Goal: Task Accomplishment & Management: Complete application form

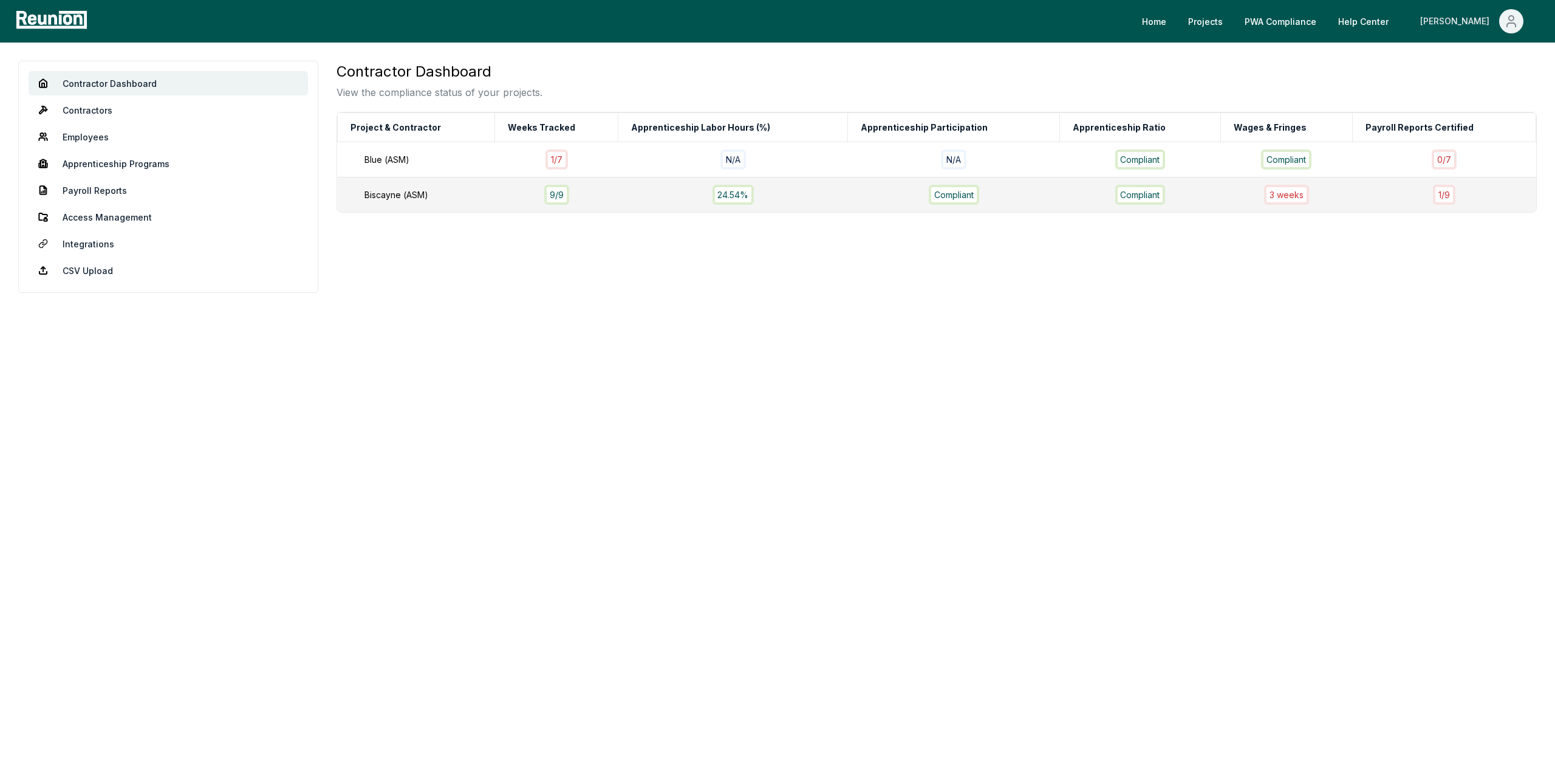
click at [1510, 27] on icon "Main" at bounding box center [1511, 21] width 15 height 15
click at [1472, 67] on p "My Account" at bounding box center [1486, 65] width 47 height 15
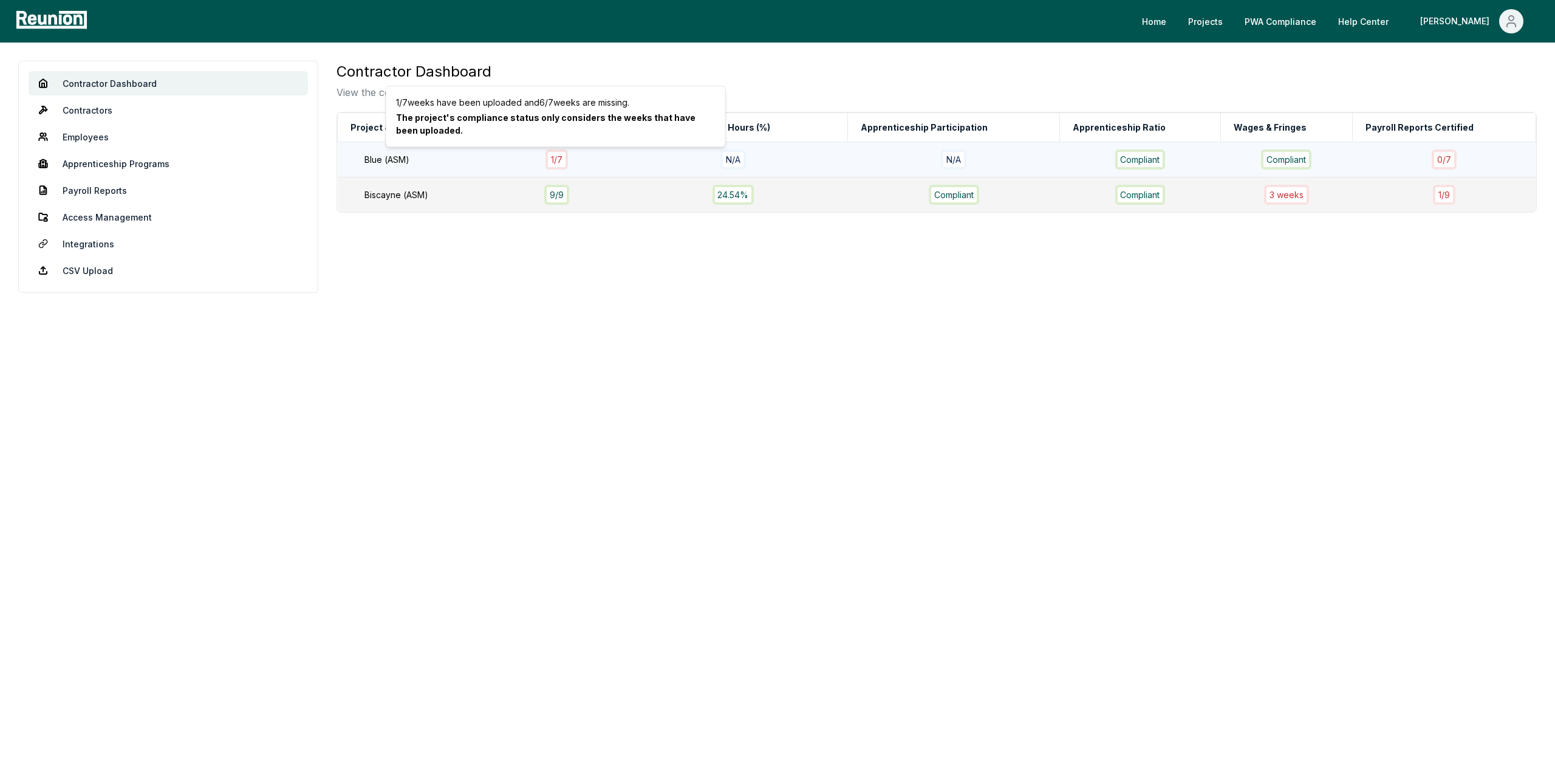
click at [553, 162] on div "1 / 7" at bounding box center [556, 159] width 22 height 20
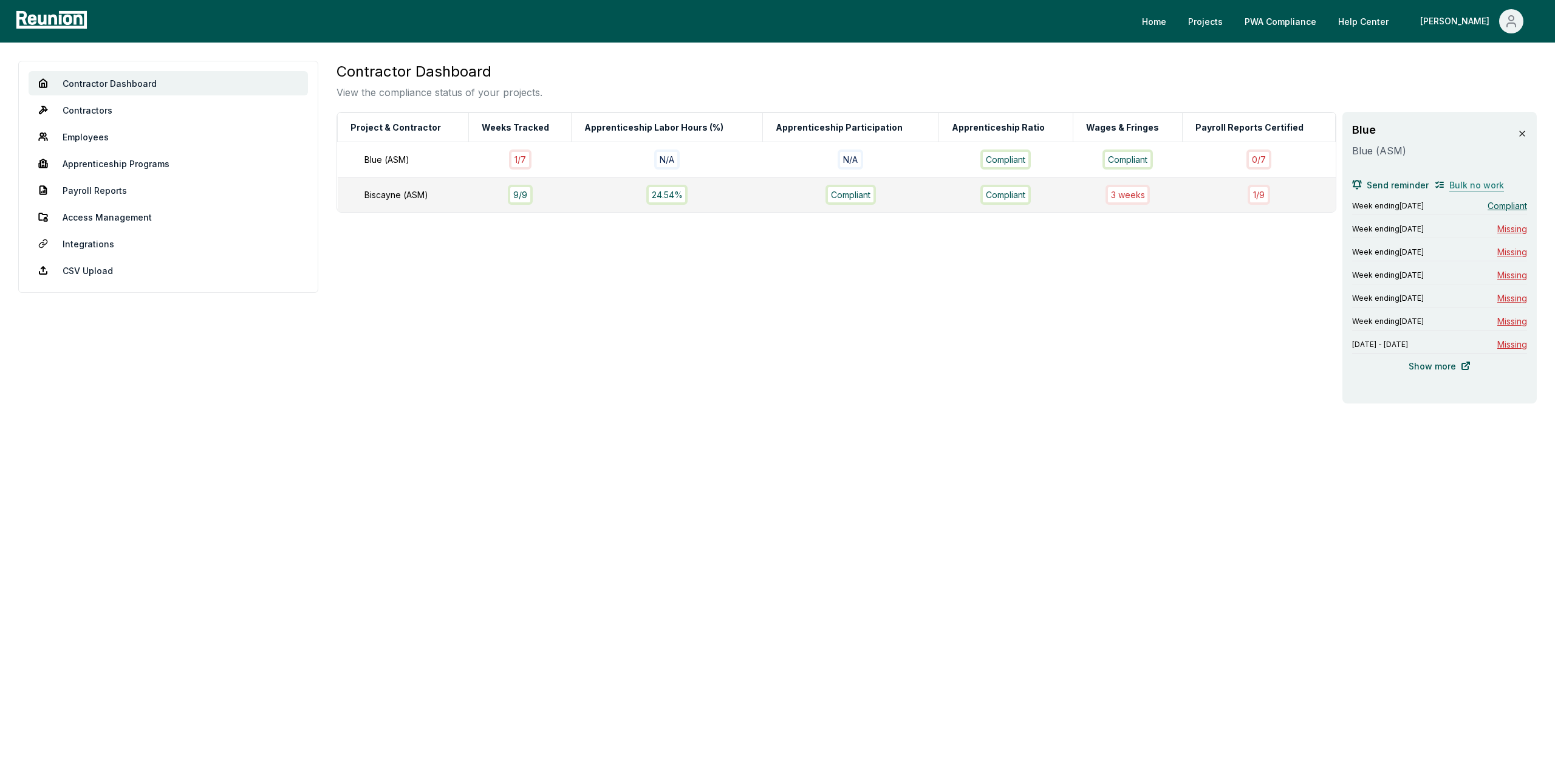
click at [1461, 185] on span "Bulk no work" at bounding box center [1476, 185] width 55 height 13
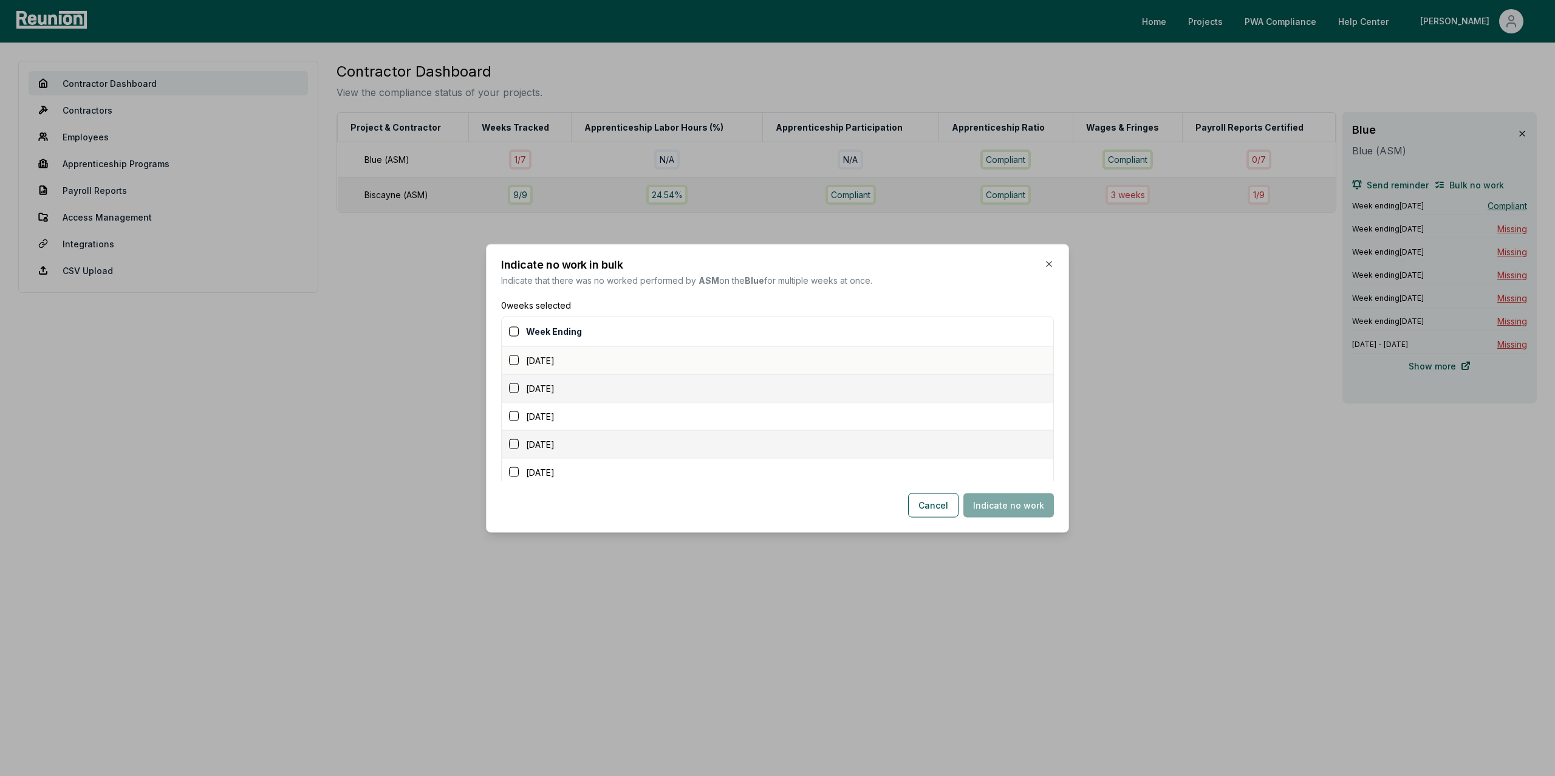
click at [516, 361] on button "button" at bounding box center [514, 360] width 10 height 10
click at [513, 386] on button "button" at bounding box center [514, 388] width 10 height 10
click at [514, 418] on button "button" at bounding box center [514, 416] width 10 height 10
click at [1036, 510] on button "Indicate no work" at bounding box center [1008, 505] width 90 height 24
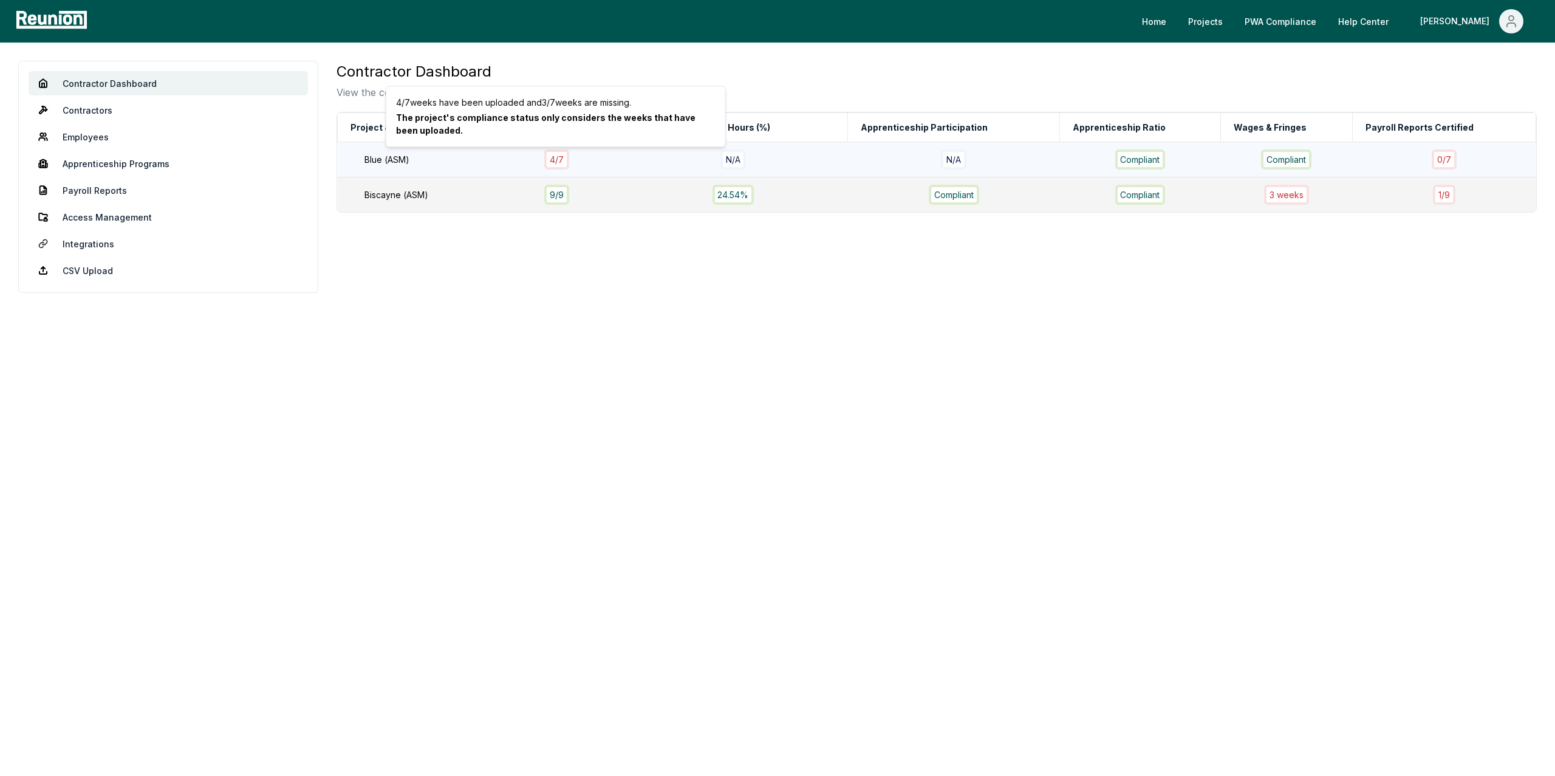
click at [560, 158] on div "4 / 7" at bounding box center [556, 159] width 25 height 20
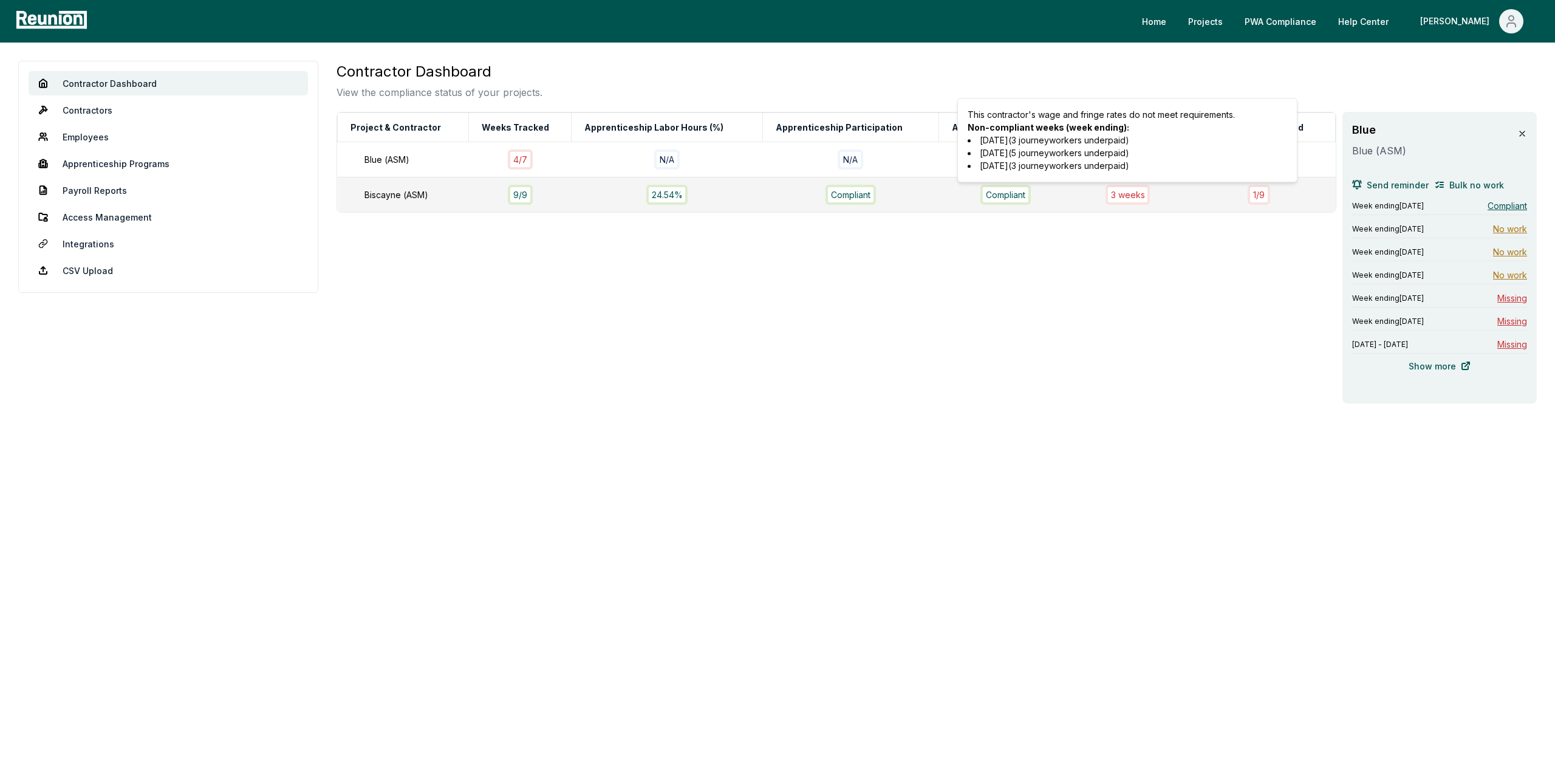
click at [1132, 202] on div "3 week s" at bounding box center [1127, 195] width 45 height 20
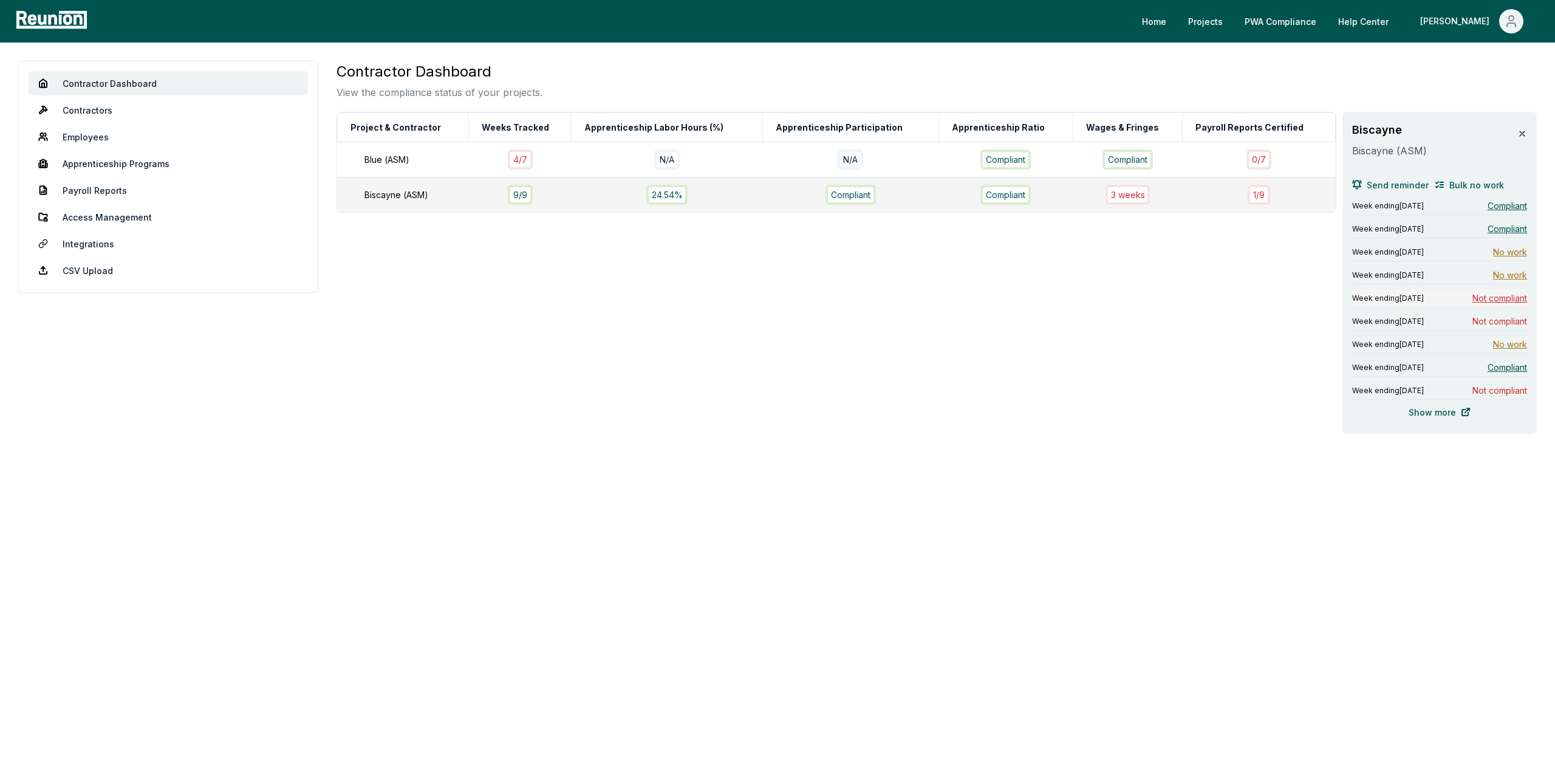
click at [1495, 299] on span "Not compliant" at bounding box center [1499, 298] width 55 height 13
click at [1523, 131] on icon at bounding box center [1522, 134] width 10 height 10
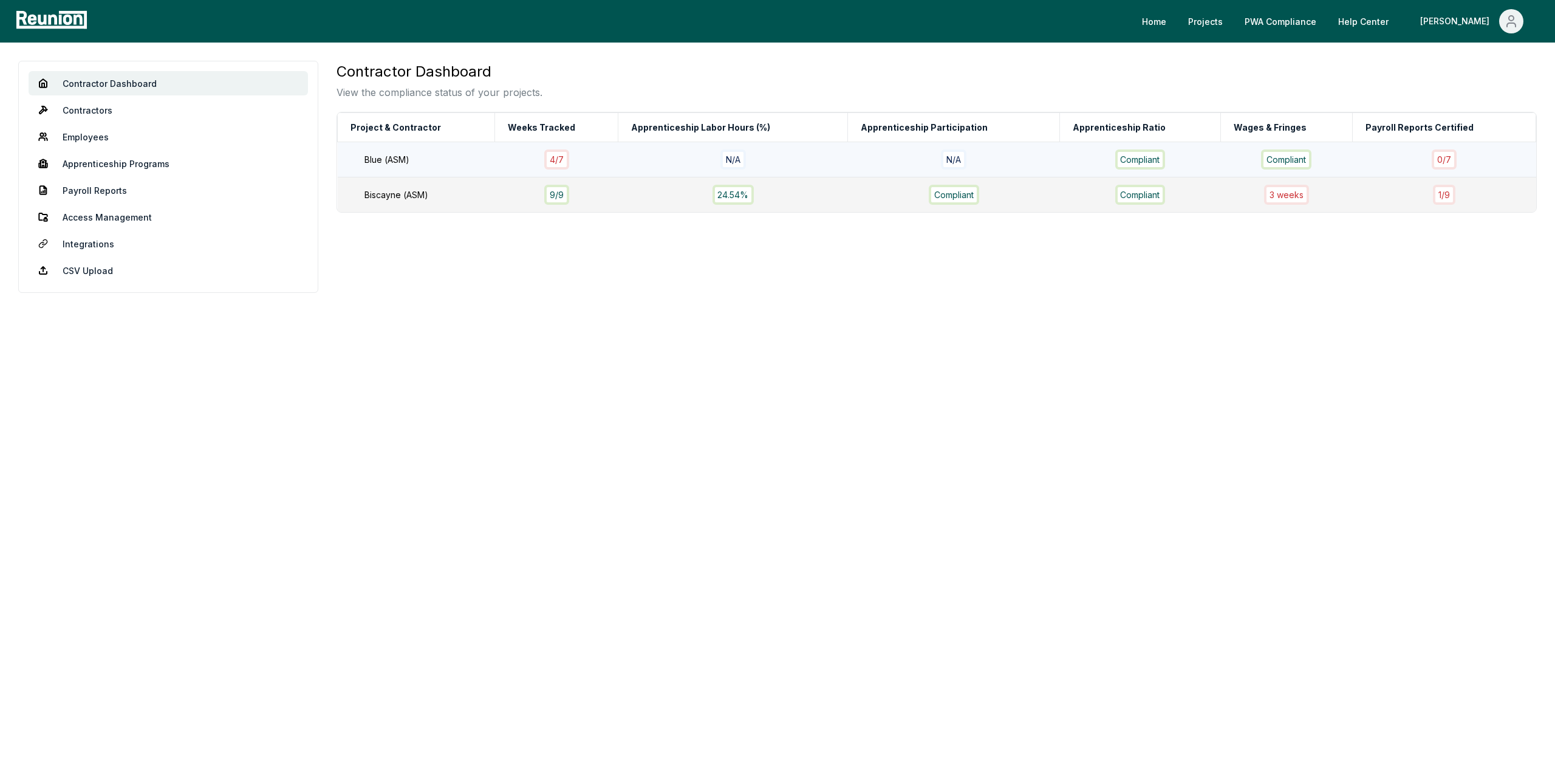
click at [1037, 163] on div "N/A" at bounding box center [953, 159] width 197 height 20
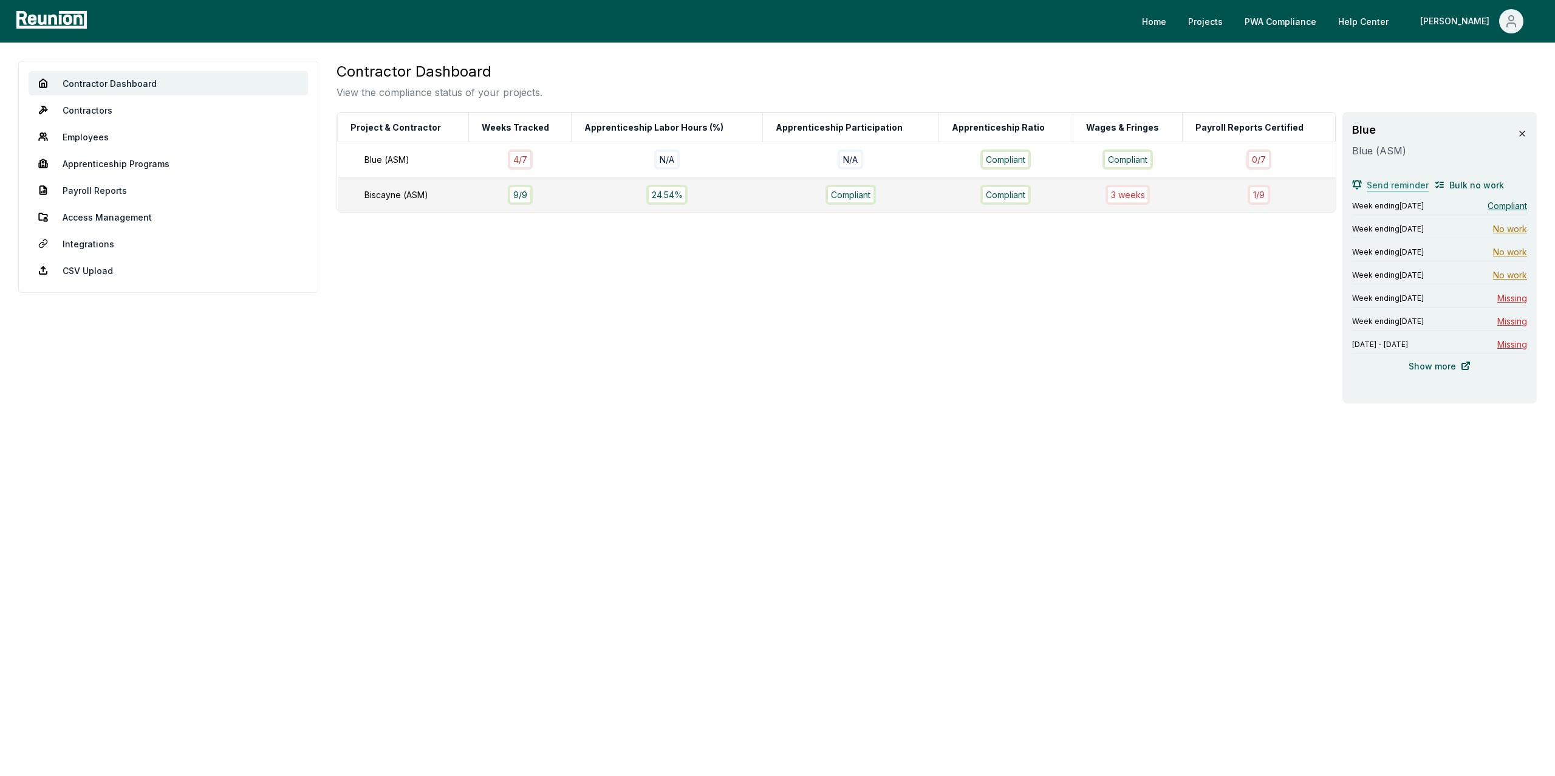
click at [1394, 186] on span "Send reminder" at bounding box center [1397, 185] width 62 height 13
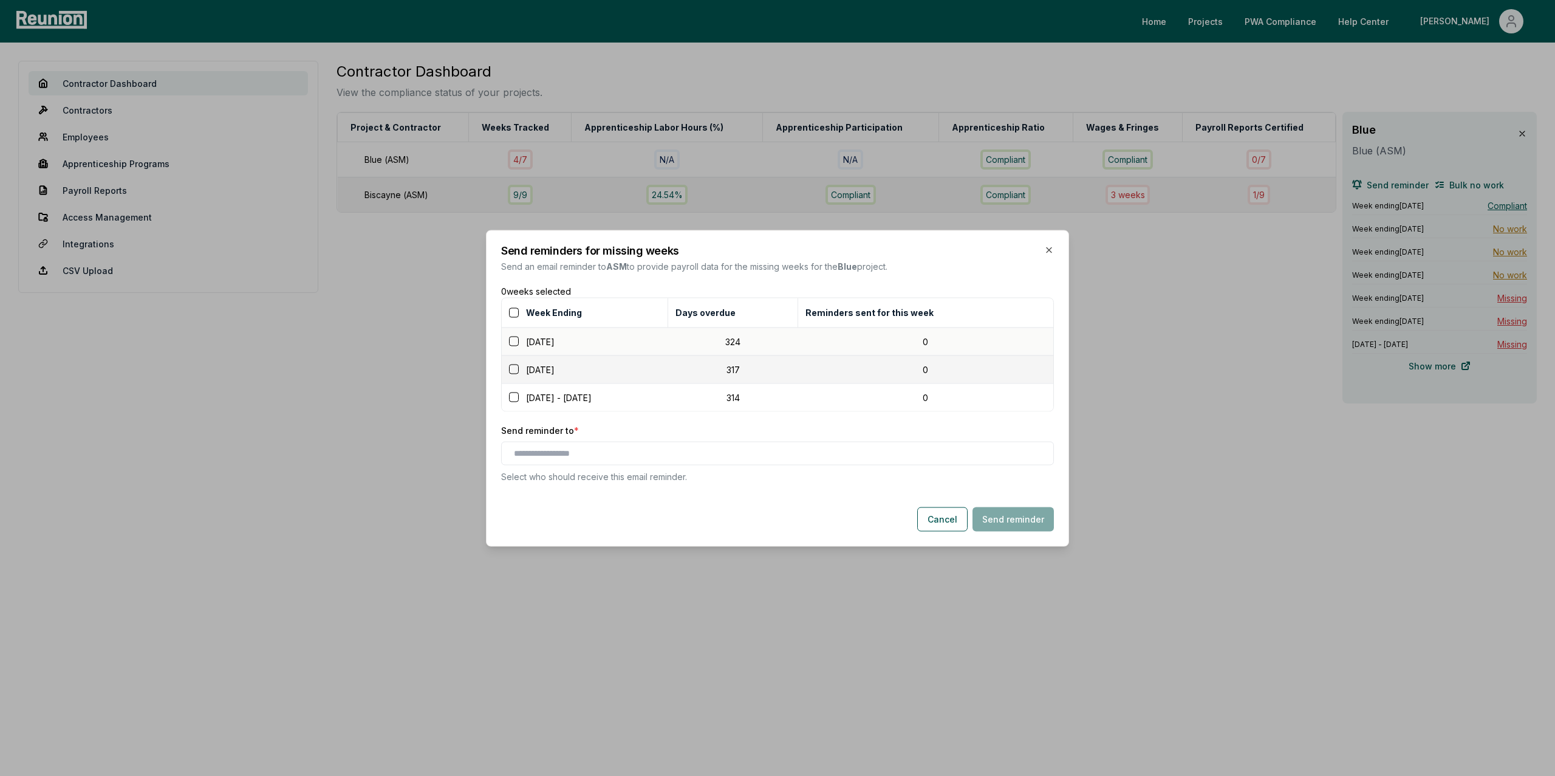
click at [513, 339] on button "button" at bounding box center [514, 341] width 10 height 10
click at [514, 369] on button "button" at bounding box center [514, 369] width 10 height 10
click at [576, 458] on input "text" at bounding box center [780, 452] width 532 height 13
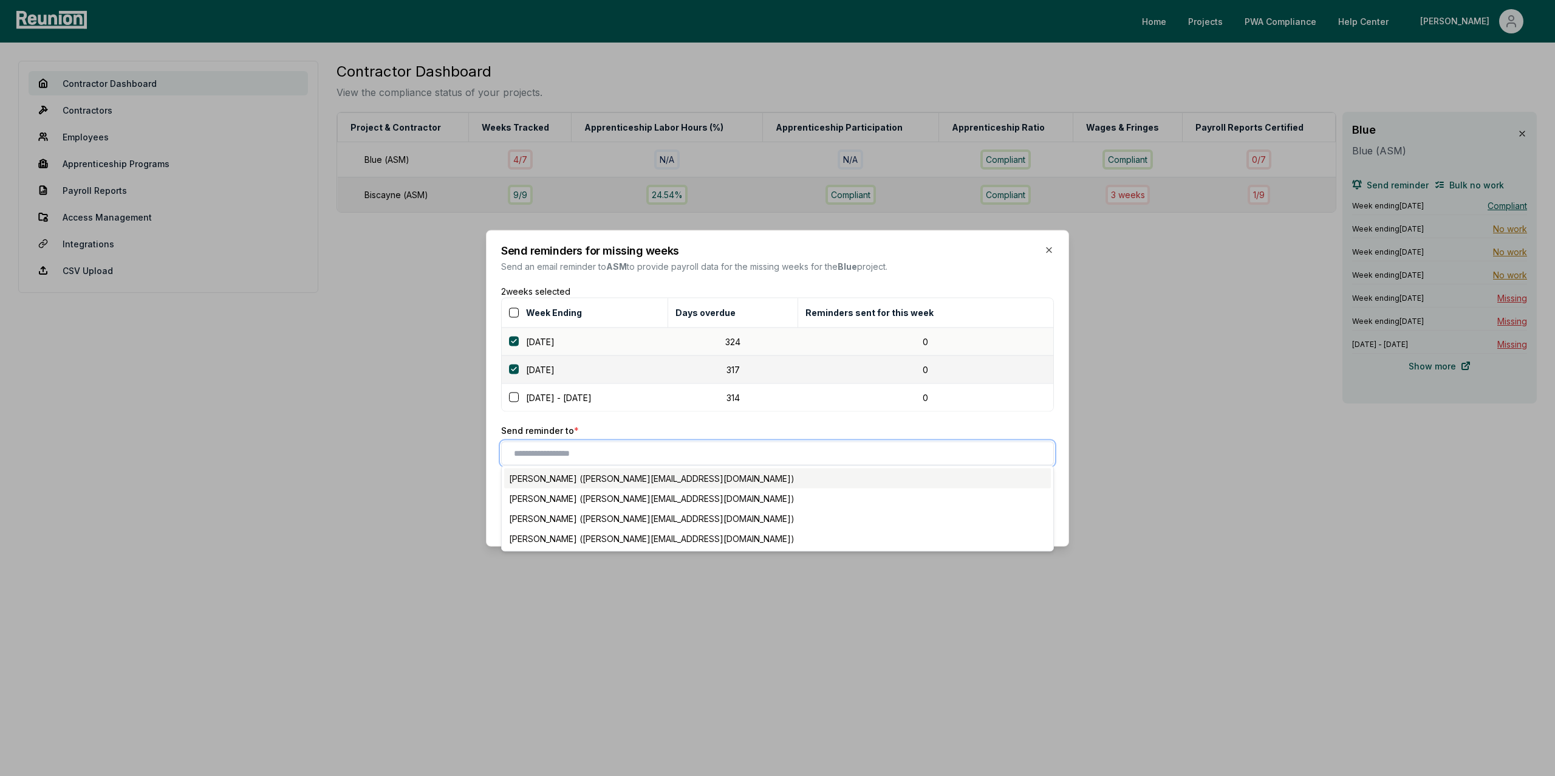
click at [552, 480] on div "[PERSON_NAME] ([PERSON_NAME][EMAIL_ADDRESS][DOMAIN_NAME])" at bounding box center [777, 478] width 547 height 20
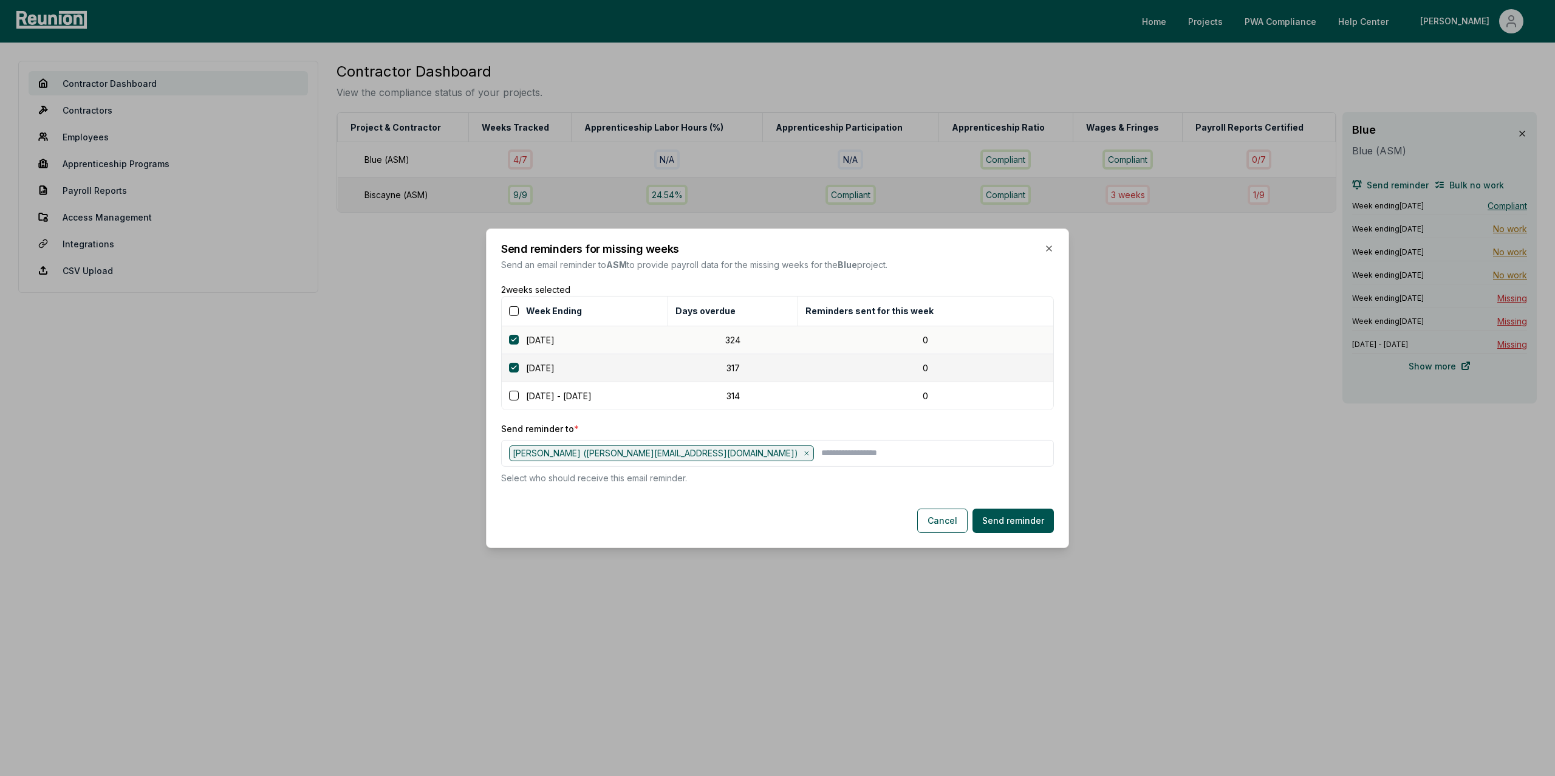
click at [641, 421] on p "Send reminder to *" at bounding box center [777, 427] width 553 height 13
click at [1048, 245] on icon "button" at bounding box center [1049, 248] width 10 height 10
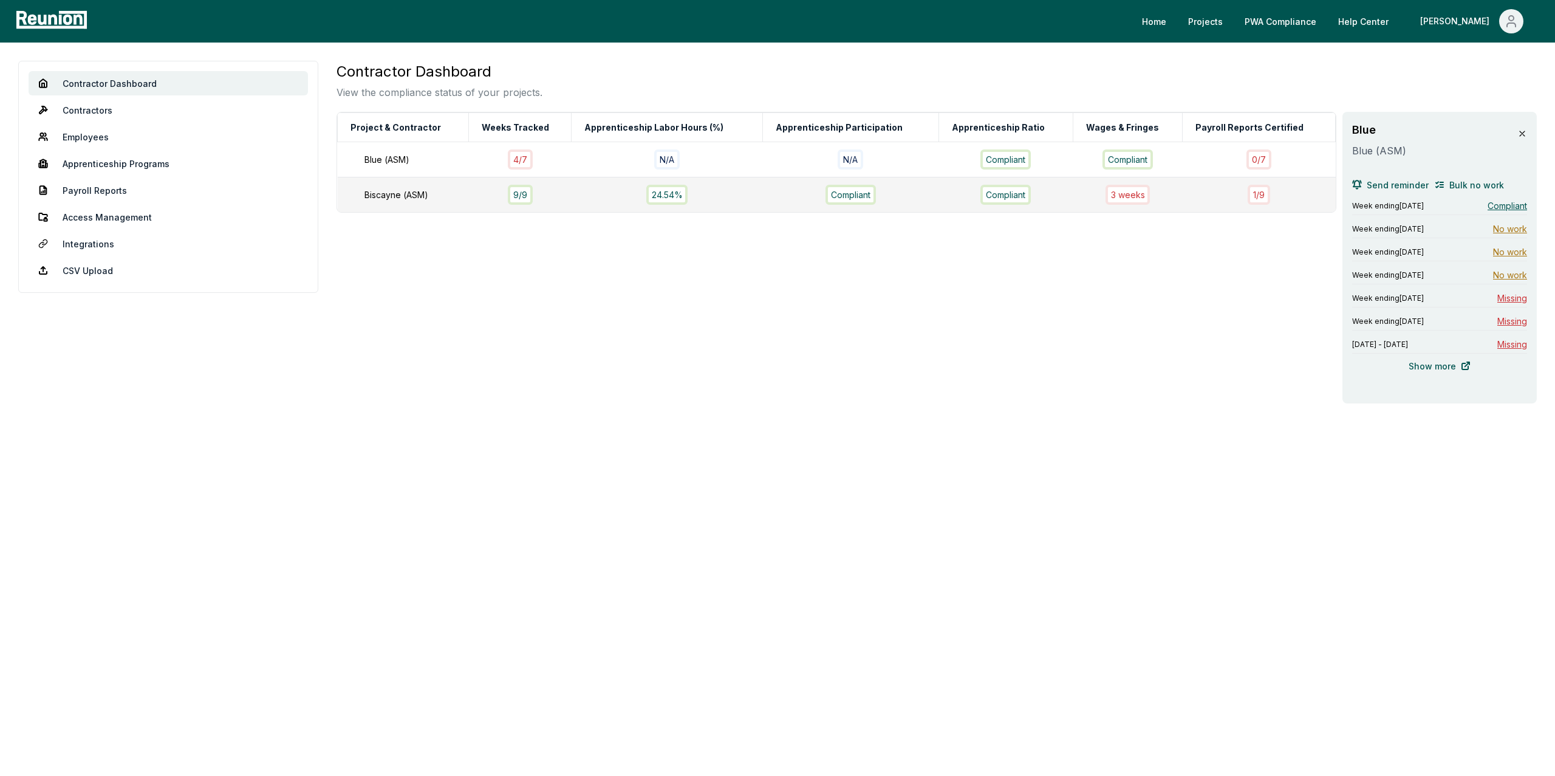
click at [1520, 135] on icon at bounding box center [1521, 133] width 5 height 5
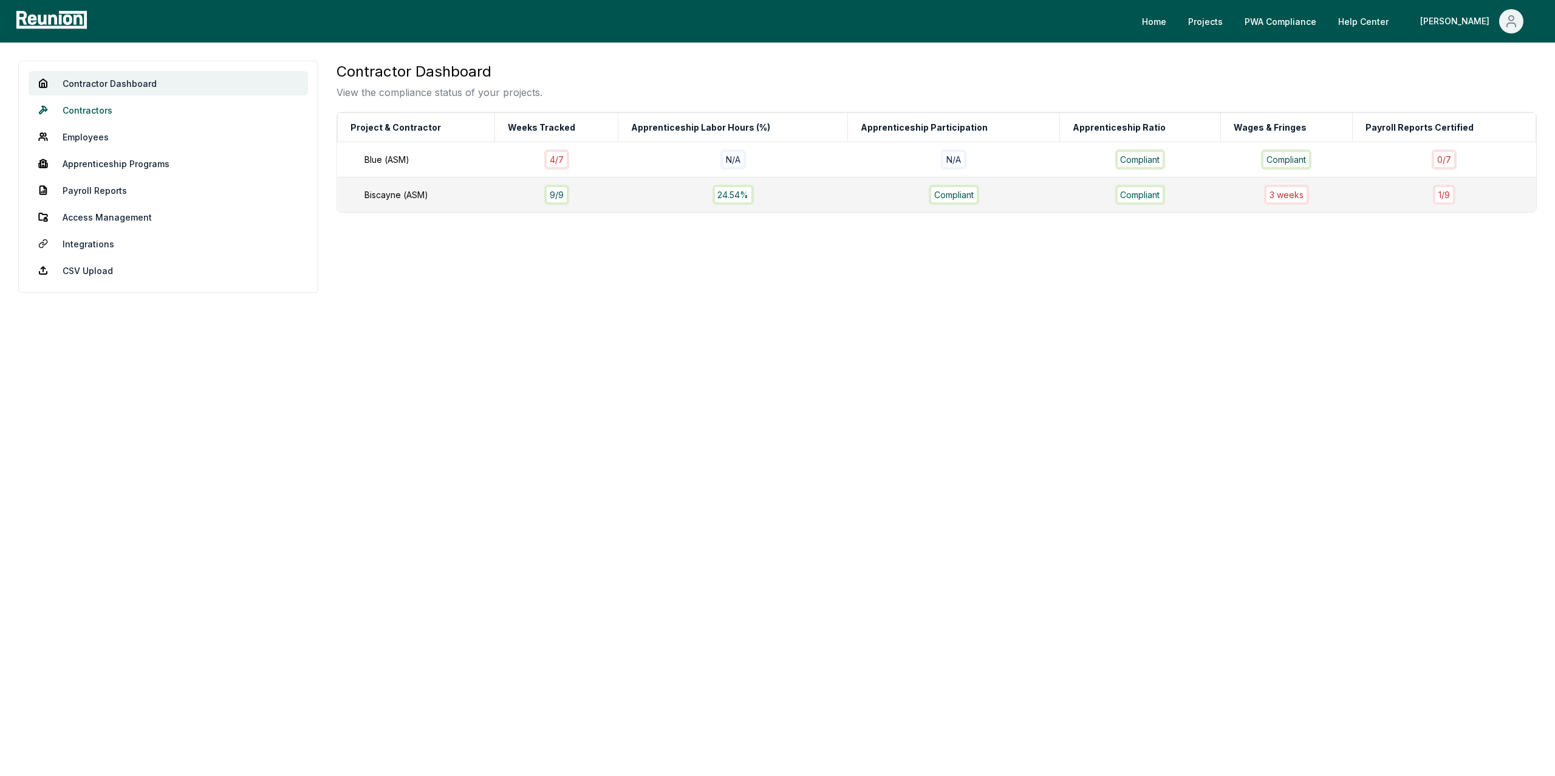
click at [111, 110] on link "Contractors" at bounding box center [168, 110] width 279 height 24
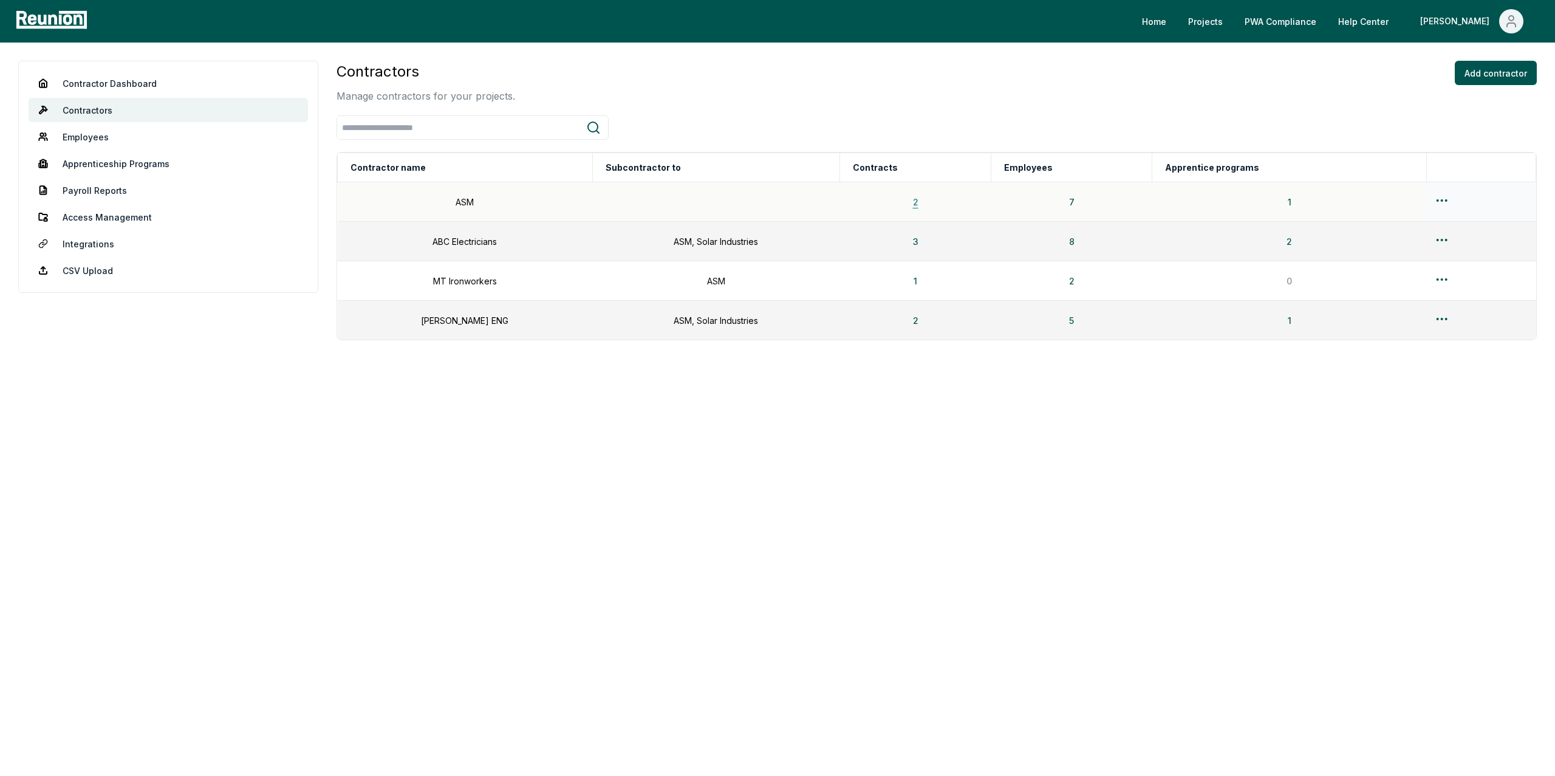
click at [912, 204] on button "2" at bounding box center [915, 201] width 25 height 24
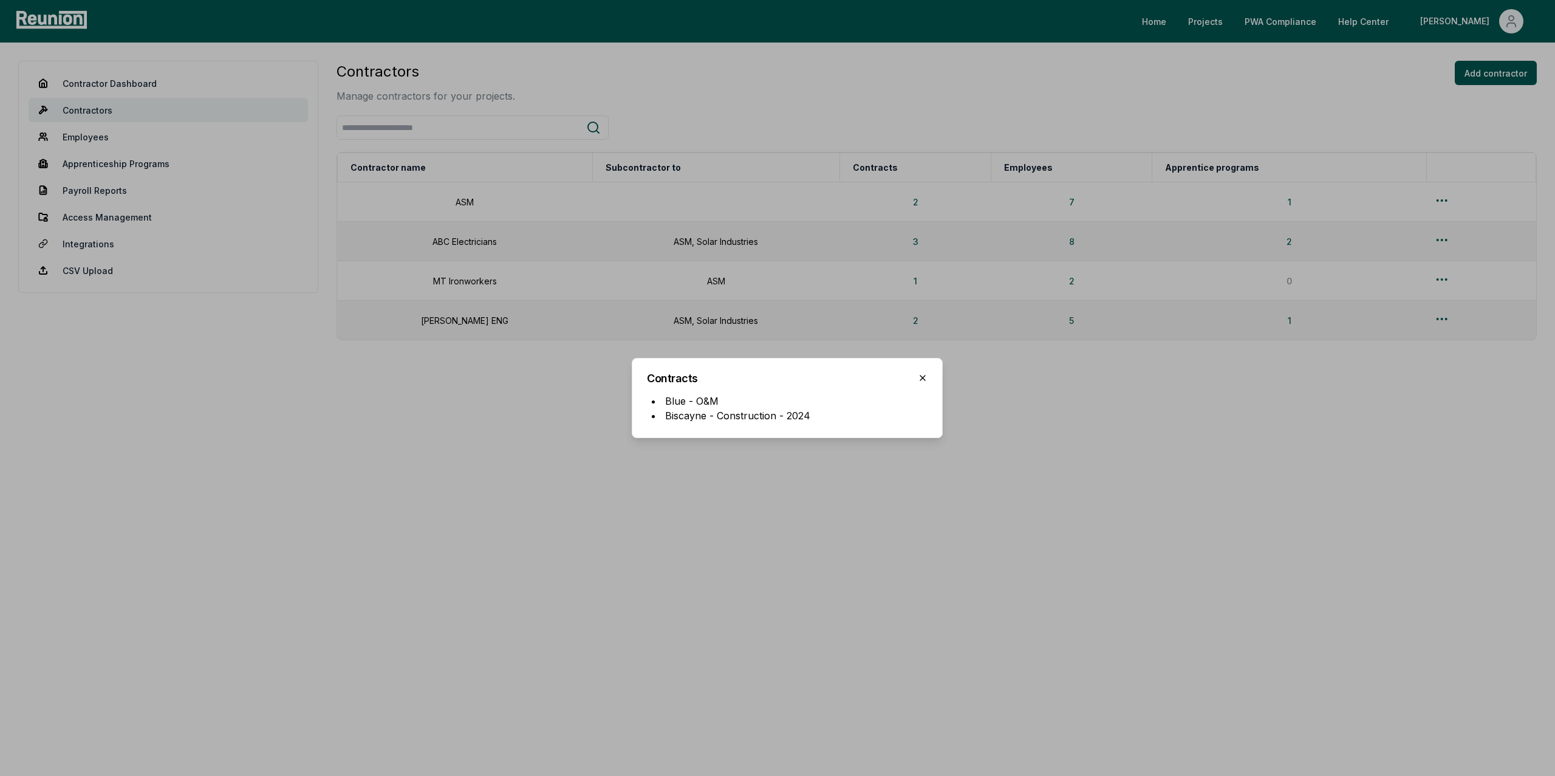
click at [922, 377] on icon "button" at bounding box center [922, 377] width 5 height 5
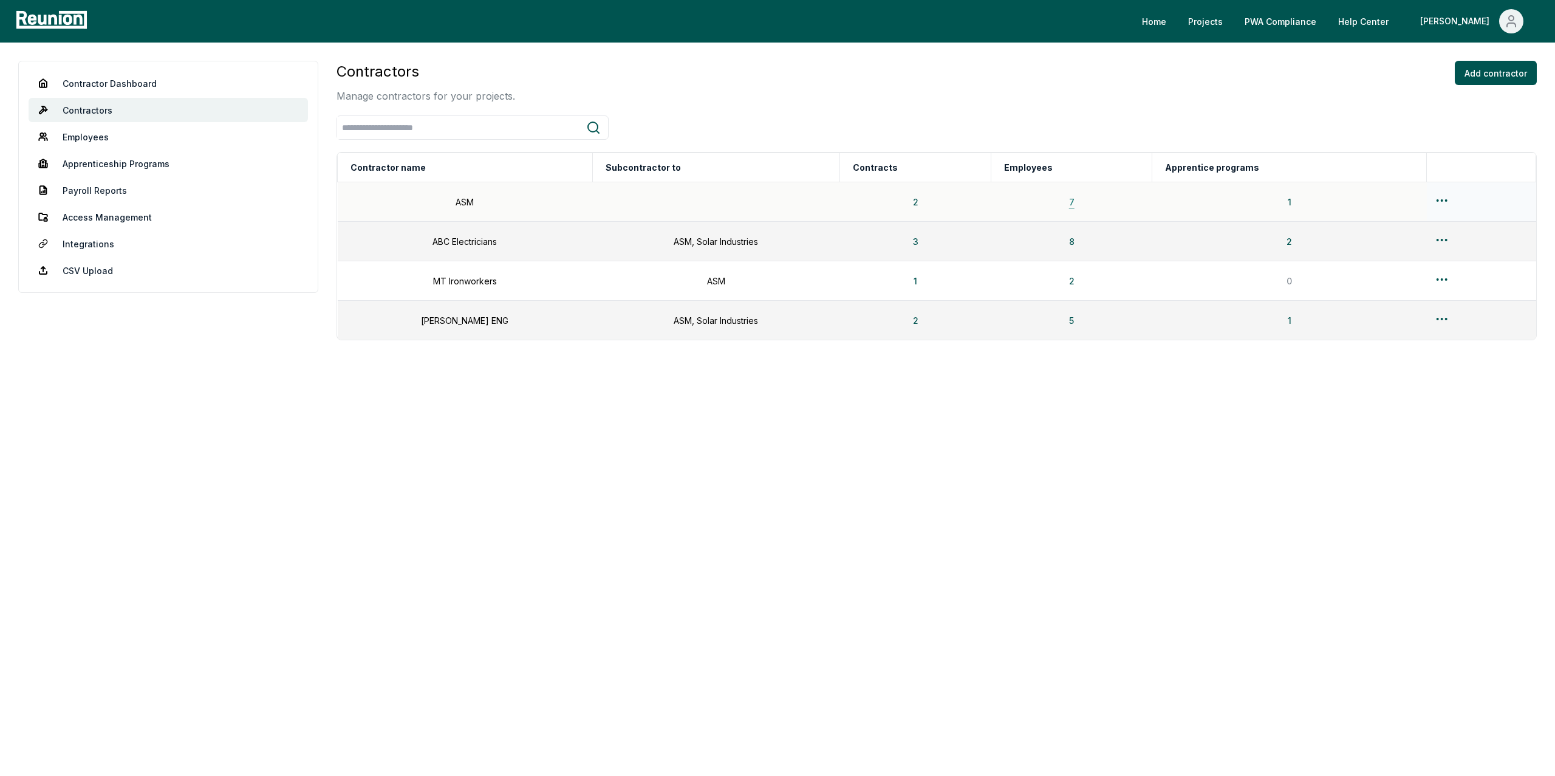
click at [1064, 203] on button "7" at bounding box center [1071, 201] width 25 height 24
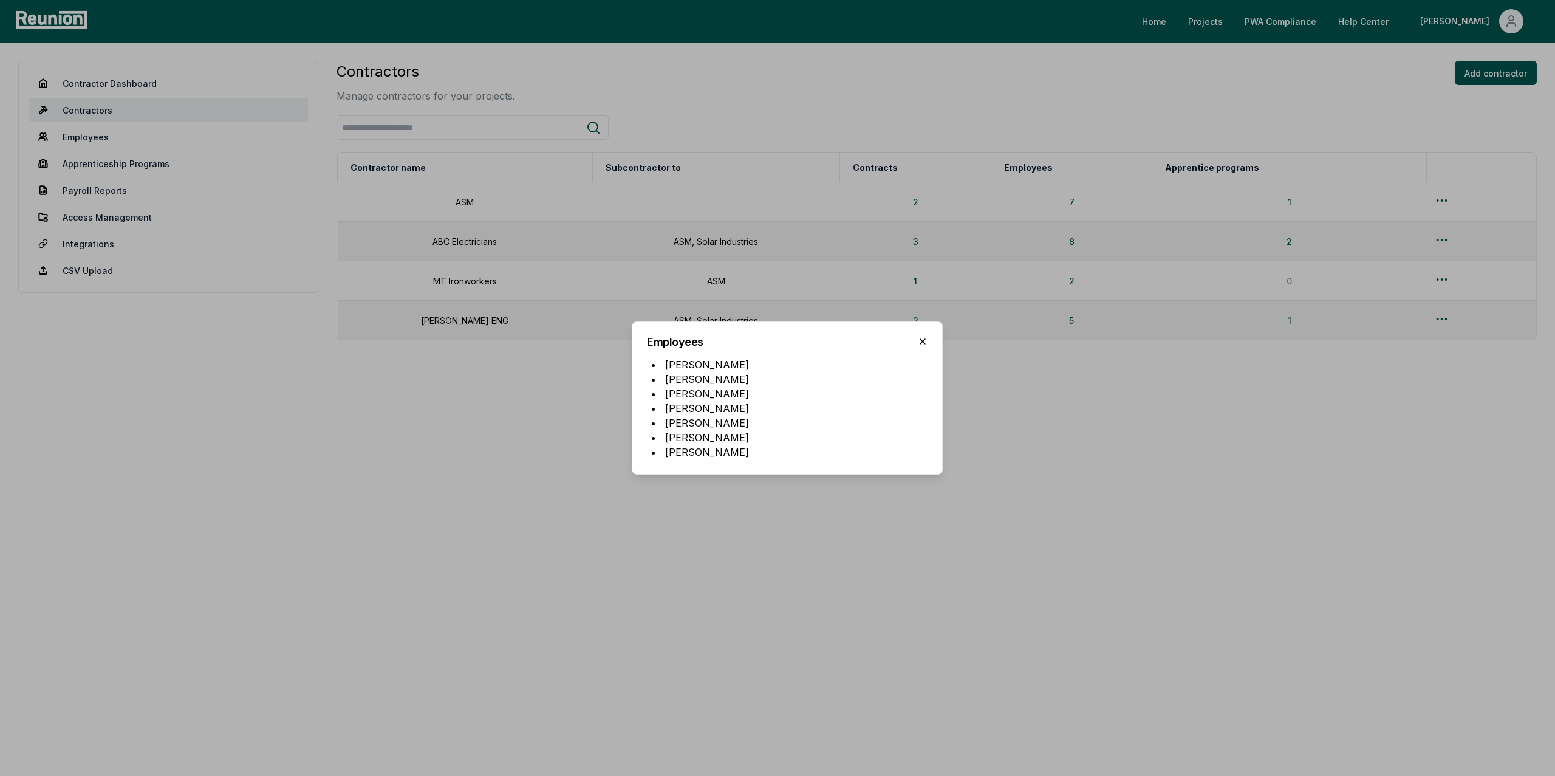
click at [923, 343] on icon "button" at bounding box center [923, 341] width 10 height 10
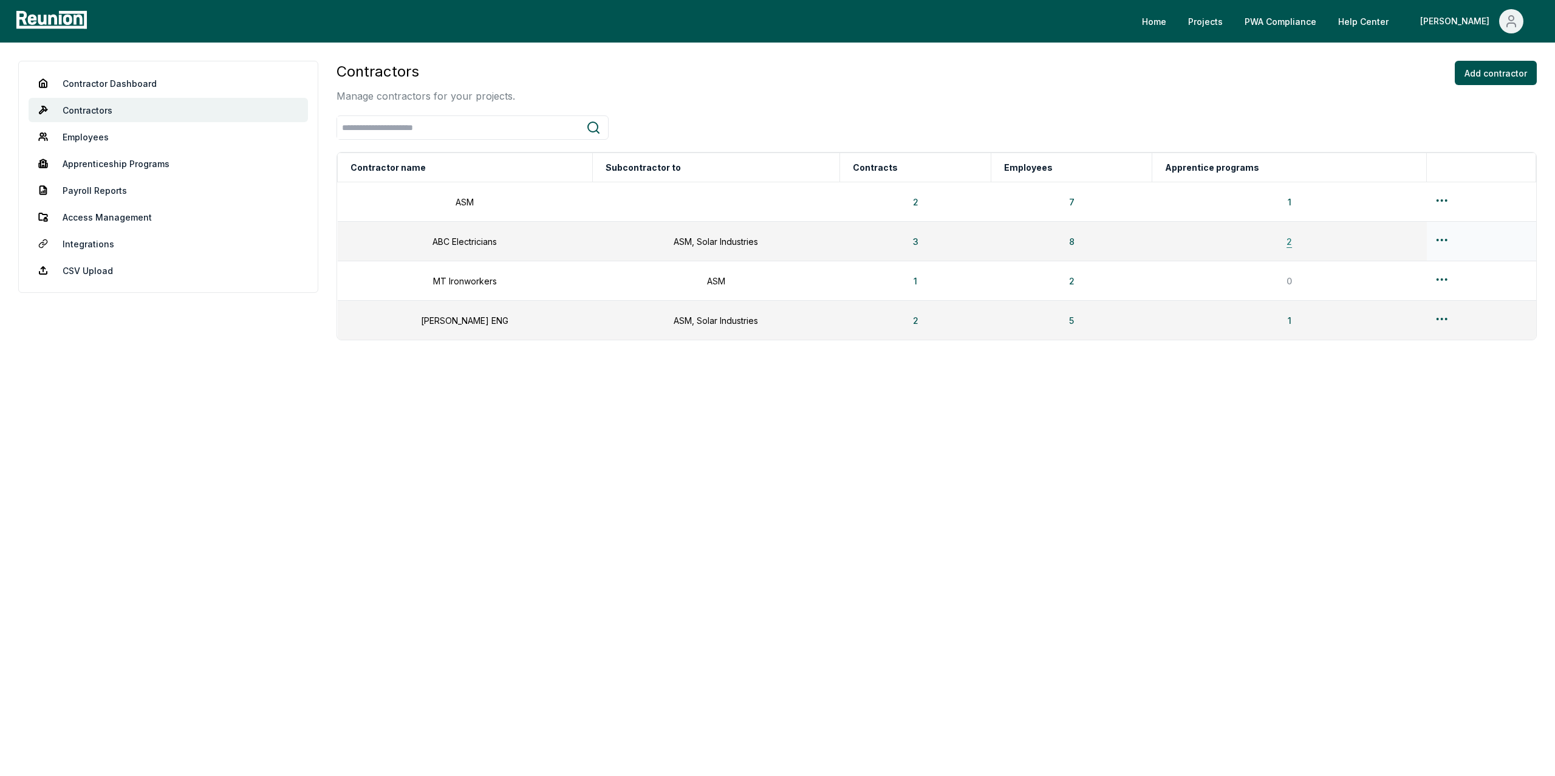
click at [1283, 245] on button "2" at bounding box center [1289, 241] width 25 height 24
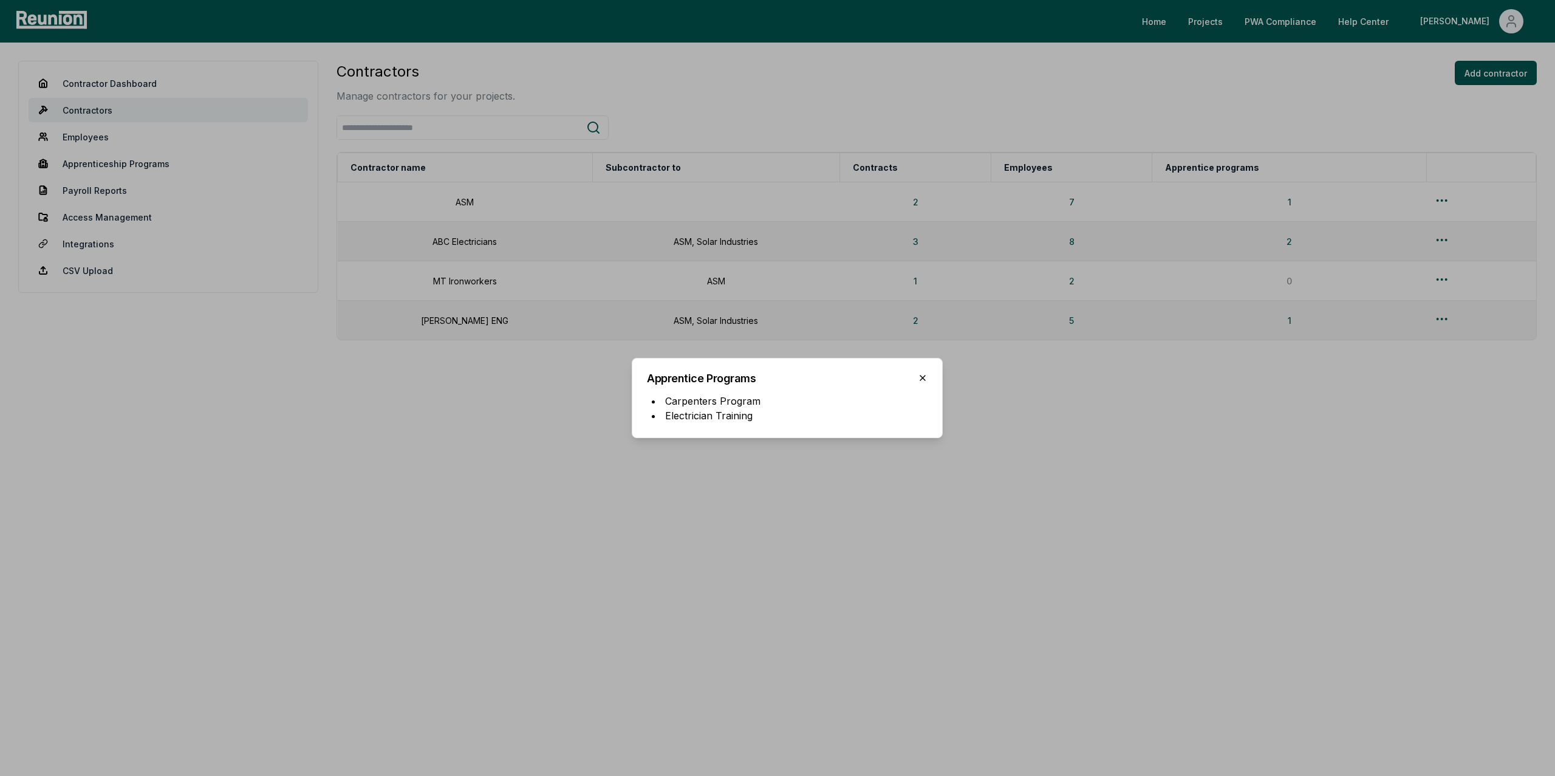
click at [926, 377] on icon "button" at bounding box center [923, 378] width 10 height 10
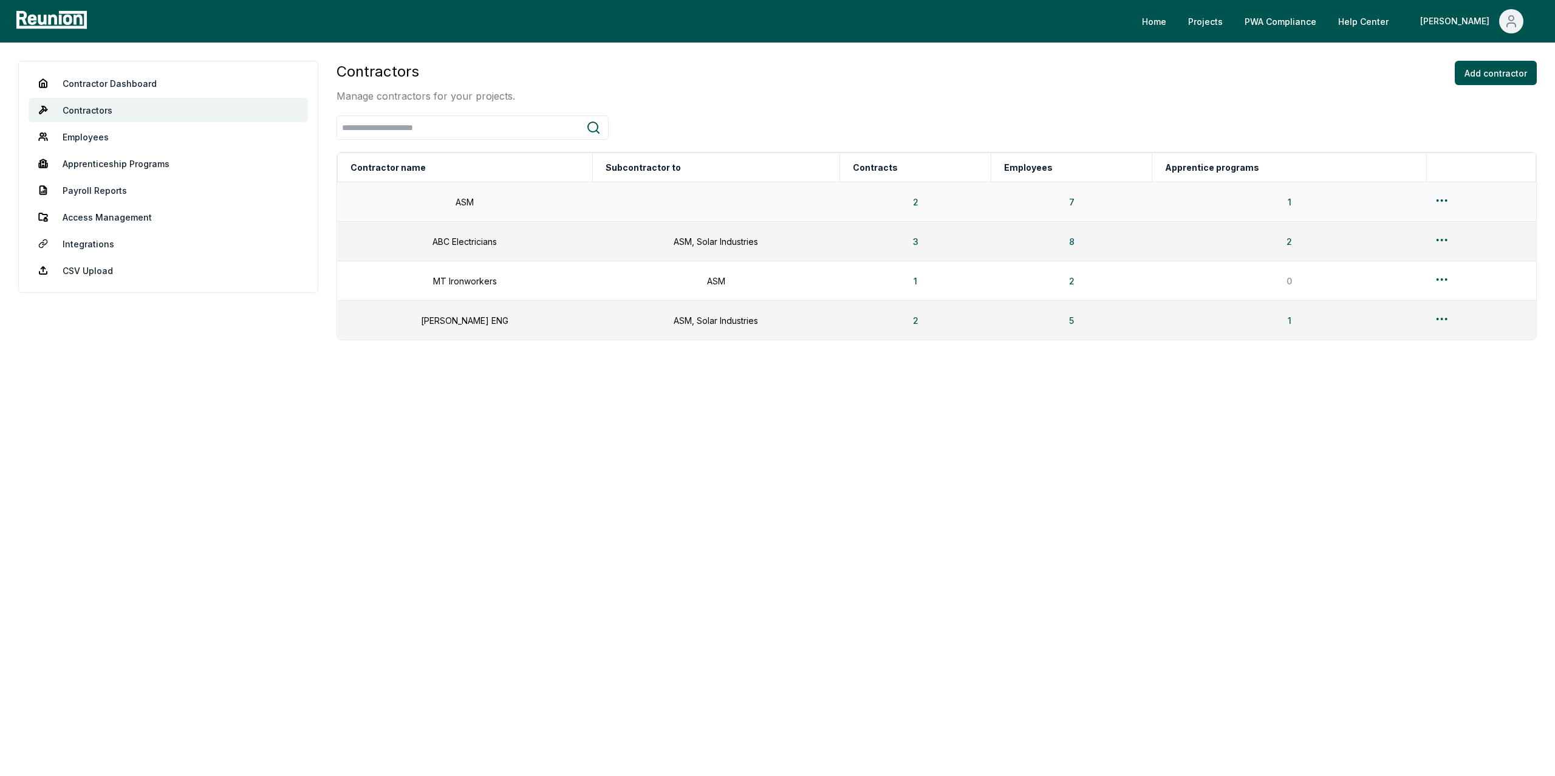
click at [1435, 200] on html "Please visit us on your desktop We're working on making our marketplace mobile-…" at bounding box center [777, 388] width 1555 height 776
click at [1437, 158] on html "Please visit us on your desktop We're working on making our marketplace mobile-…" at bounding box center [777, 388] width 1555 height 776
click at [1438, 198] on html "Please visit us on your desktop We're working on making our marketplace mobile-…" at bounding box center [777, 388] width 1555 height 776
click at [1403, 247] on div "Edit" at bounding box center [1434, 248] width 115 height 20
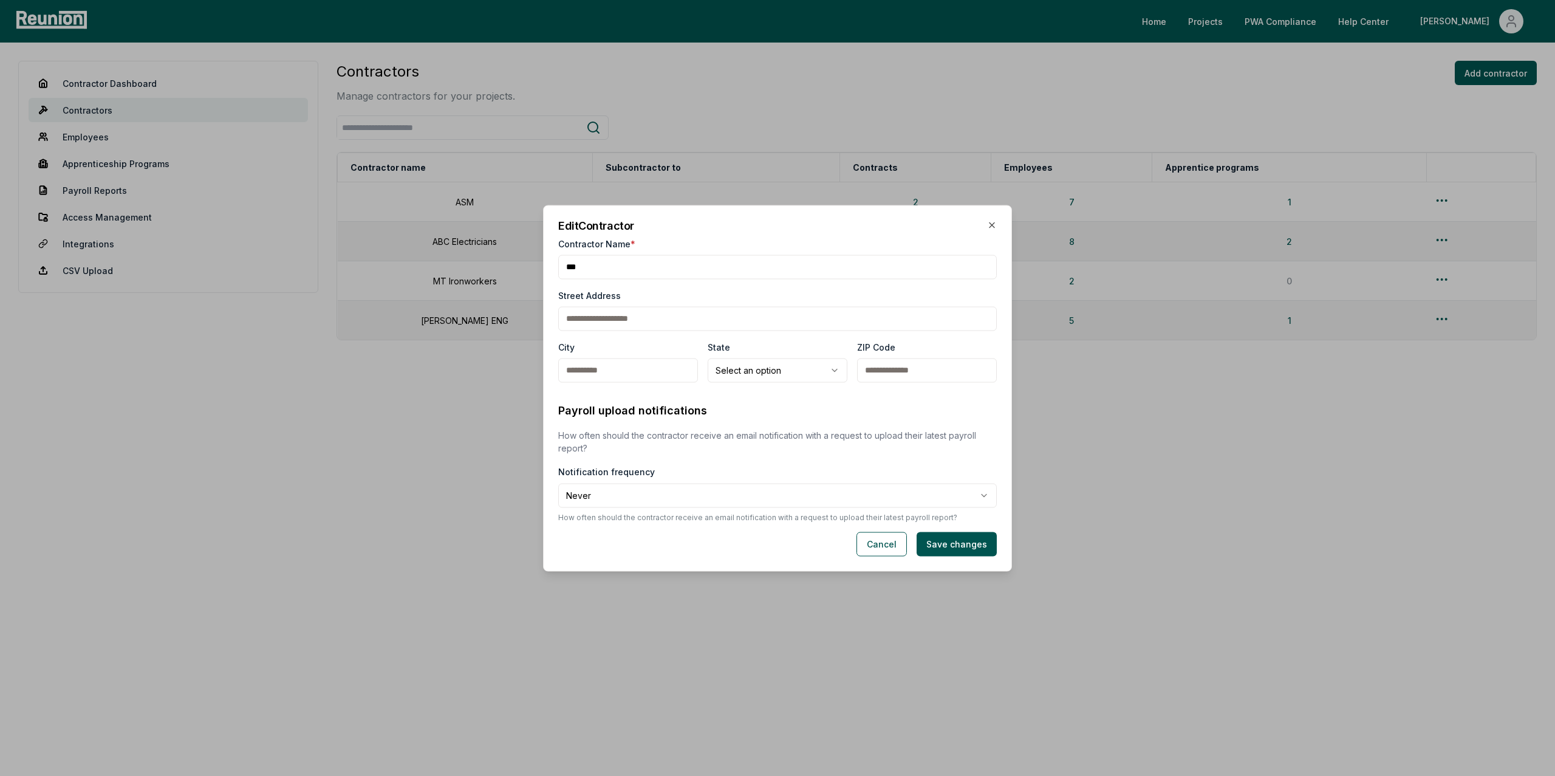
click at [647, 267] on input "Contractor Name *" at bounding box center [777, 266] width 438 height 24
click at [993, 223] on icon "button" at bounding box center [991, 224] width 5 height 5
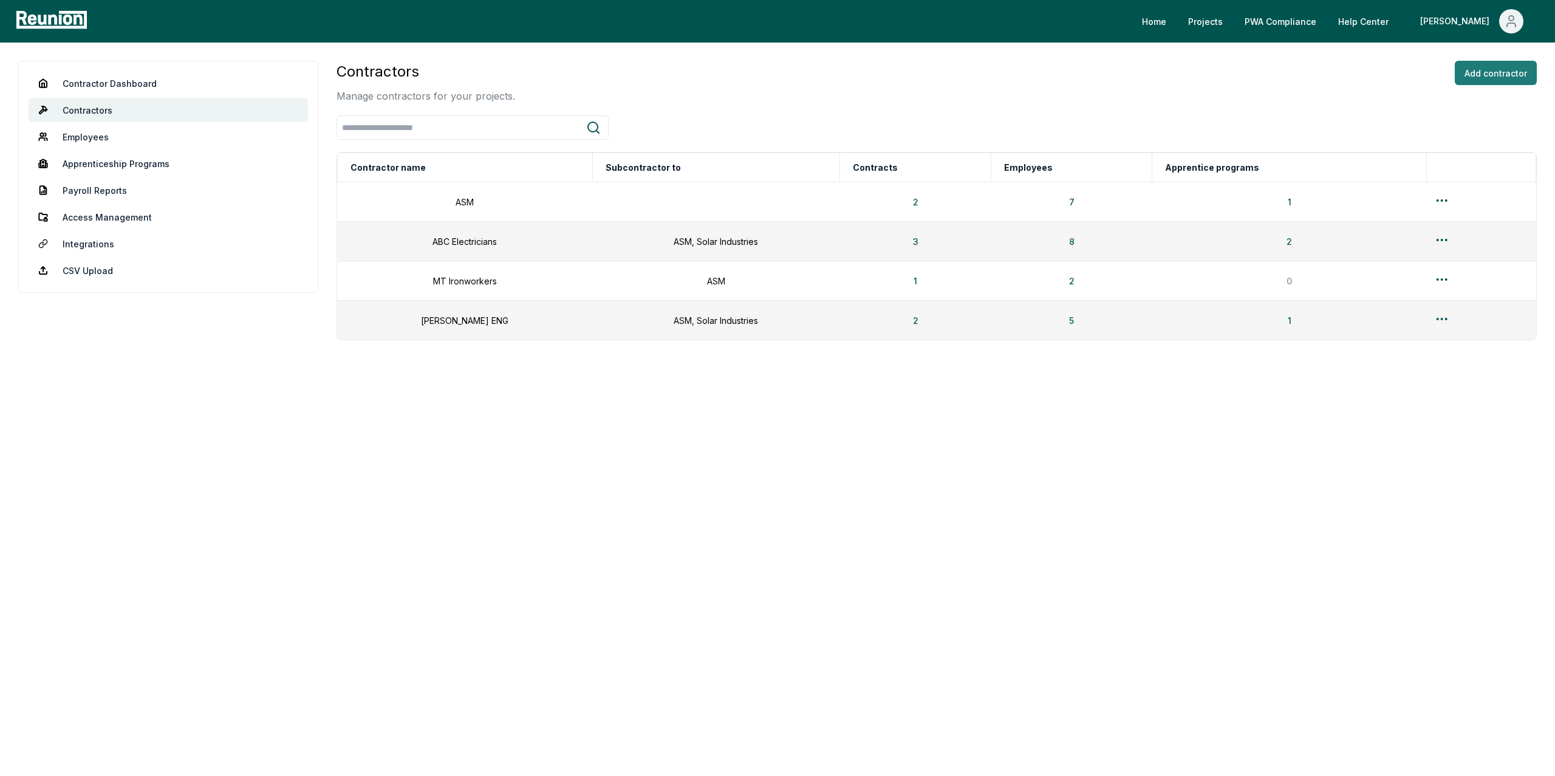
click at [1486, 74] on button "Add contractor" at bounding box center [1495, 73] width 82 height 24
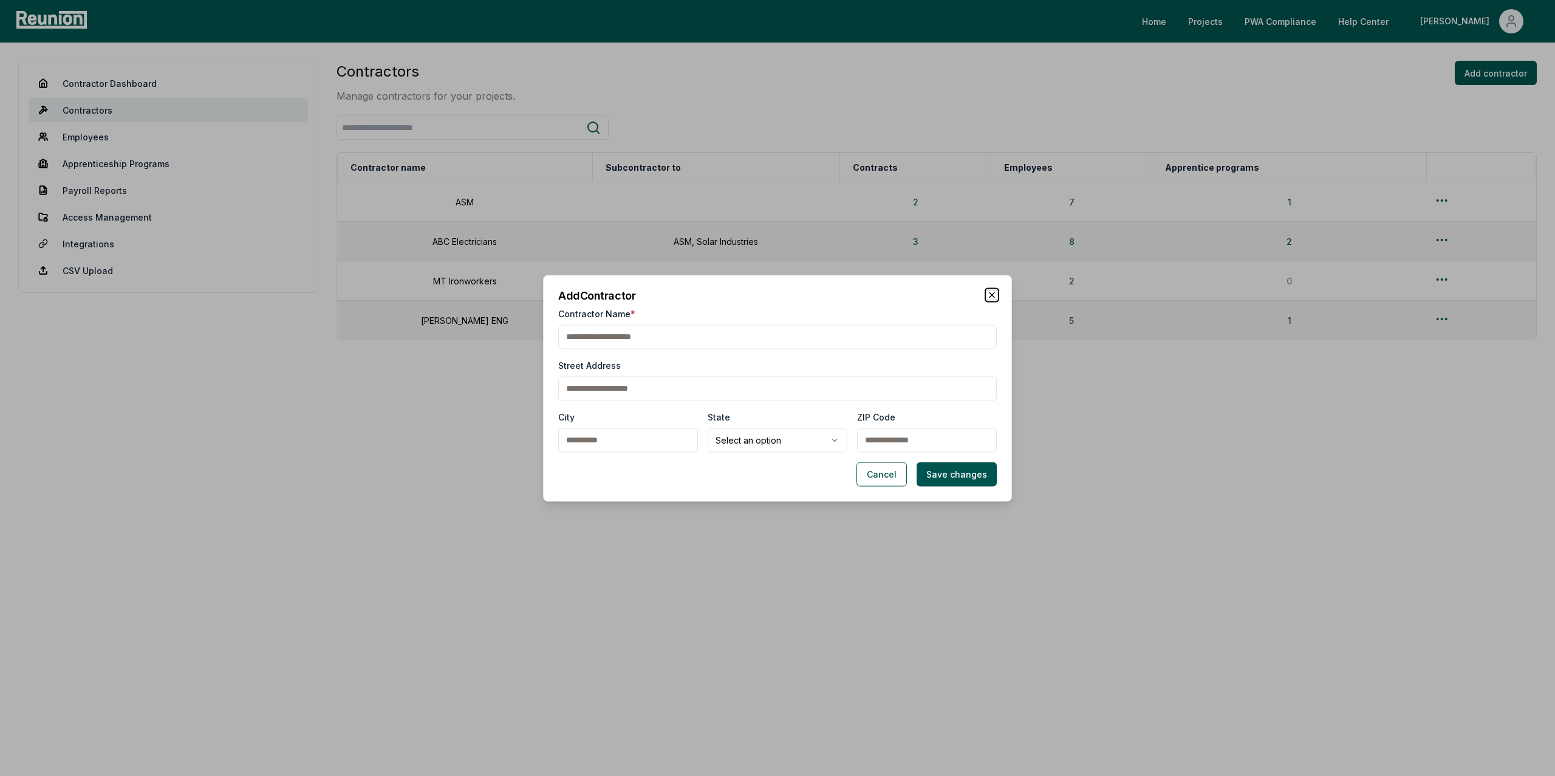
click at [992, 290] on icon "button" at bounding box center [992, 295] width 10 height 10
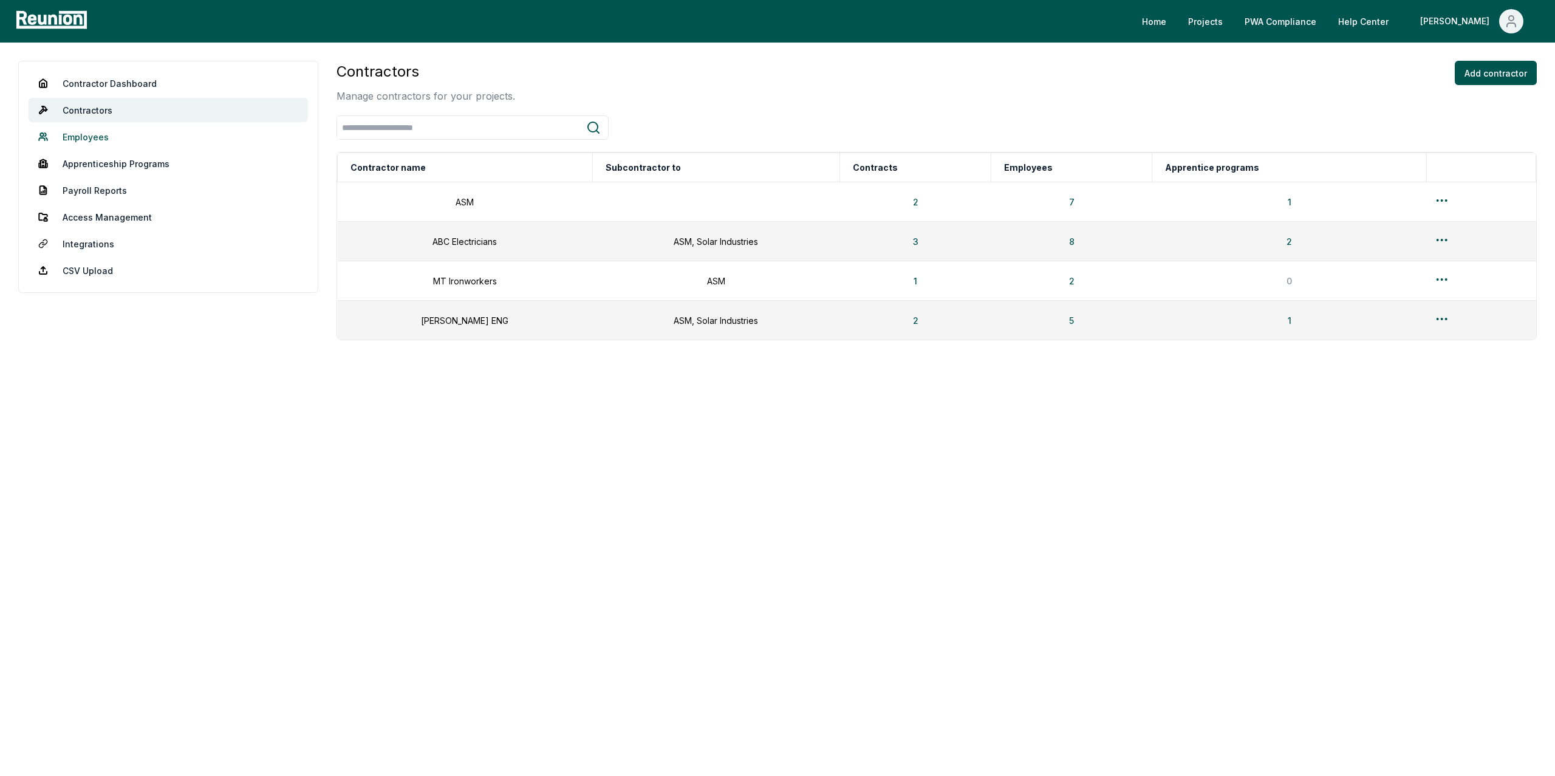
click at [90, 137] on link "Employees" at bounding box center [168, 136] width 279 height 24
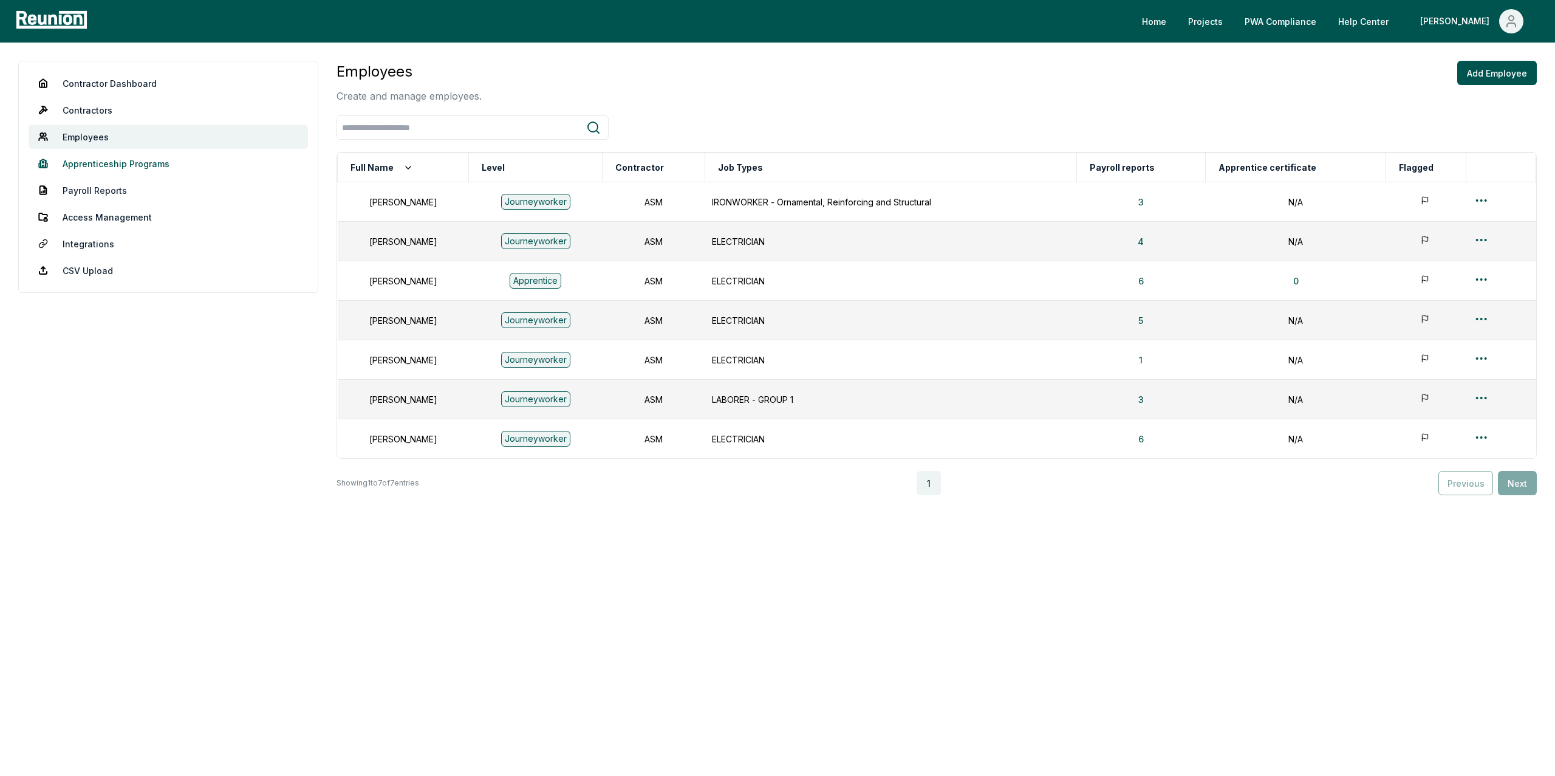
click at [108, 162] on link "Apprenticeship Programs" at bounding box center [168, 163] width 279 height 24
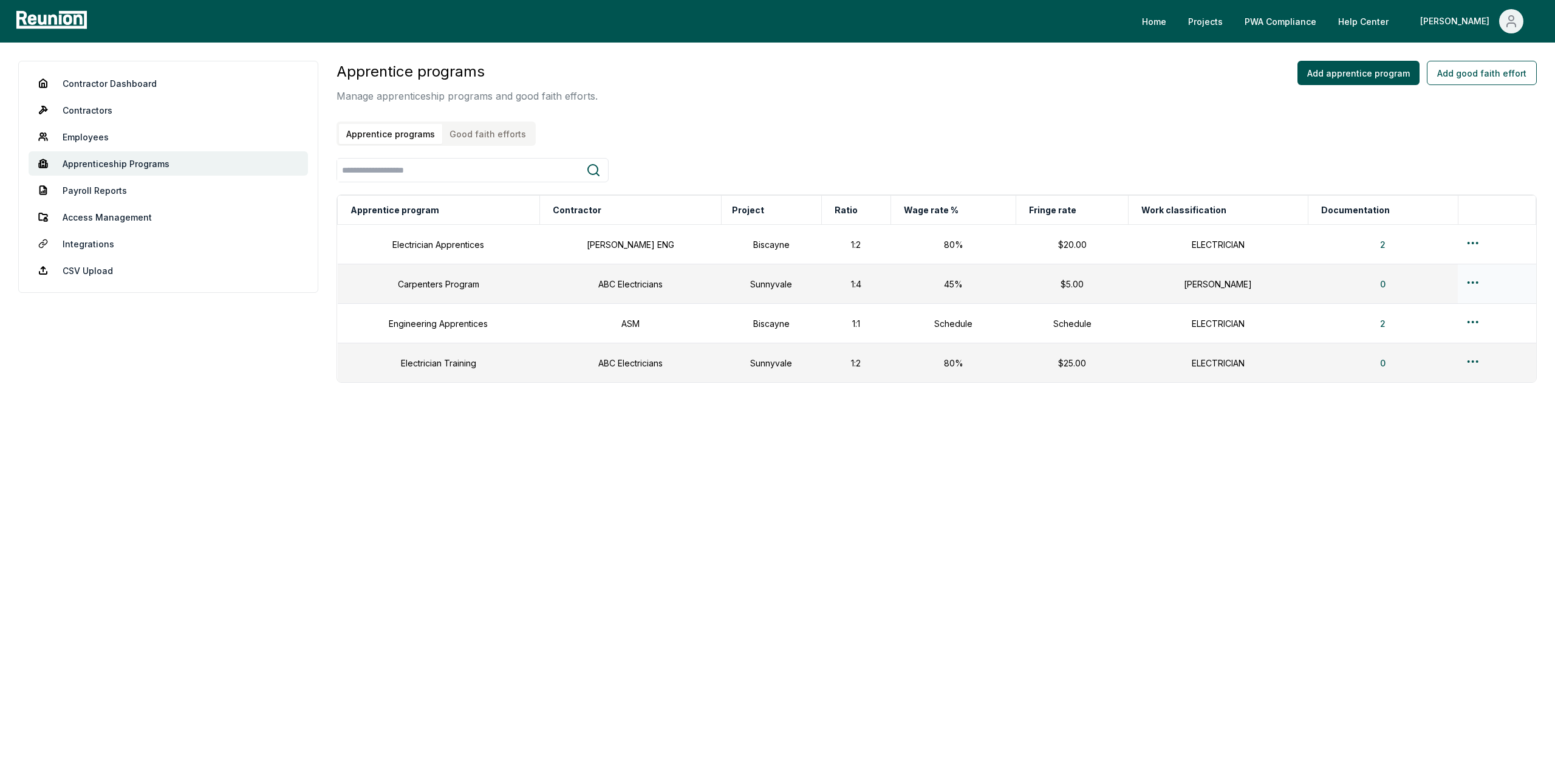
click at [1470, 285] on html "Please visit us on your desktop We're working on making our marketplace mobile-…" at bounding box center [777, 388] width 1555 height 776
click at [1423, 331] on div "Edit" at bounding box center [1467, 331] width 115 height 20
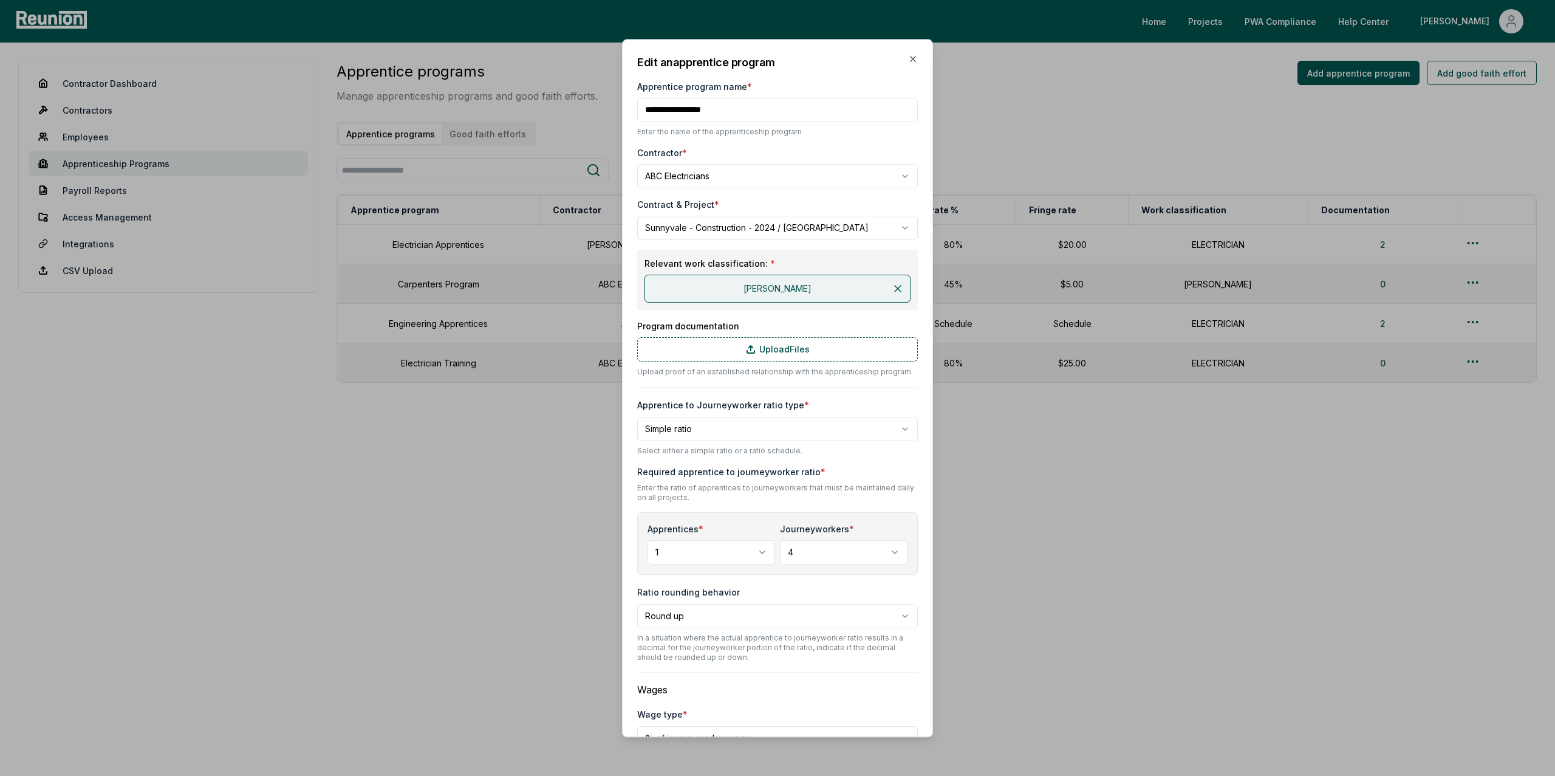
click at [779, 72] on div "**********" at bounding box center [777, 521] width 281 height 934
click at [911, 58] on icon "button" at bounding box center [912, 58] width 5 height 5
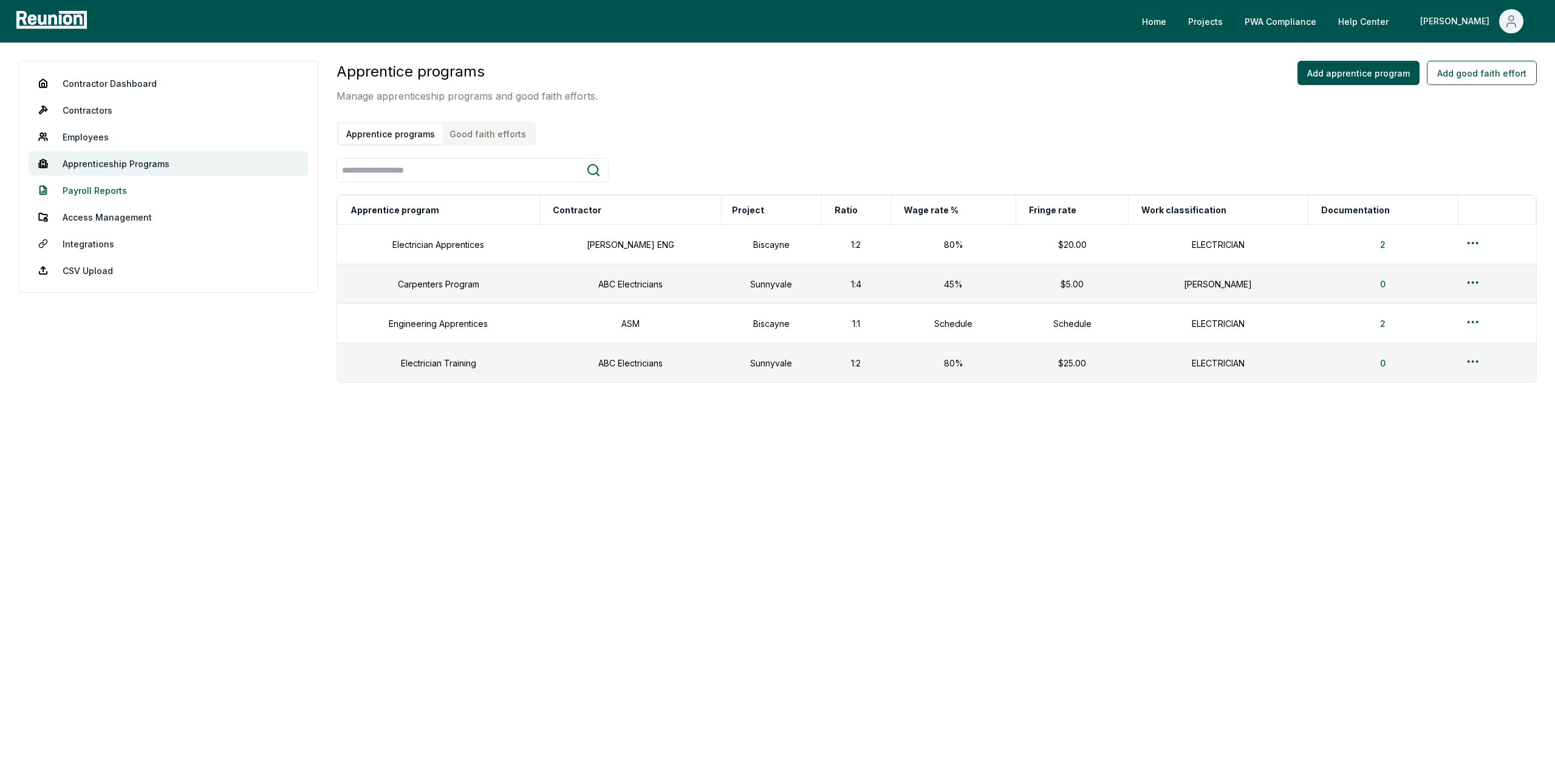
click at [89, 191] on link "Payroll Reports" at bounding box center [168, 190] width 279 height 24
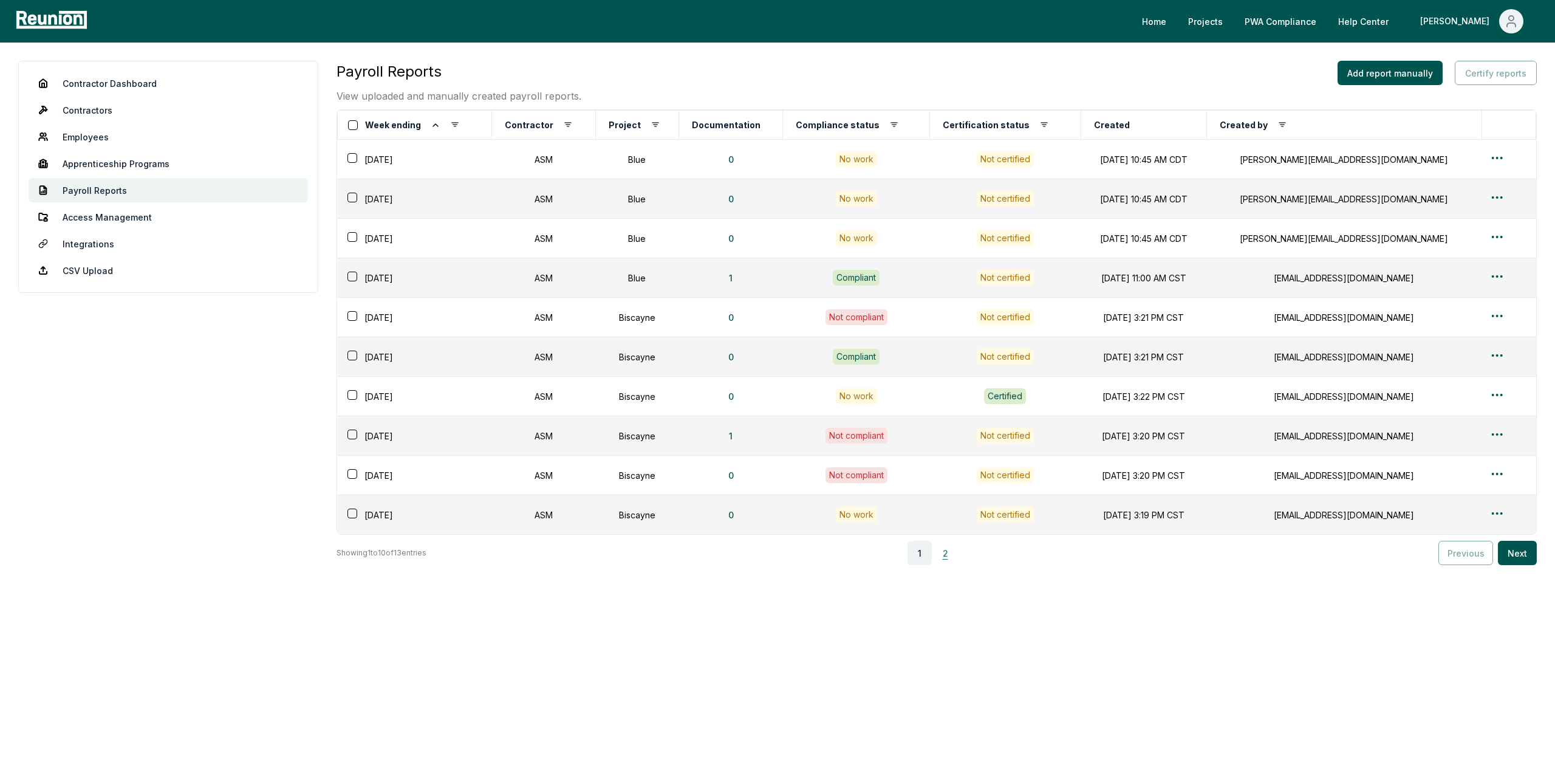
click at [949, 554] on button "2" at bounding box center [945, 553] width 24 height 24
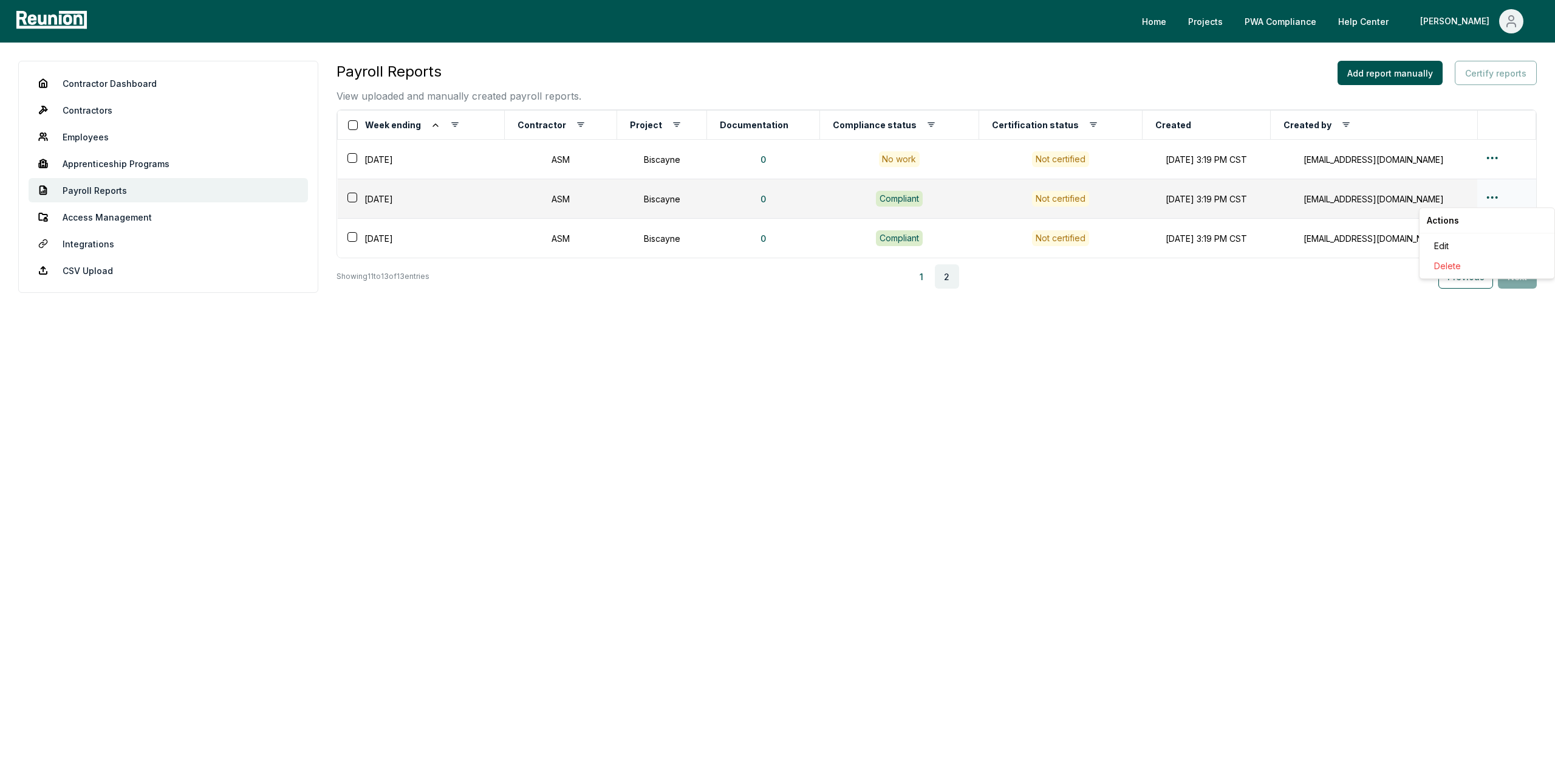
click at [1490, 195] on html "Please visit us on your desktop We're working on making our marketplace mobile-…" at bounding box center [777, 388] width 1555 height 776
click at [1444, 248] on div "Edit" at bounding box center [1486, 246] width 115 height 20
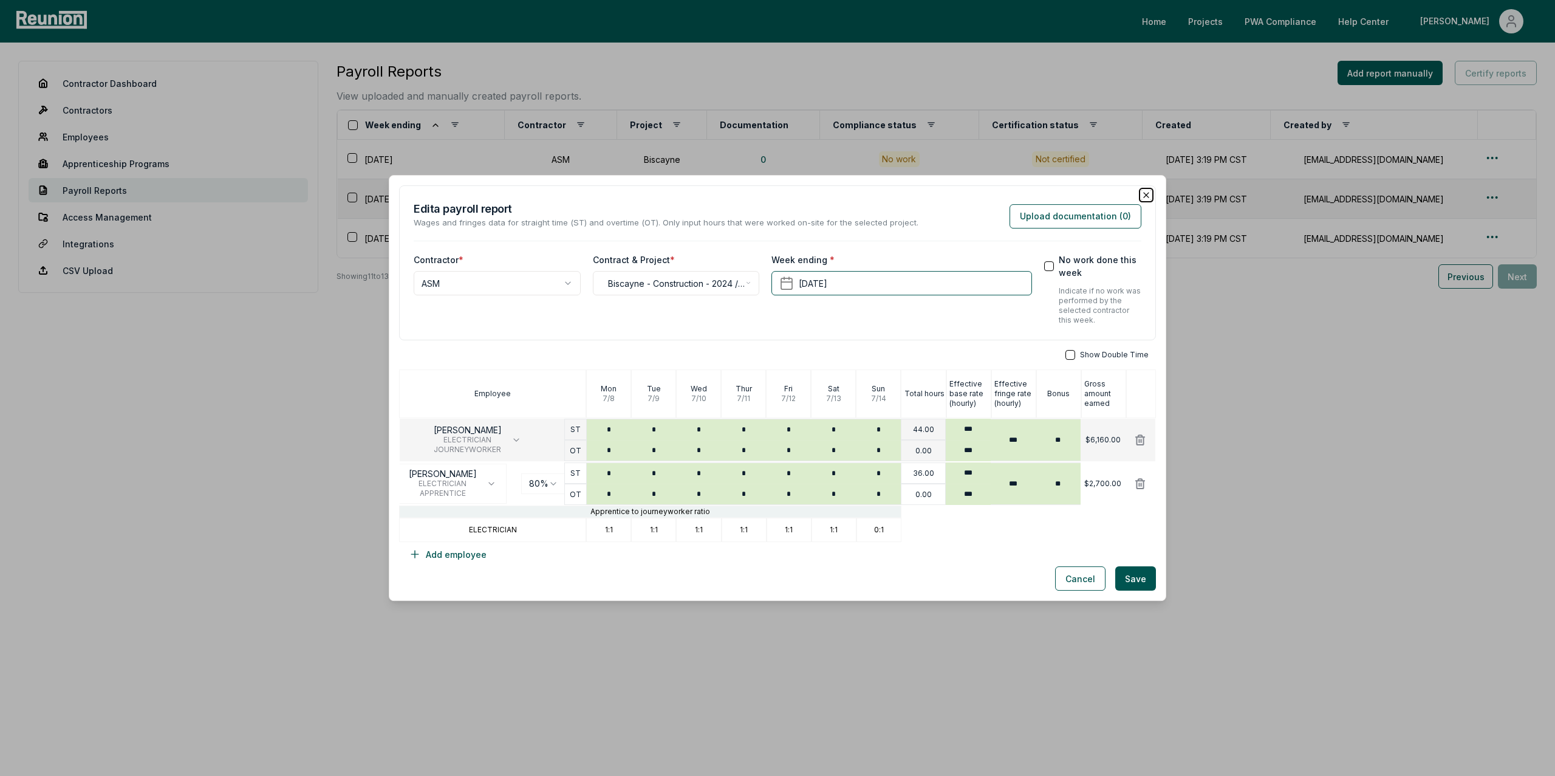
click at [1141, 197] on icon "button" at bounding box center [1146, 195] width 10 height 10
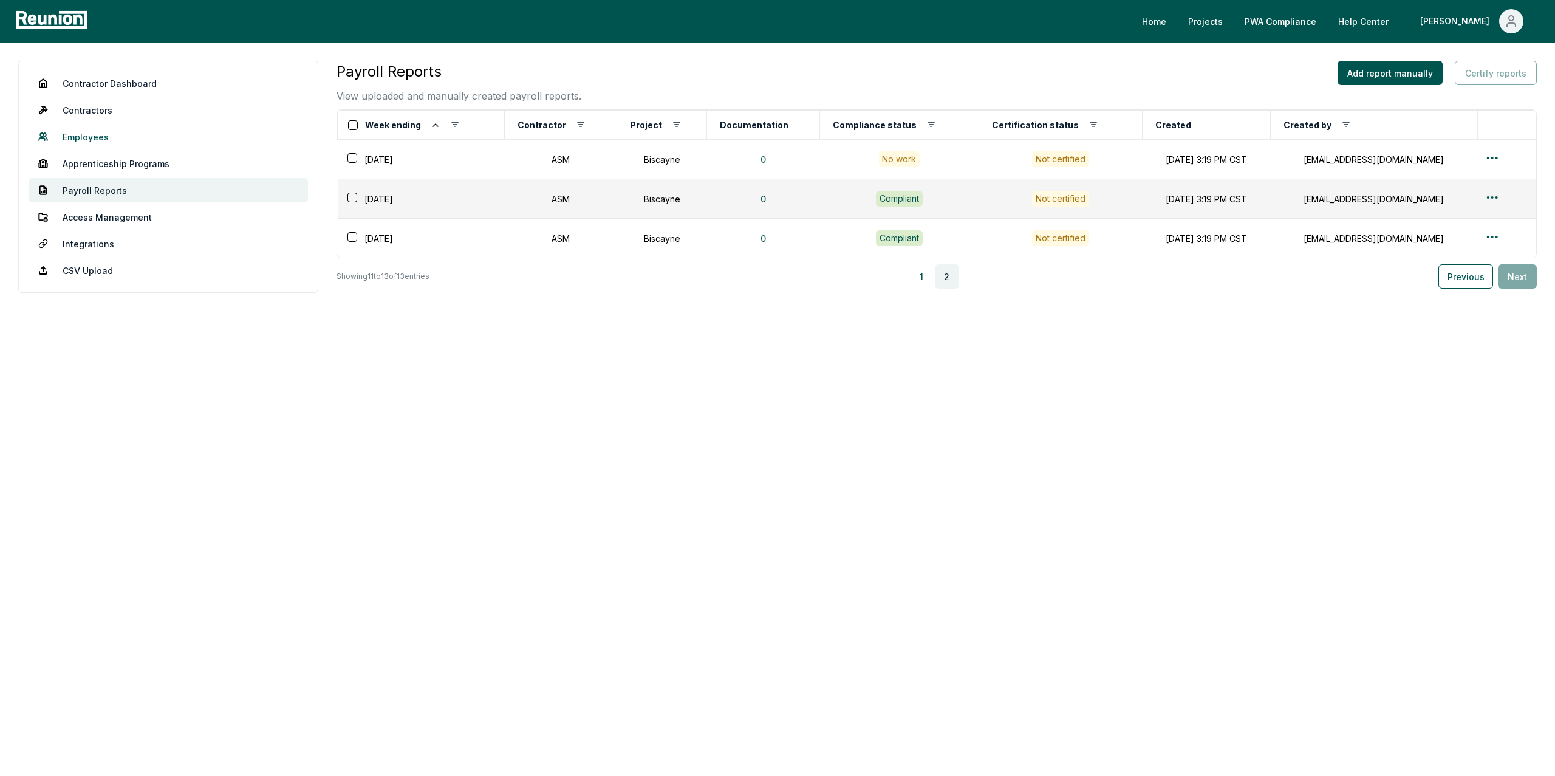
click at [98, 131] on link "Employees" at bounding box center [168, 136] width 279 height 24
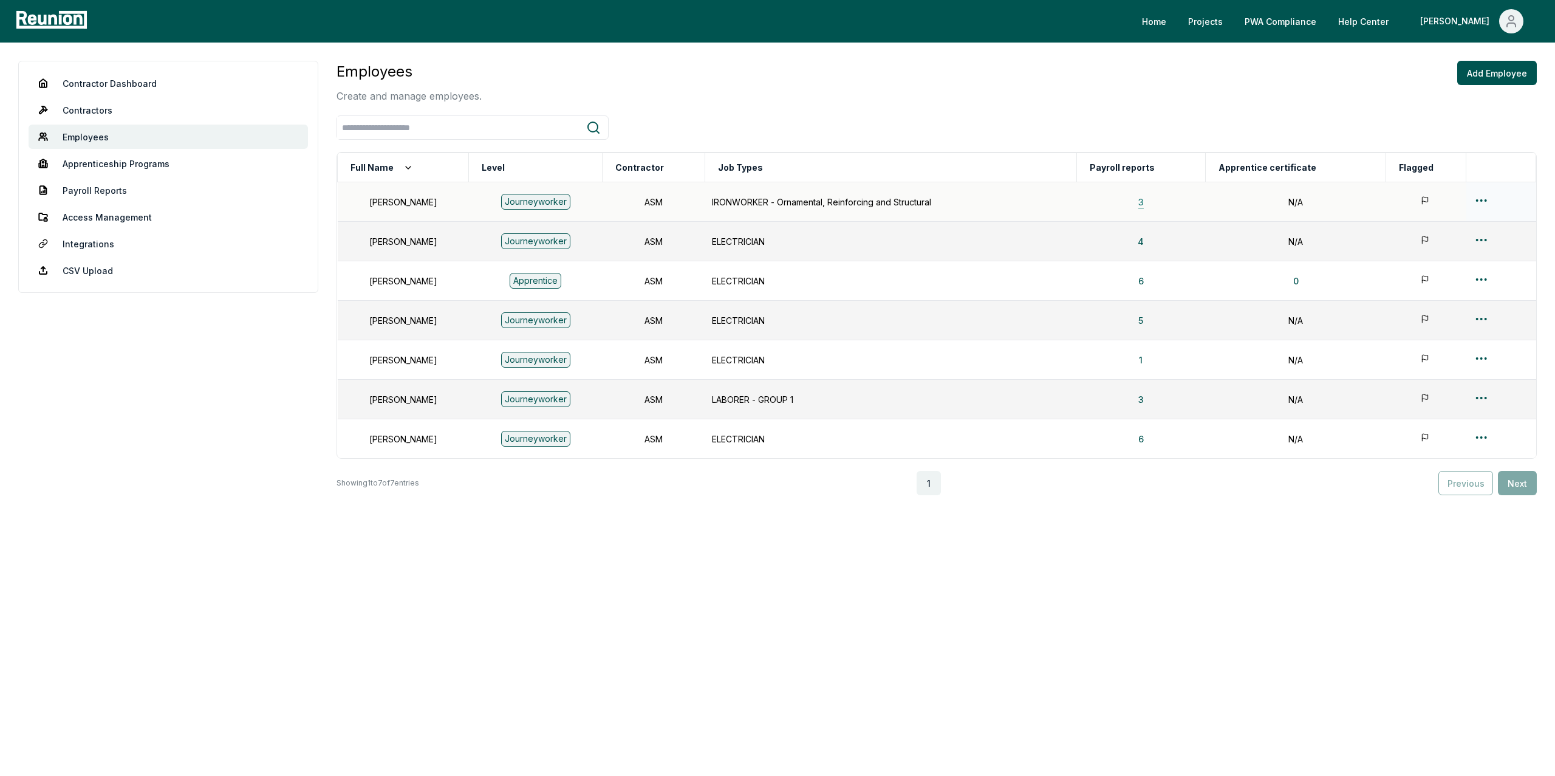
click at [1153, 203] on button "3" at bounding box center [1140, 201] width 25 height 24
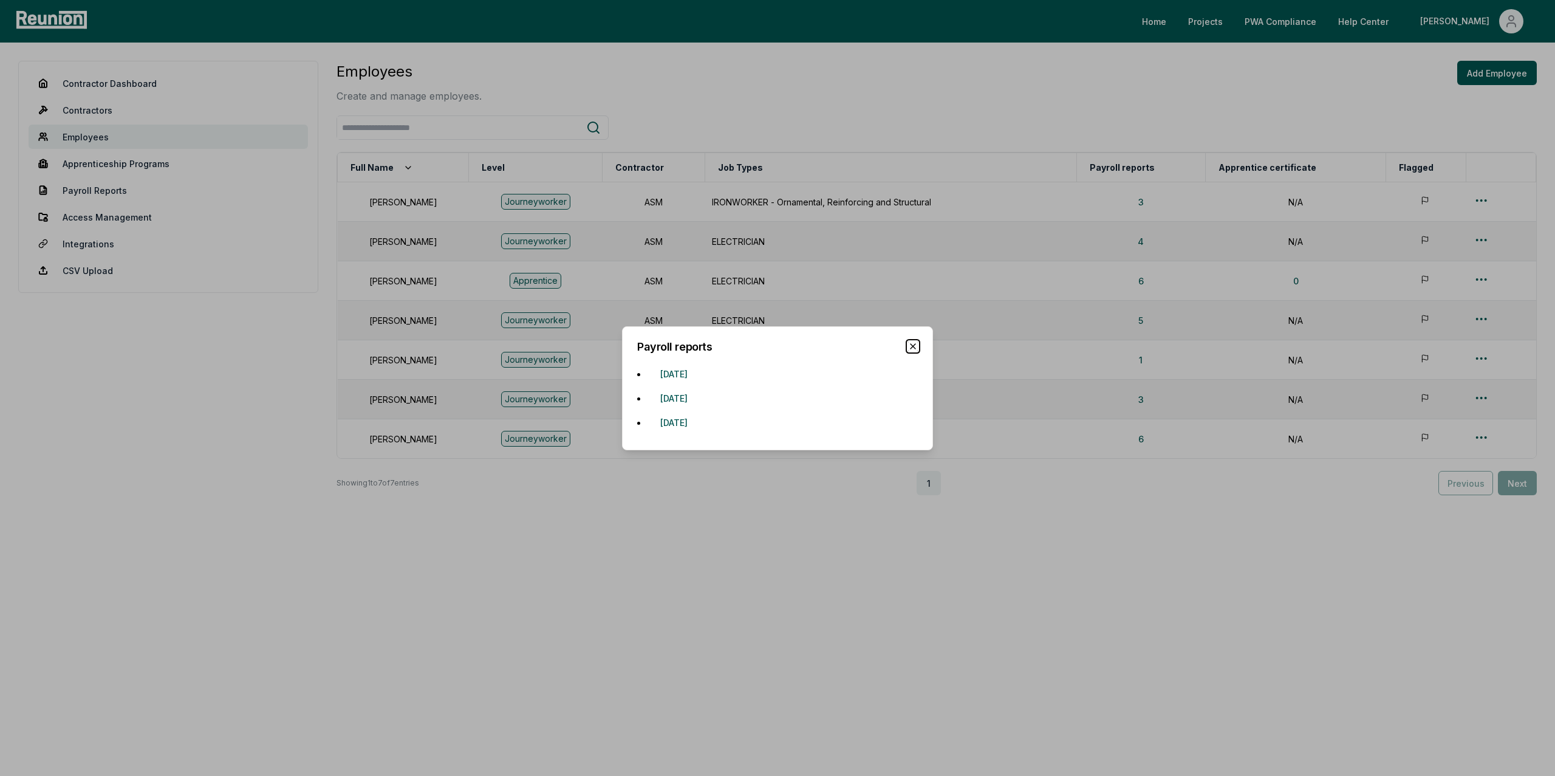
click at [913, 346] on icon "button" at bounding box center [913, 346] width 10 height 10
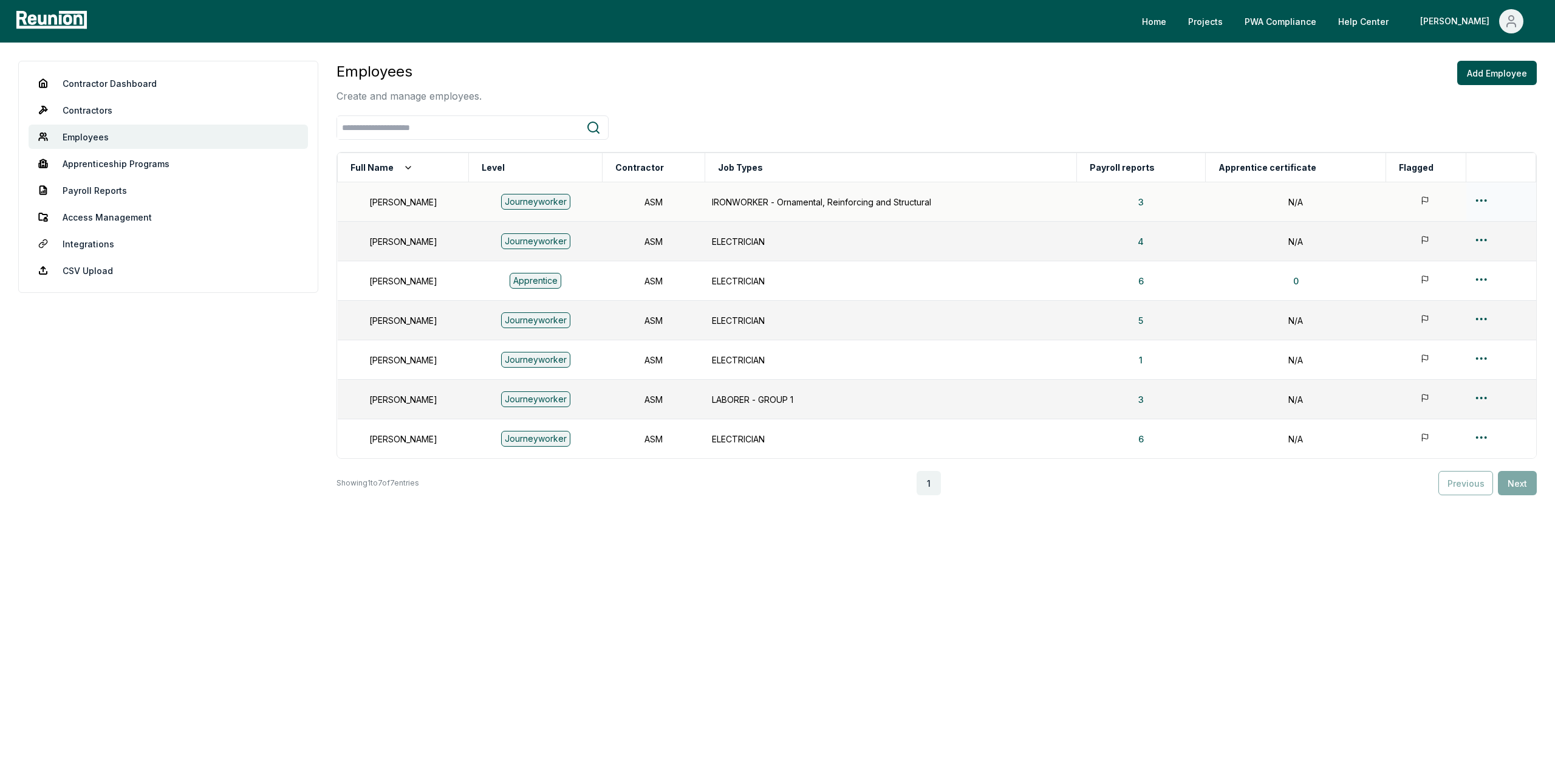
click at [1425, 200] on icon at bounding box center [1425, 201] width 11 height 11
click at [1425, 239] on icon at bounding box center [1425, 241] width 11 height 11
click at [1424, 280] on icon at bounding box center [1425, 280] width 11 height 11
click at [1424, 319] on icon at bounding box center [1425, 320] width 11 height 11
click at [1424, 319] on icon at bounding box center [1424, 318] width 5 height 7
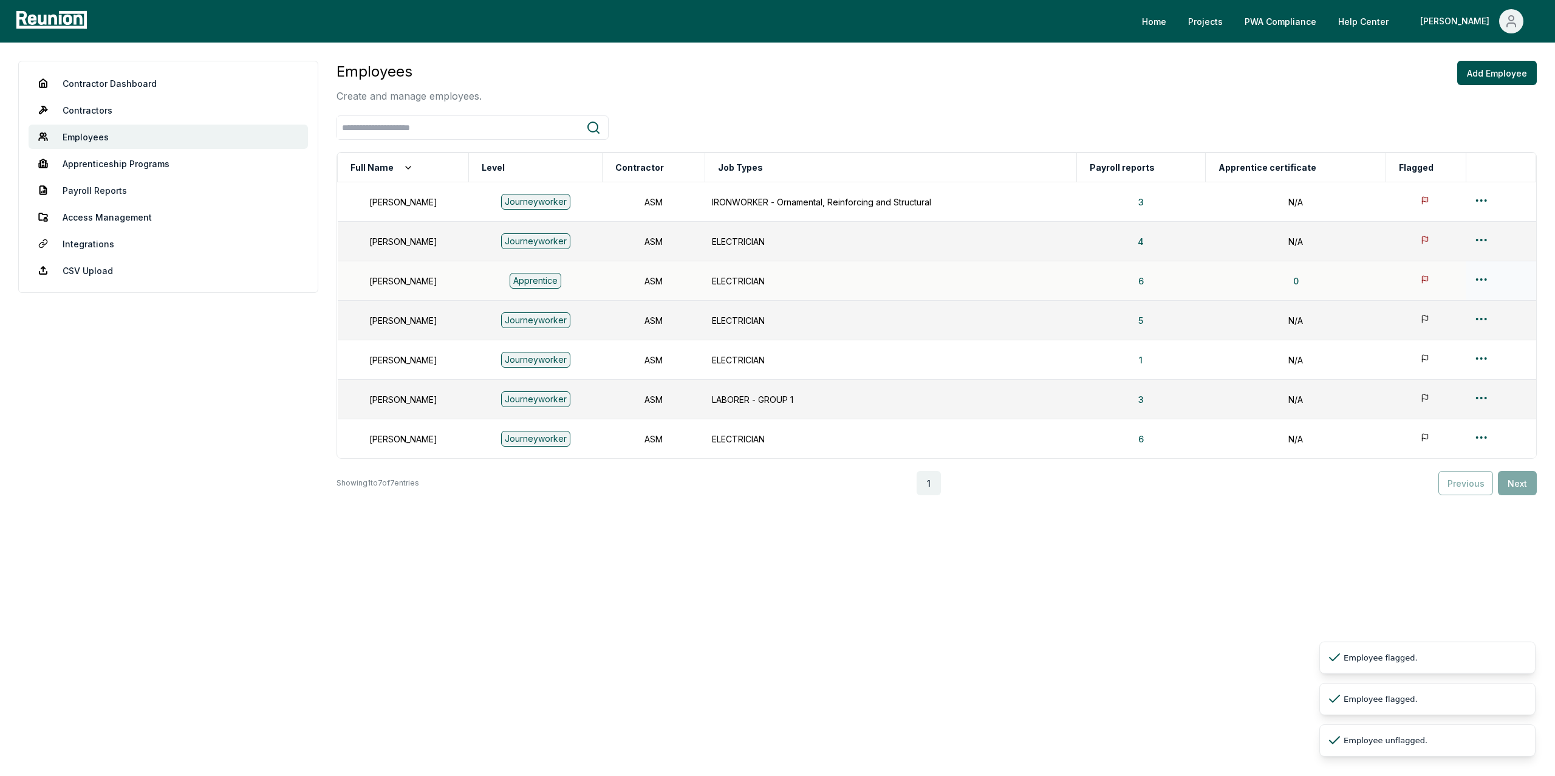
click at [1424, 278] on icon at bounding box center [1424, 279] width 5 height 7
click at [1425, 237] on icon at bounding box center [1424, 239] width 5 height 7
click at [1424, 197] on icon at bounding box center [1424, 200] width 5 height 7
click at [1484, 279] on html "Please visit us on your desktop We're working on making our marketplace mobile-…" at bounding box center [777, 388] width 1555 height 776
click at [1442, 322] on div "Edit" at bounding box center [1479, 328] width 115 height 20
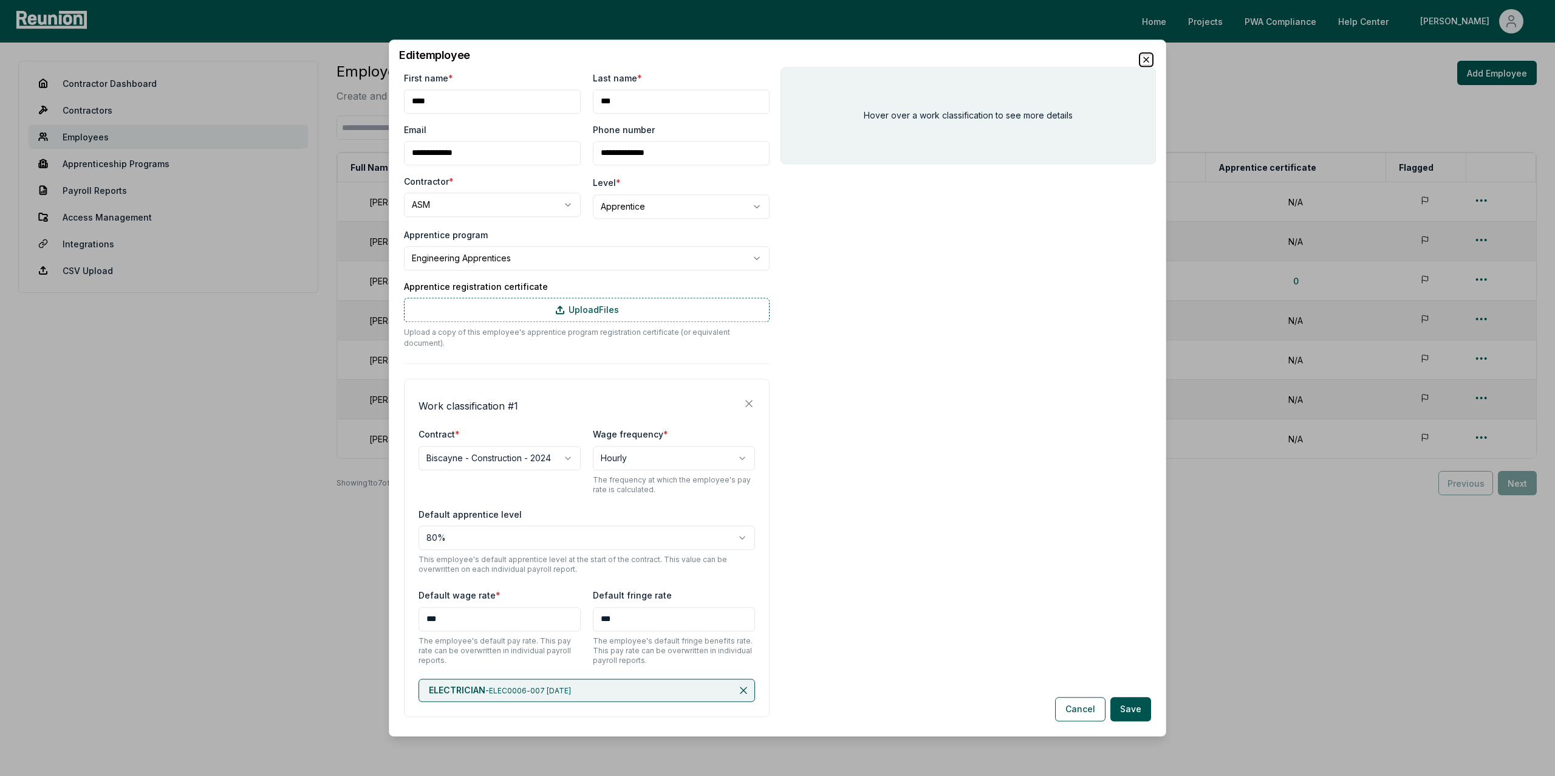
click at [1142, 56] on icon "button" at bounding box center [1146, 60] width 10 height 10
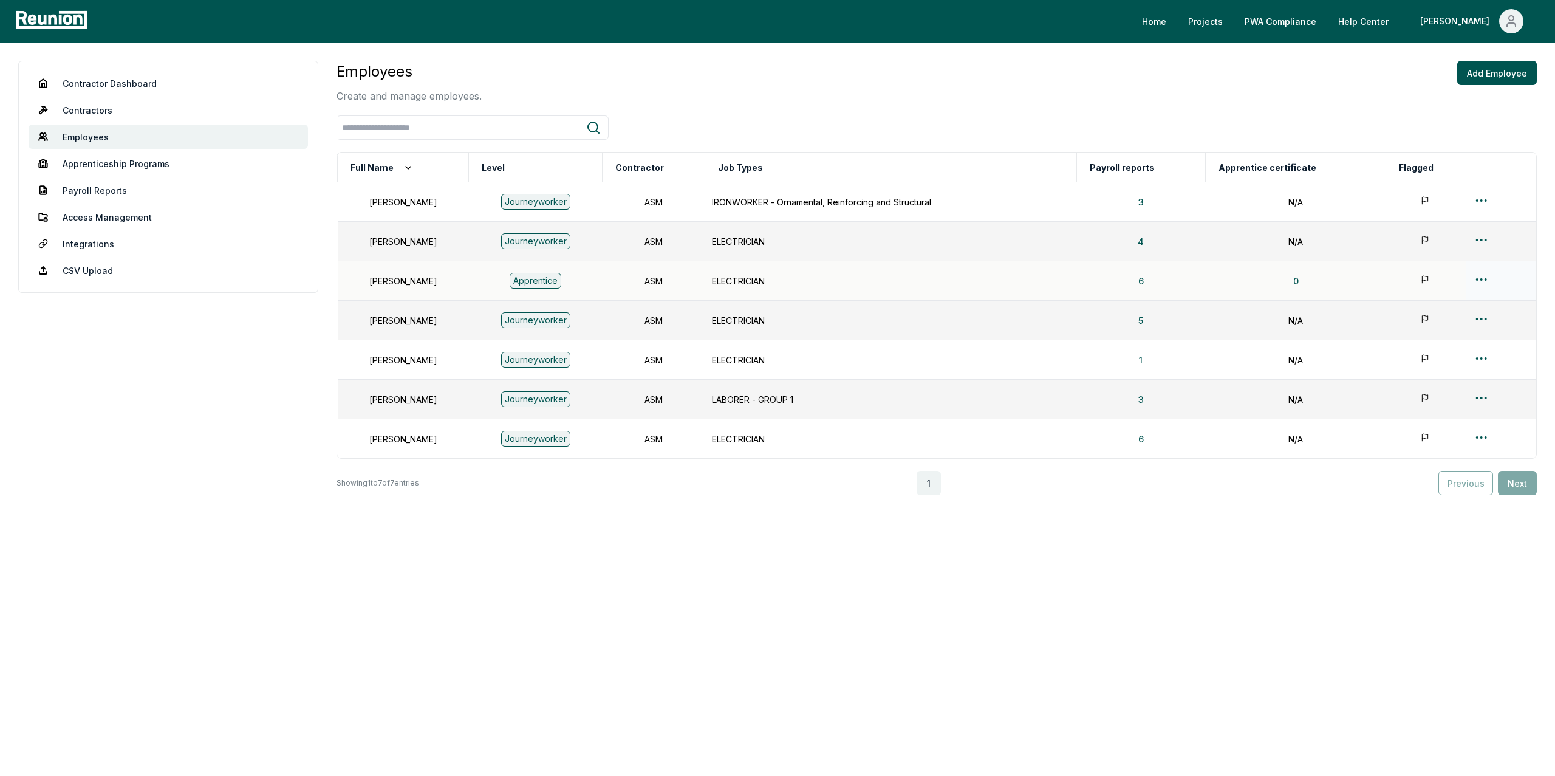
click at [1477, 281] on html "Please visit us on your desktop We're working on making our marketplace mobile-…" at bounding box center [777, 388] width 1555 height 776
click at [1447, 327] on div "Edit" at bounding box center [1479, 328] width 115 height 20
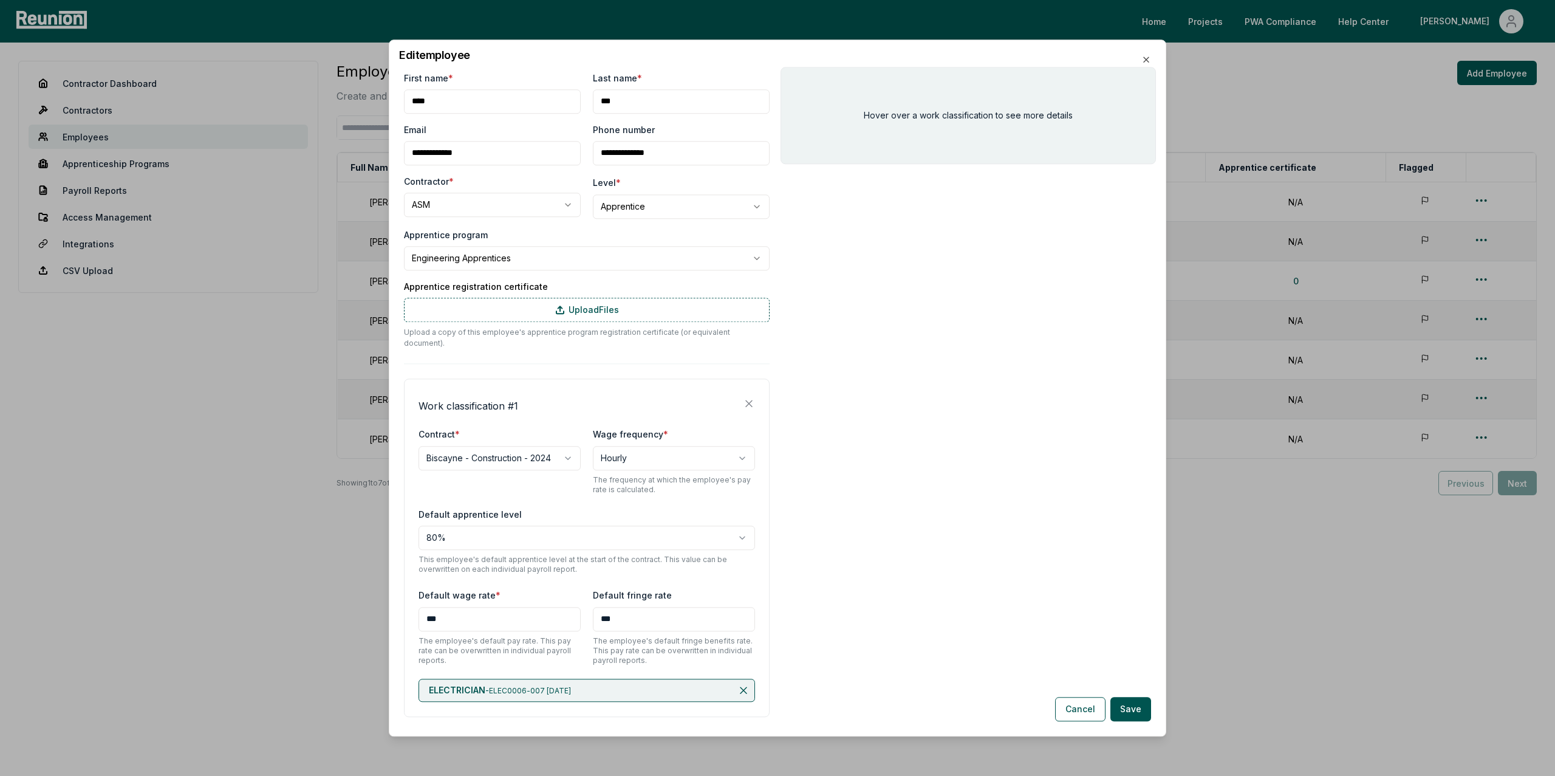
click at [915, 410] on div "Hover over a work classification to see more details" at bounding box center [967, 396] width 375 height 659
click at [531, 265] on body "Please visit us on your desktop We're working on making our marketplace mobile-…" at bounding box center [777, 388] width 1555 height 776
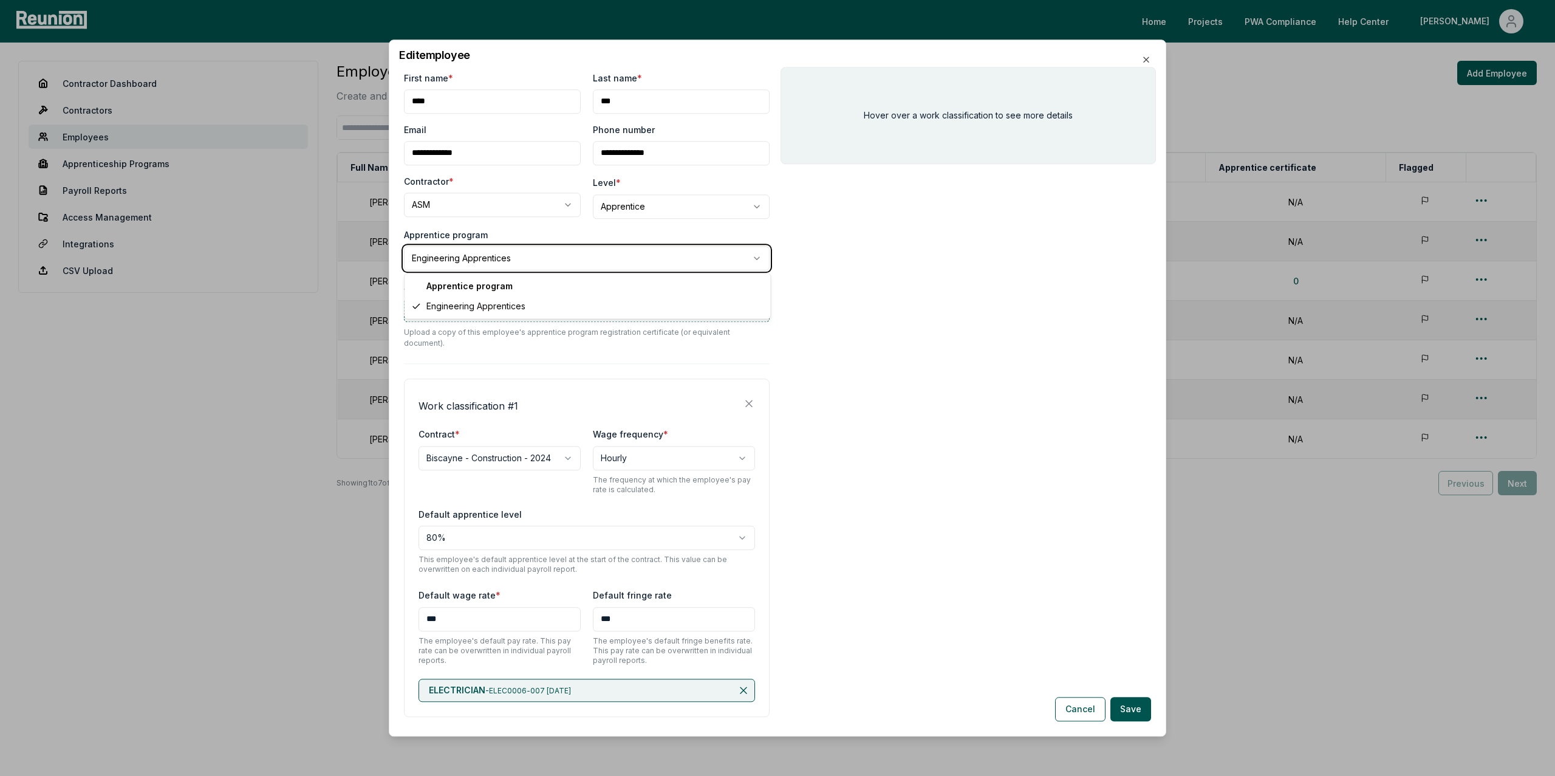
click at [520, 236] on body "Please visit us on your desktop We're working on making our marketplace mobile-…" at bounding box center [777, 388] width 1555 height 776
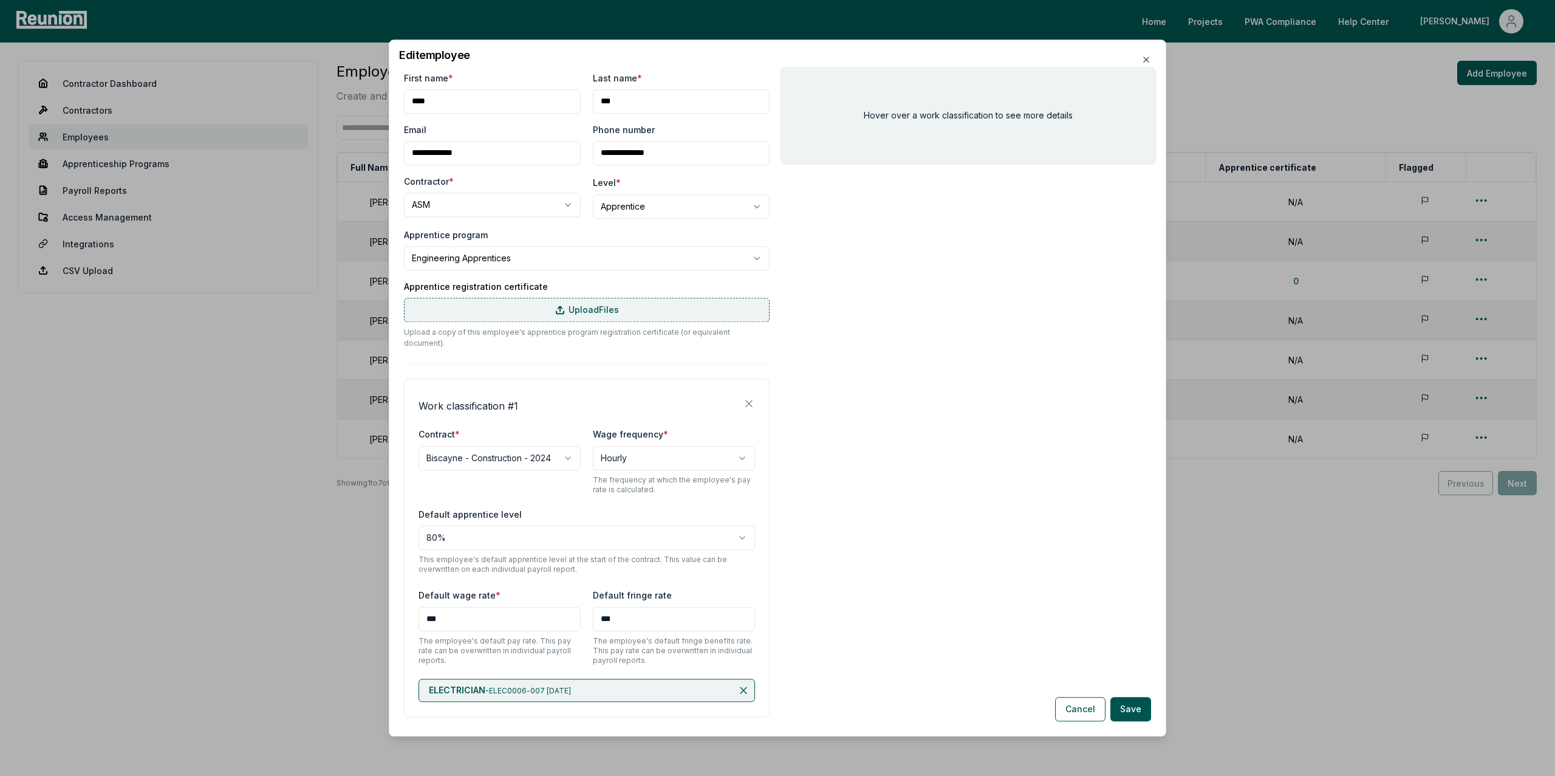
click at [617, 307] on label "Upload Files" at bounding box center [587, 310] width 366 height 24
click at [0, 0] on input "Upload Files" at bounding box center [0, 0] width 0 height 0
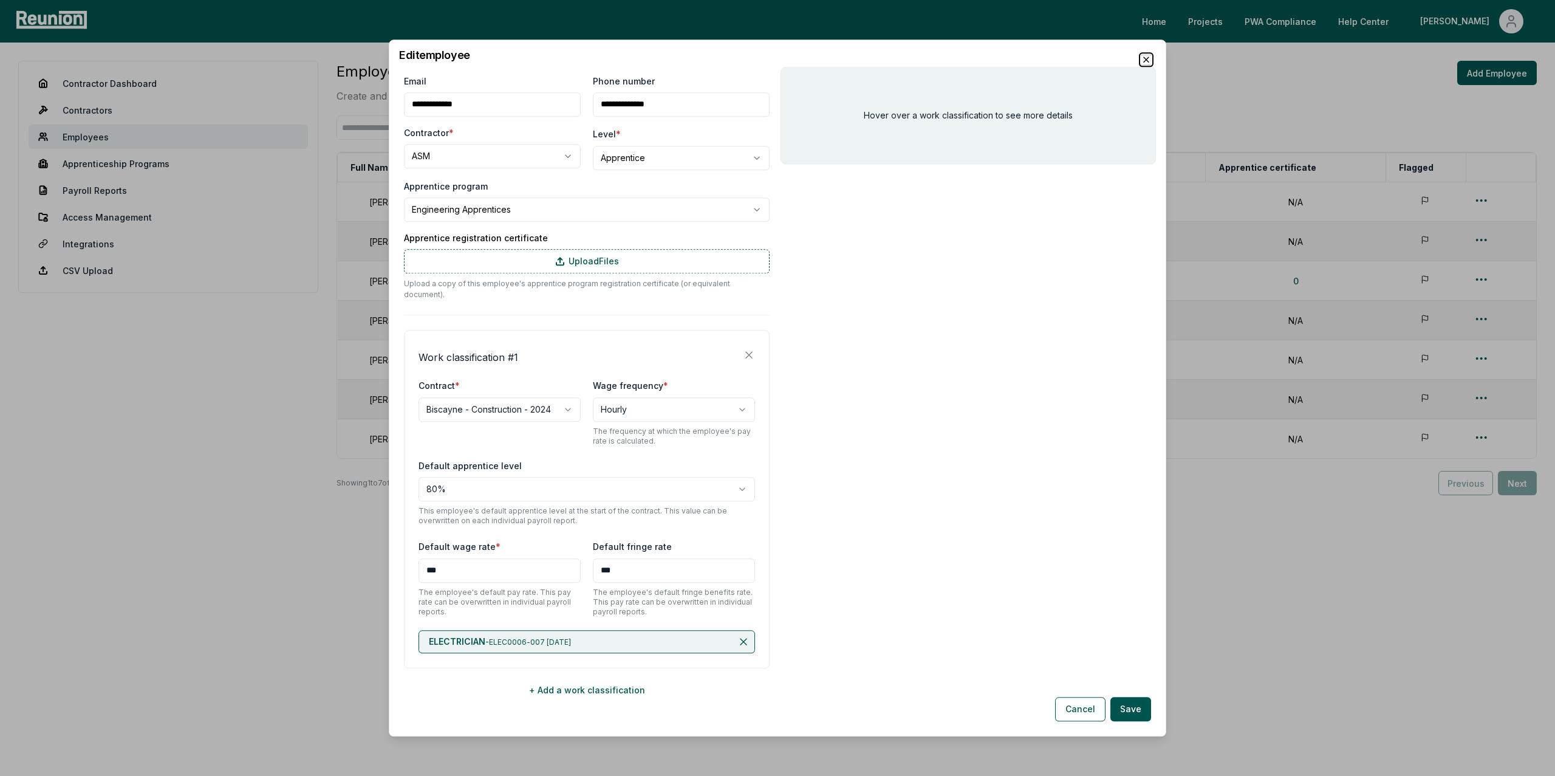
click at [1145, 58] on icon "button" at bounding box center [1146, 60] width 10 height 10
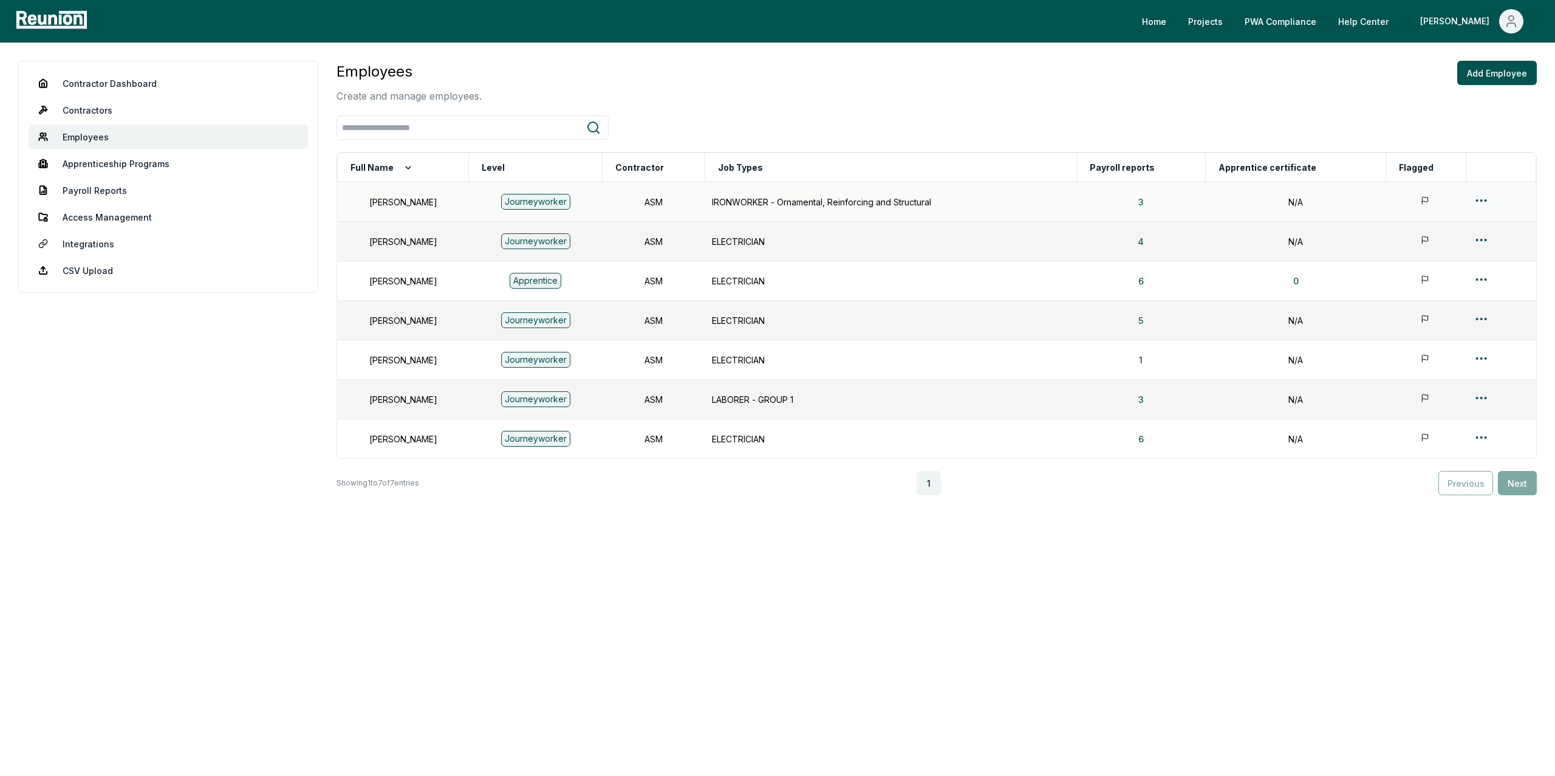
click at [1484, 199] on html "Please visit us on your desktop We're working on making our marketplace mobile-…" at bounding box center [777, 388] width 1555 height 776
click at [1317, 541] on html "Please visit us on your desktop We're working on making our marketplace mobile-…" at bounding box center [777, 388] width 1555 height 776
click at [1485, 276] on html "Please visit us on your desktop We're working on making our marketplace mobile-…" at bounding box center [777, 388] width 1555 height 776
click at [1444, 327] on div "Edit" at bounding box center [1479, 328] width 115 height 20
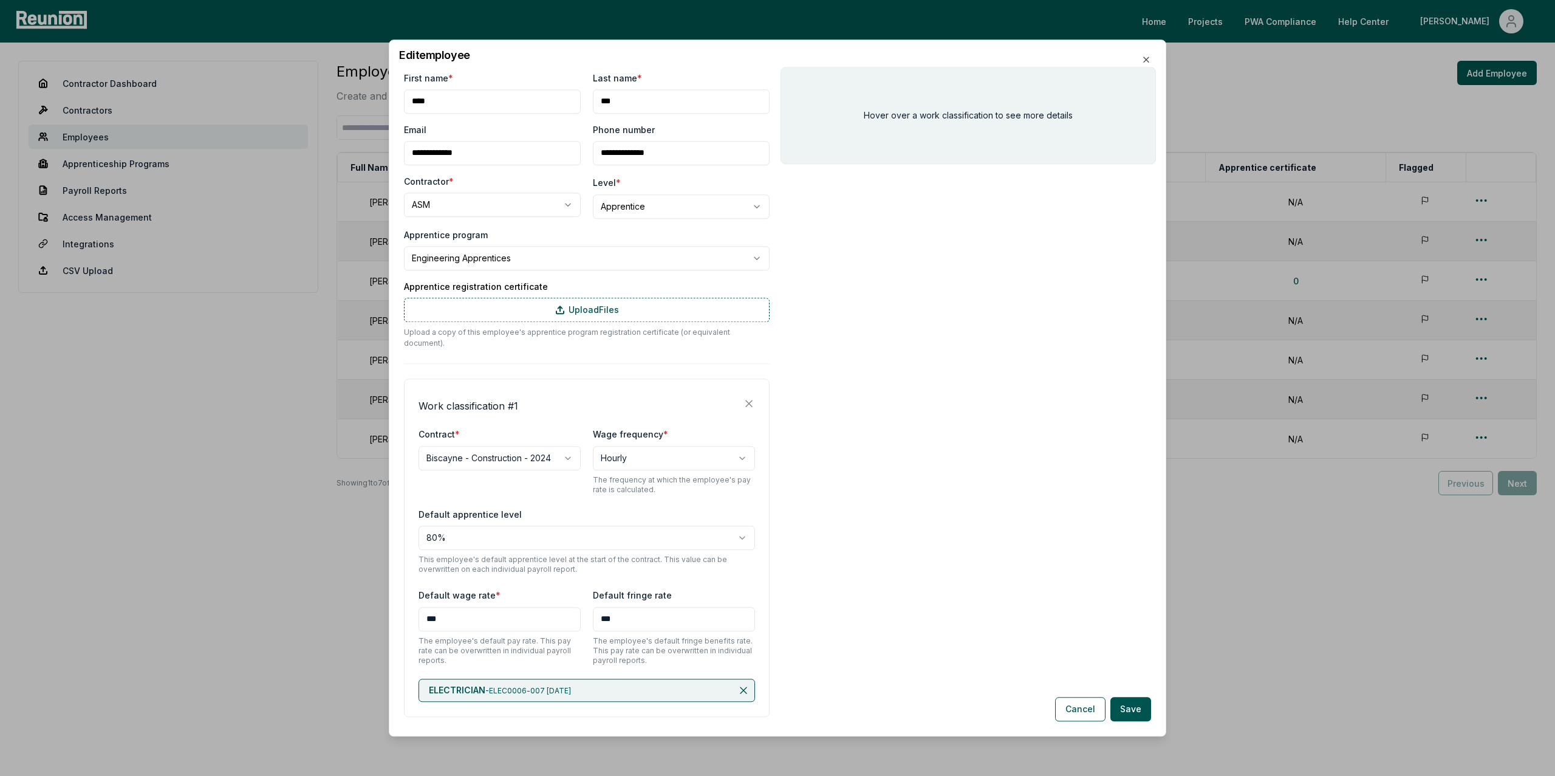
click at [465, 264] on body "Please visit us on your desktop We're working on making our marketplace mobile-…" at bounding box center [777, 388] width 1555 height 776
click at [476, 528] on body "Please visit us on your desktop We're working on making our marketplace mobile-…" at bounding box center [777, 388] width 1555 height 776
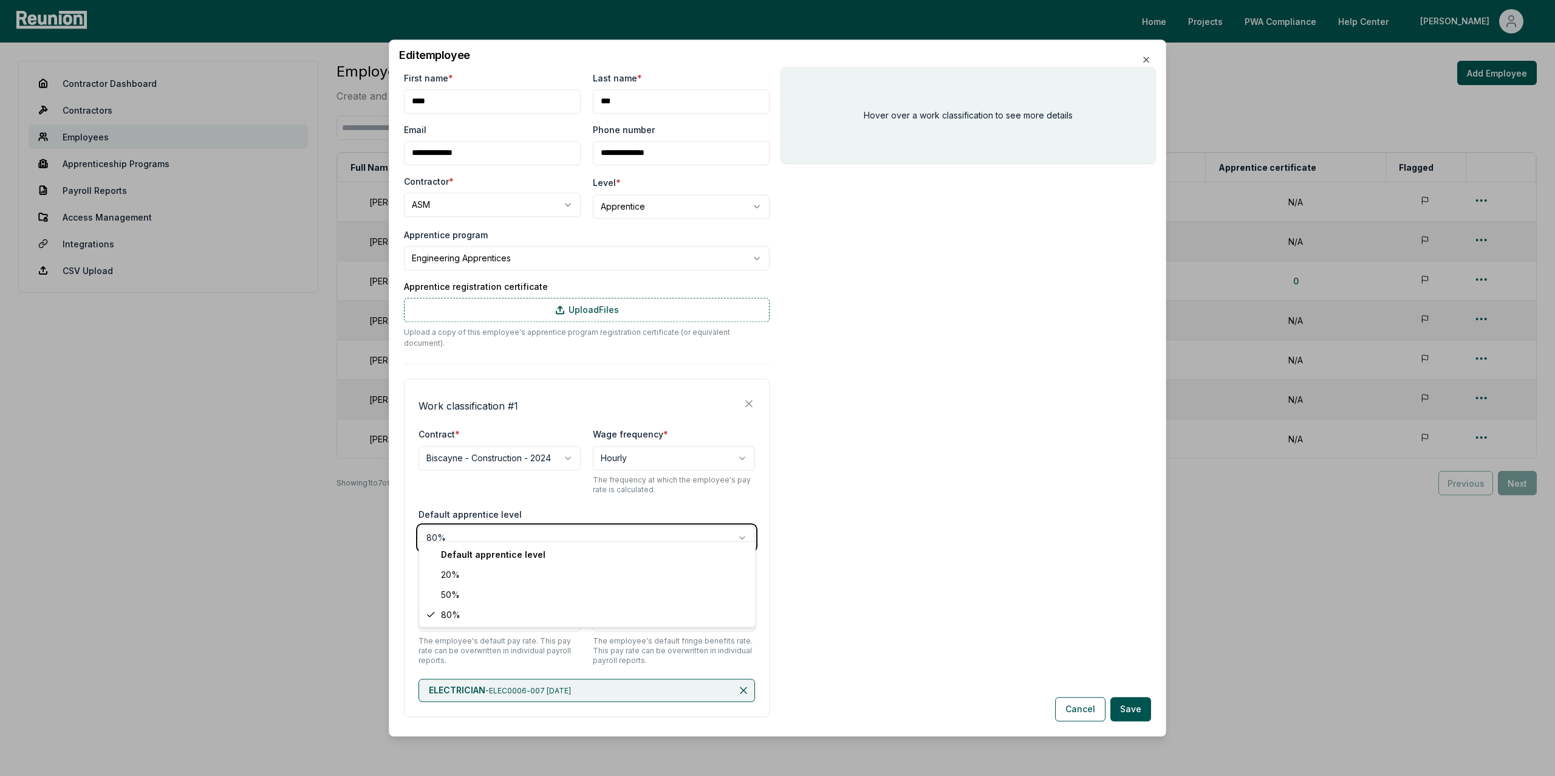
click at [534, 486] on body "Please visit us on your desktop We're working on making our marketplace mobile-…" at bounding box center [777, 388] width 1555 height 776
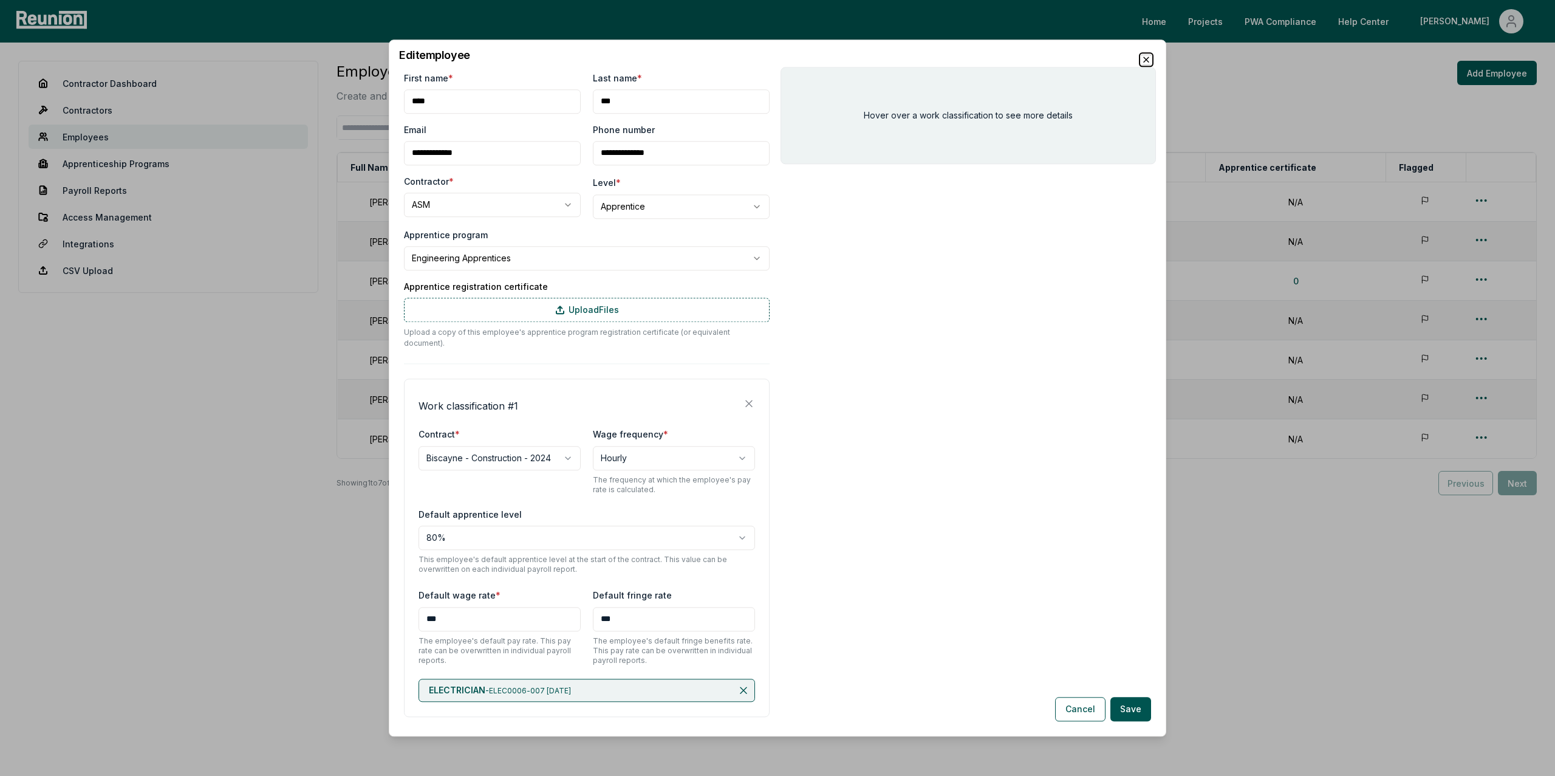
click at [1144, 61] on icon "button" at bounding box center [1146, 59] width 5 height 5
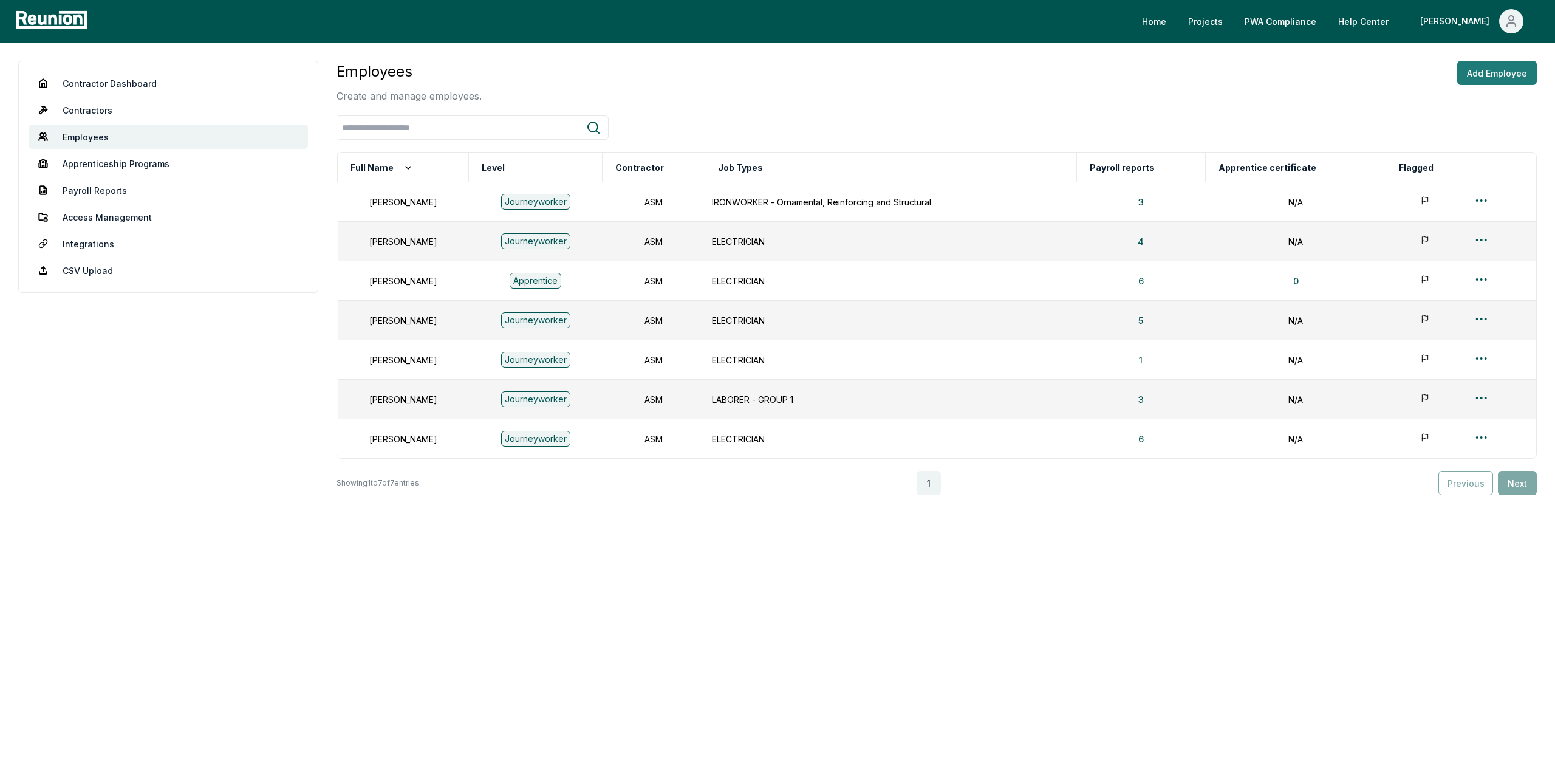
click at [1493, 74] on button "Add Employee" at bounding box center [1497, 73] width 80 height 24
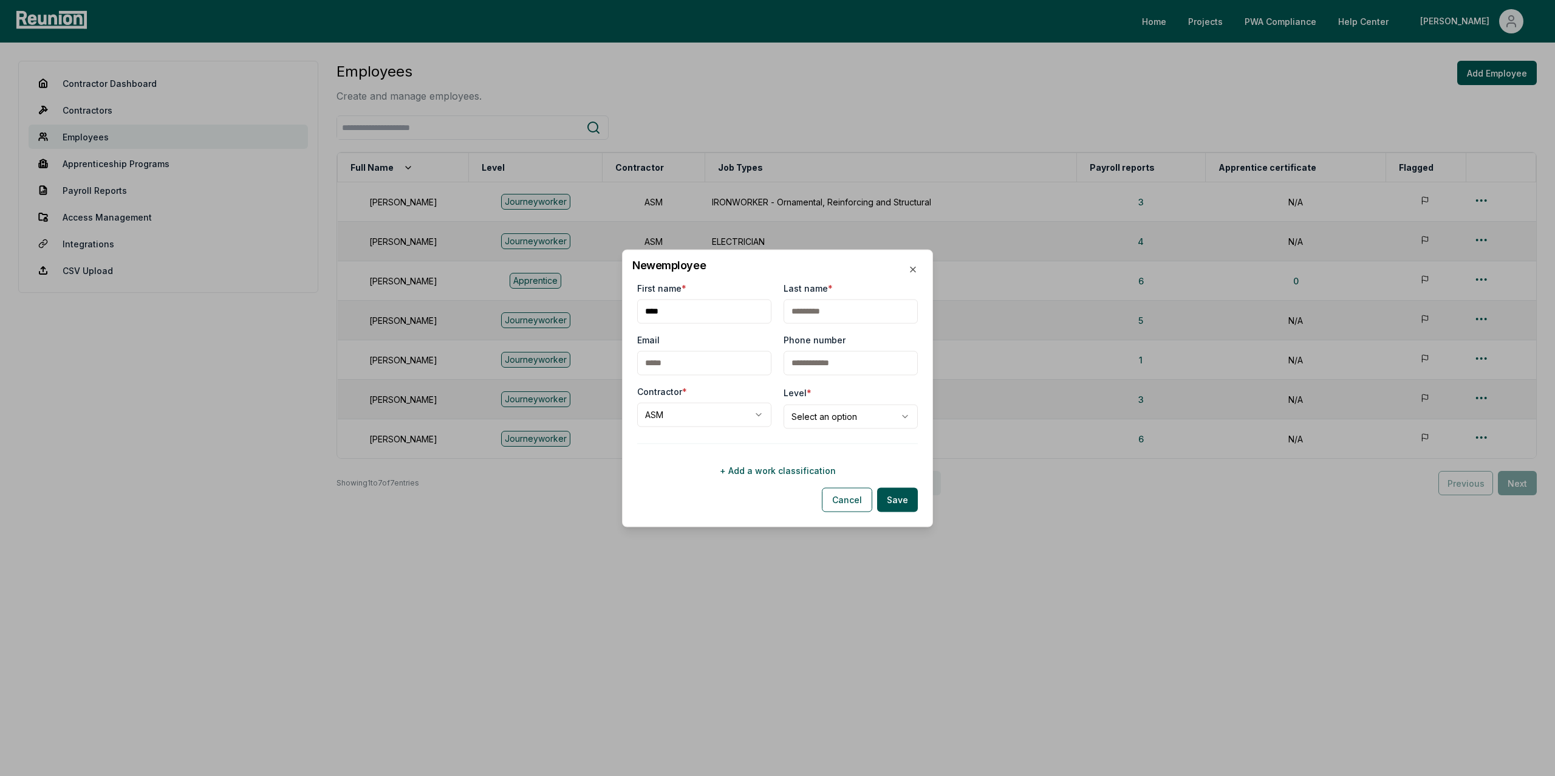
type input "****"
type input "*****"
click at [749, 420] on body "Please visit us on your desktop We're working on making our marketplace mobile-…" at bounding box center [777, 388] width 1555 height 776
select select "**********"
click at [830, 423] on body "Please visit us on your desktop We're working on making our marketplace mobile-…" at bounding box center [777, 388] width 1555 height 776
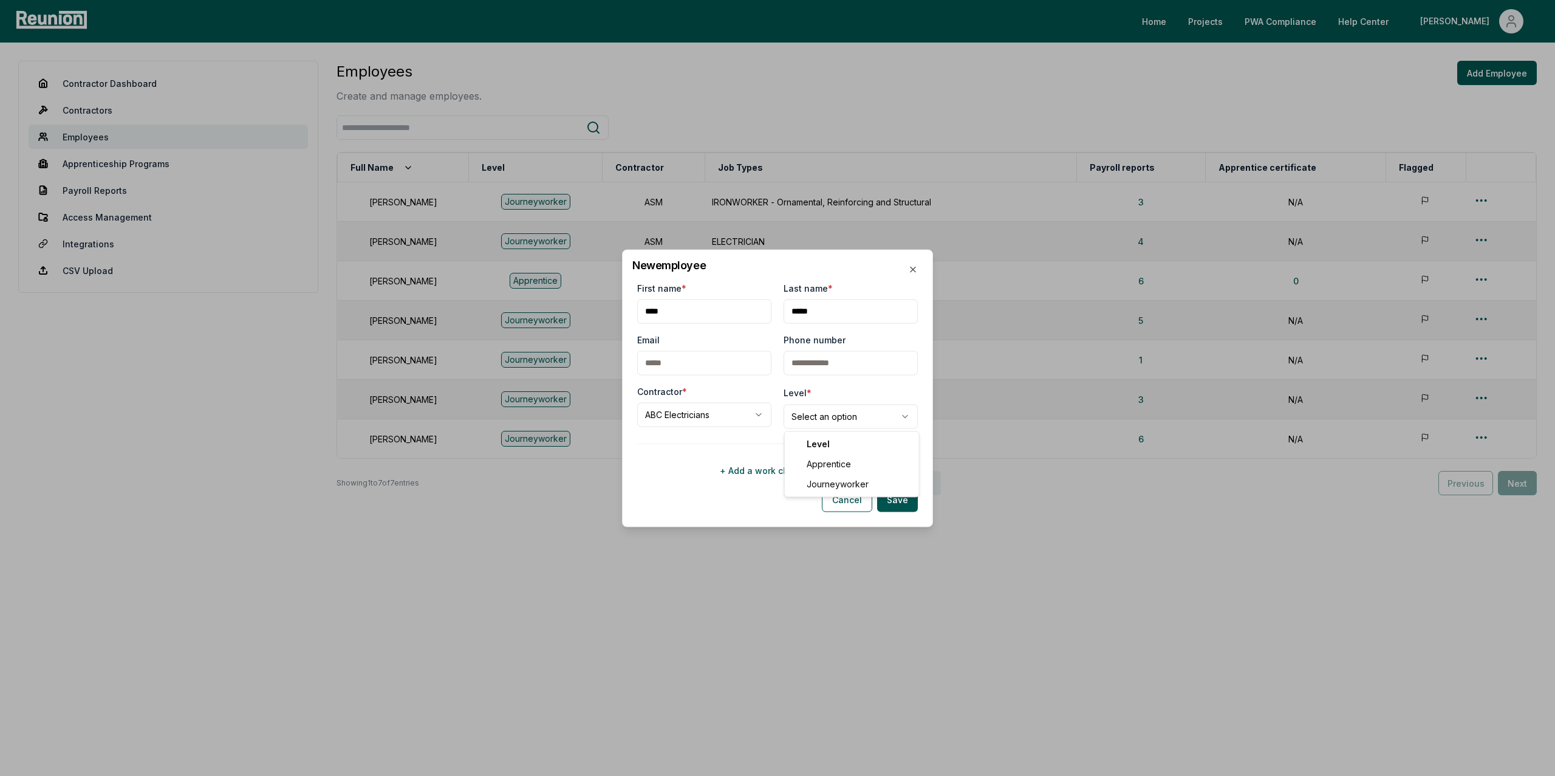
select select "**********"
click at [772, 468] on button "+ Add a work classification" at bounding box center [777, 470] width 281 height 24
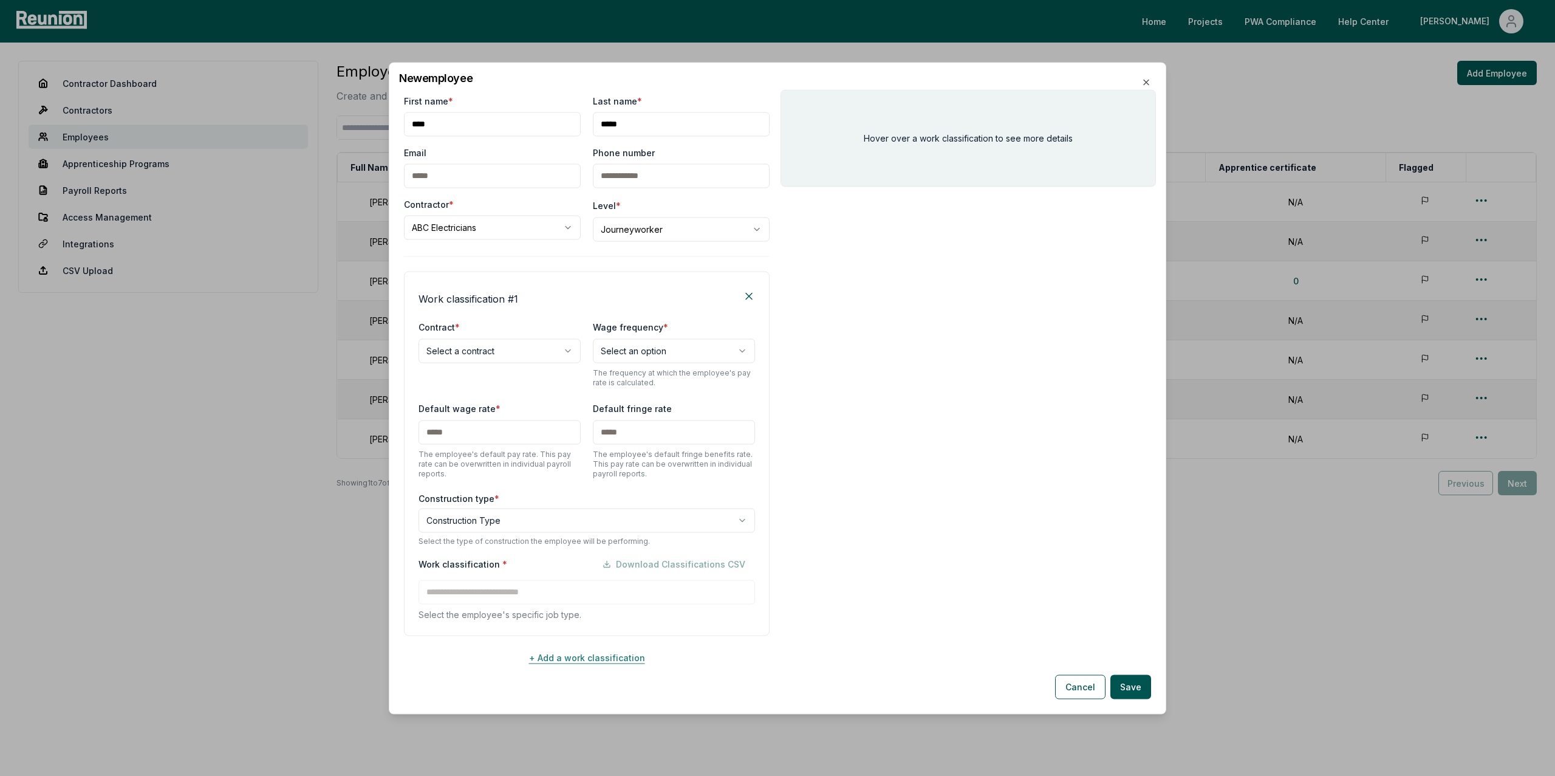
scroll to position [0, 0]
click at [480, 353] on body "Please visit us on your desktop We're working on making our marketplace mobile-…" at bounding box center [777, 388] width 1555 height 776
select select "**********"
click at [652, 351] on body "Please visit us on your desktop We're working on making our marketplace mobile-…" at bounding box center [777, 388] width 1555 height 776
select select "******"
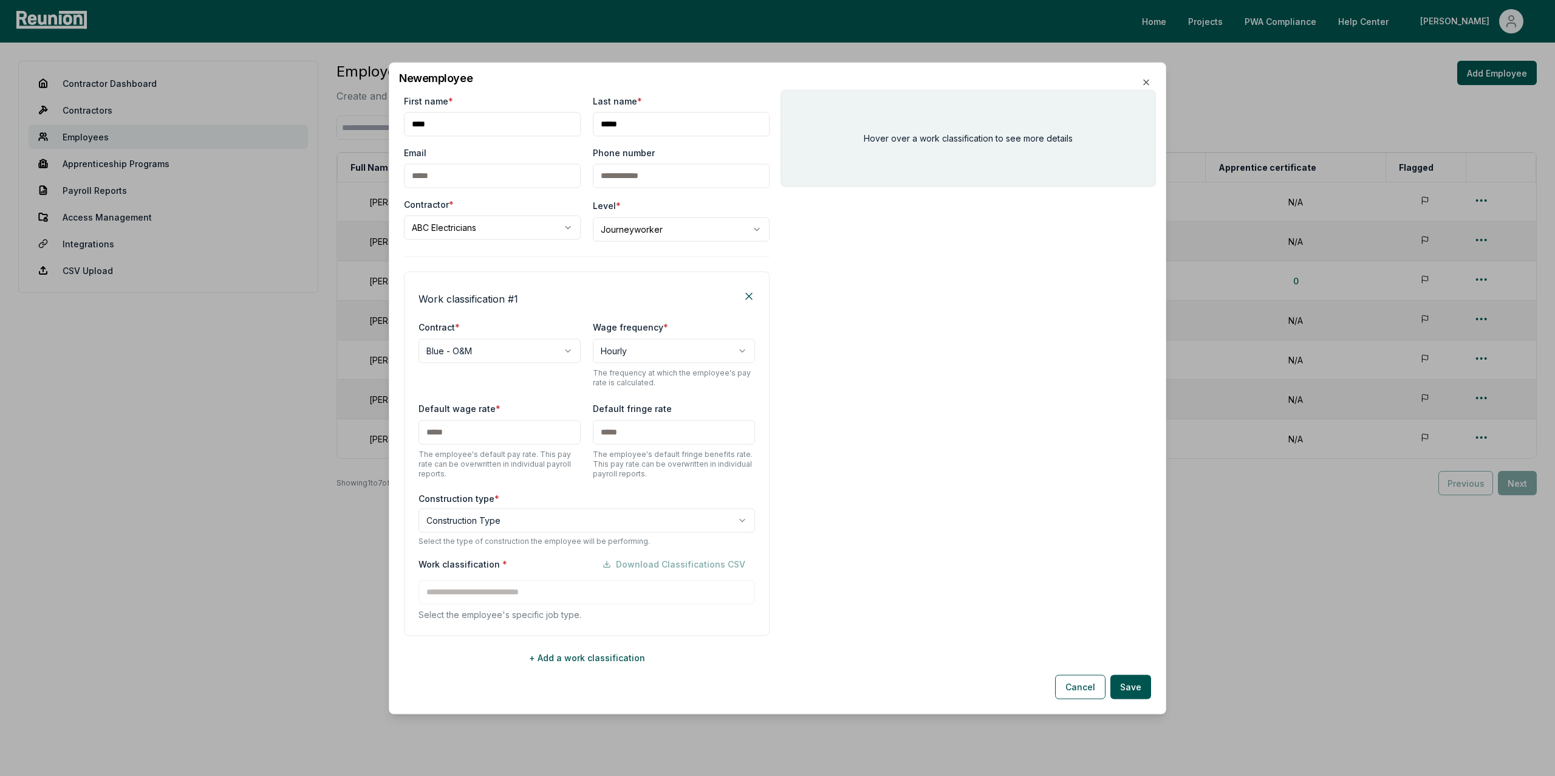
click at [455, 435] on input "text" at bounding box center [499, 432] width 162 height 24
type input "***"
click at [618, 435] on input "text" at bounding box center [674, 432] width 162 height 24
type input "***"
click at [466, 525] on body "Please visit us on your desktop We're working on making our marketplace mobile-…" at bounding box center [777, 388] width 1555 height 776
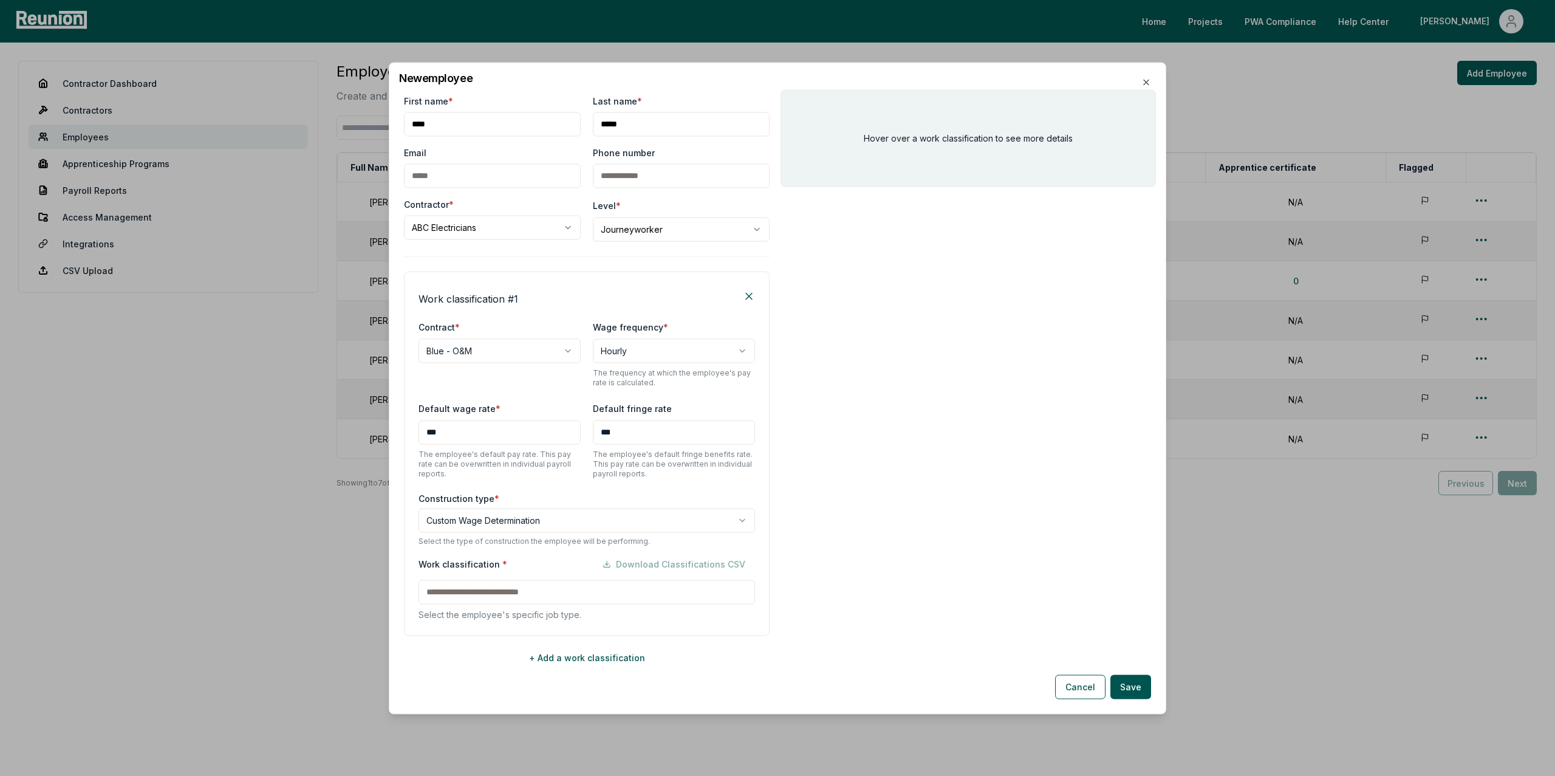
click at [460, 591] on div "Work classification * Download Classifications CSV Select the employee's specif…" at bounding box center [586, 585] width 336 height 69
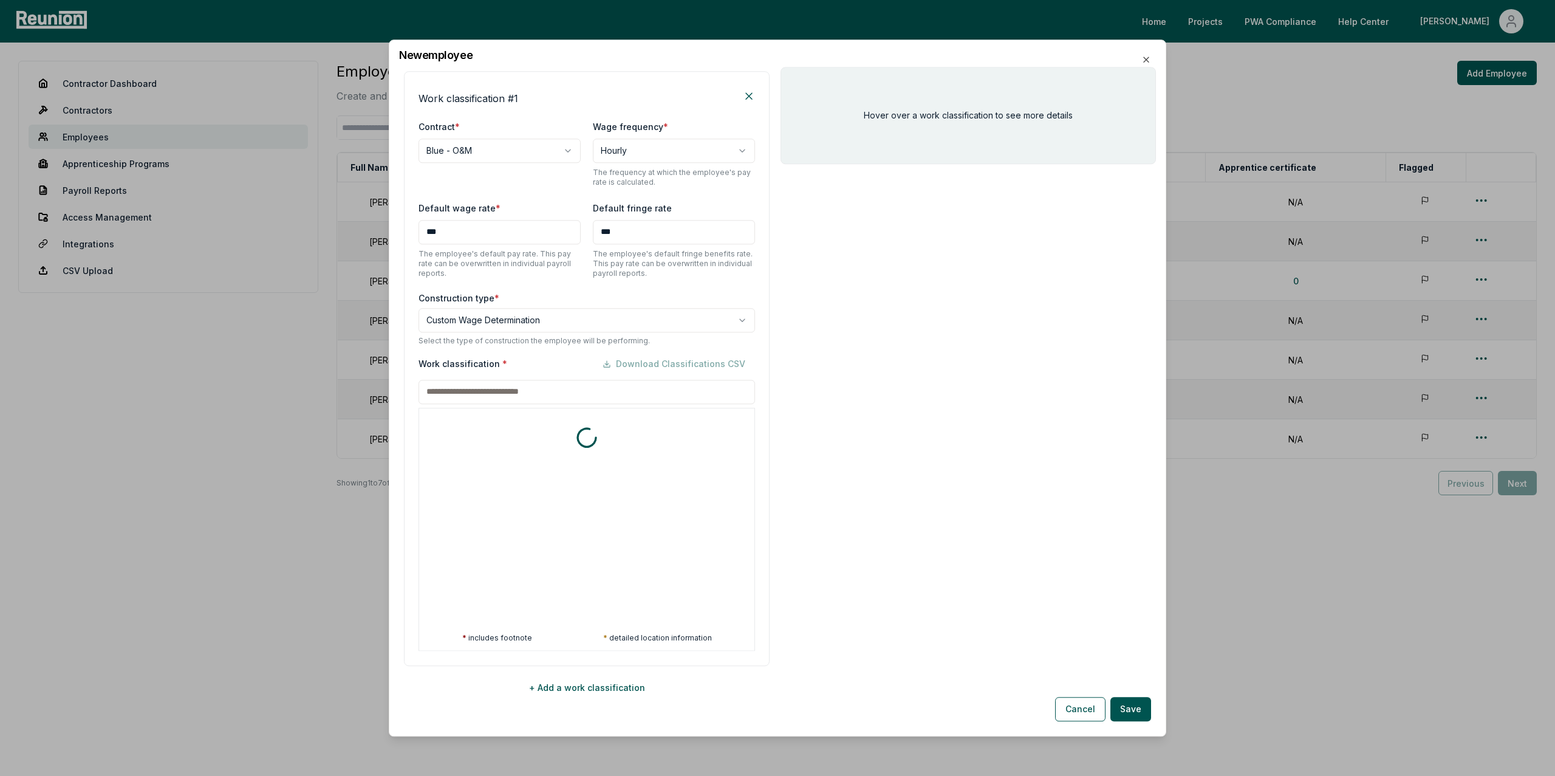
scroll to position [185, 0]
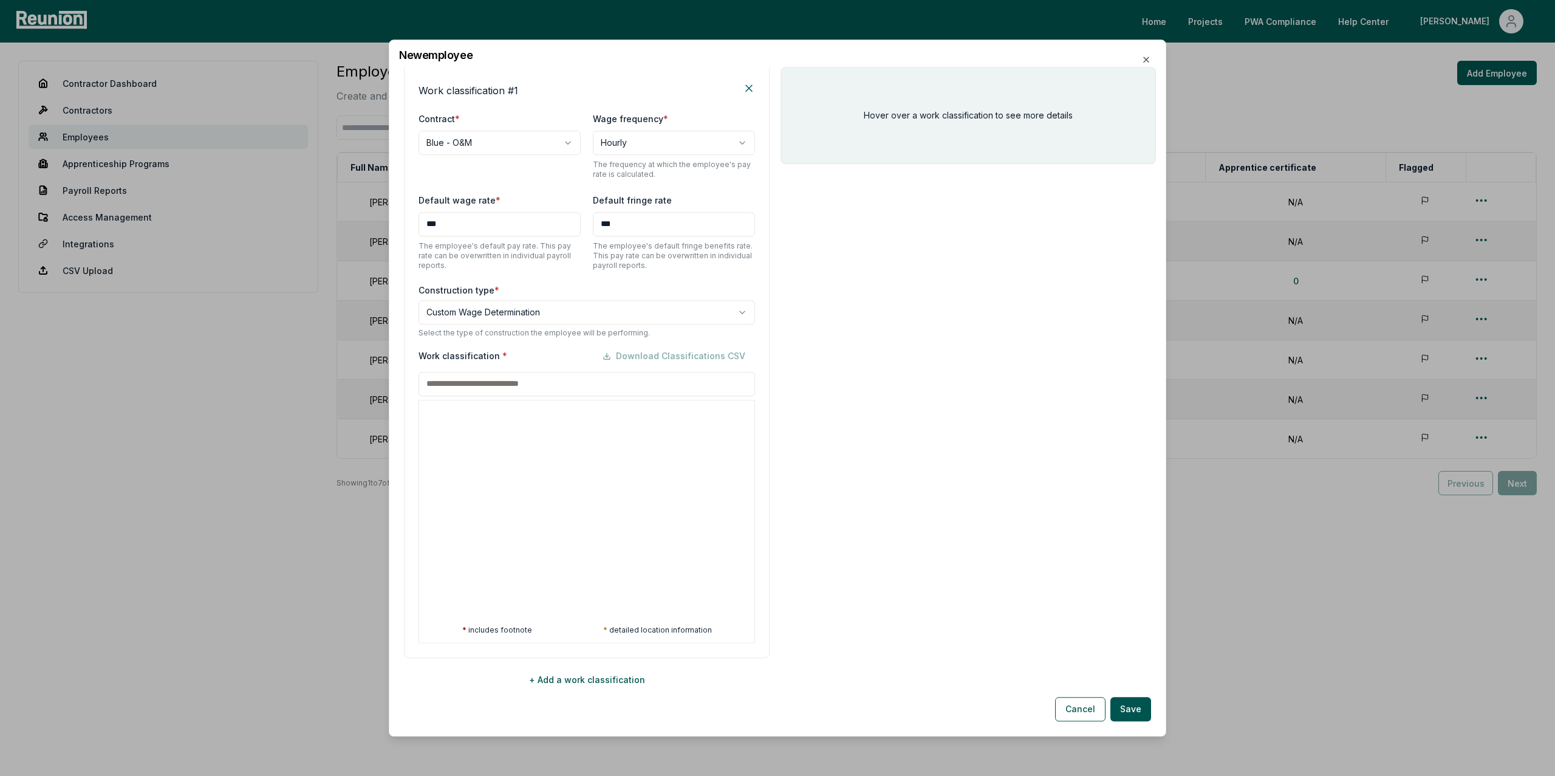
click at [570, 315] on div at bounding box center [418, 469] width 1555 height 776
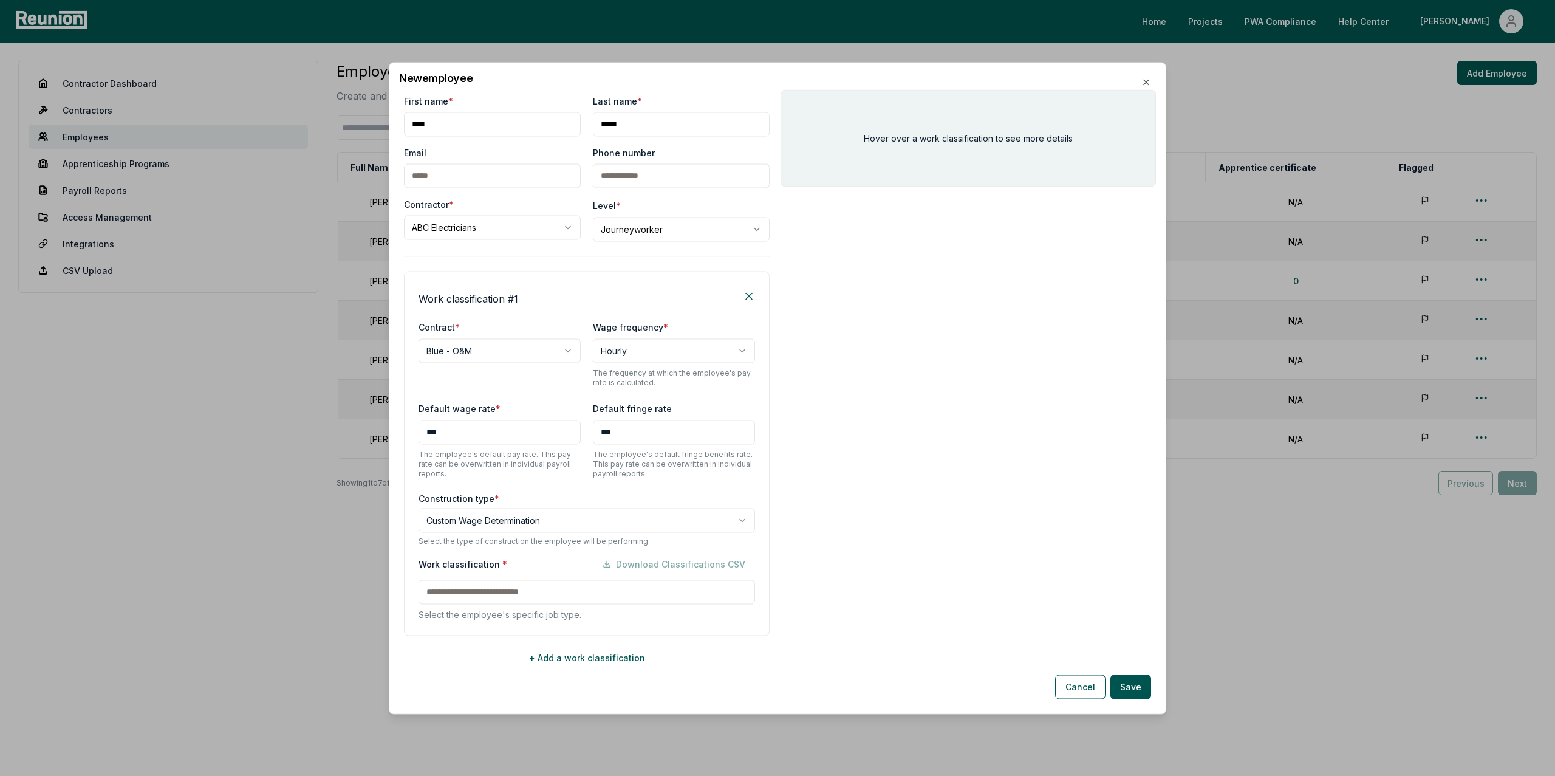
click at [546, 522] on body "Please visit us on your desktop We're working on making our marketplace mobile-…" at bounding box center [777, 388] width 1555 height 776
select select "*****"
click at [477, 596] on div "Work classification * Download Classifications CSV Select the employee's specif…" at bounding box center [586, 585] width 336 height 69
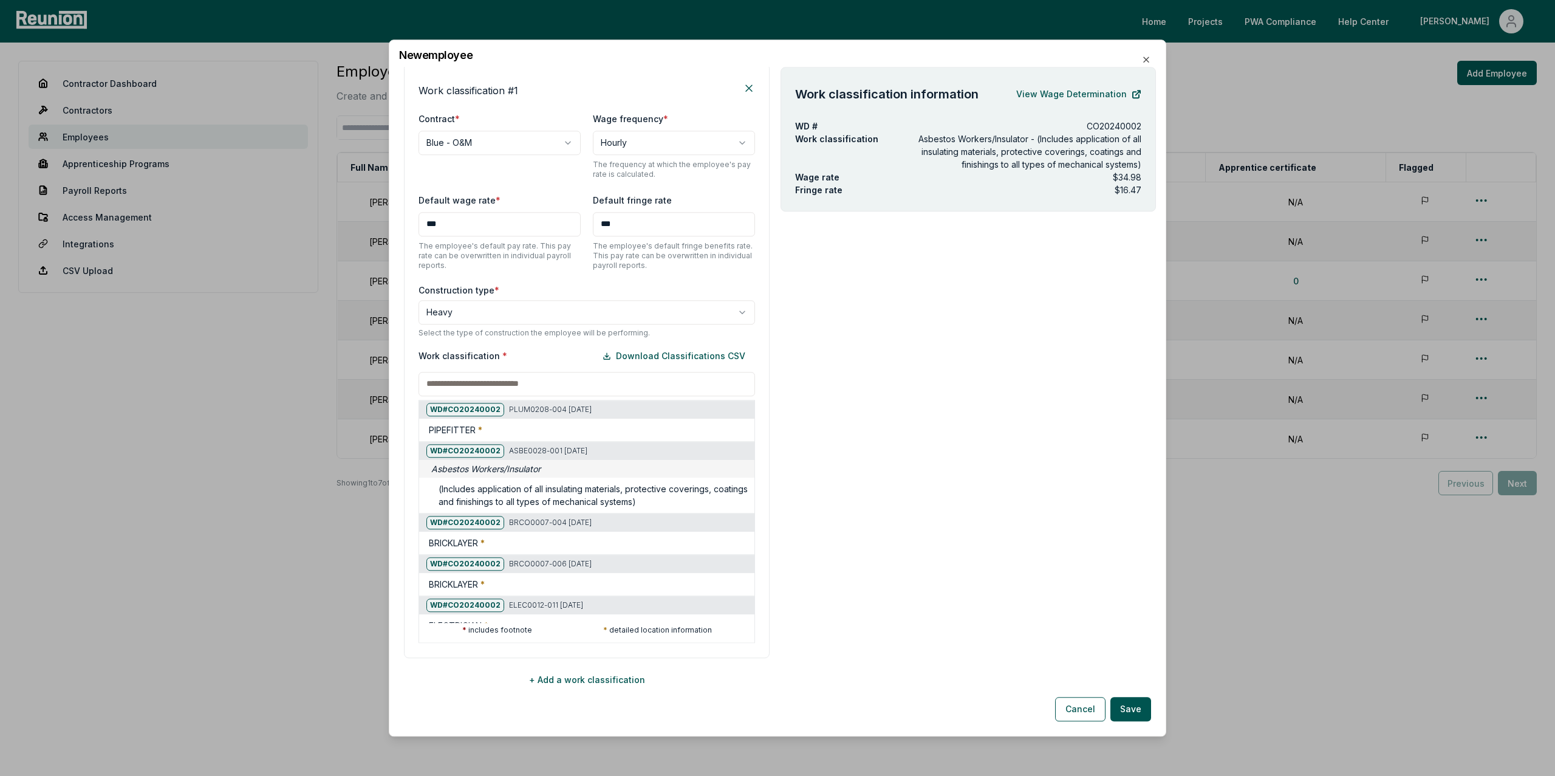
scroll to position [151, 0]
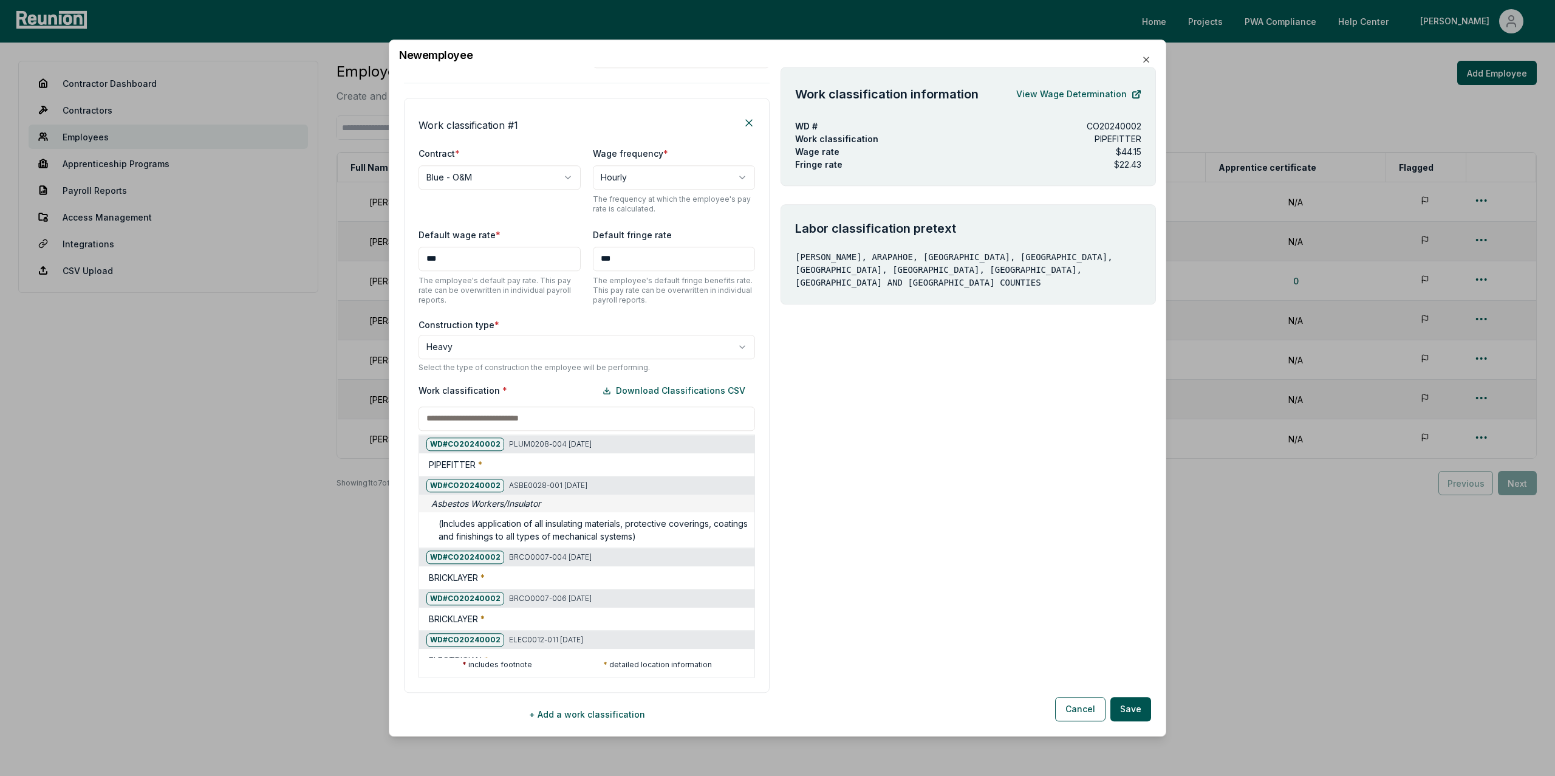
click at [500, 421] on input at bounding box center [586, 418] width 336 height 24
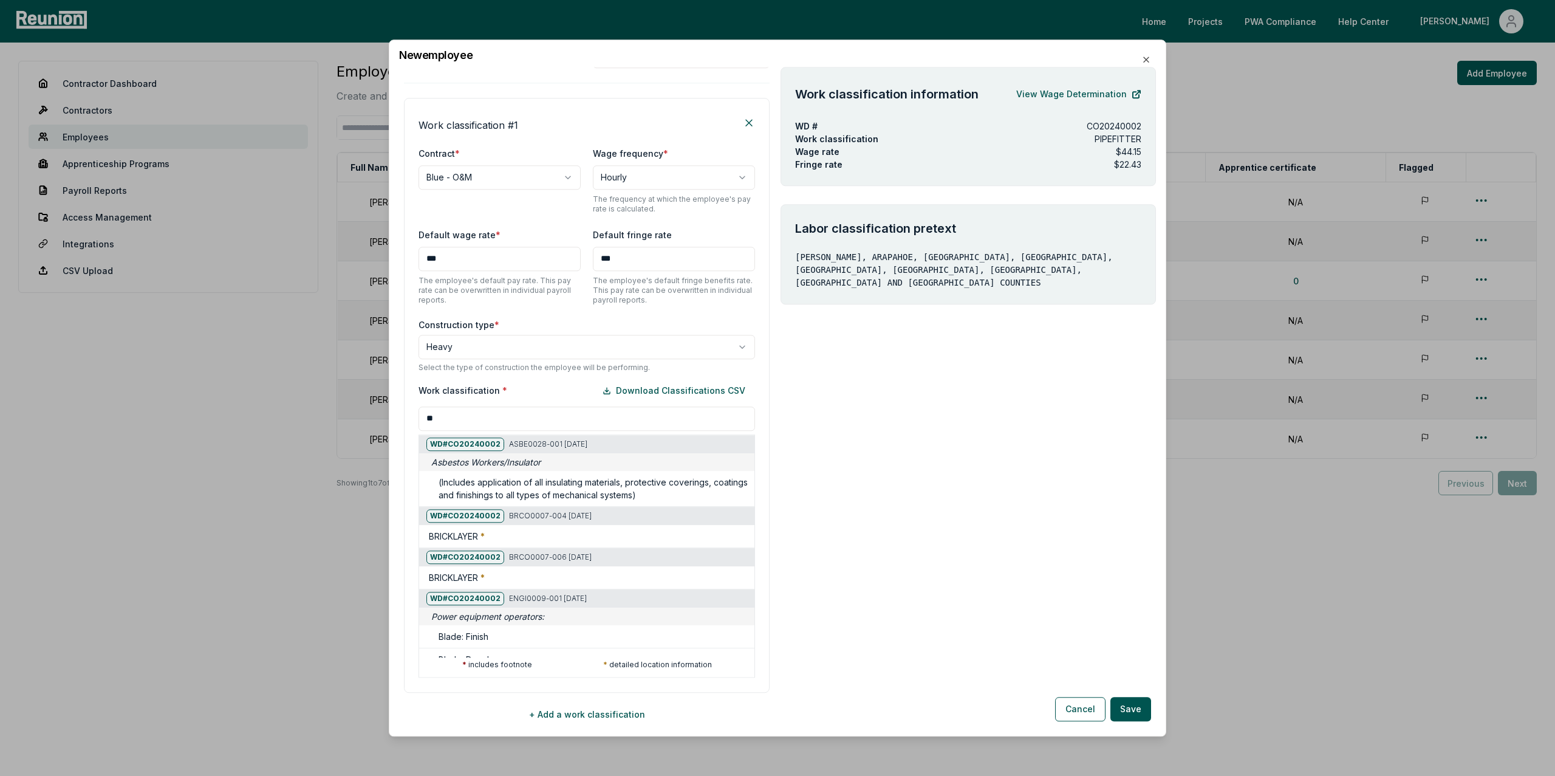
type input "*"
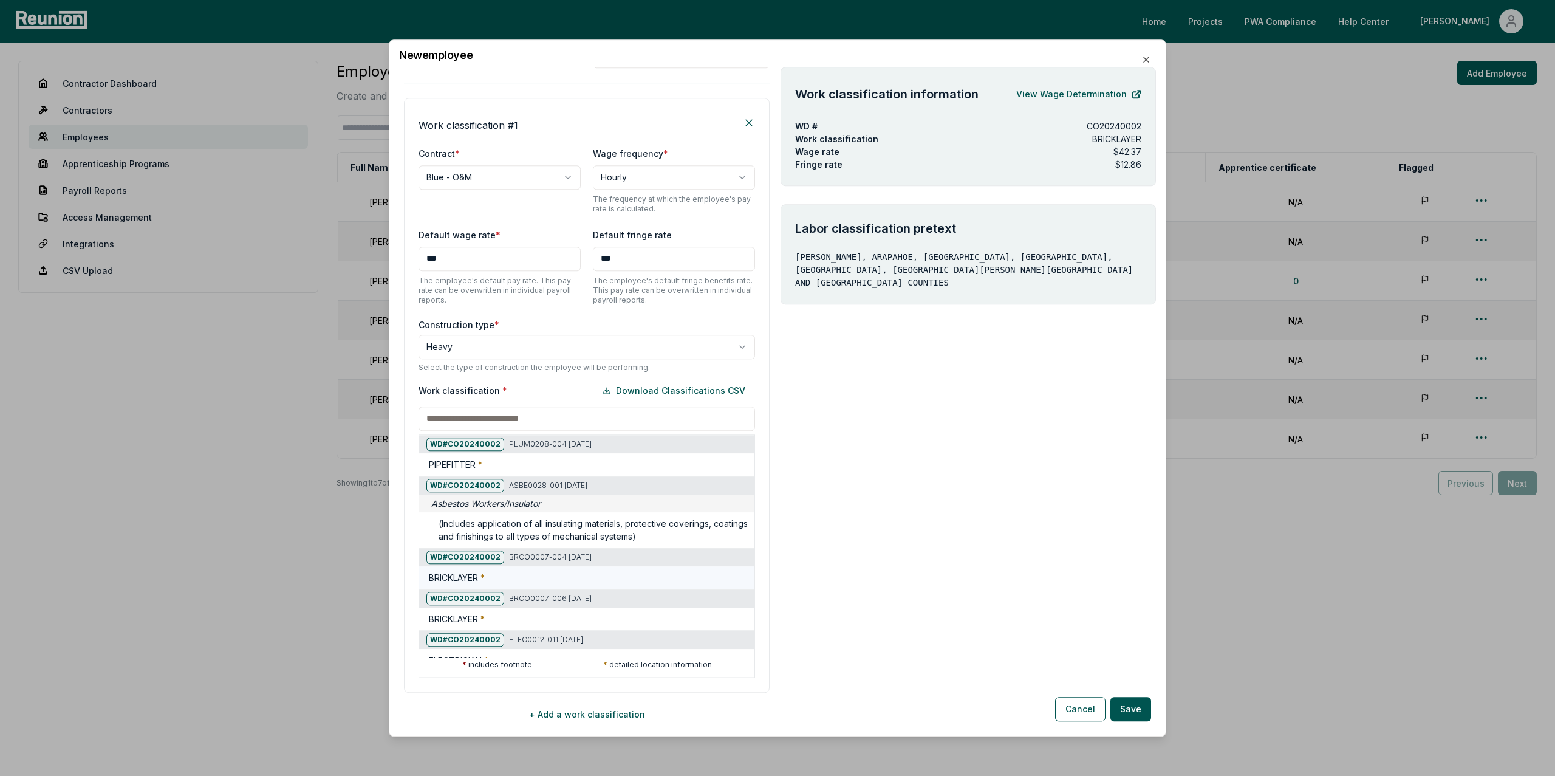
click at [461, 582] on h5 "BRICKLAYER *" at bounding box center [457, 577] width 56 height 13
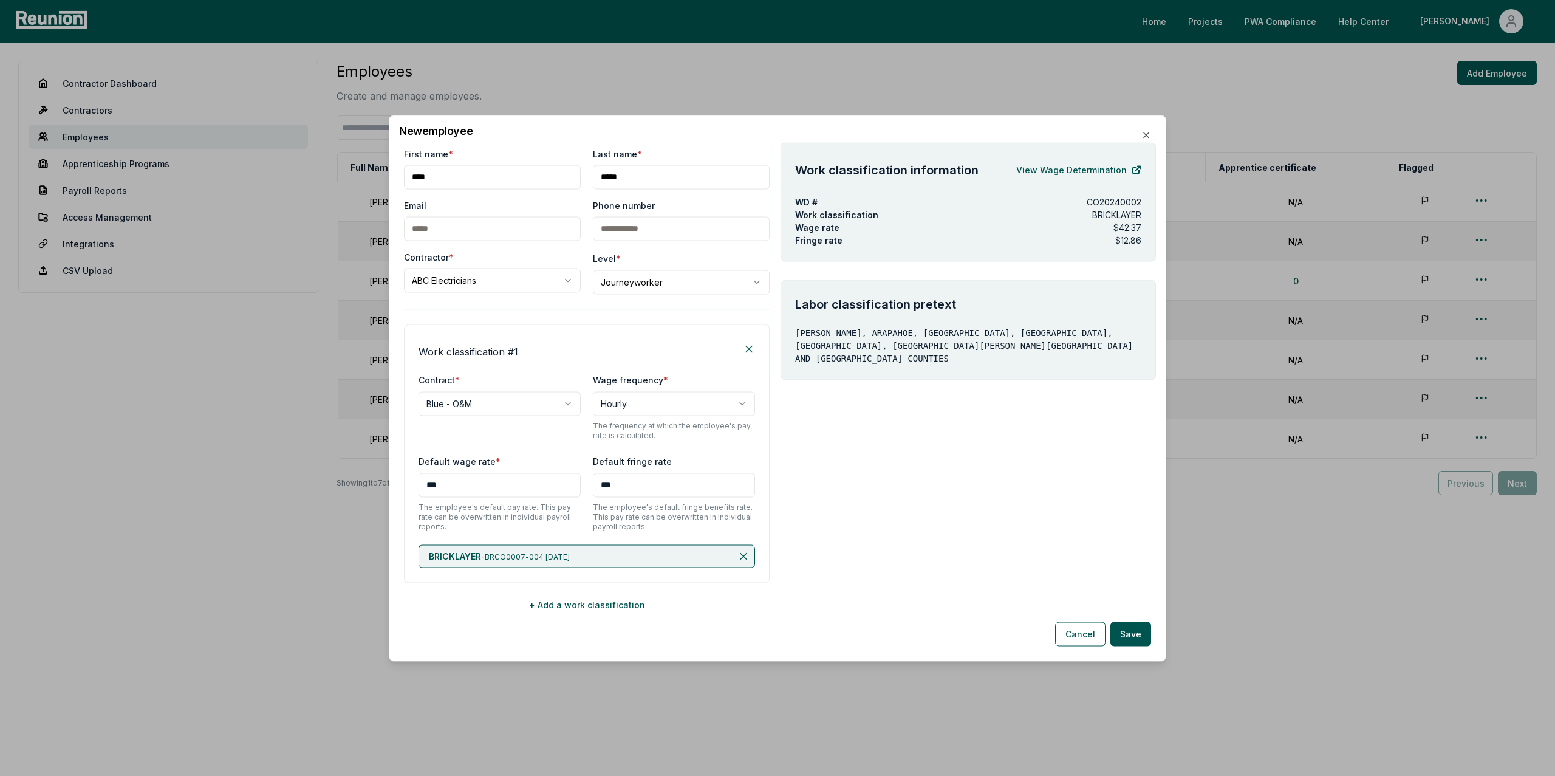
scroll to position [0, 0]
click at [1097, 168] on link "View Wage Determination" at bounding box center [1078, 169] width 125 height 24
click at [1147, 135] on icon "button" at bounding box center [1146, 134] width 5 height 5
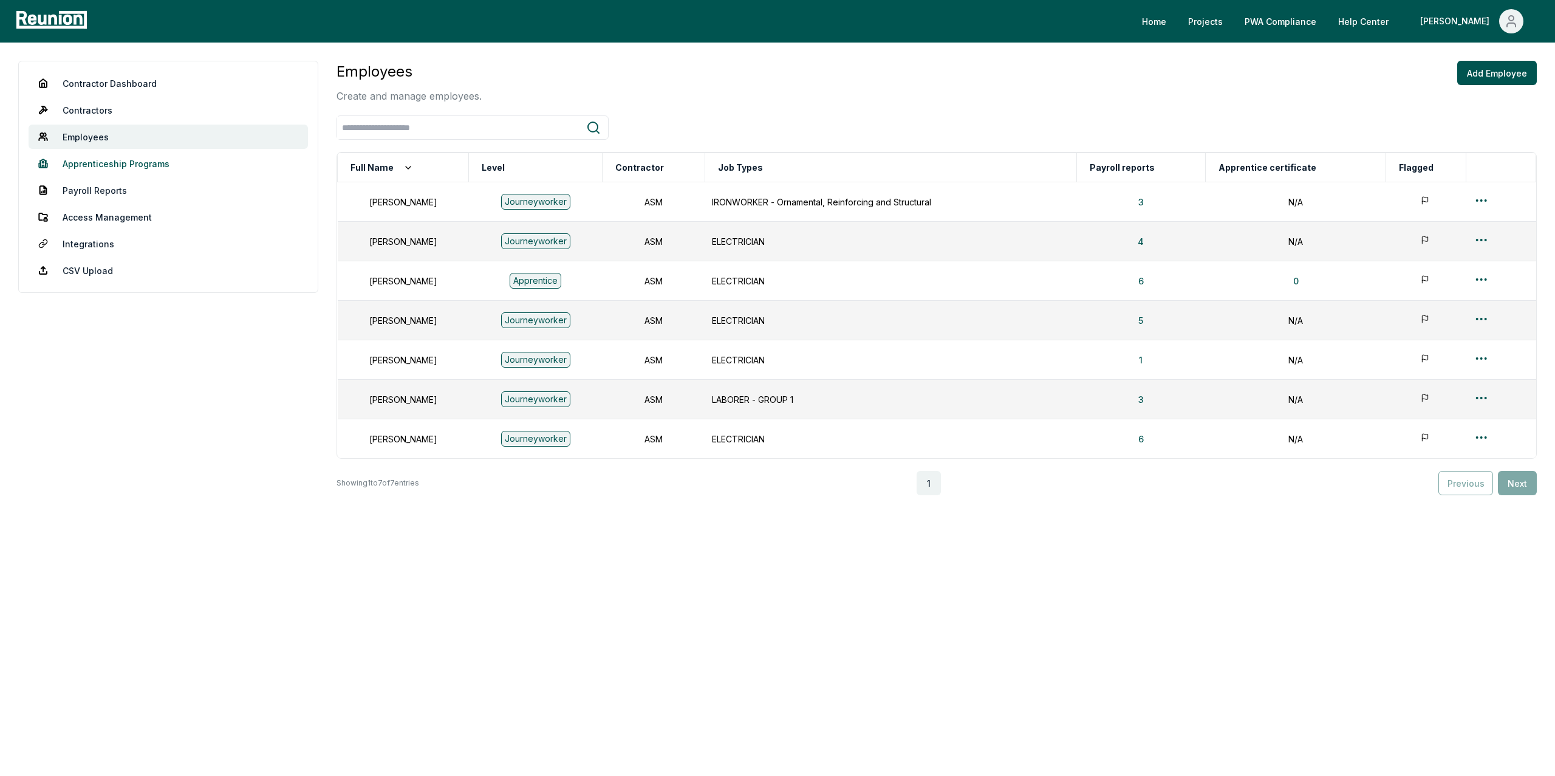
click at [130, 165] on link "Apprenticeship Programs" at bounding box center [168, 163] width 279 height 24
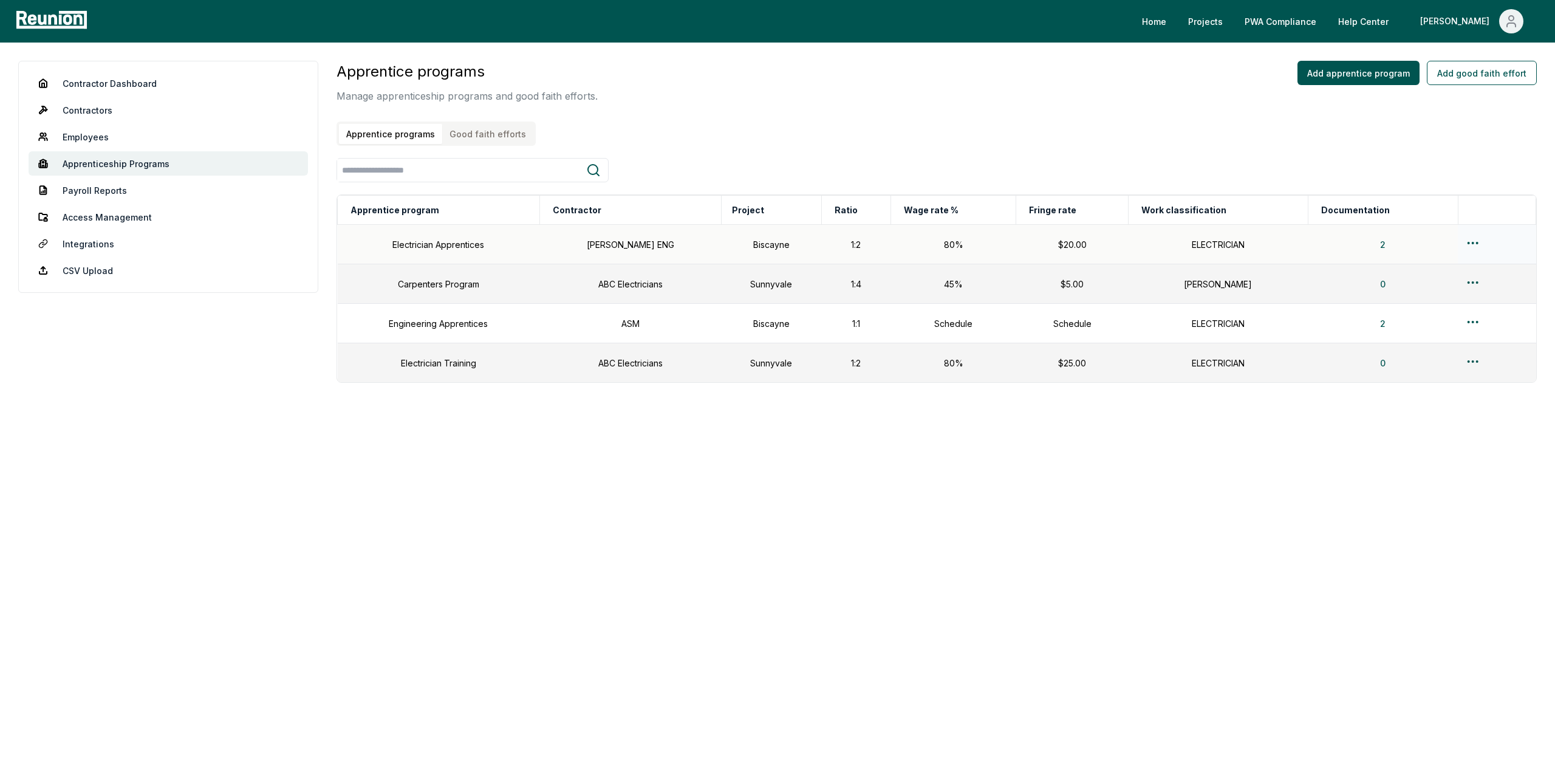
click at [1468, 244] on html "Please visit us on your desktop We're working on making our marketplace mobile-…" at bounding box center [777, 388] width 1555 height 776
click at [1427, 291] on div "Edit" at bounding box center [1467, 291] width 115 height 20
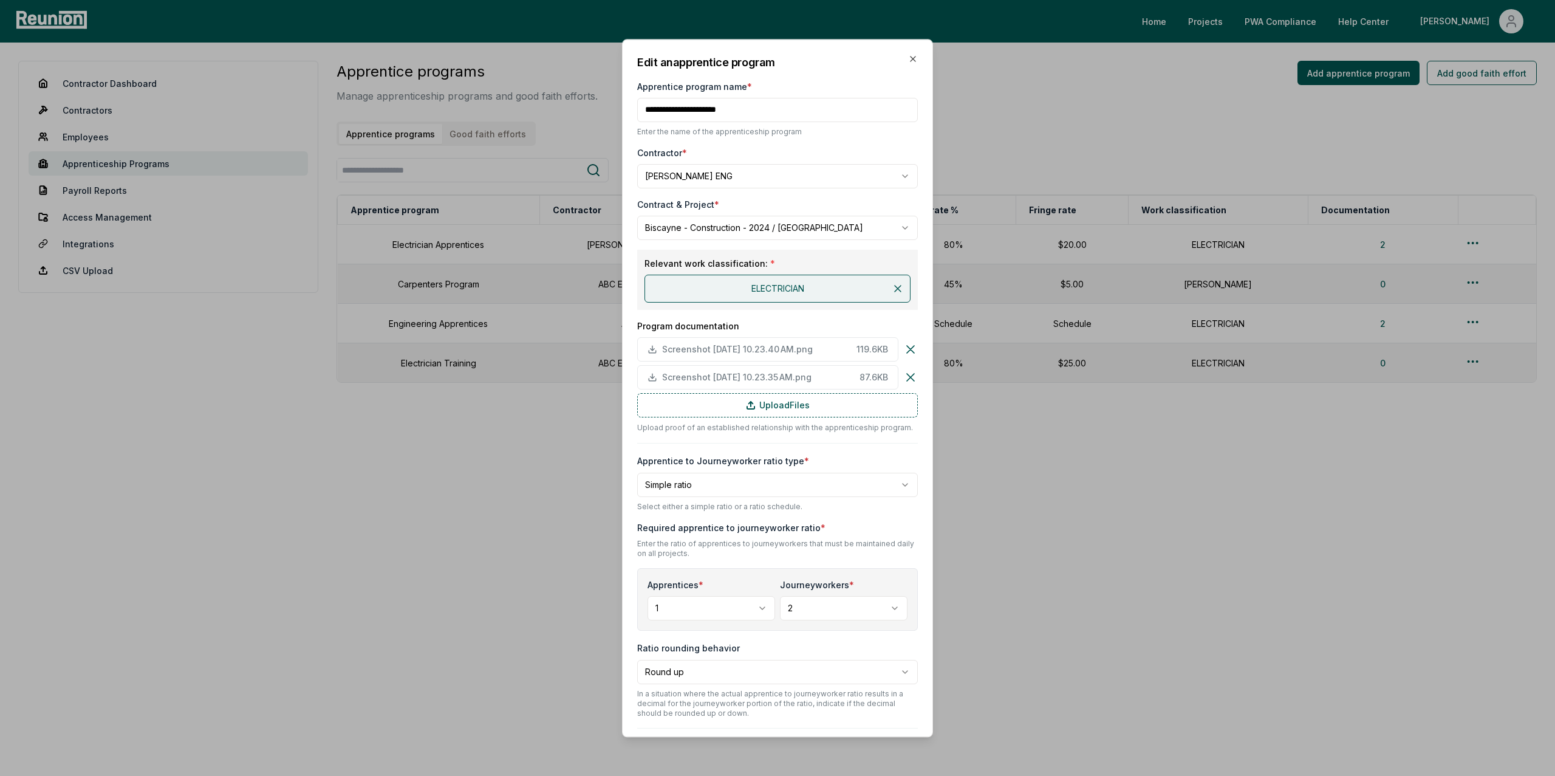
click at [842, 140] on div "**********" at bounding box center [777, 549] width 281 height 990
click at [895, 293] on icon at bounding box center [898, 288] width 12 height 12
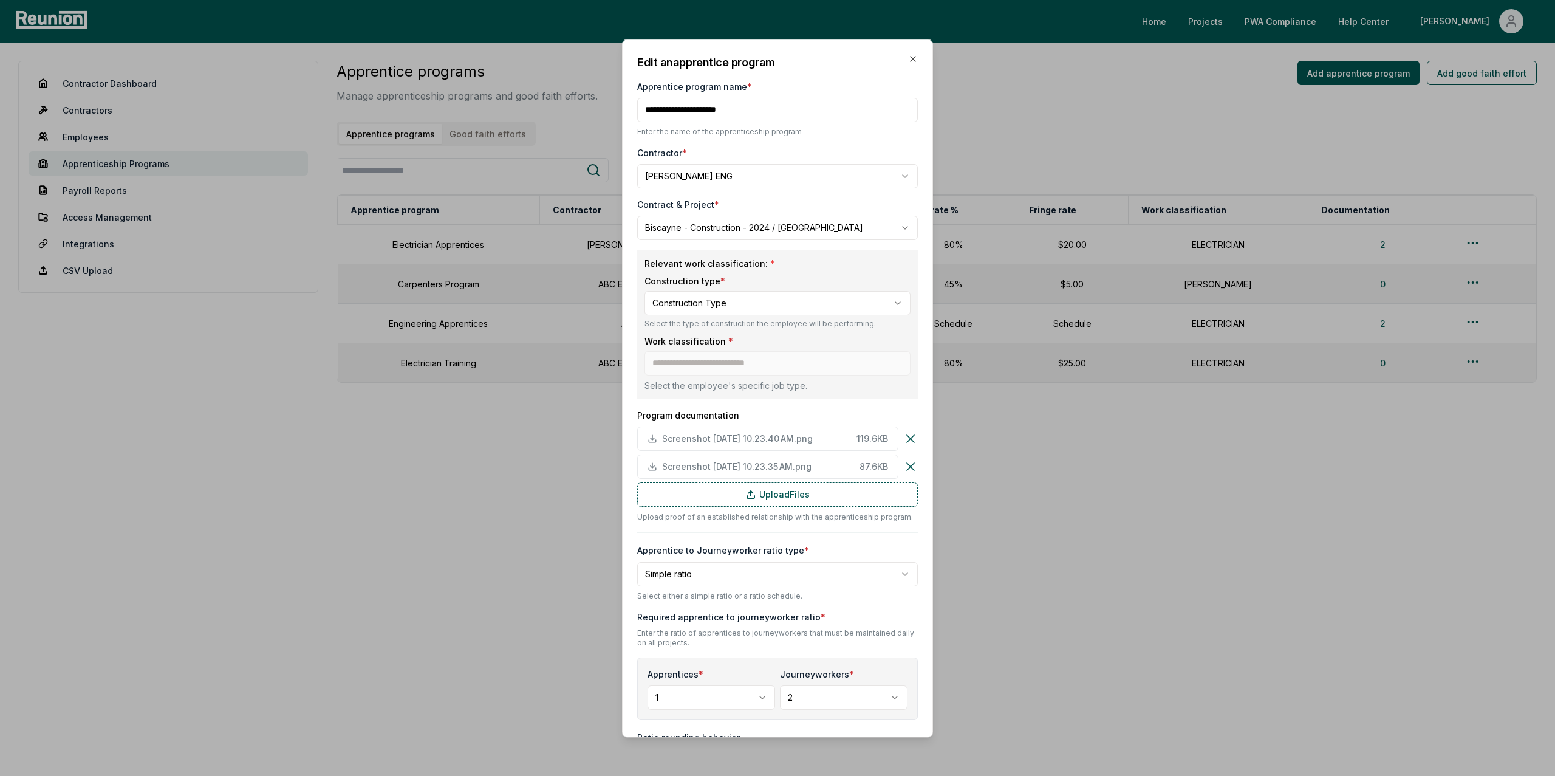
click at [682, 303] on body "Please visit us on your desktop We're working on making our marketplace mobile-…" at bounding box center [777, 388] width 1555 height 776
select select "*****"
click at [701, 365] on input at bounding box center [777, 363] width 266 height 24
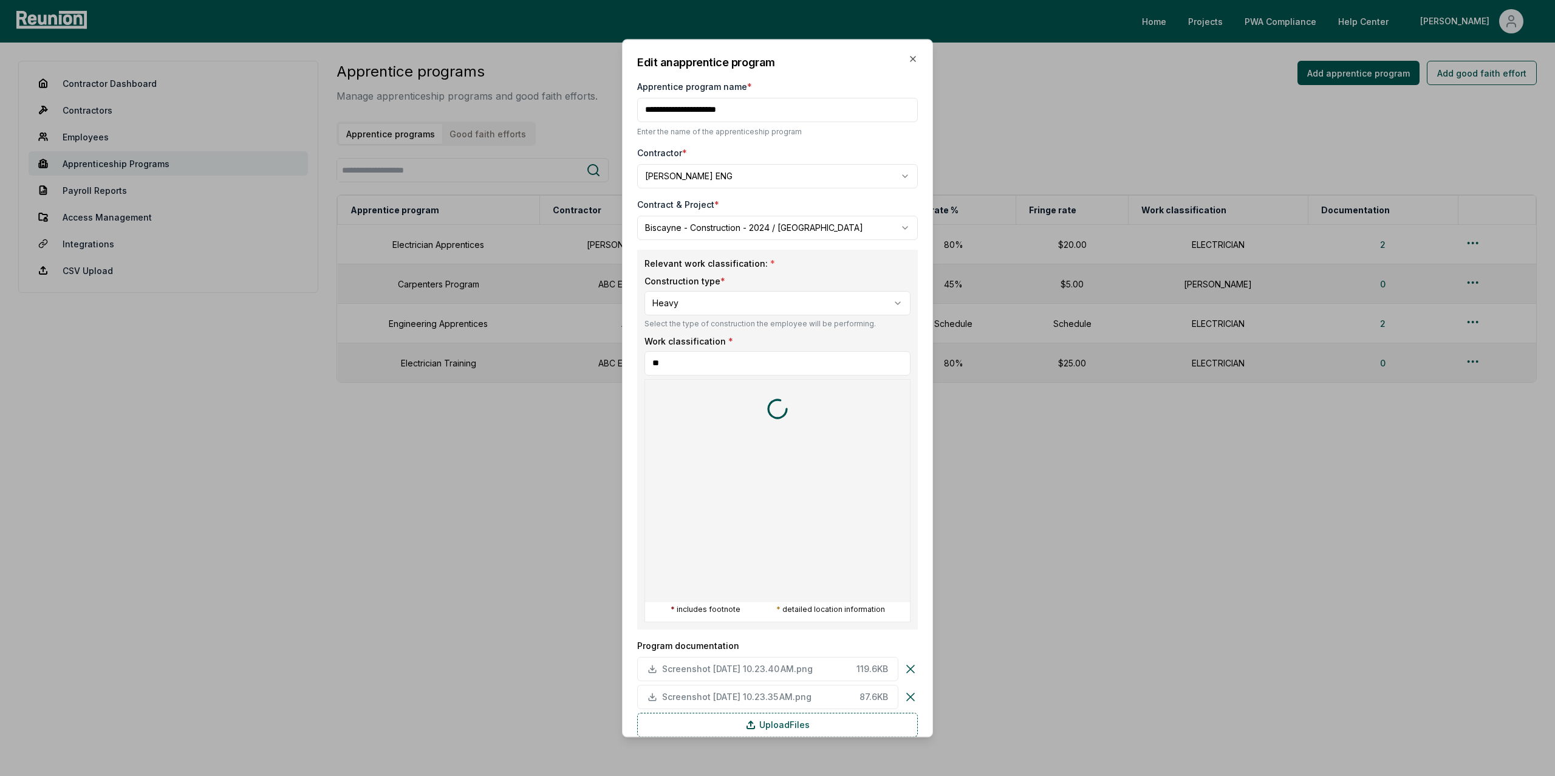
type input "***"
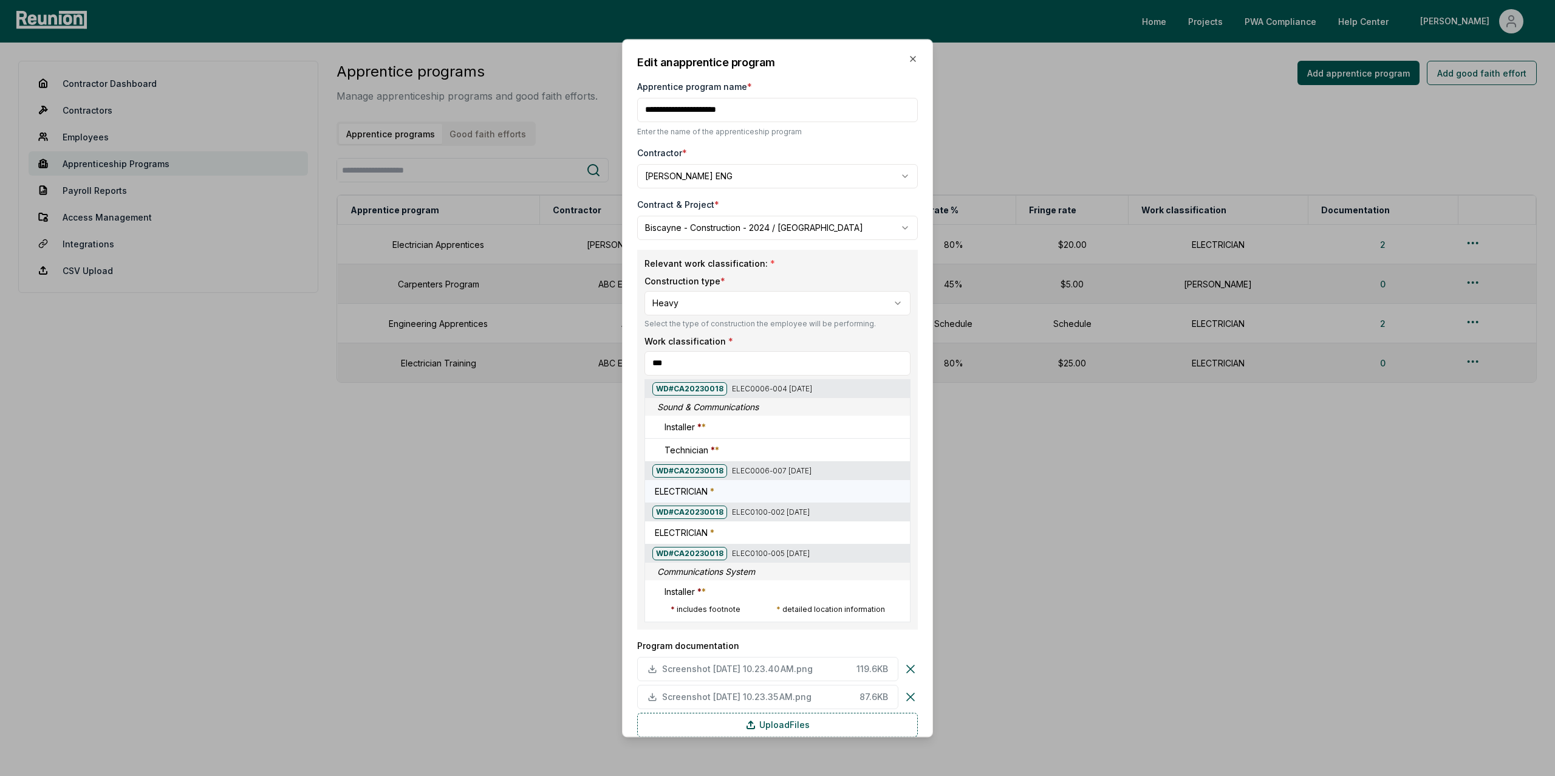
click at [728, 494] on div "ELECTRICIAN *" at bounding box center [780, 491] width 250 height 13
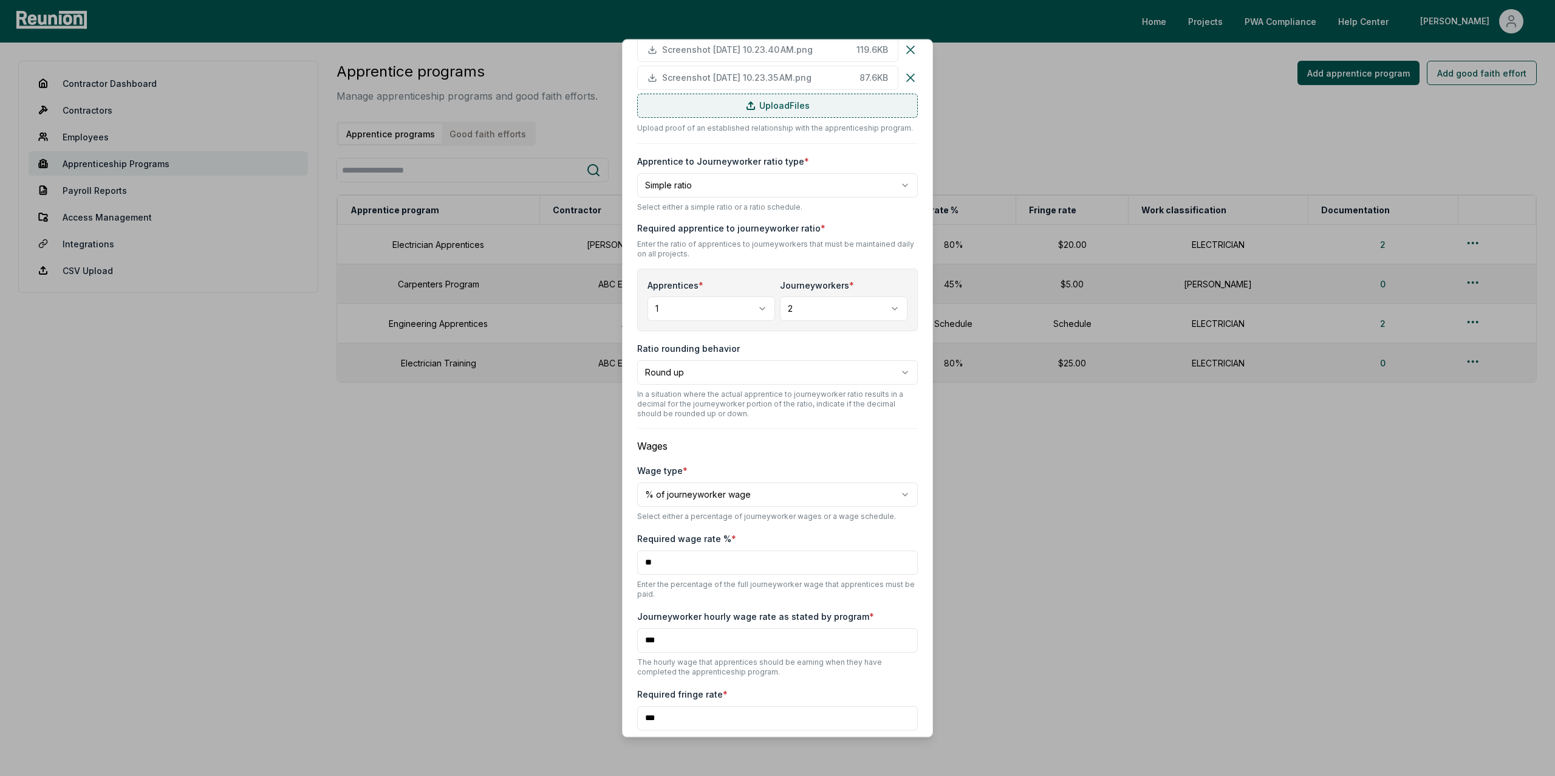
scroll to position [298, 0]
click at [694, 318] on body "Please visit us on your desktop We're working on making our marketplace mobile-…" at bounding box center [777, 388] width 1555 height 776
click at [733, 291] on body "Please visit us on your desktop We're working on making our marketplace mobile-…" at bounding box center [777, 388] width 1555 height 776
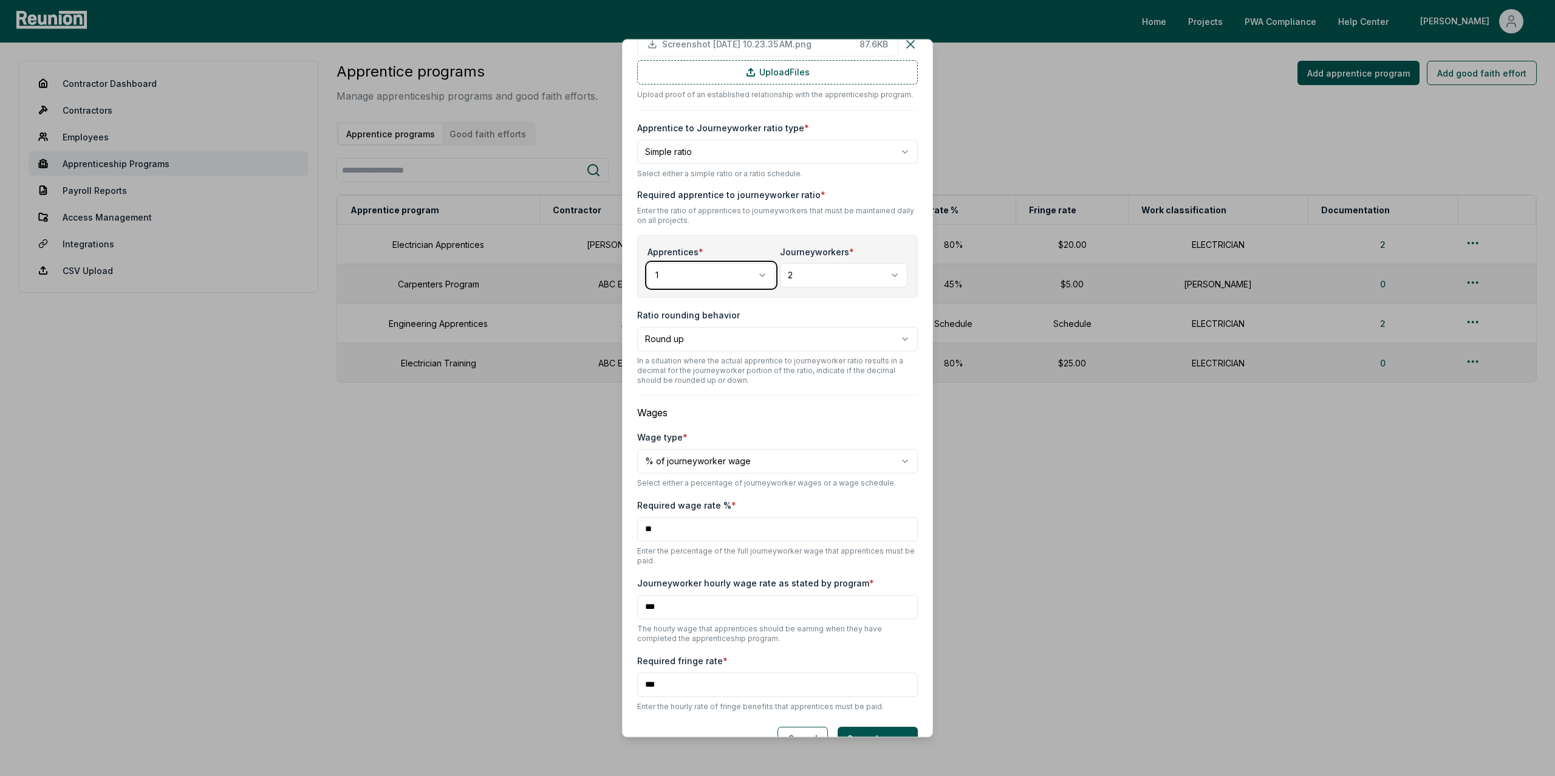
scroll to position [363, 0]
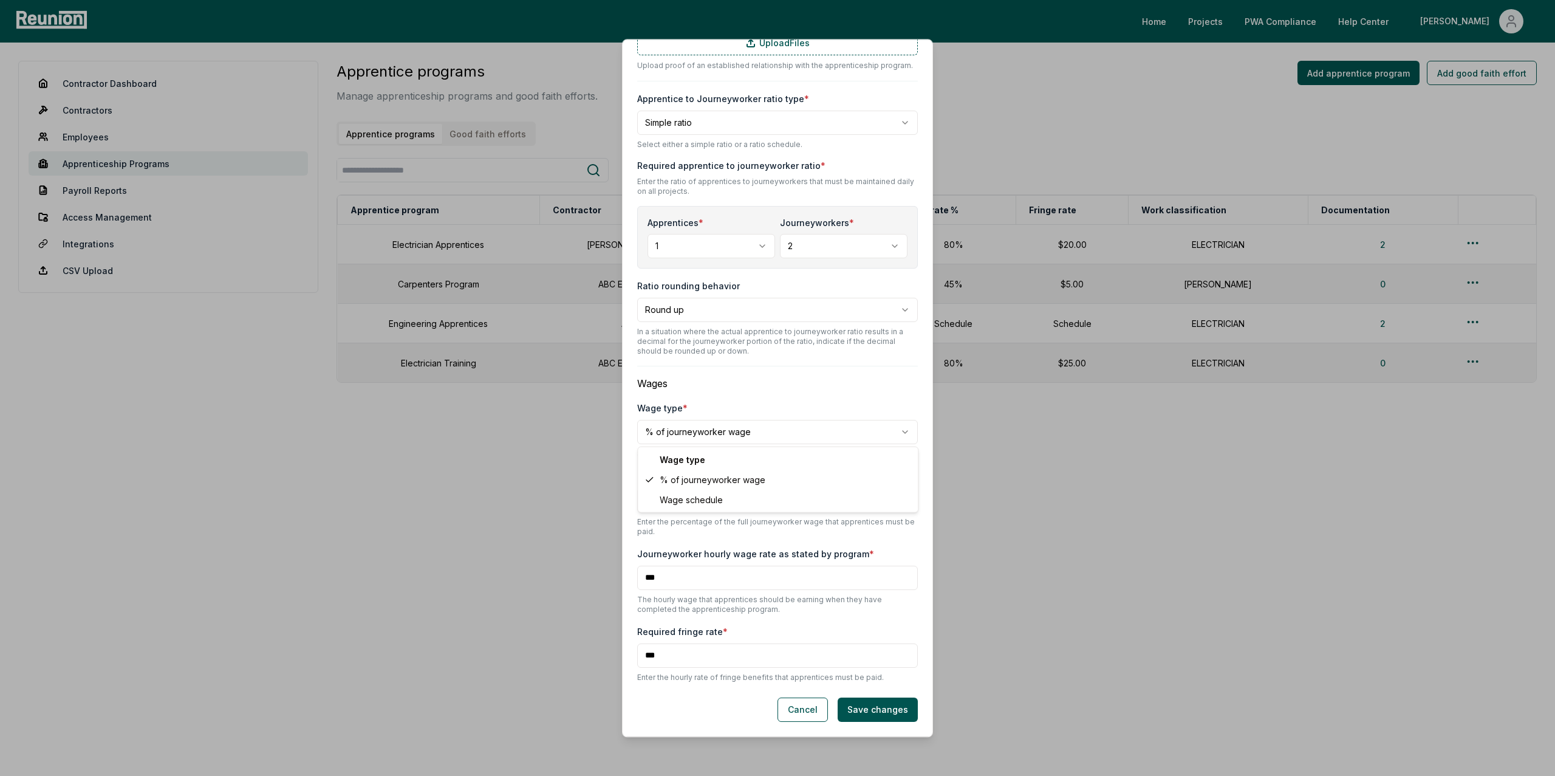
click at [713, 431] on body "Please visit us on your desktop We're working on making our marketplace mobile-…" at bounding box center [777, 388] width 1555 height 776
select select "**********"
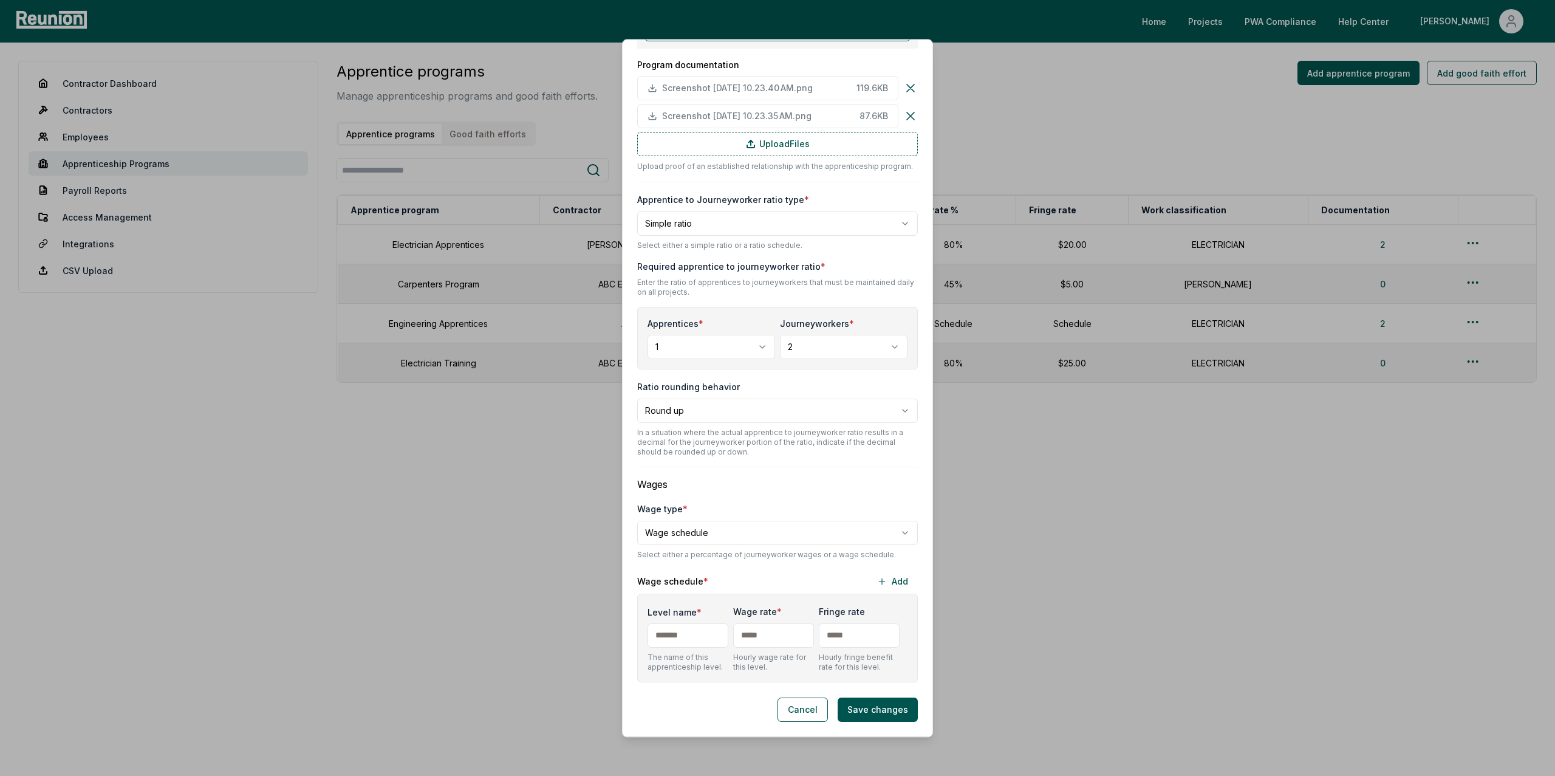
click at [678, 640] on input "Level name *" at bounding box center [687, 635] width 81 height 24
type input "*"
click at [766, 629] on input "text" at bounding box center [773, 635] width 81 height 24
type input "***"
click at [859, 633] on input "text" at bounding box center [859, 635] width 81 height 24
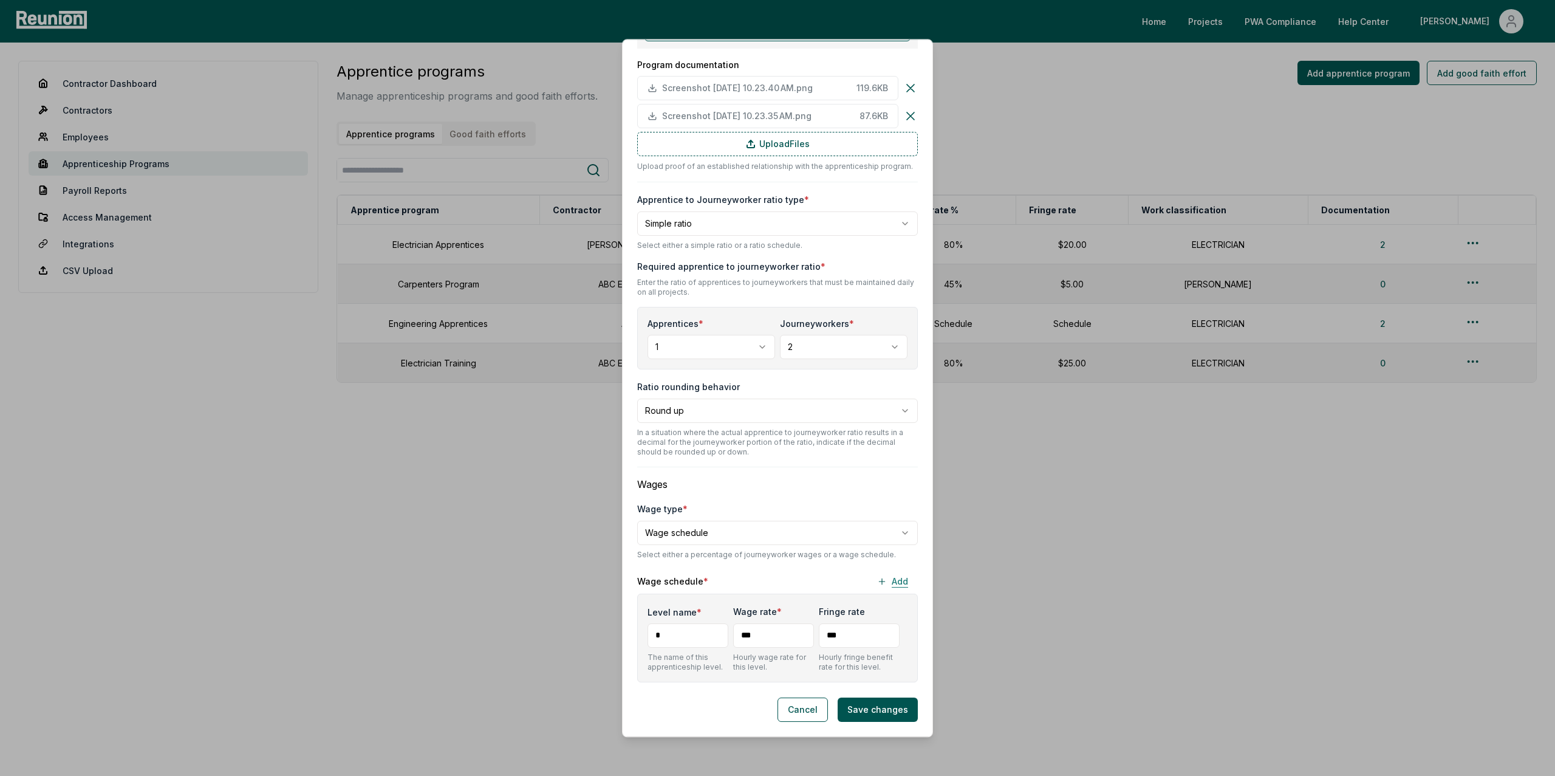
type input "***"
click at [896, 582] on button "Add" at bounding box center [892, 581] width 50 height 24
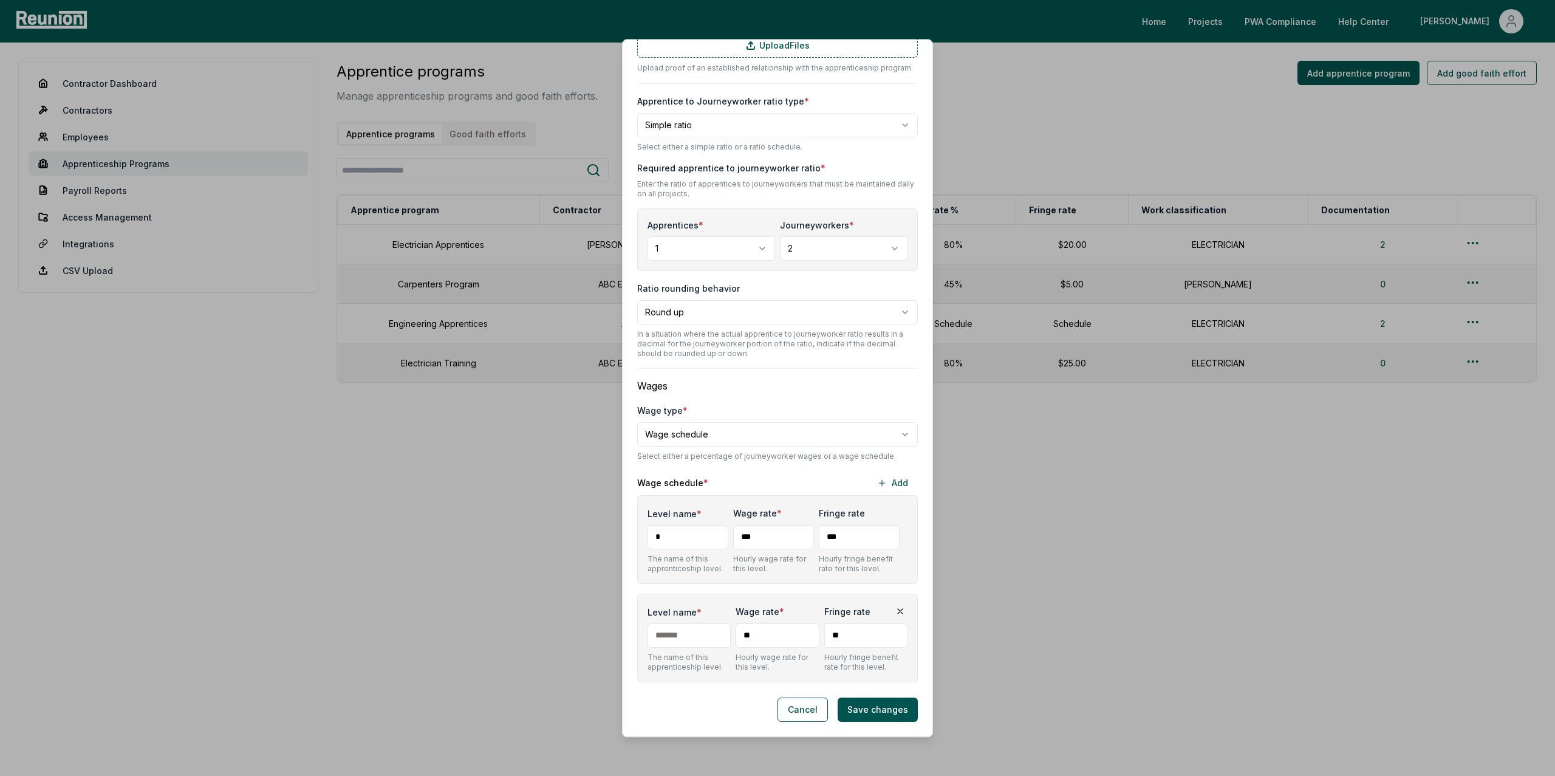
click at [706, 629] on input "Level name *" at bounding box center [688, 635] width 83 height 24
type input "*"
click at [761, 634] on input "**" at bounding box center [776, 635] width 83 height 24
type input "***"
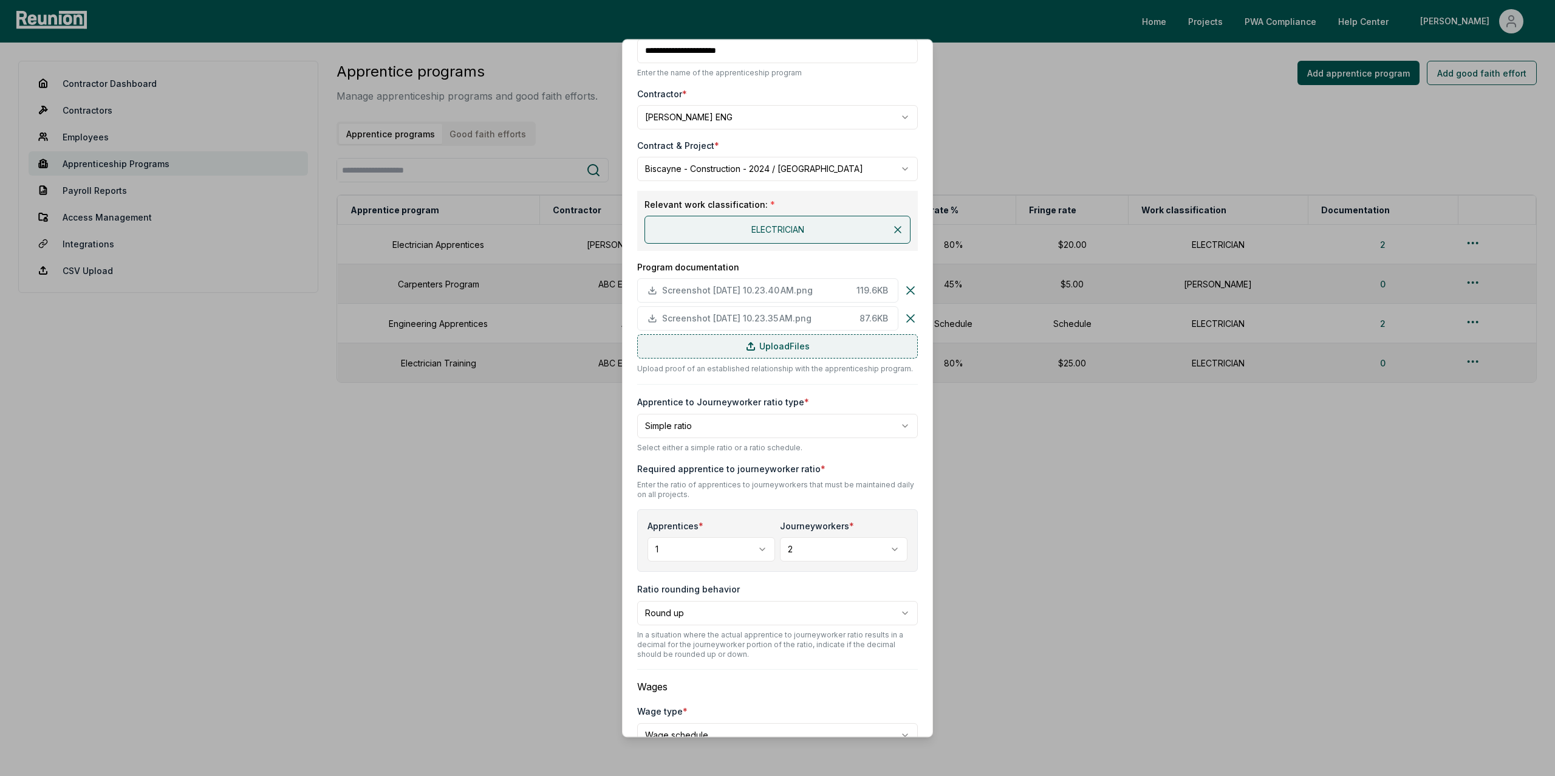
scroll to position [0, 0]
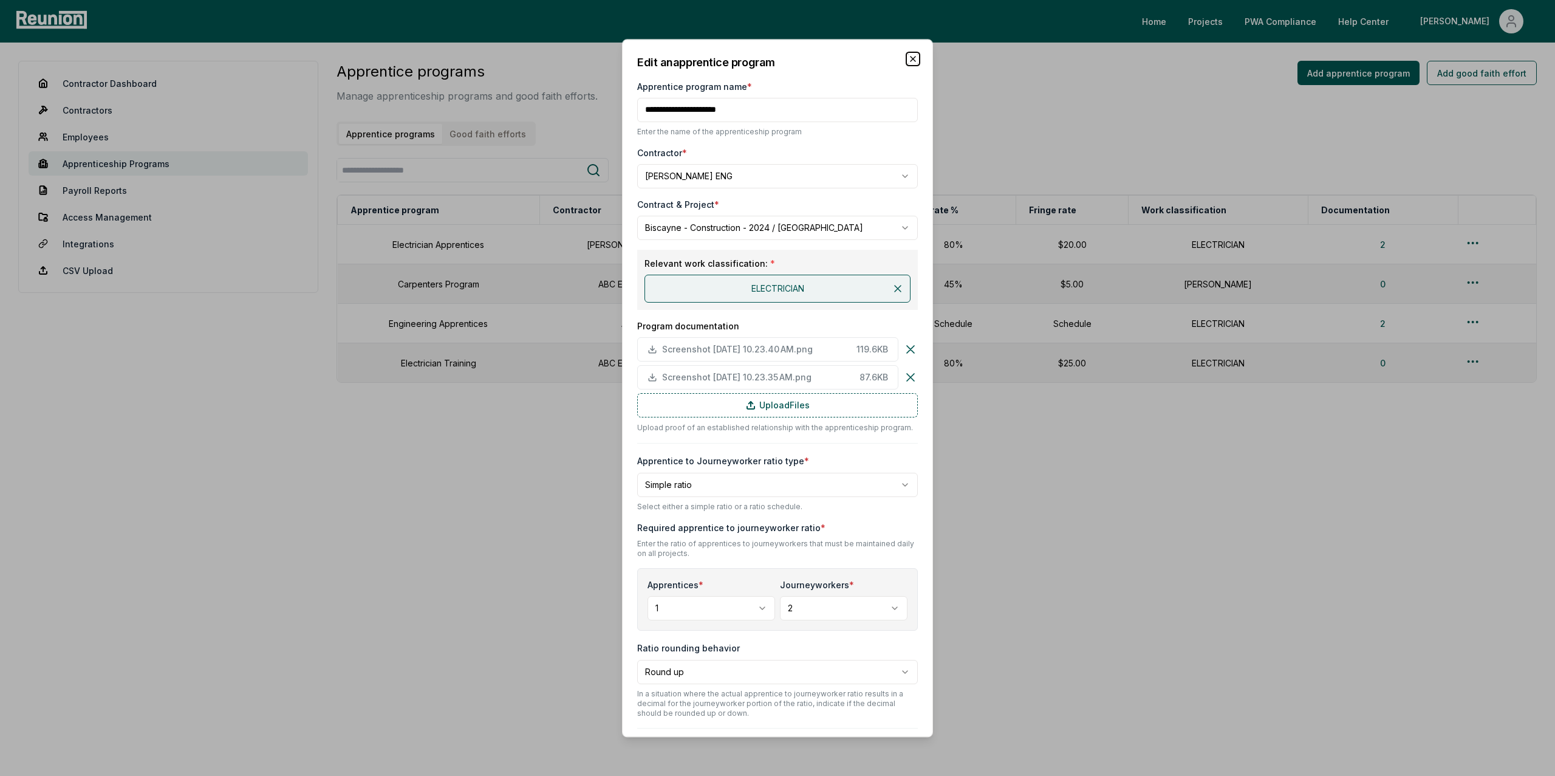
click at [910, 61] on icon "button" at bounding box center [912, 58] width 5 height 5
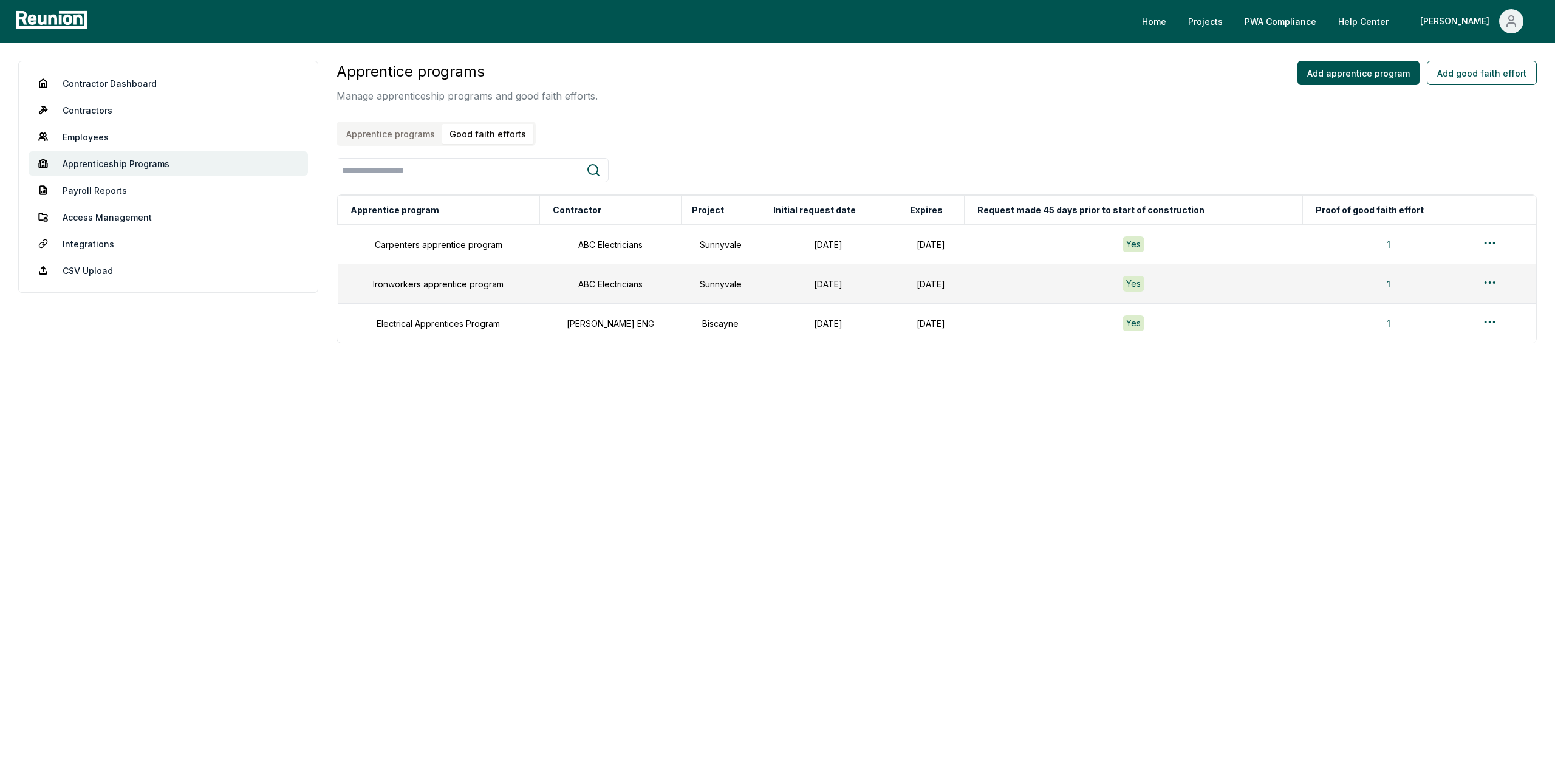
click at [465, 132] on button "Good faith efforts" at bounding box center [487, 134] width 91 height 20
click at [1488, 244] on html "Please visit us on your desktop We're working on making our marketplace mobile-…" at bounding box center [777, 388] width 1555 height 776
click at [1454, 296] on div "Edit" at bounding box center [1486, 291] width 115 height 20
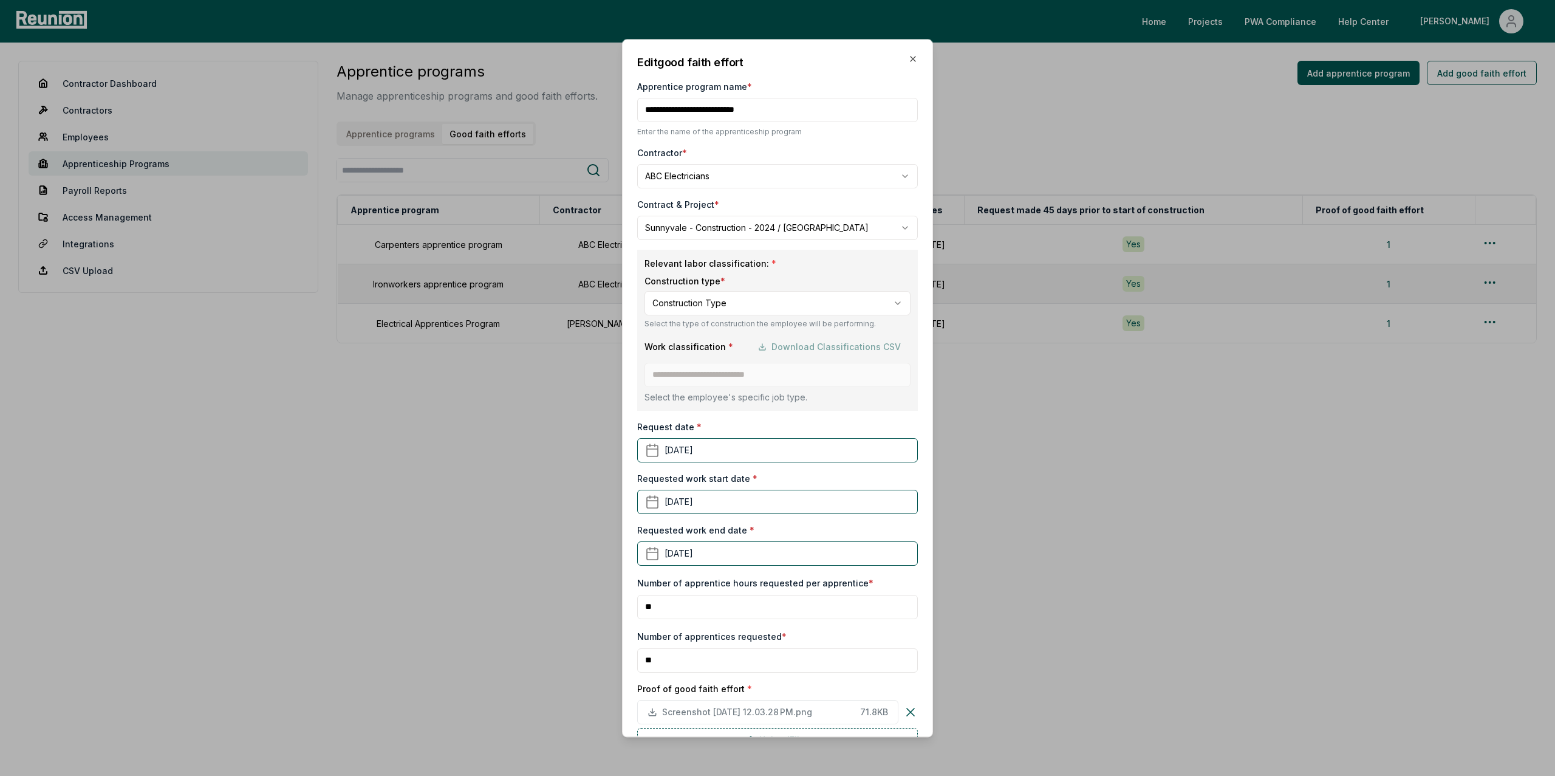
click at [824, 111] on input "Apprentice program name *" at bounding box center [777, 110] width 281 height 24
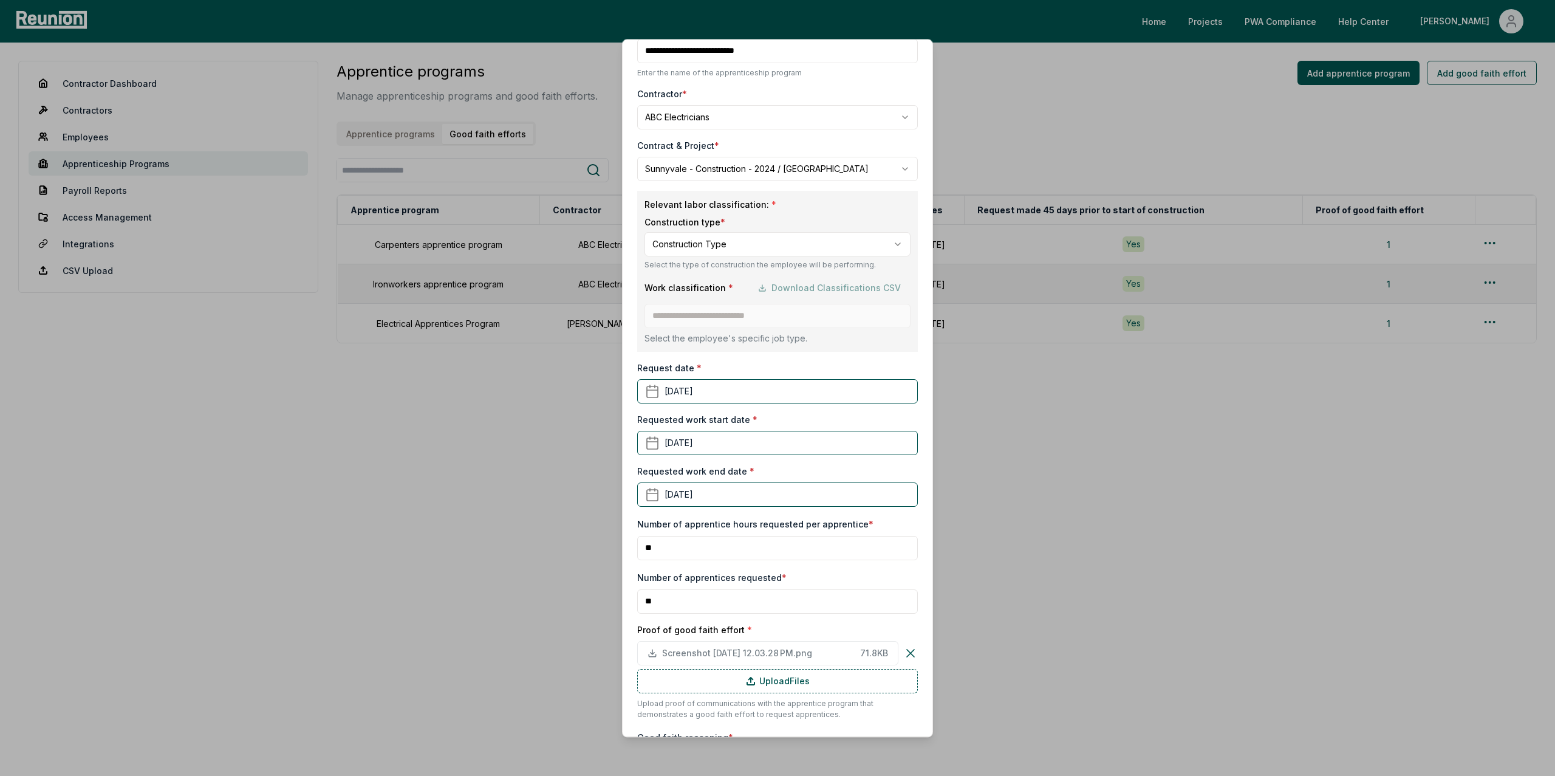
scroll to position [151, 0]
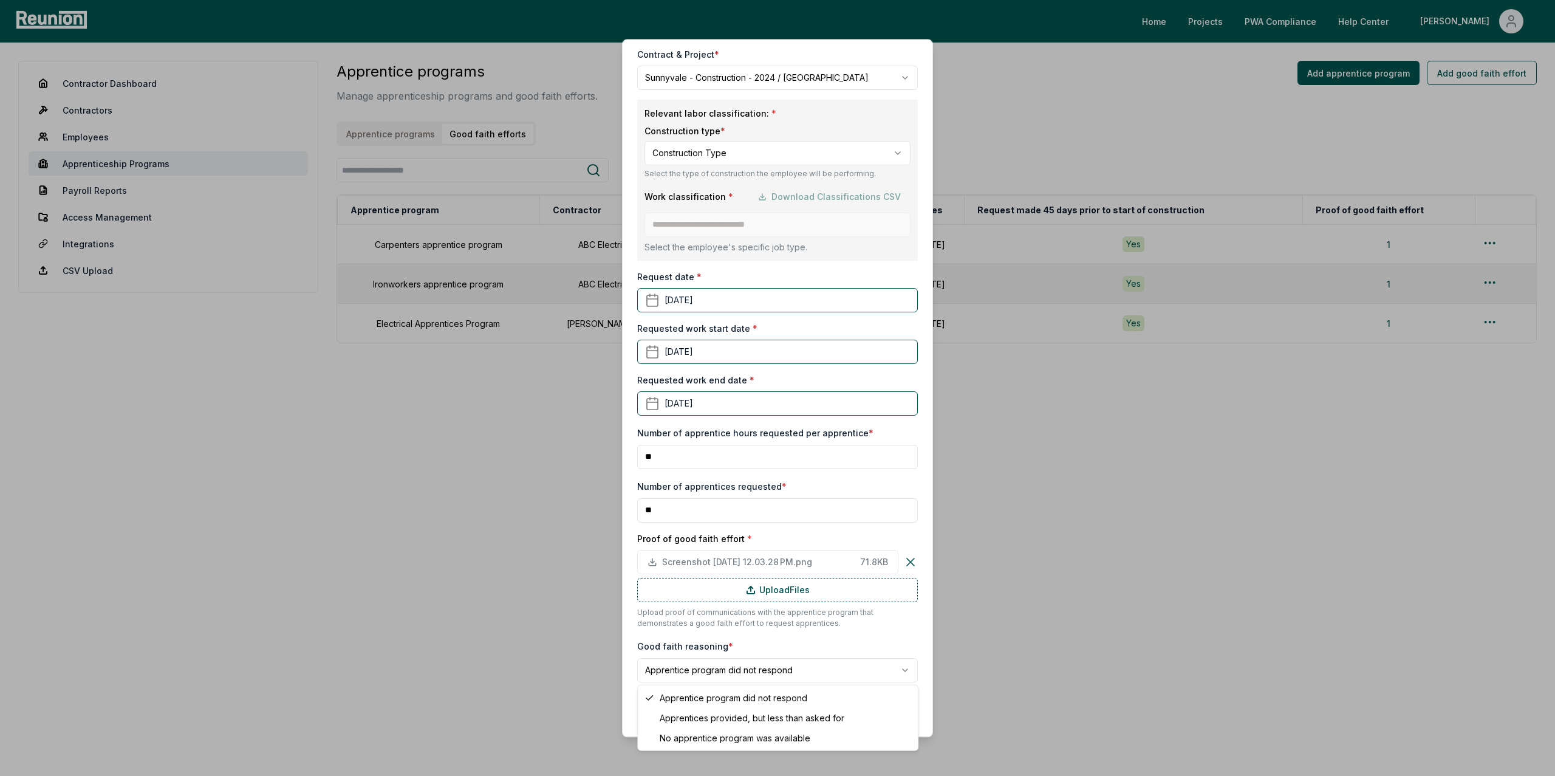
click at [704, 671] on body "Please visit us on your desktop We're working on making our marketplace mobile-…" at bounding box center [777, 388] width 1555 height 776
click at [832, 627] on body "Please visit us on your desktop We're working on making our marketplace mobile-…" at bounding box center [777, 388] width 1555 height 776
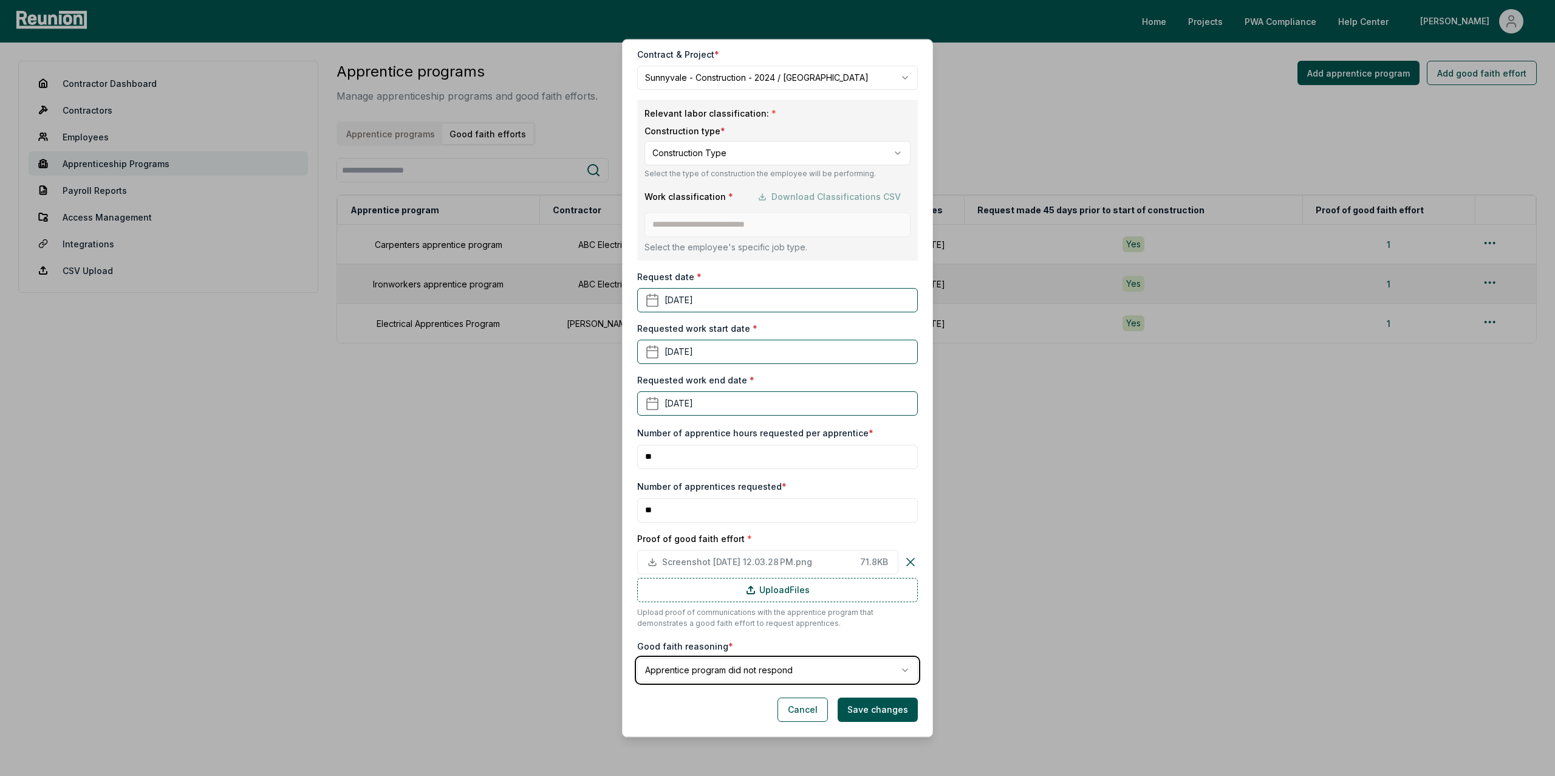
scroll to position [0, 0]
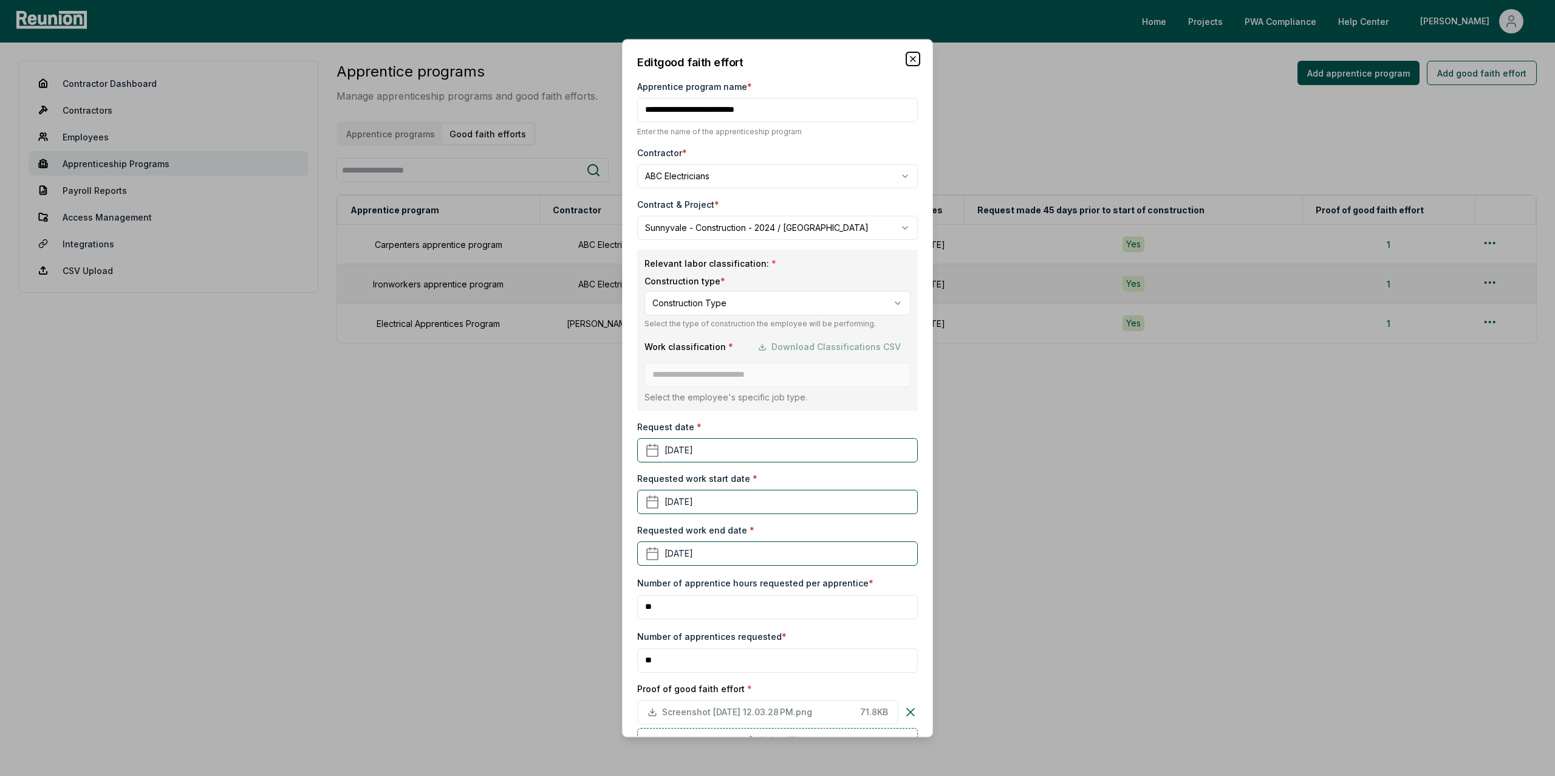
click at [914, 63] on icon "button" at bounding box center [913, 59] width 10 height 10
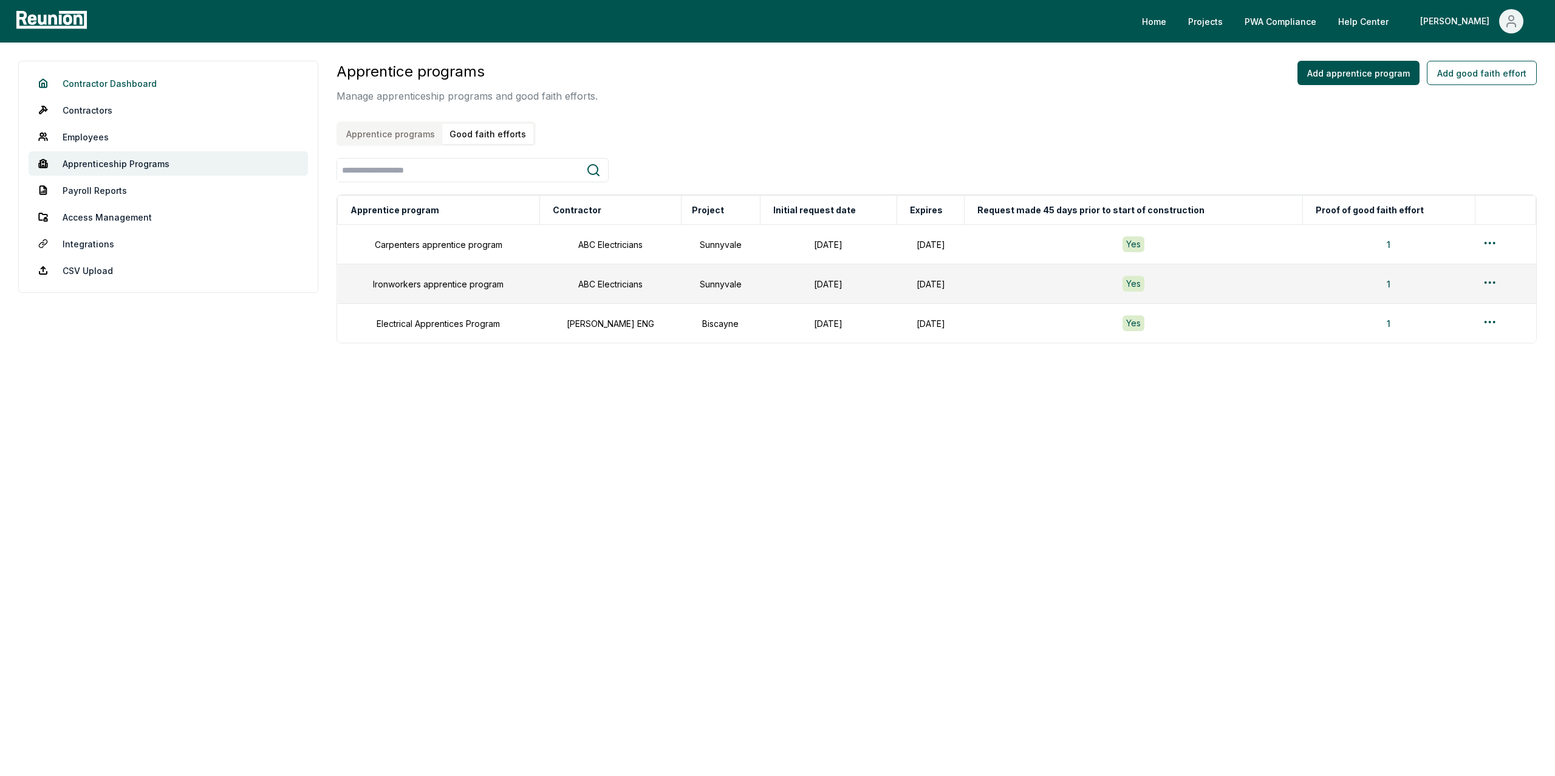
click at [105, 86] on link "Contractor Dashboard" at bounding box center [168, 83] width 279 height 24
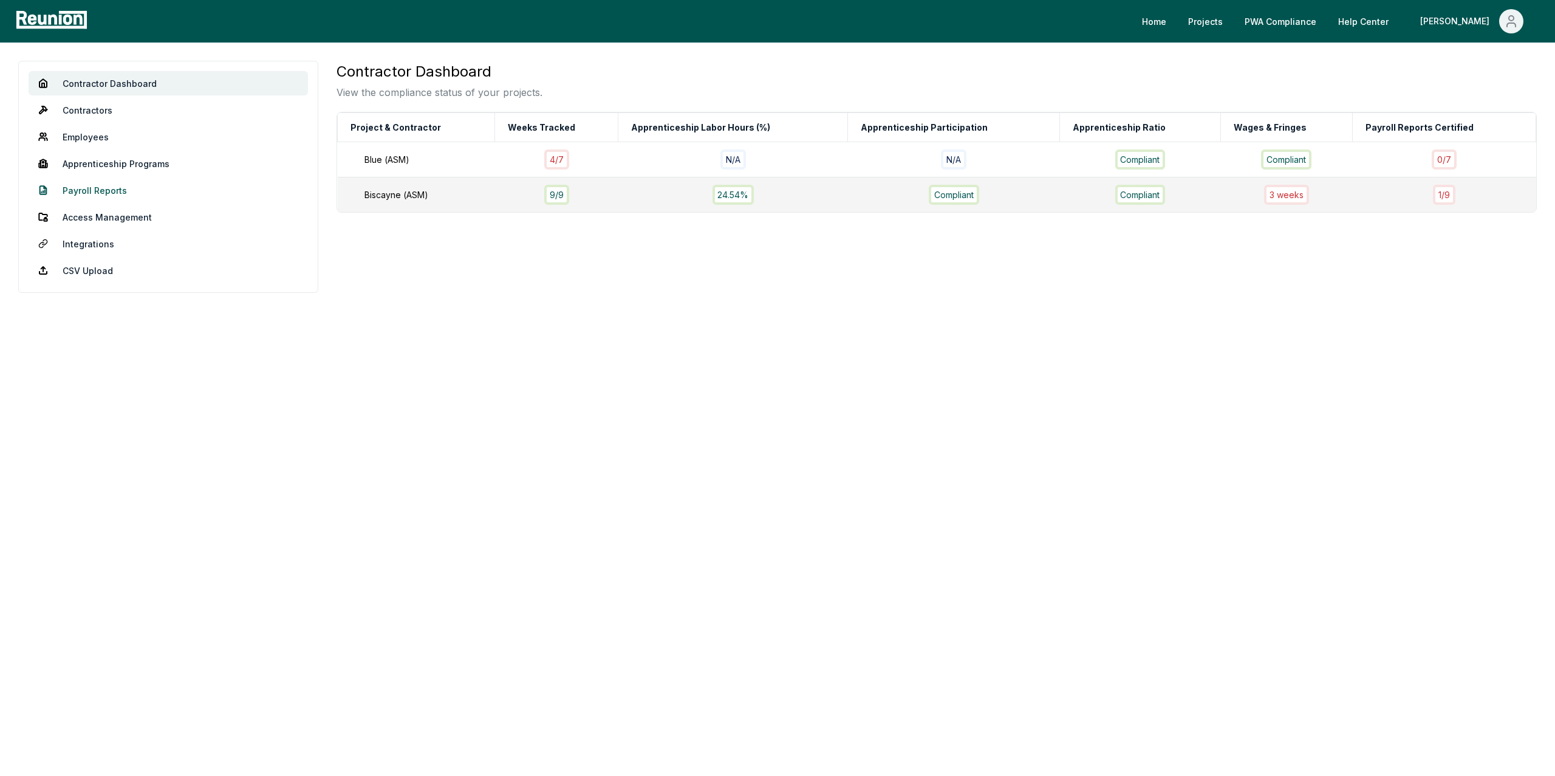
click at [87, 186] on link "Payroll Reports" at bounding box center [168, 190] width 279 height 24
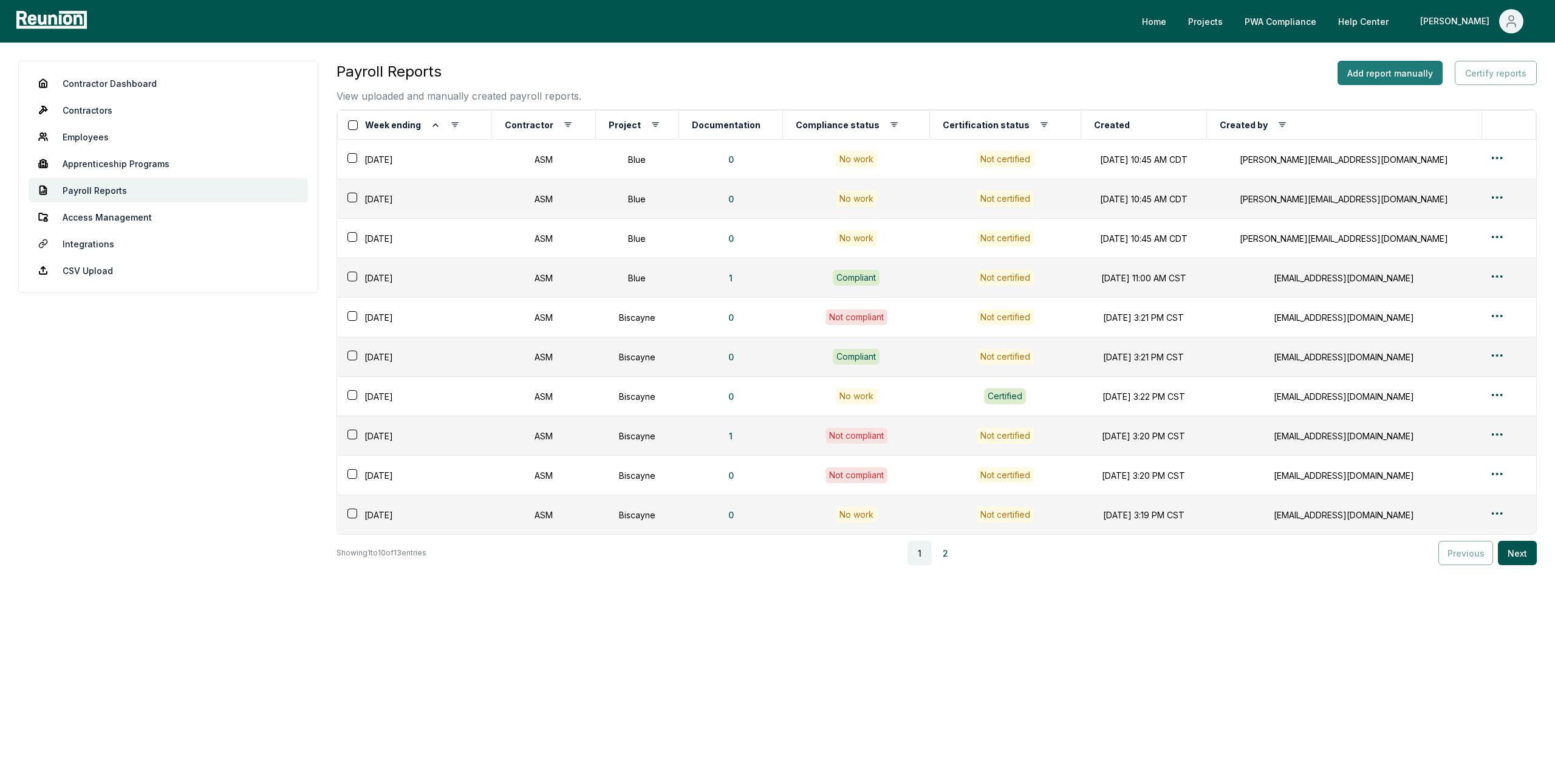
click at [1401, 69] on button "Add report manually" at bounding box center [1389, 73] width 105 height 24
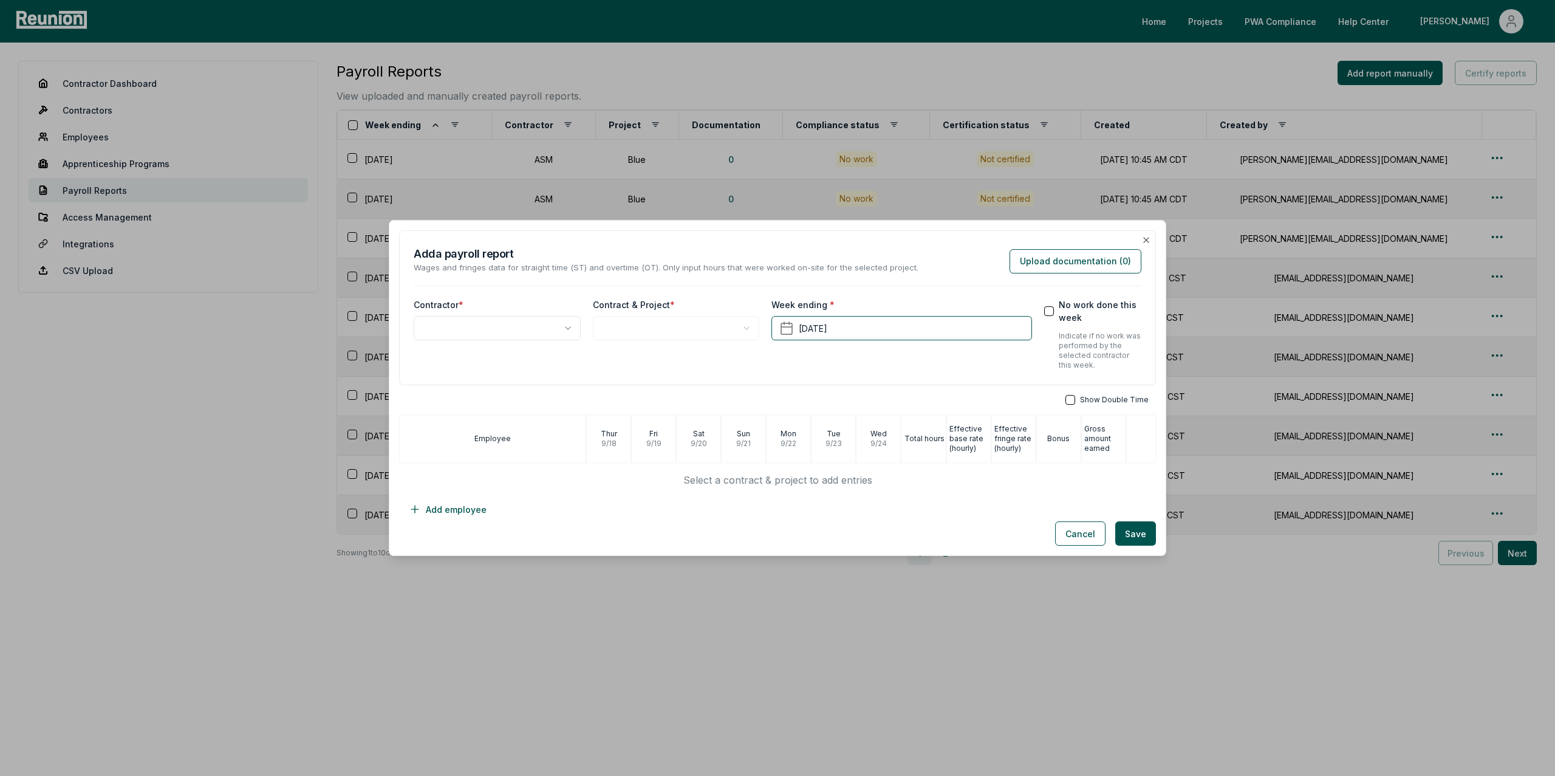
click at [441, 325] on body "Please visit us on your desktop We're working on making our marketplace mobile-…" at bounding box center [777, 388] width 1555 height 776
click at [636, 329] on body "Please visit us on your desktop We're working on making our marketplace mobile-…" at bounding box center [777, 388] width 1555 height 776
select select "**********"
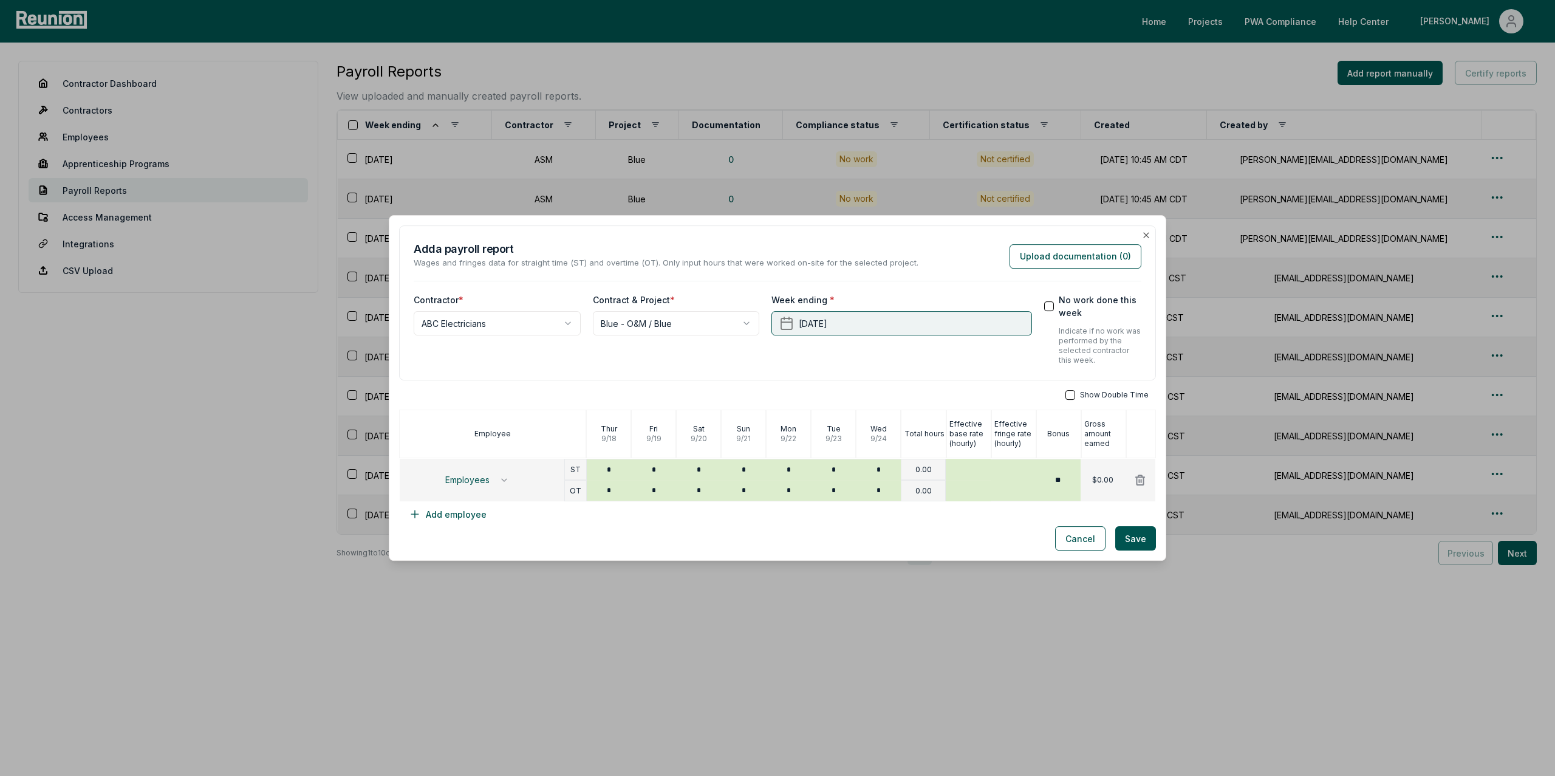
click at [798, 322] on button "[DATE]" at bounding box center [901, 323] width 260 height 24
click at [788, 511] on button "28" at bounding box center [792, 511] width 22 height 22
click at [459, 484] on span "Employees" at bounding box center [467, 480] width 44 height 10
click at [525, 343] on div "**********" at bounding box center [497, 329] width 167 height 72
click at [485, 316] on body "Please visit us on your desktop We're working on making our marketplace mobile-…" at bounding box center [777, 388] width 1555 height 776
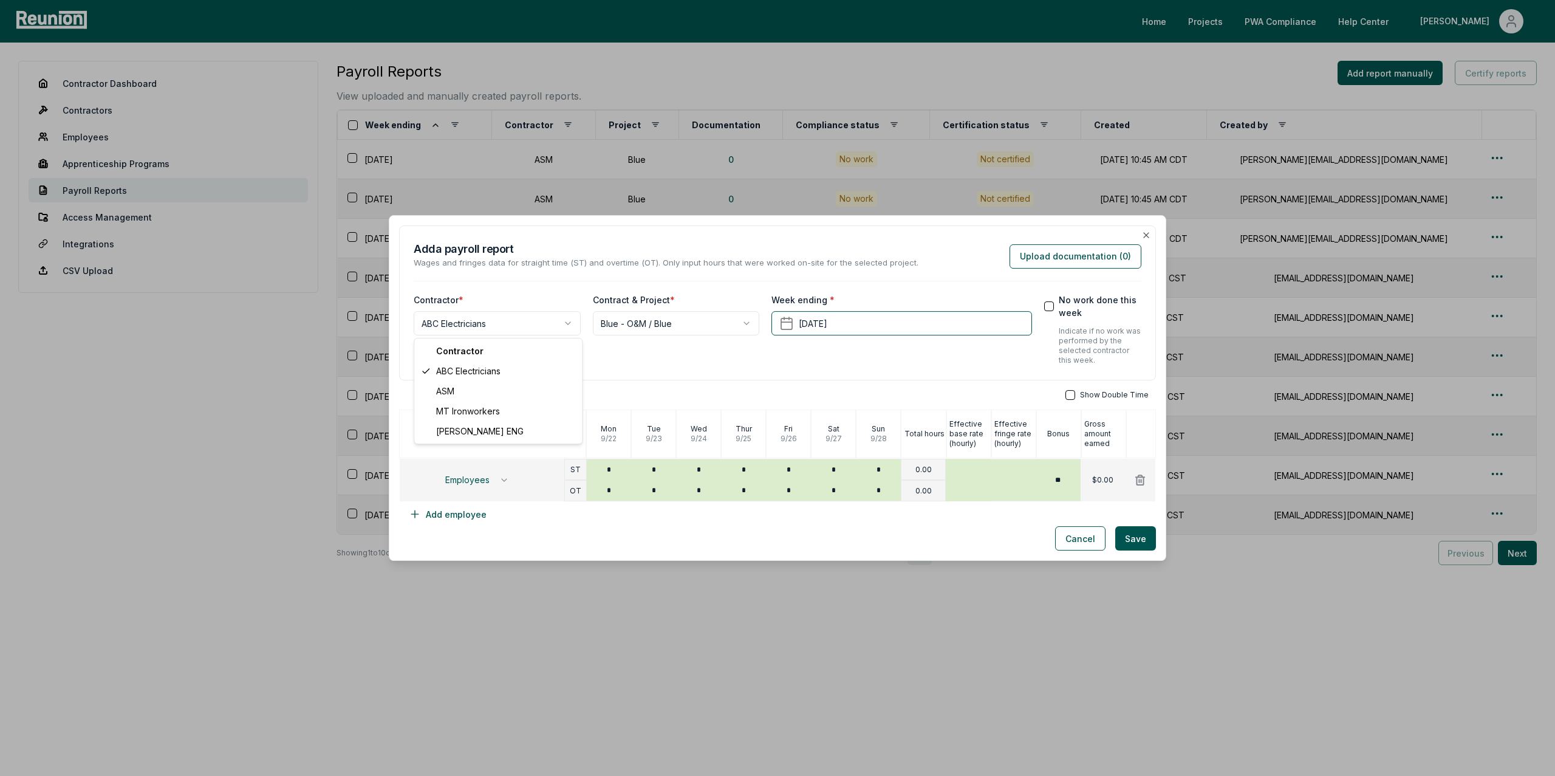
select select "**********"
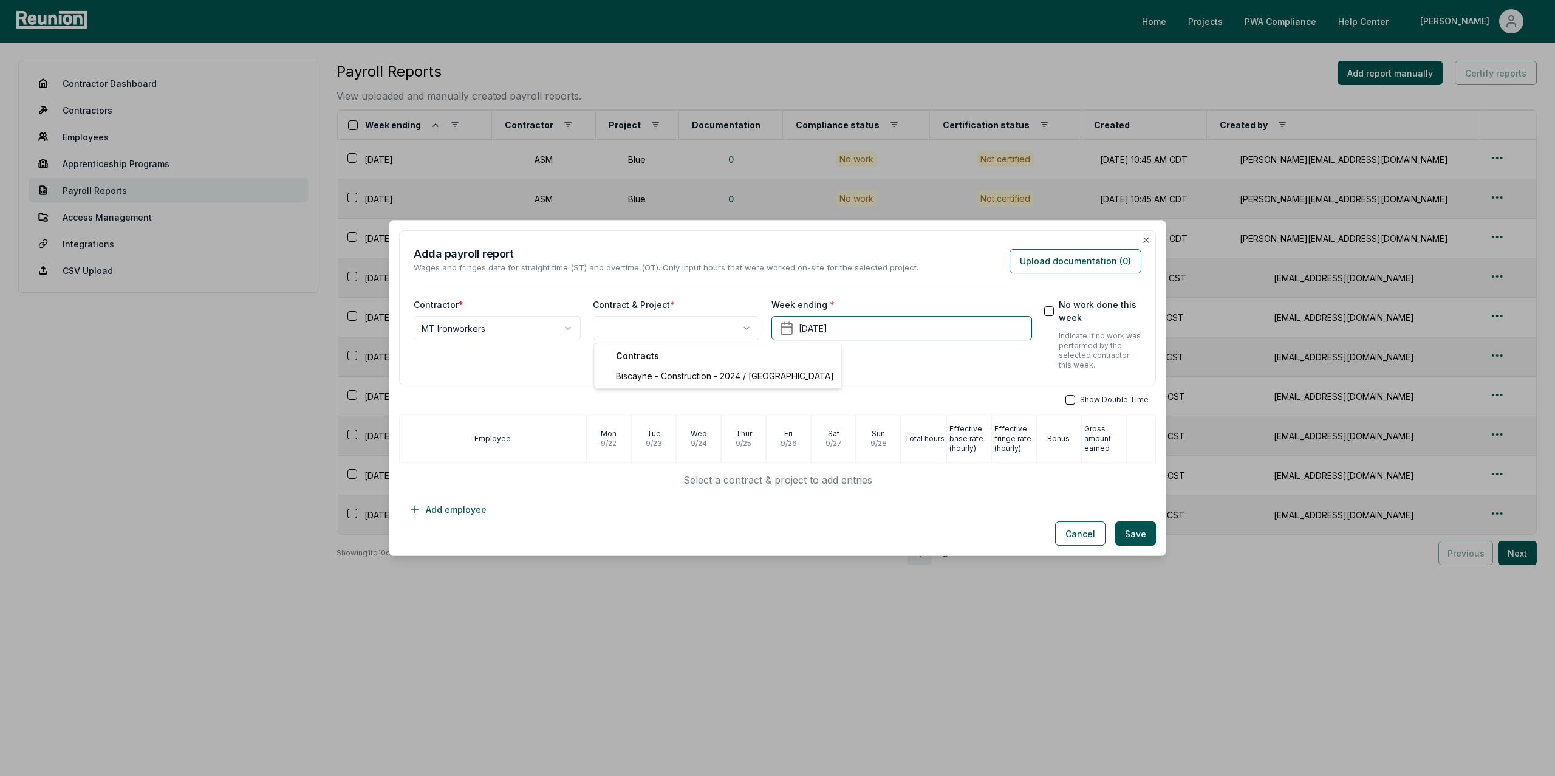
click at [664, 330] on body "Please visit us on your desktop We're working on making our marketplace mobile-…" at bounding box center [777, 388] width 1555 height 776
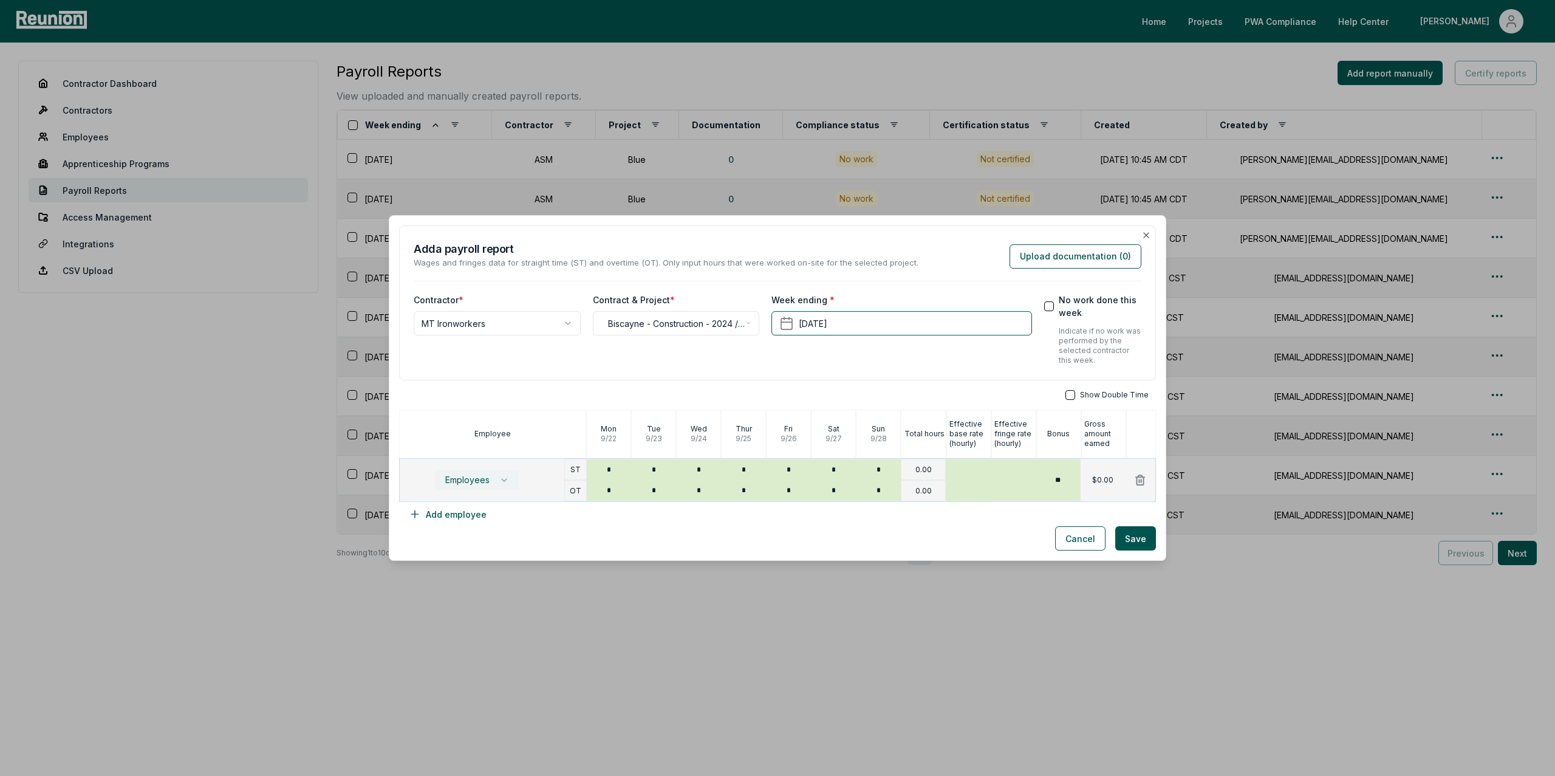
click at [483, 484] on span "Employees" at bounding box center [467, 480] width 44 height 10
click at [591, 548] on div "Cancel Save" at bounding box center [777, 538] width 757 height 24
click at [459, 517] on button "Add employee" at bounding box center [447, 514] width 97 height 24
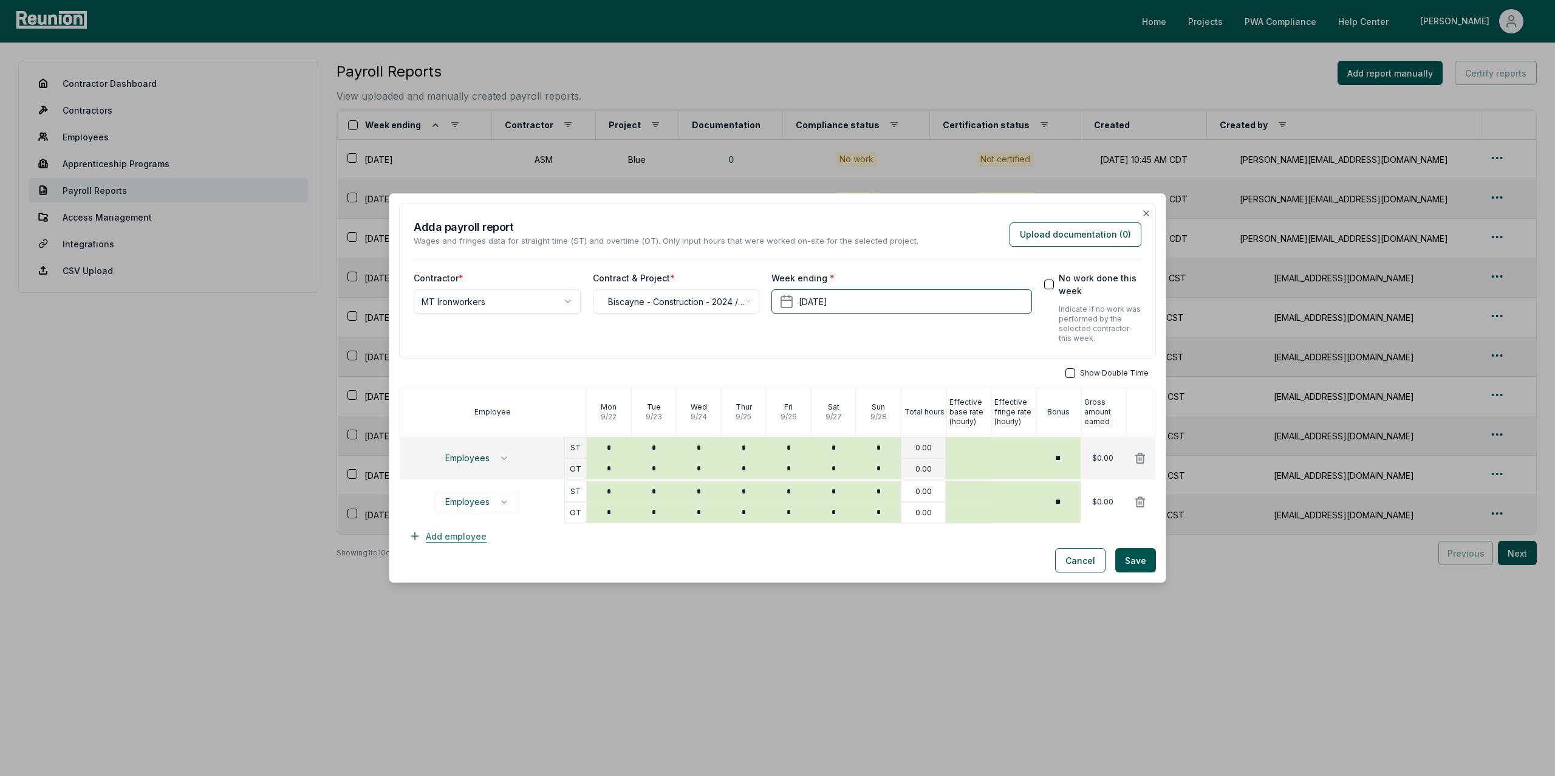
click at [457, 534] on button "Add employee" at bounding box center [447, 535] width 97 height 24
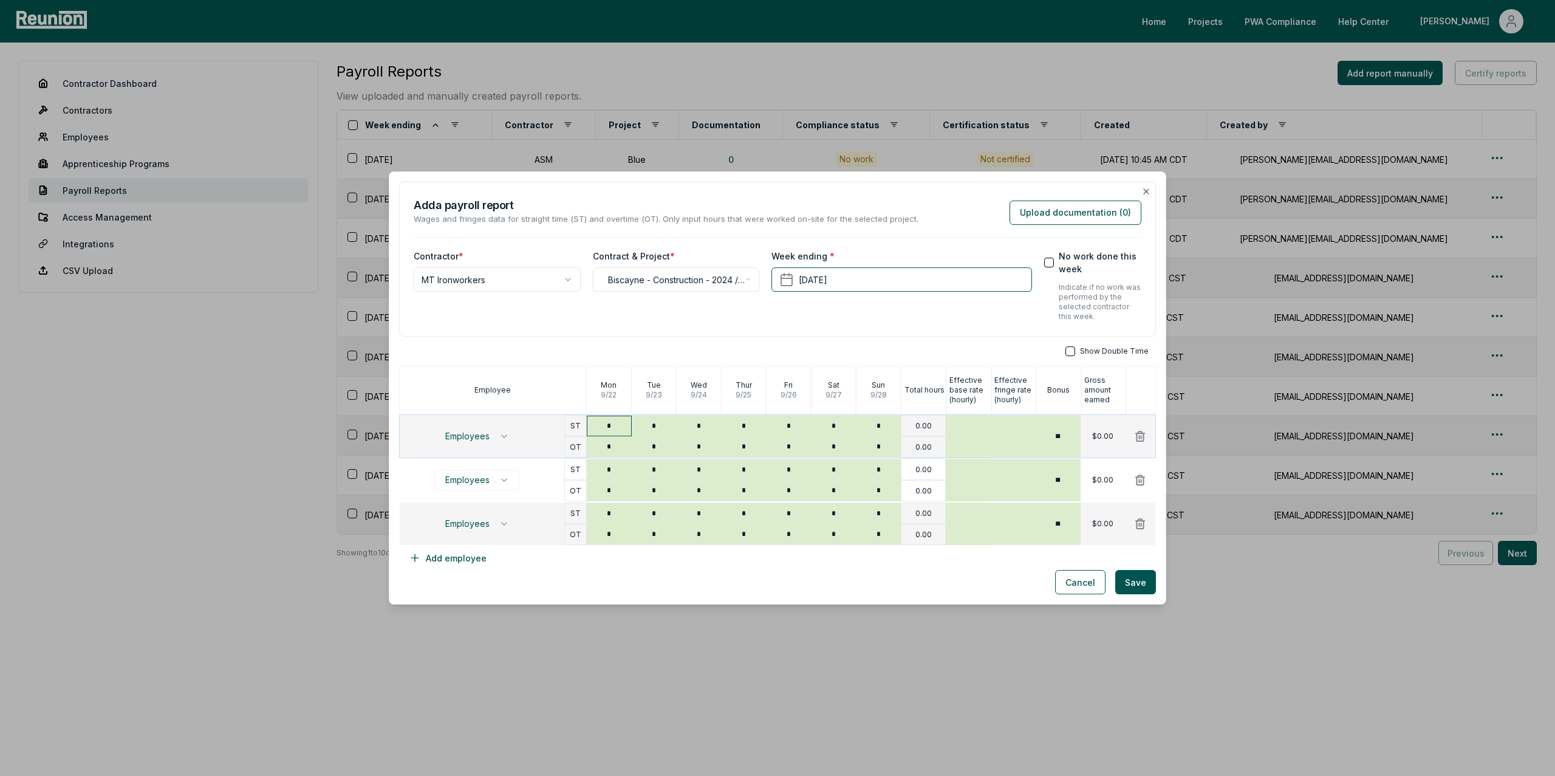
click at [617, 427] on input "*" at bounding box center [609, 425] width 45 height 21
type input "*"
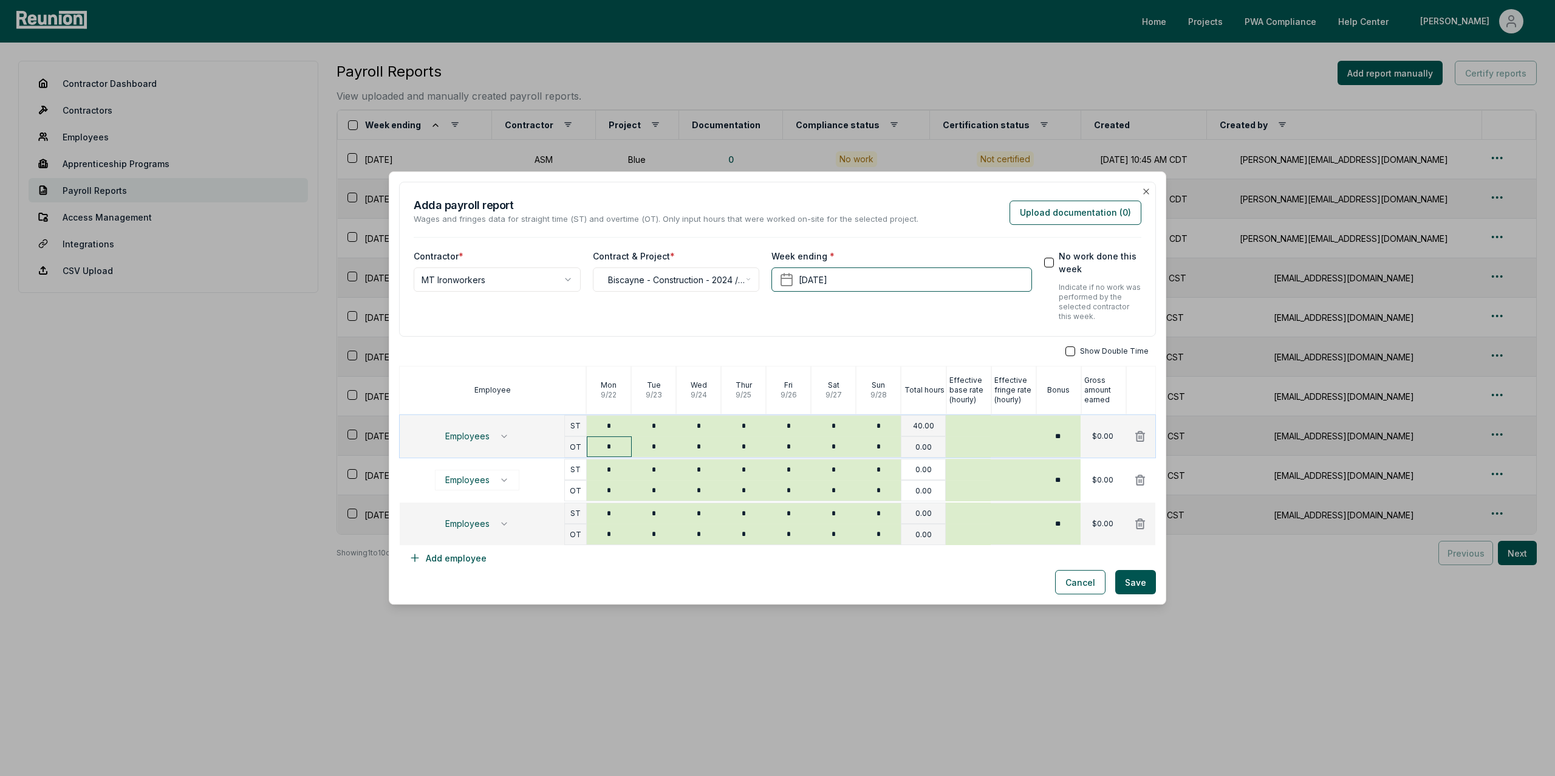
type input "*"
click at [620, 448] on input "*" at bounding box center [609, 446] width 45 height 21
type input "*"
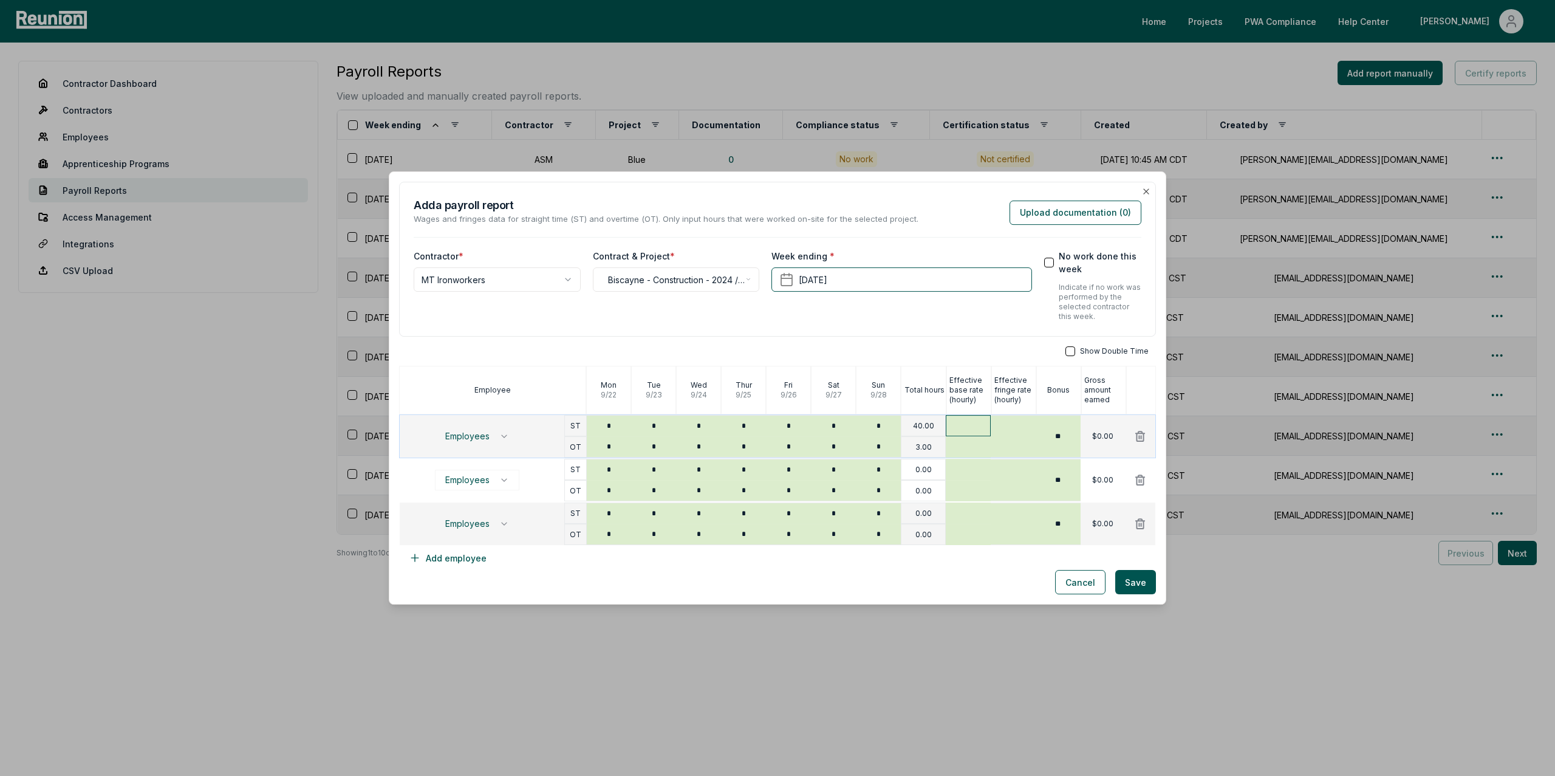
type input "*"
click at [976, 430] on input "text" at bounding box center [968, 425] width 45 height 21
type input "***"
click at [977, 448] on input "text" at bounding box center [968, 446] width 45 height 21
type input "***"
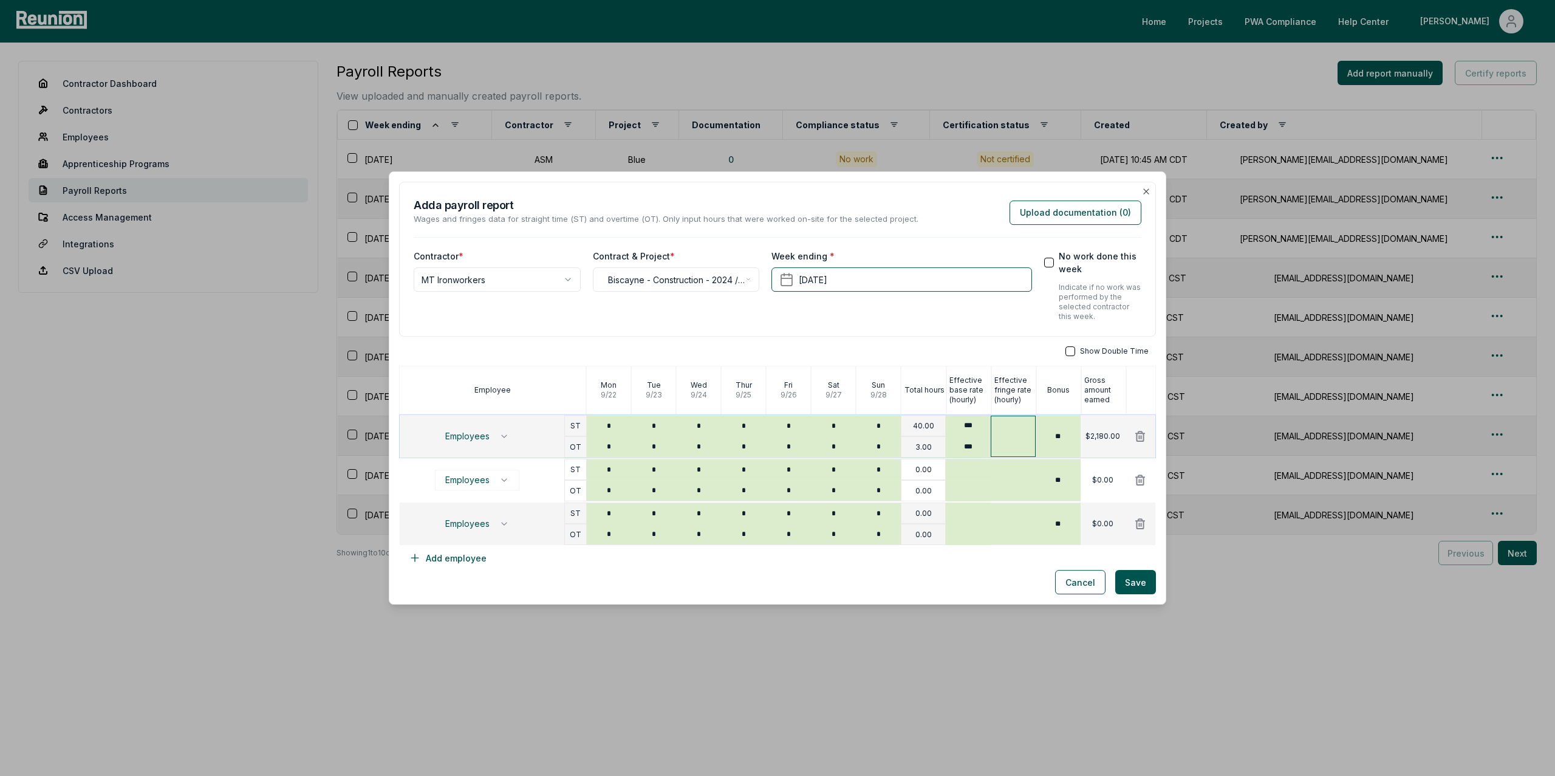
click at [1009, 448] on input "text" at bounding box center [1013, 435] width 45 height 41
type input "***"
click at [1141, 522] on icon at bounding box center [1140, 523] width 12 height 12
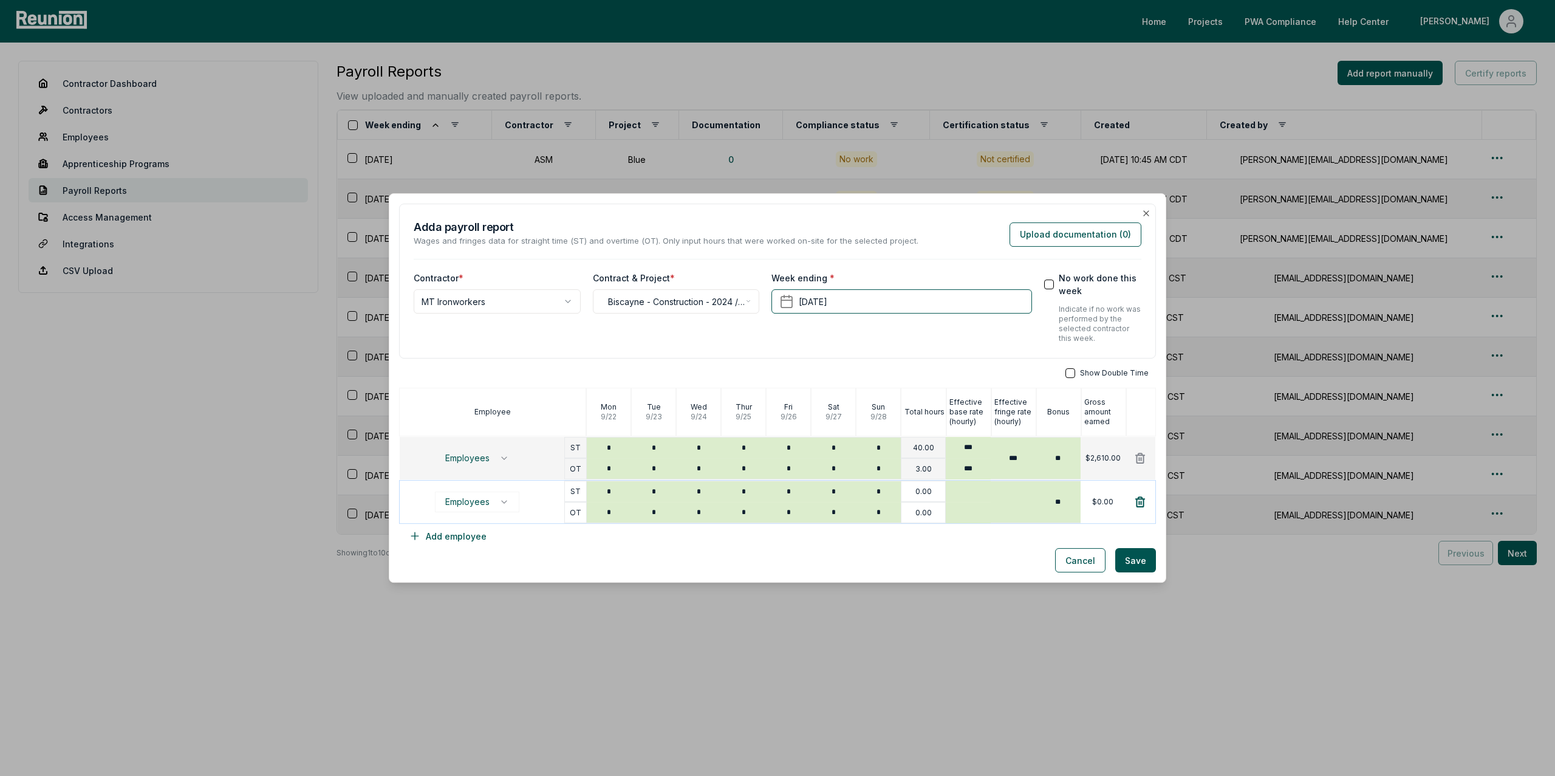
click at [1141, 501] on icon at bounding box center [1140, 502] width 9 height 10
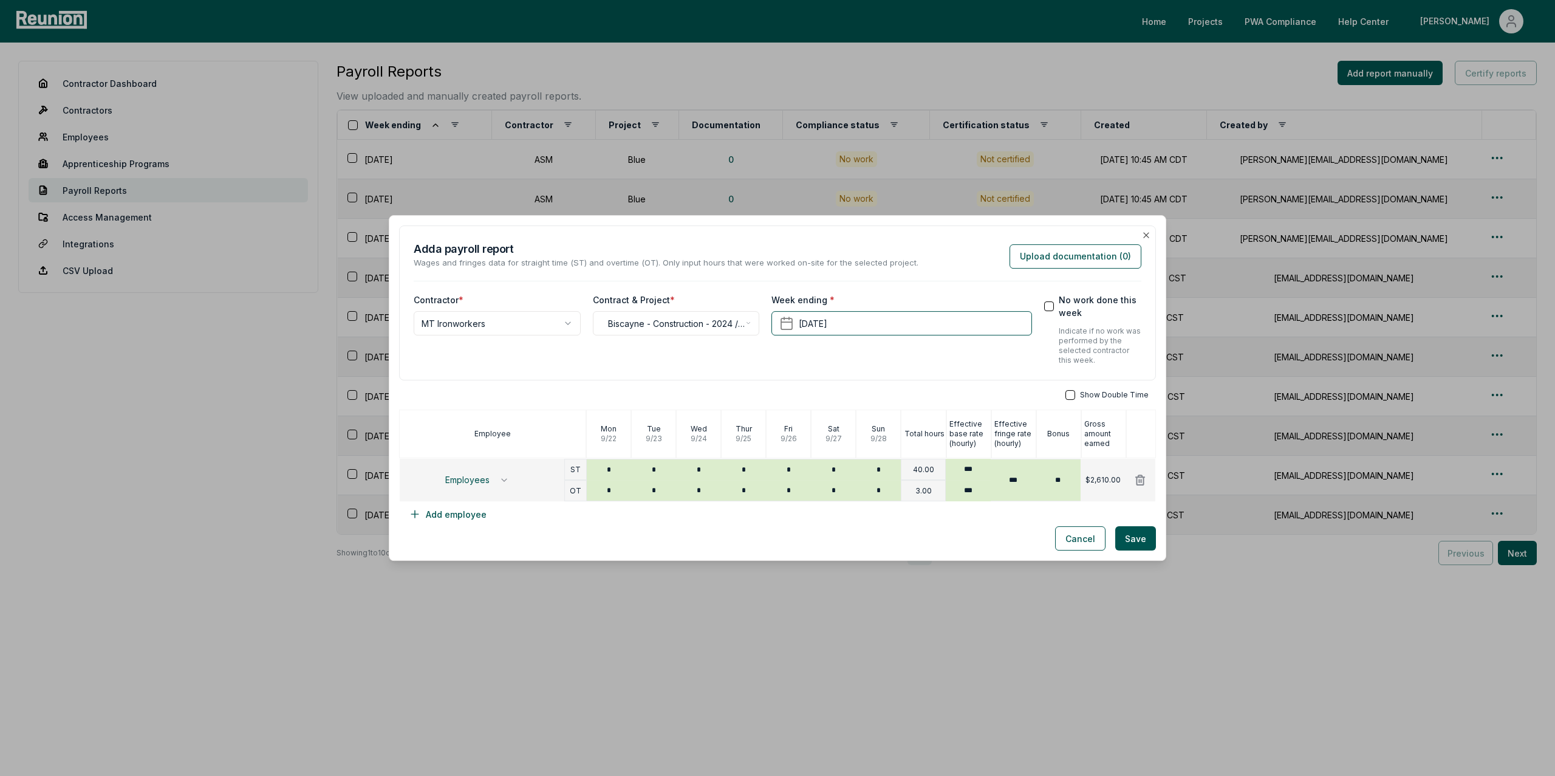
click at [1075, 396] on button "button" at bounding box center [1070, 395] width 10 height 10
click at [1066, 259] on button "Upload documentation ( 0 )" at bounding box center [1075, 256] width 132 height 24
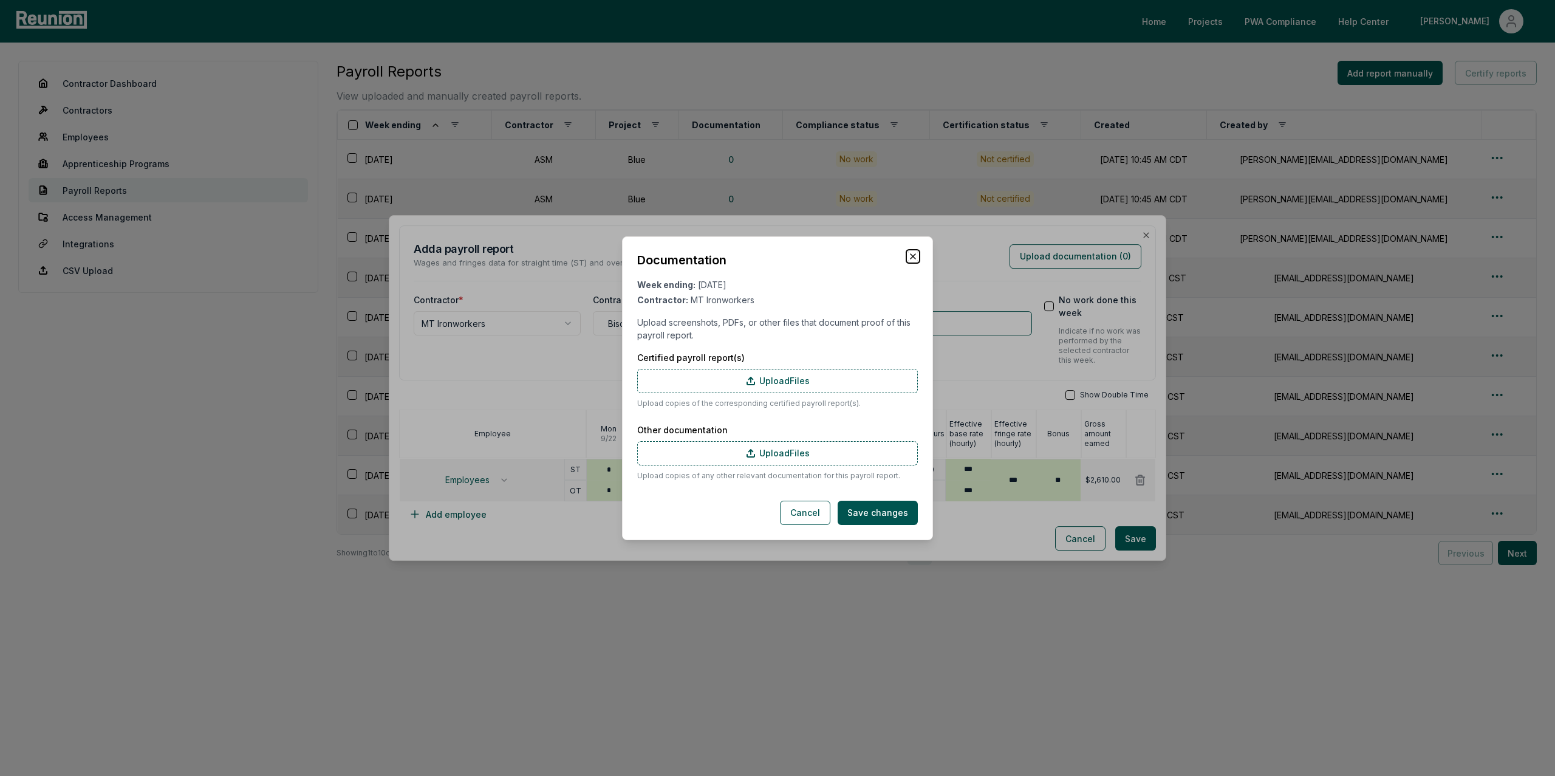
click at [910, 254] on icon "button" at bounding box center [913, 256] width 10 height 10
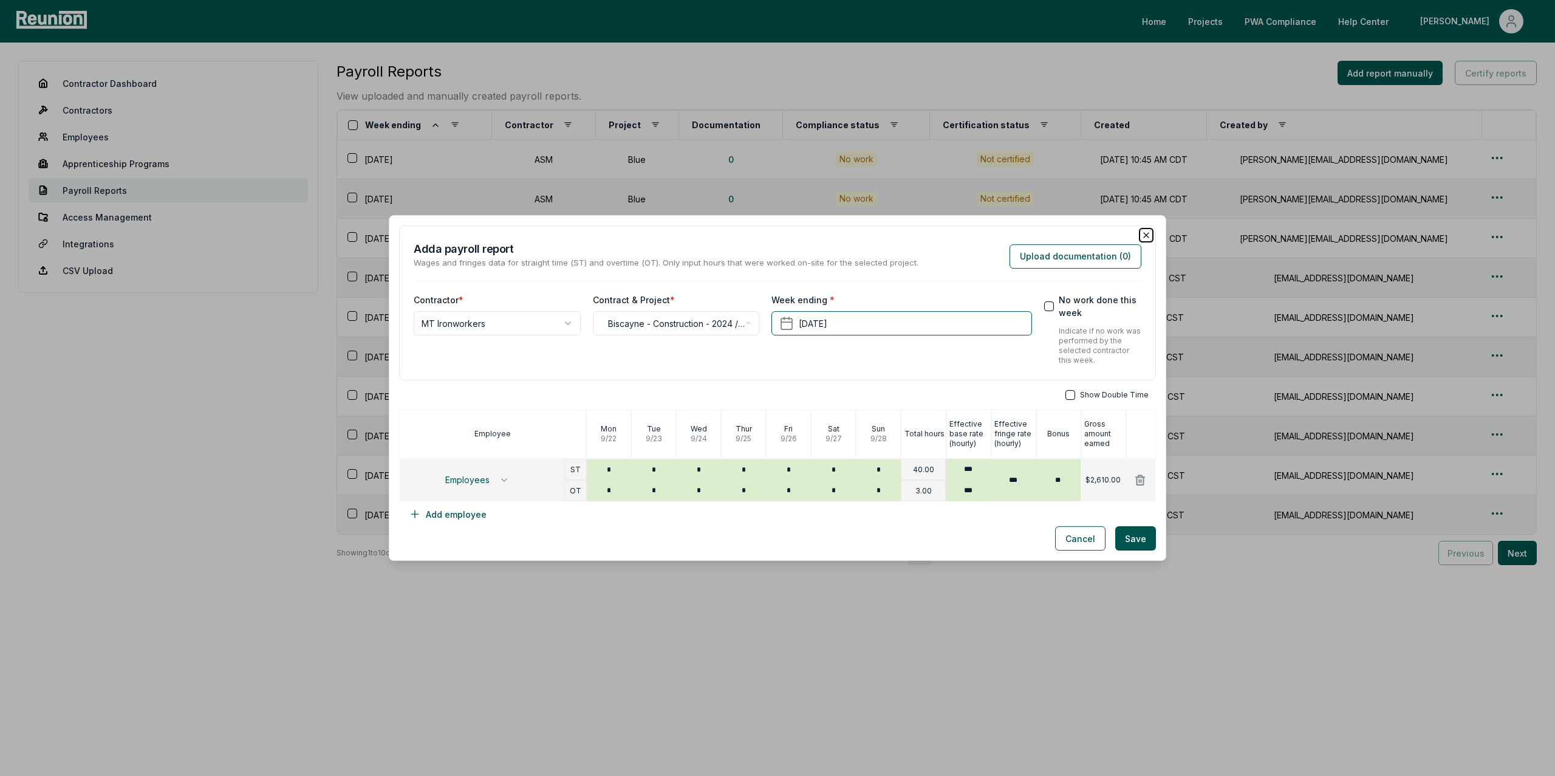
click at [1148, 233] on icon "button" at bounding box center [1146, 235] width 5 height 5
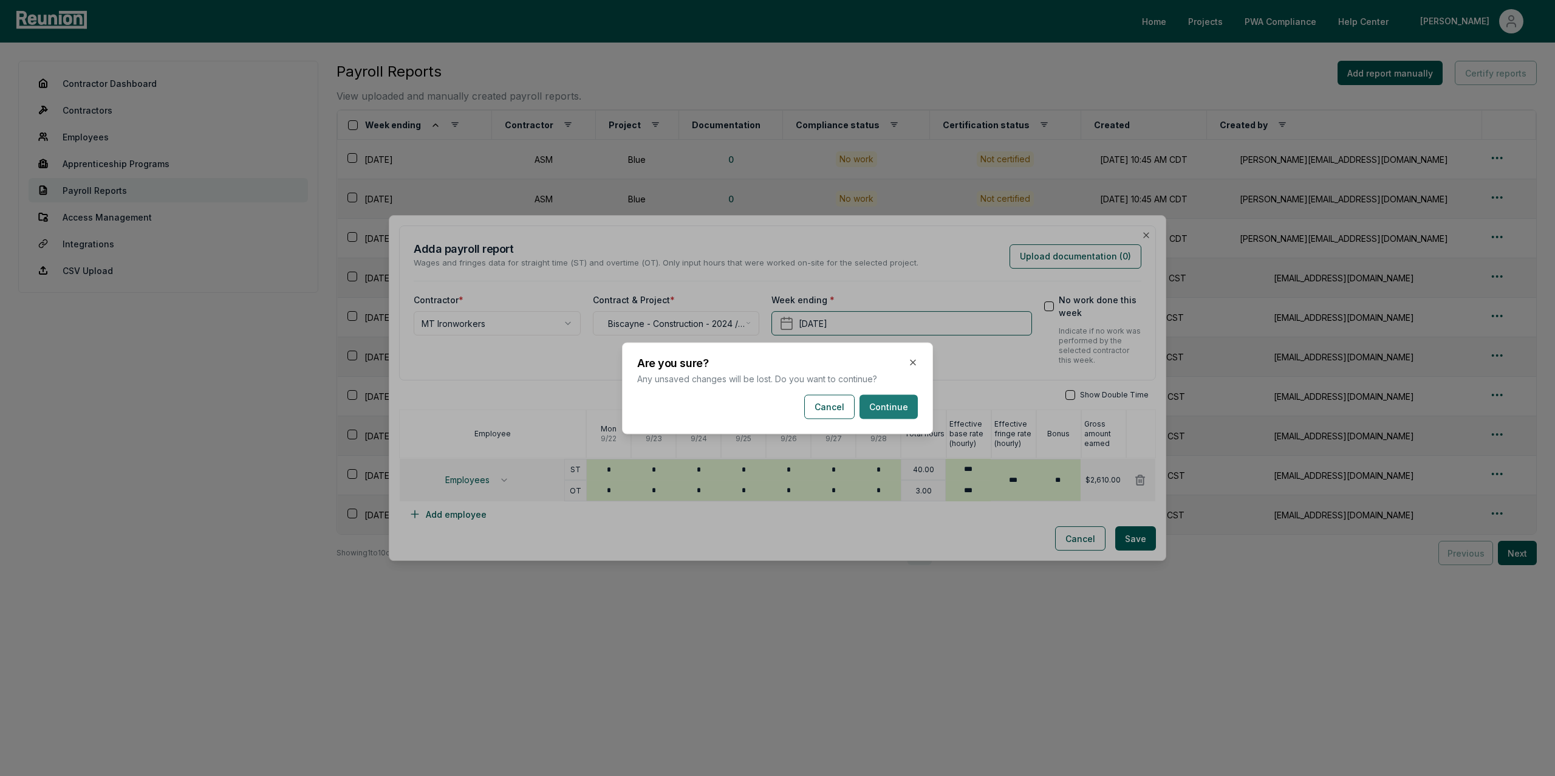
click at [892, 404] on button "Continue" at bounding box center [888, 406] width 58 height 24
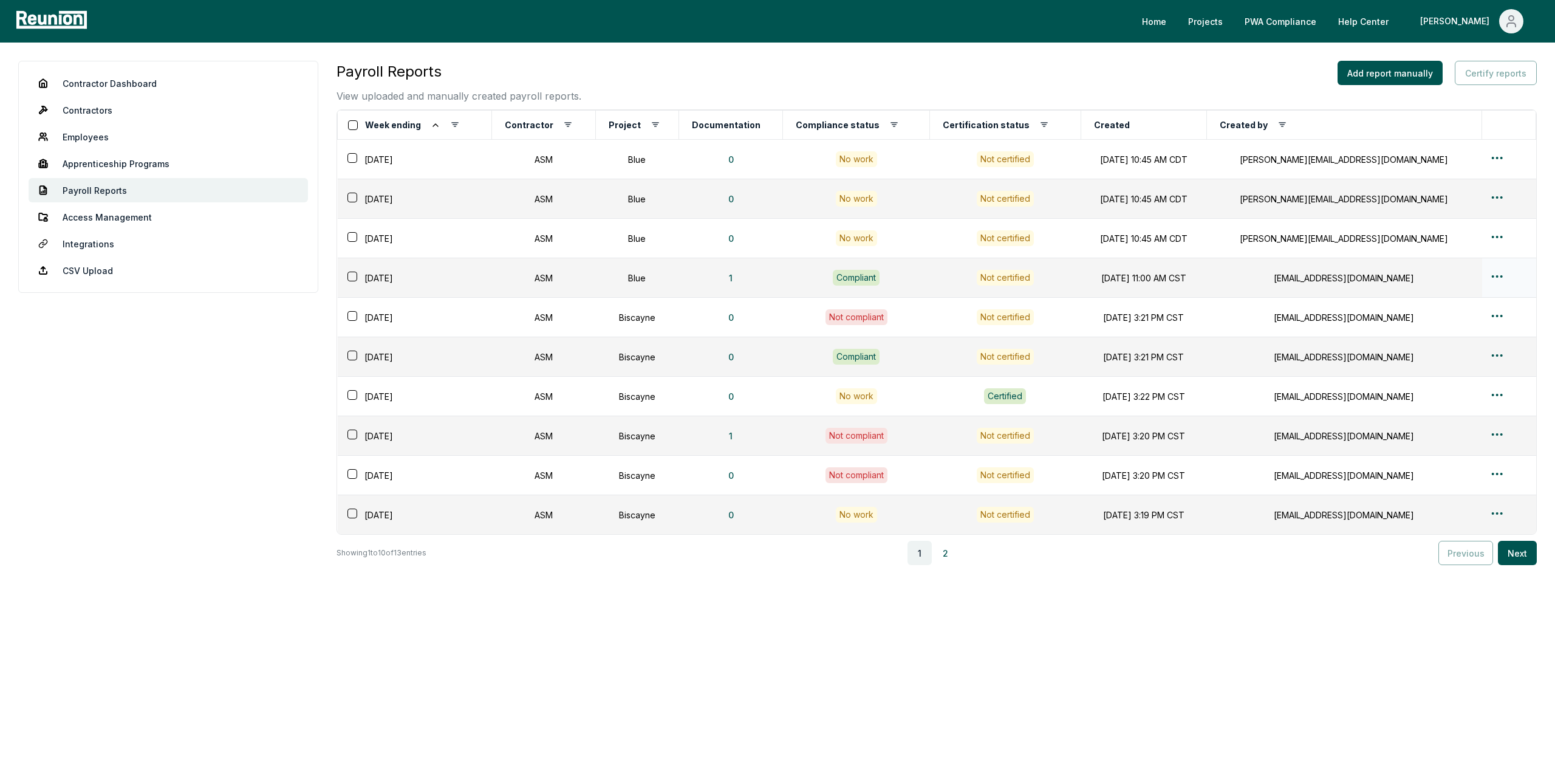
click at [1496, 279] on html "Please visit us on your desktop We're working on making our marketplace mobile-…" at bounding box center [777, 388] width 1555 height 776
click at [1442, 325] on div "Edit" at bounding box center [1486, 325] width 115 height 20
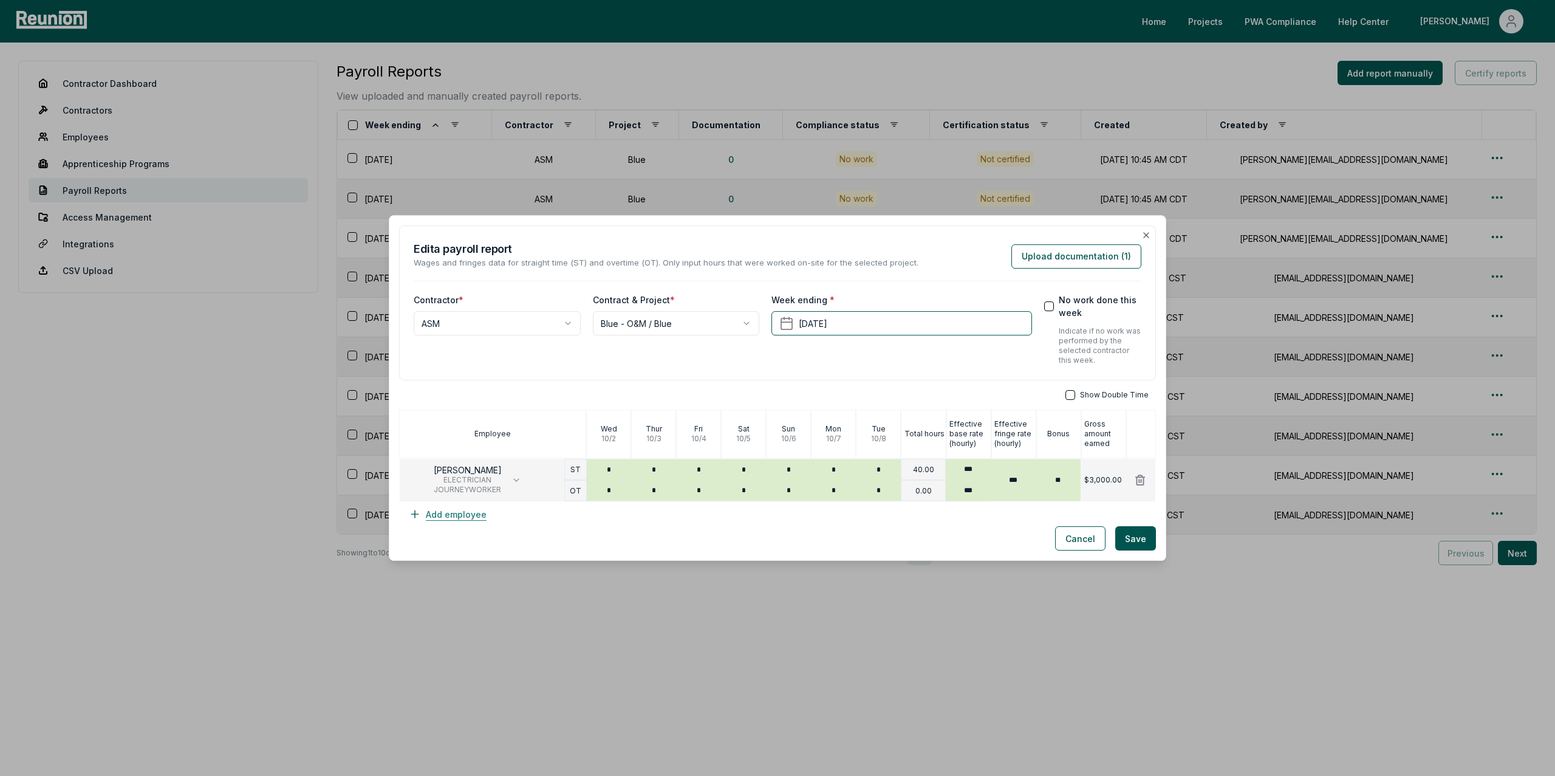
click at [459, 517] on button "Add employee" at bounding box center [447, 514] width 97 height 24
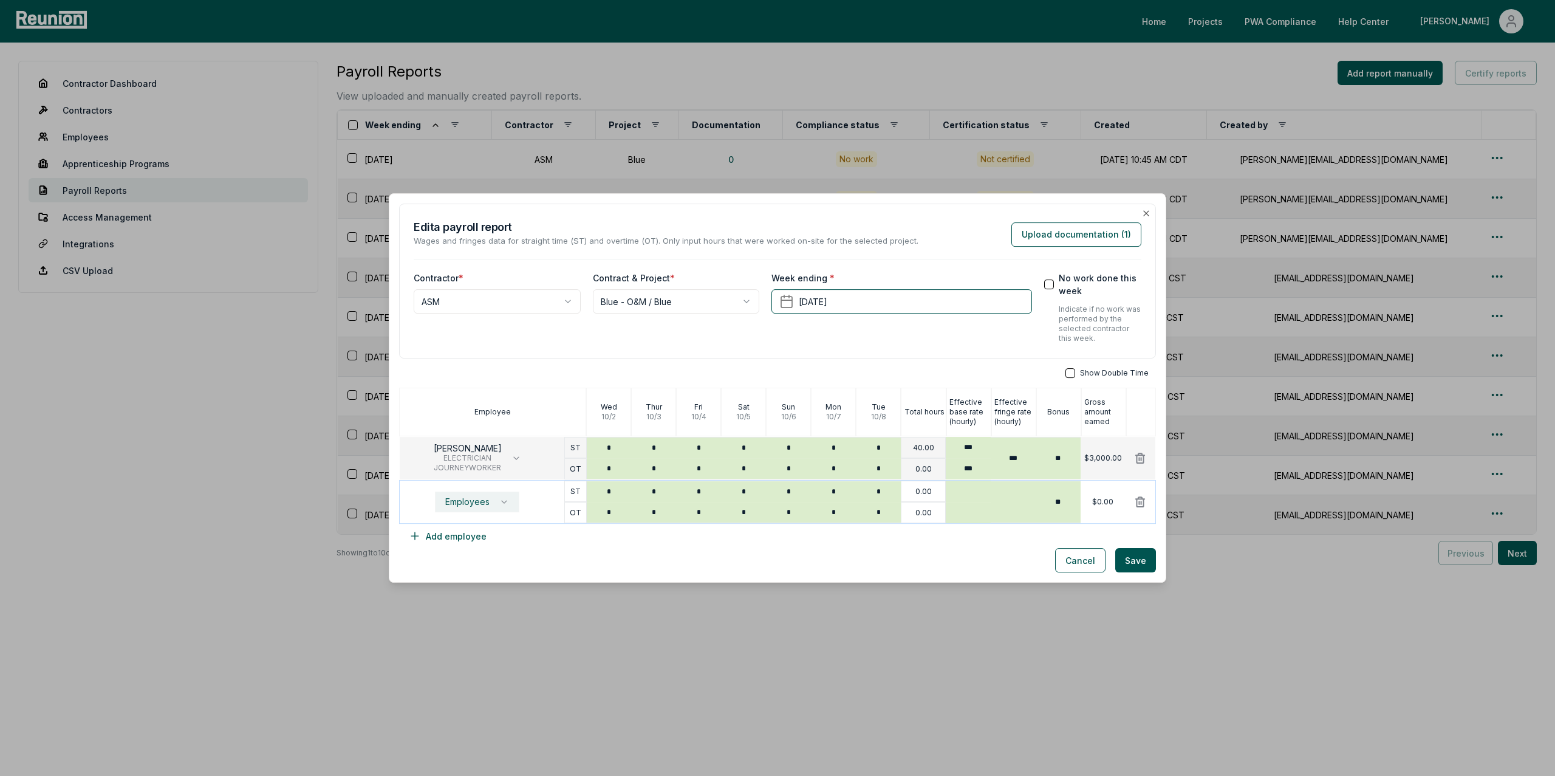
click at [494, 506] on button "Employees" at bounding box center [477, 501] width 84 height 21
click at [649, 564] on div "Cancel Save" at bounding box center [777, 560] width 757 height 24
click at [1138, 502] on icon at bounding box center [1140, 502] width 9 height 10
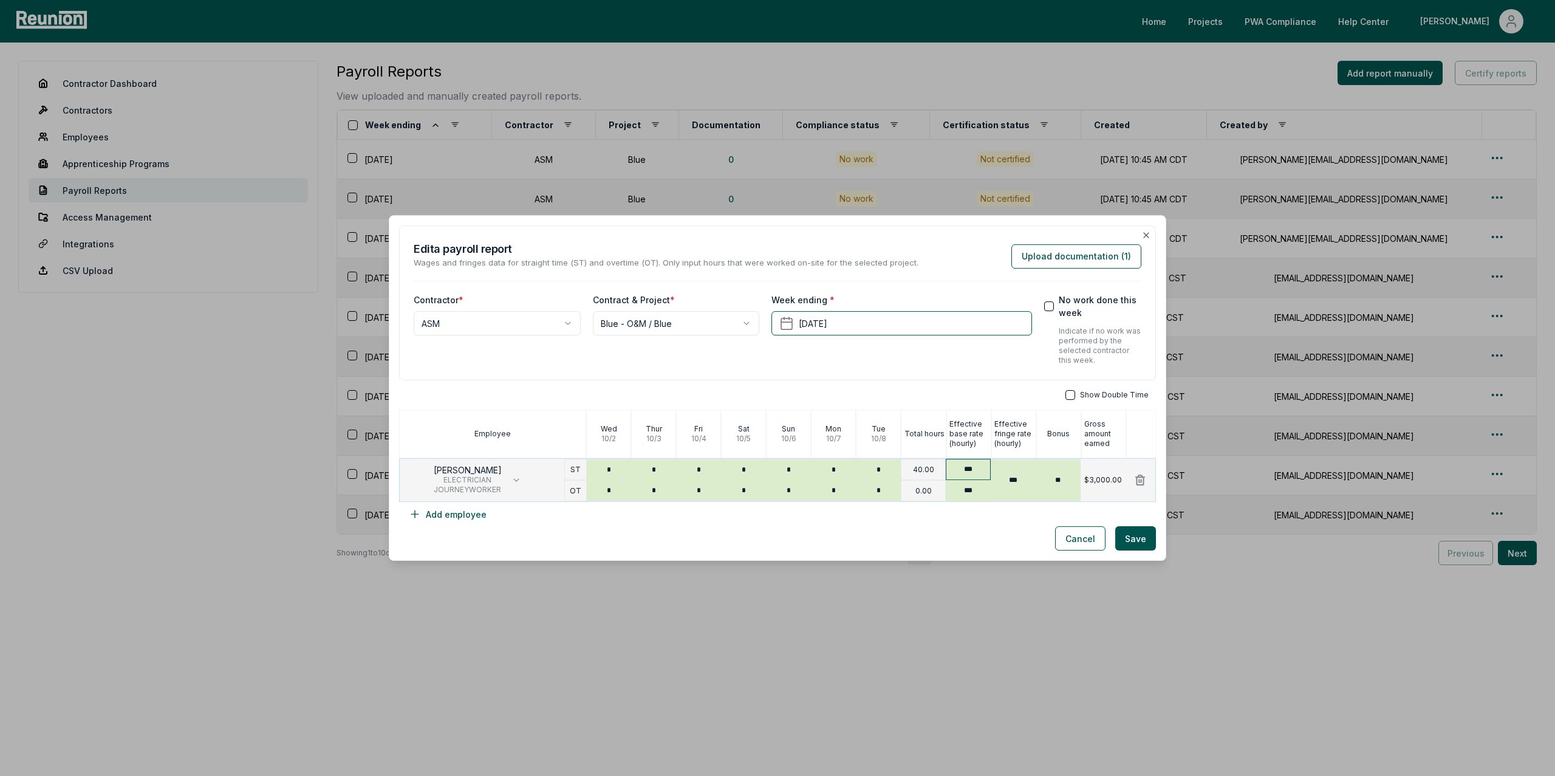
click at [977, 466] on input "***" at bounding box center [968, 469] width 45 height 21
type input "***"
click at [1146, 233] on icon "button" at bounding box center [1146, 235] width 10 height 10
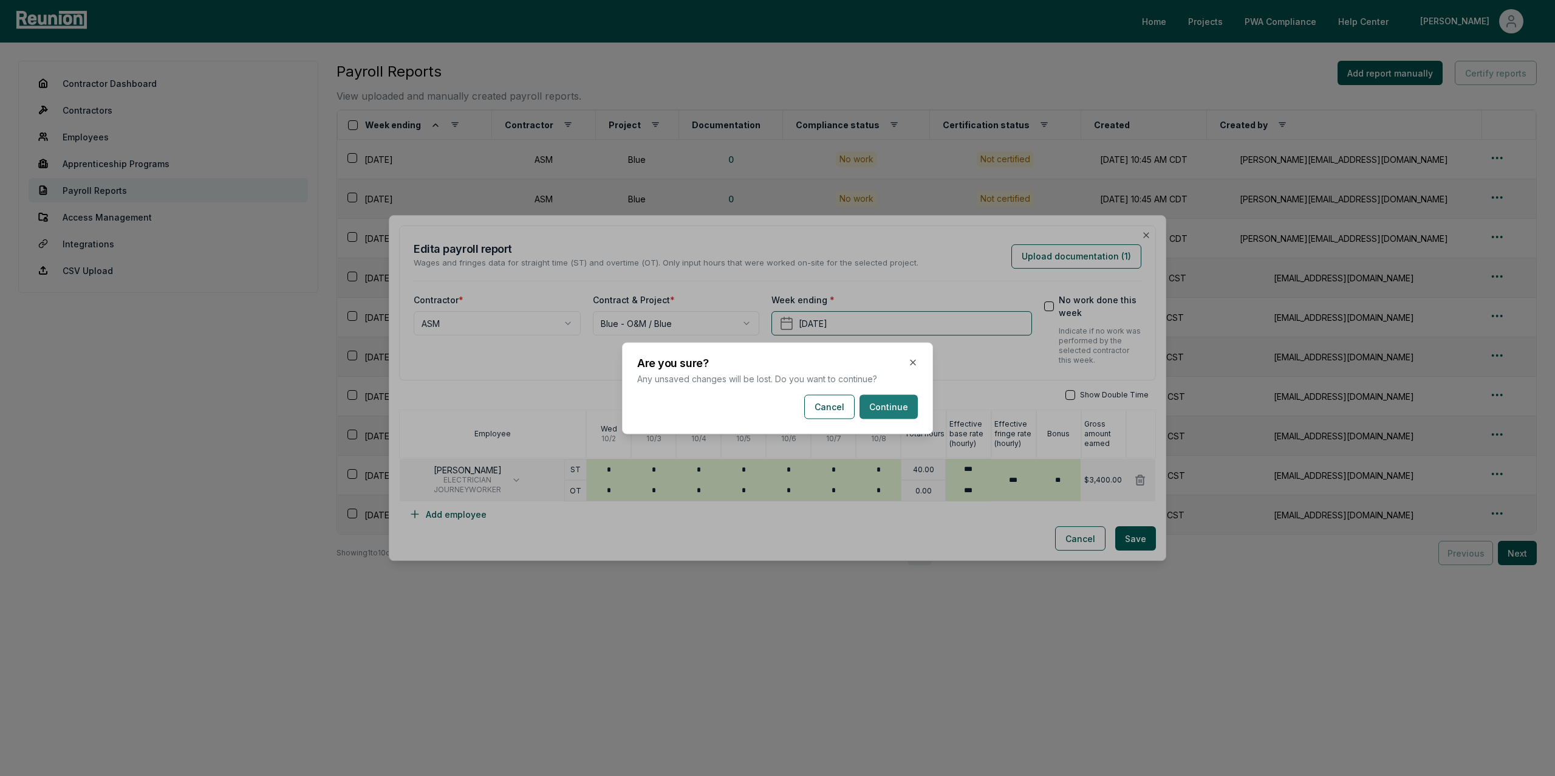
click at [891, 412] on button "Continue" at bounding box center [888, 406] width 58 height 24
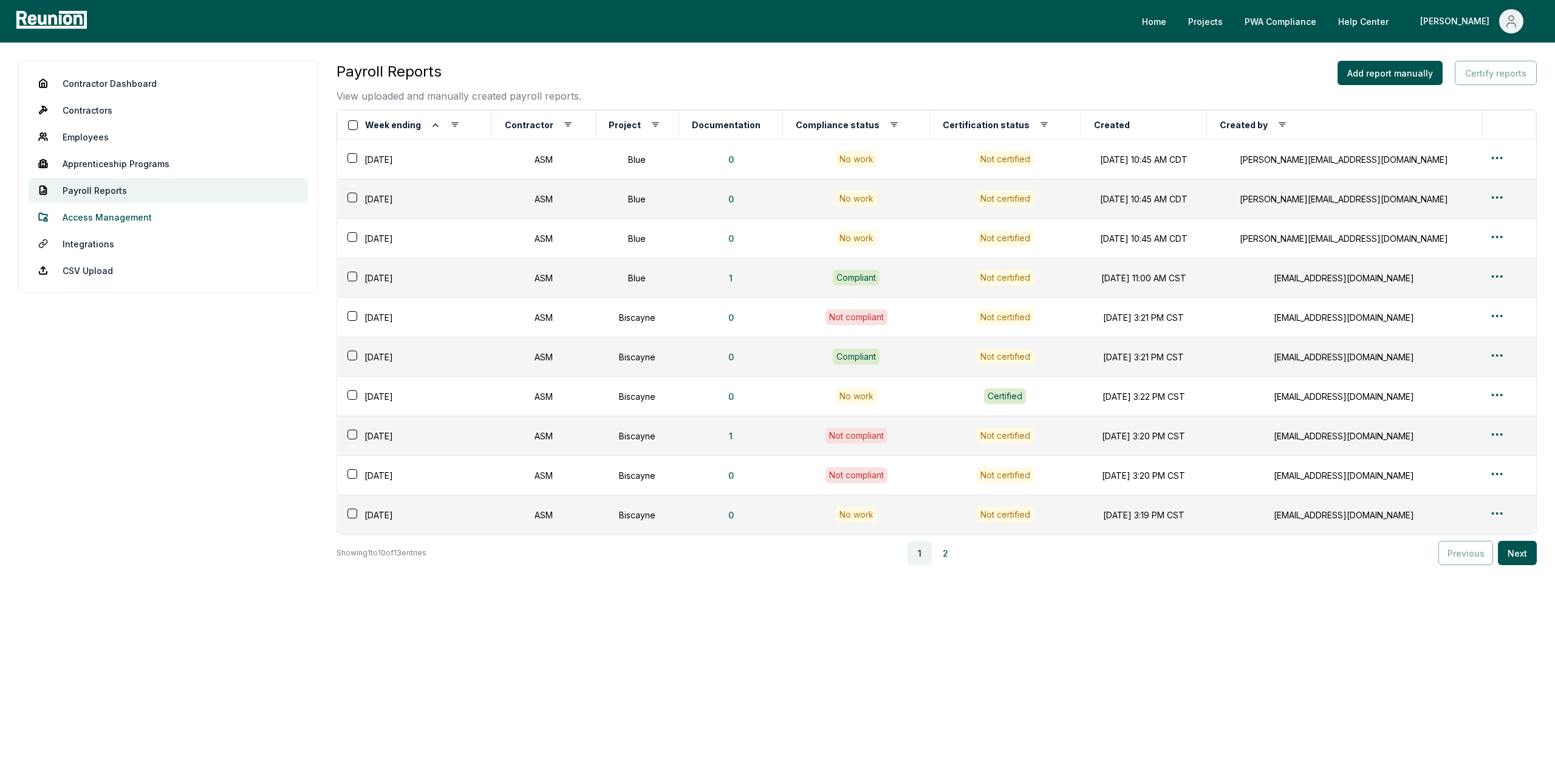
click at [81, 221] on link "Access Management" at bounding box center [168, 217] width 279 height 24
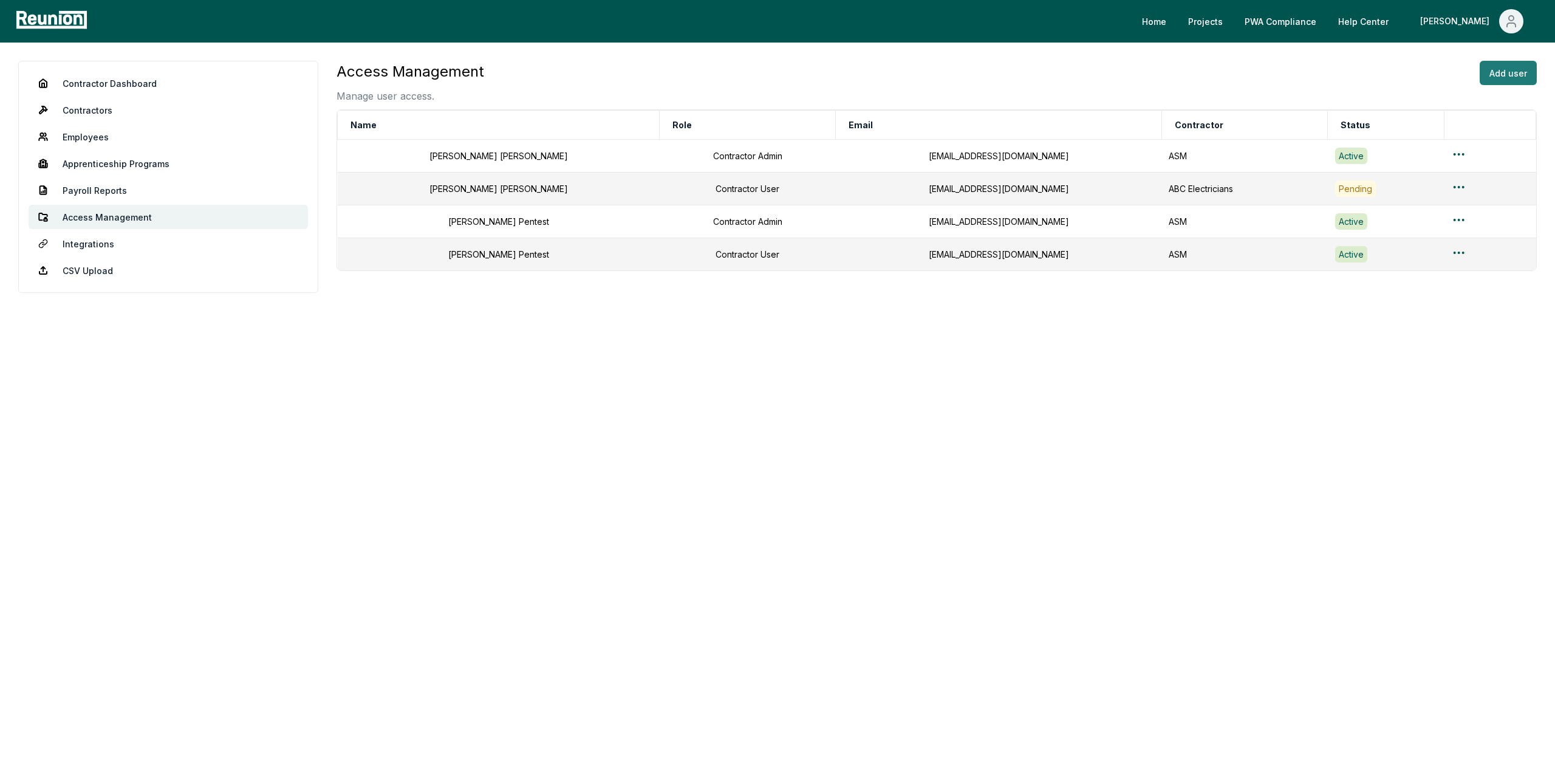
click at [1510, 76] on button "Add user" at bounding box center [1507, 73] width 57 height 24
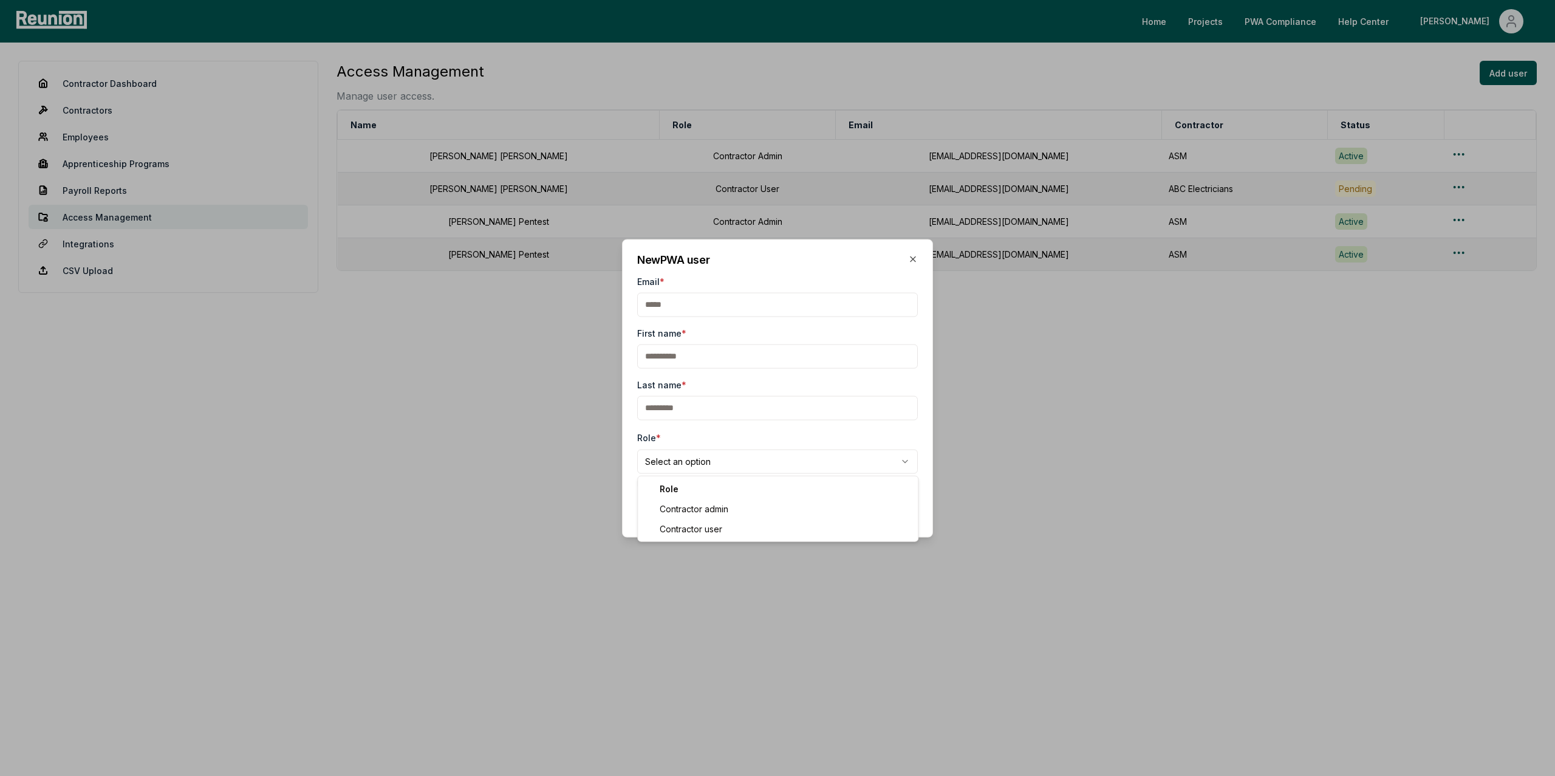
click at [675, 466] on body "**********" at bounding box center [777, 388] width 1555 height 776
select select "**********"
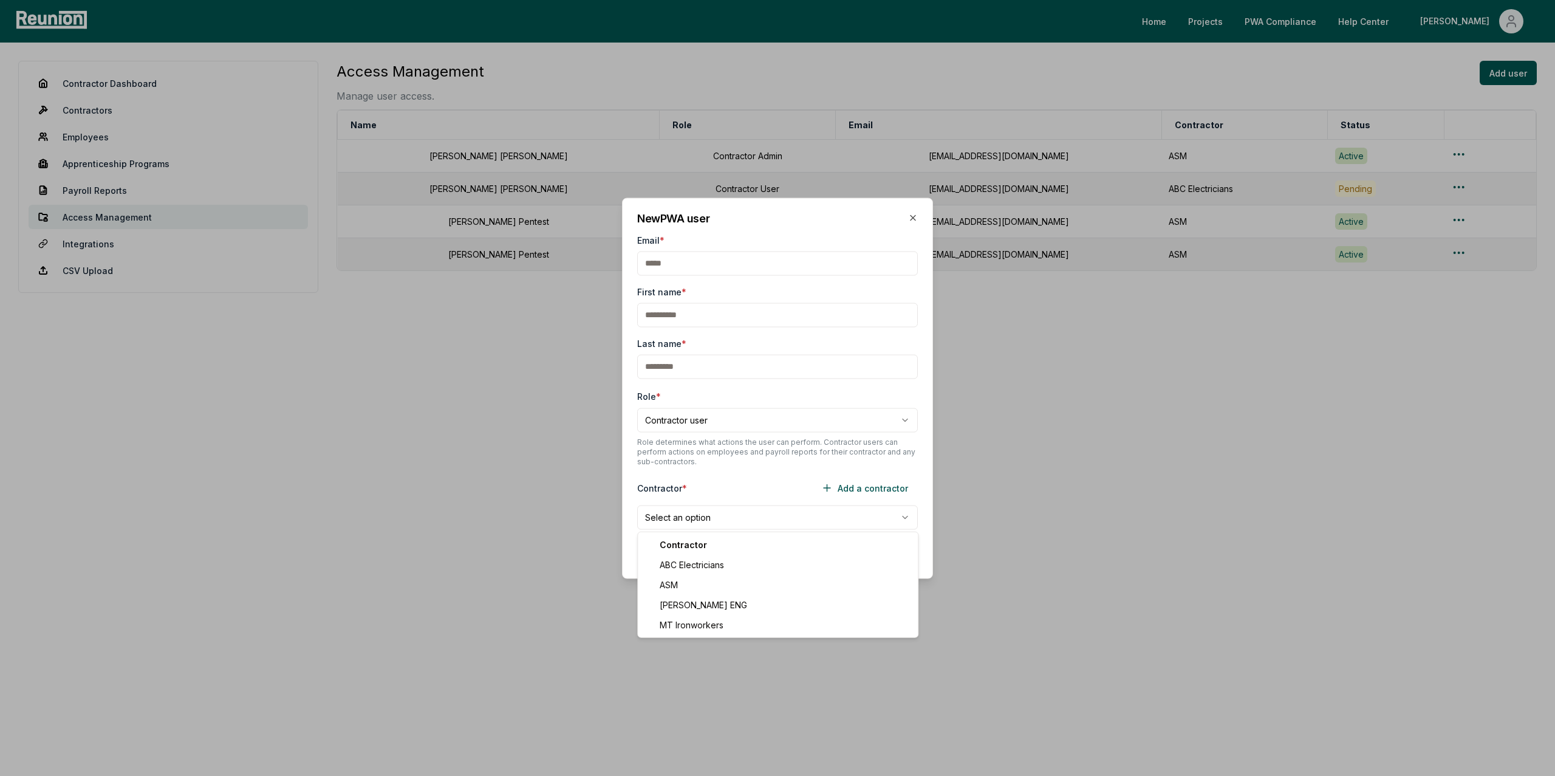
click at [681, 518] on body "**********" at bounding box center [777, 388] width 1555 height 776
click at [729, 490] on body "**********" at bounding box center [777, 388] width 1555 height 776
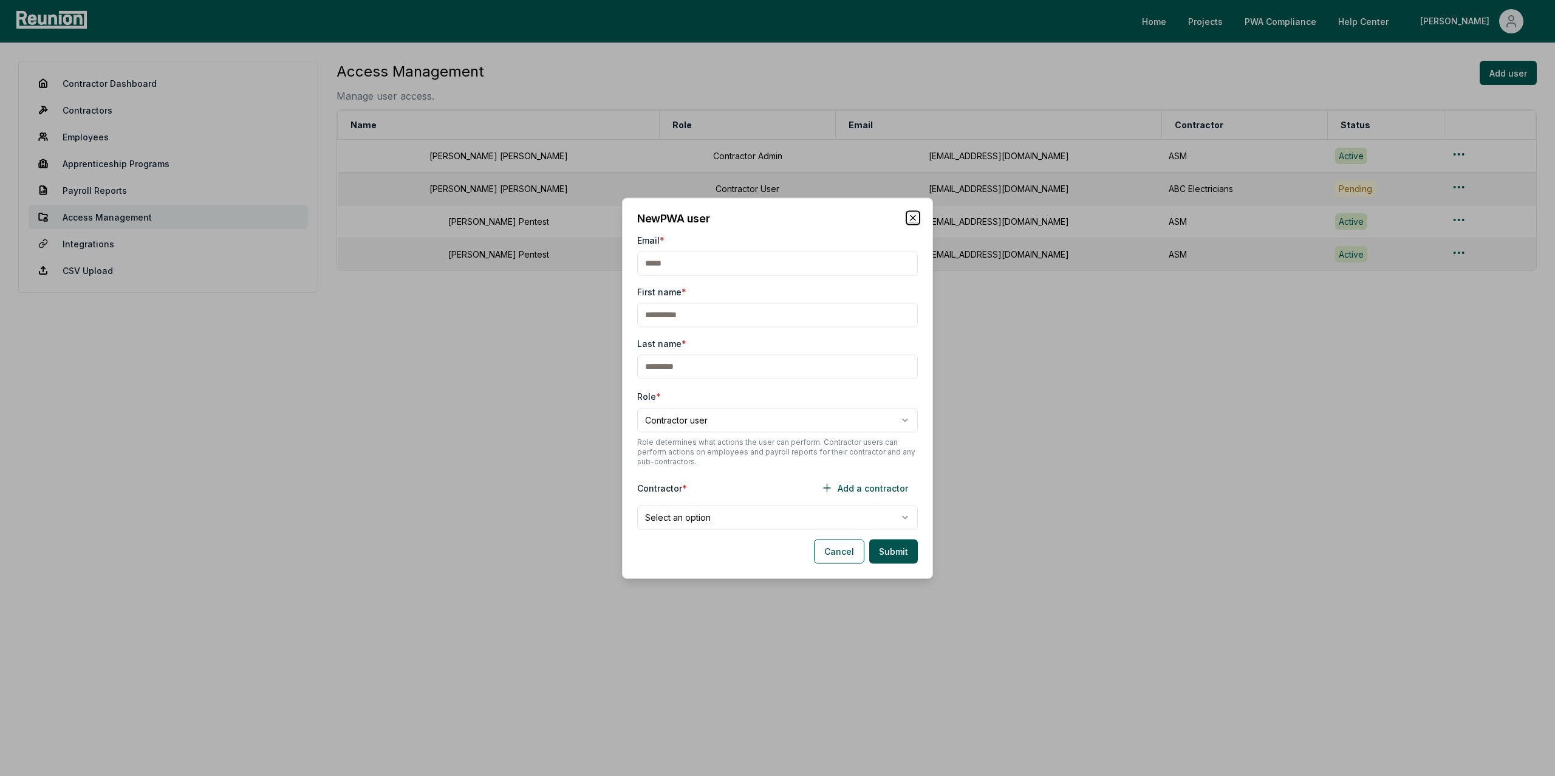
click at [911, 215] on icon "button" at bounding box center [913, 218] width 10 height 10
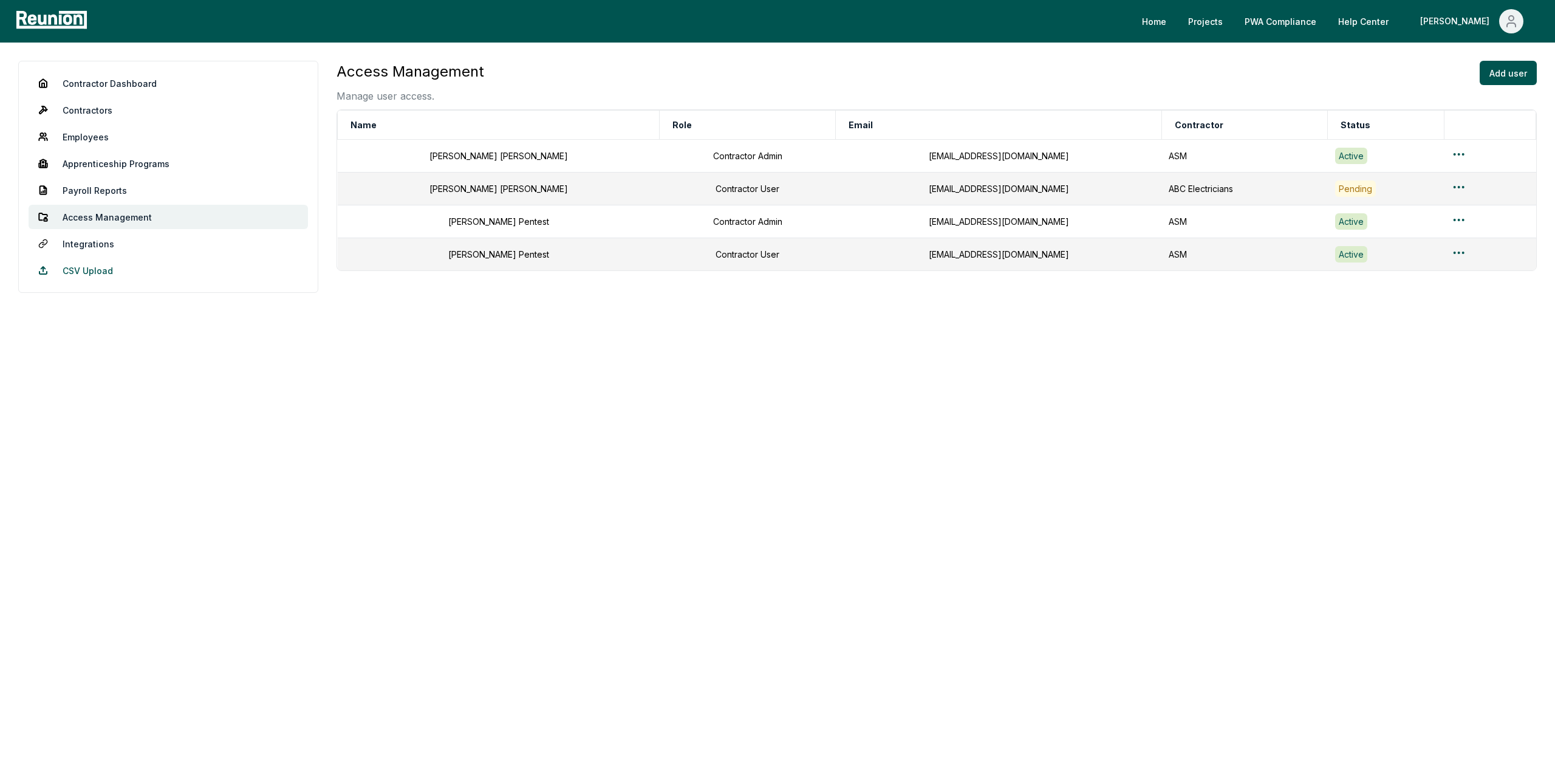
click at [74, 272] on link "CSV Upload" at bounding box center [168, 270] width 279 height 24
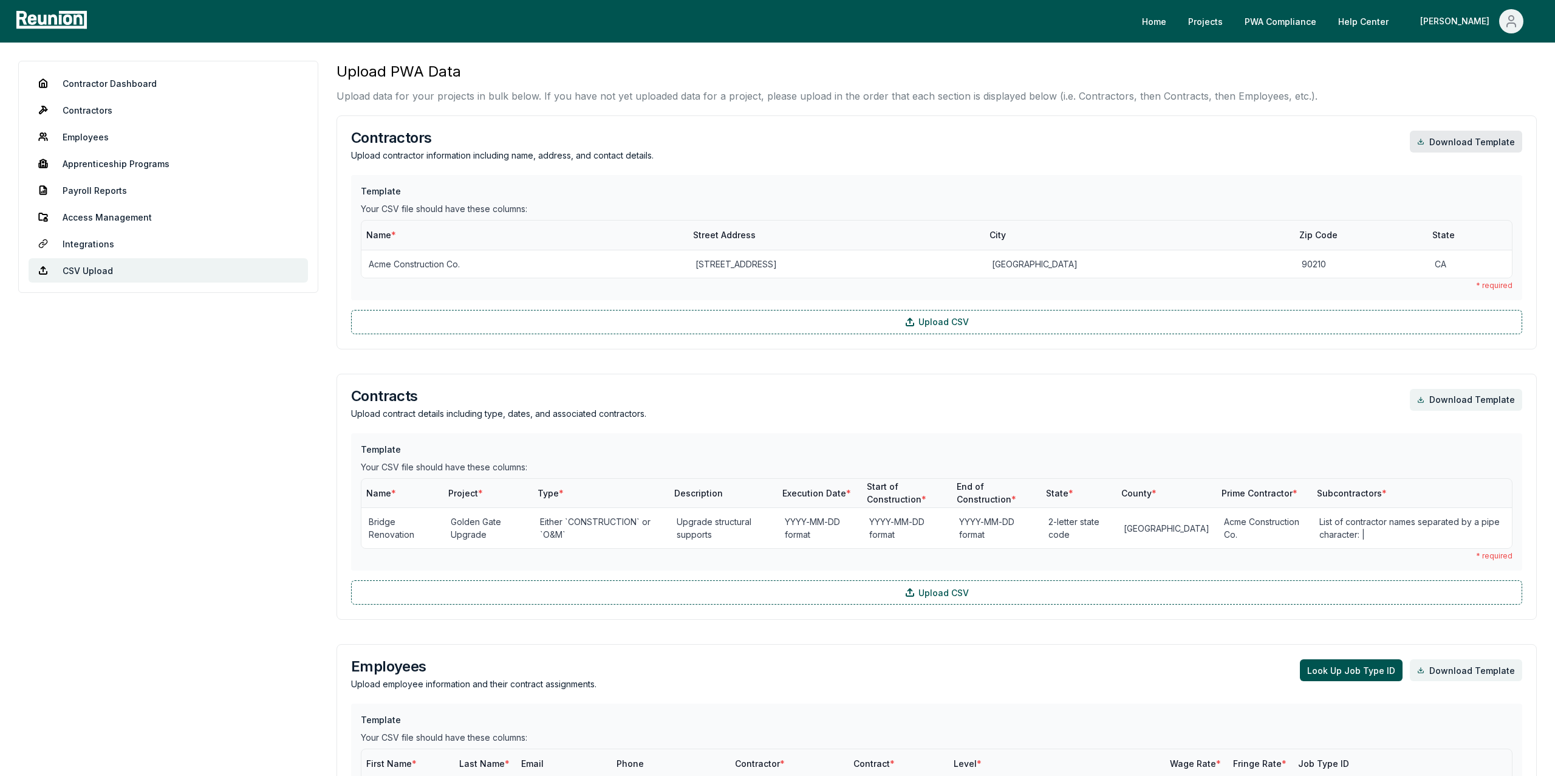
click at [1457, 142] on link "Download Template" at bounding box center [1466, 142] width 112 height 22
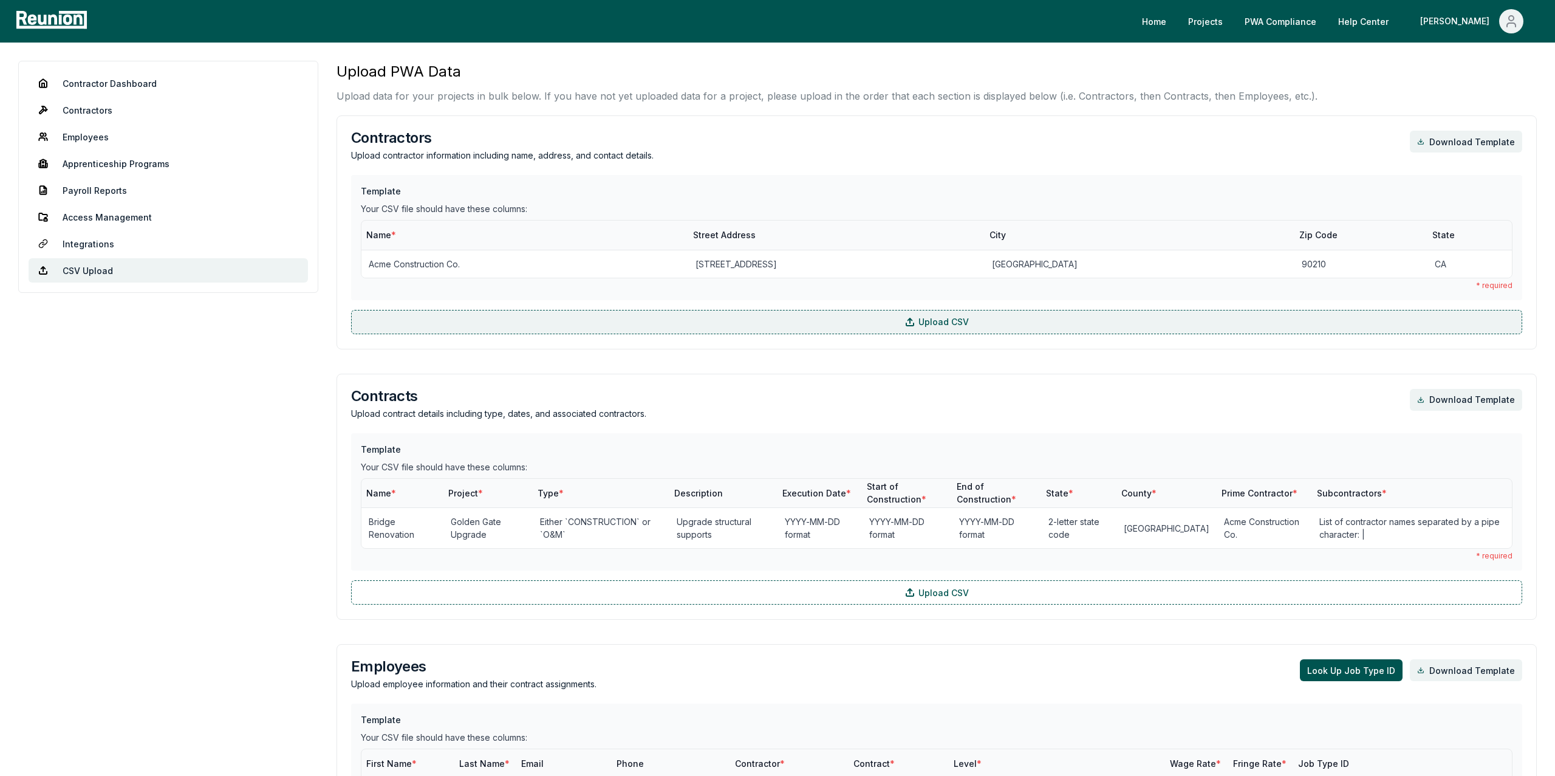
click at [890, 322] on label "Upload CSV" at bounding box center [936, 322] width 1171 height 24
click at [0, 0] on input "Upload CSV" at bounding box center [0, 0] width 0 height 0
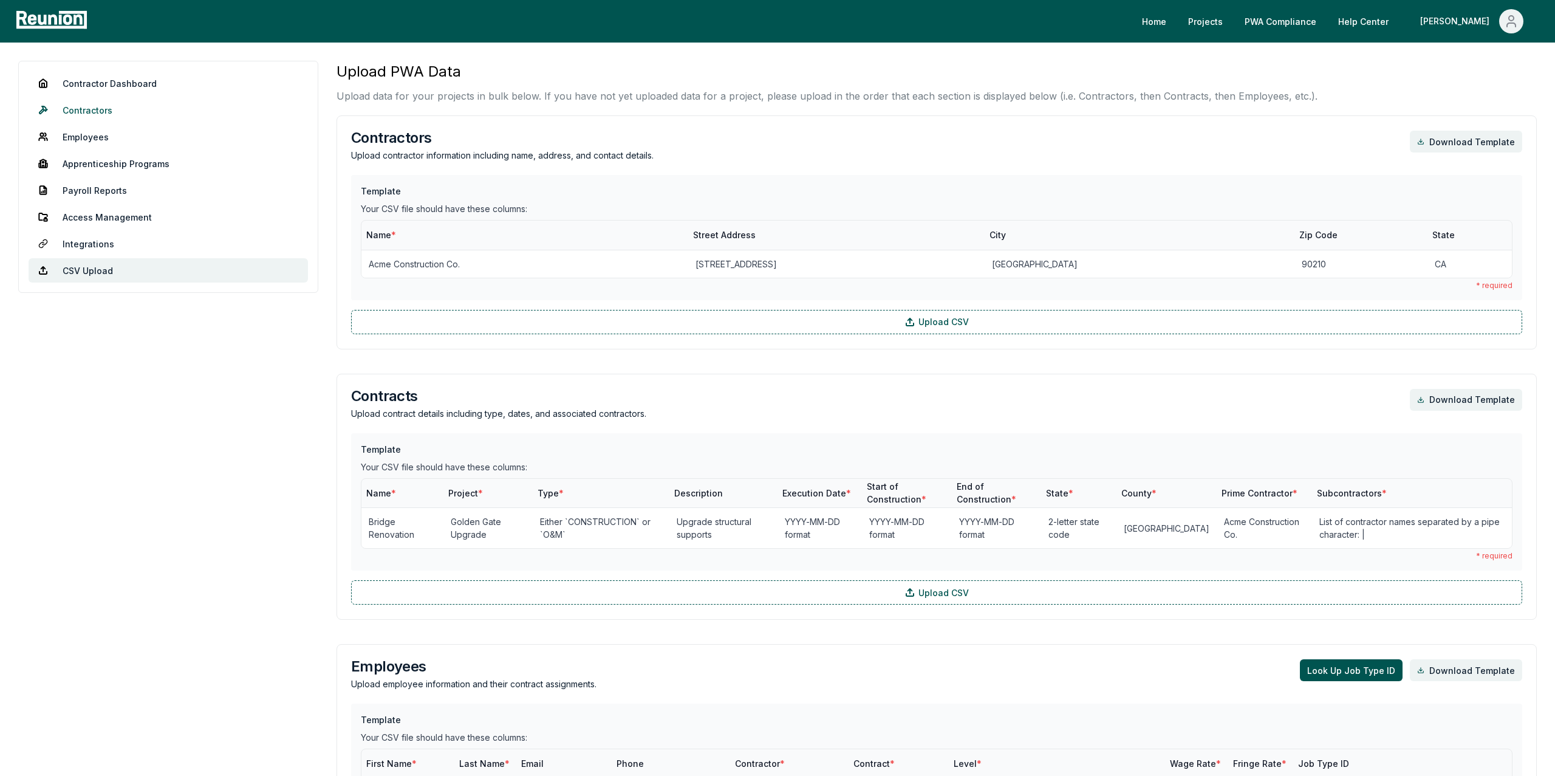
click at [104, 110] on link "Contractors" at bounding box center [168, 110] width 279 height 24
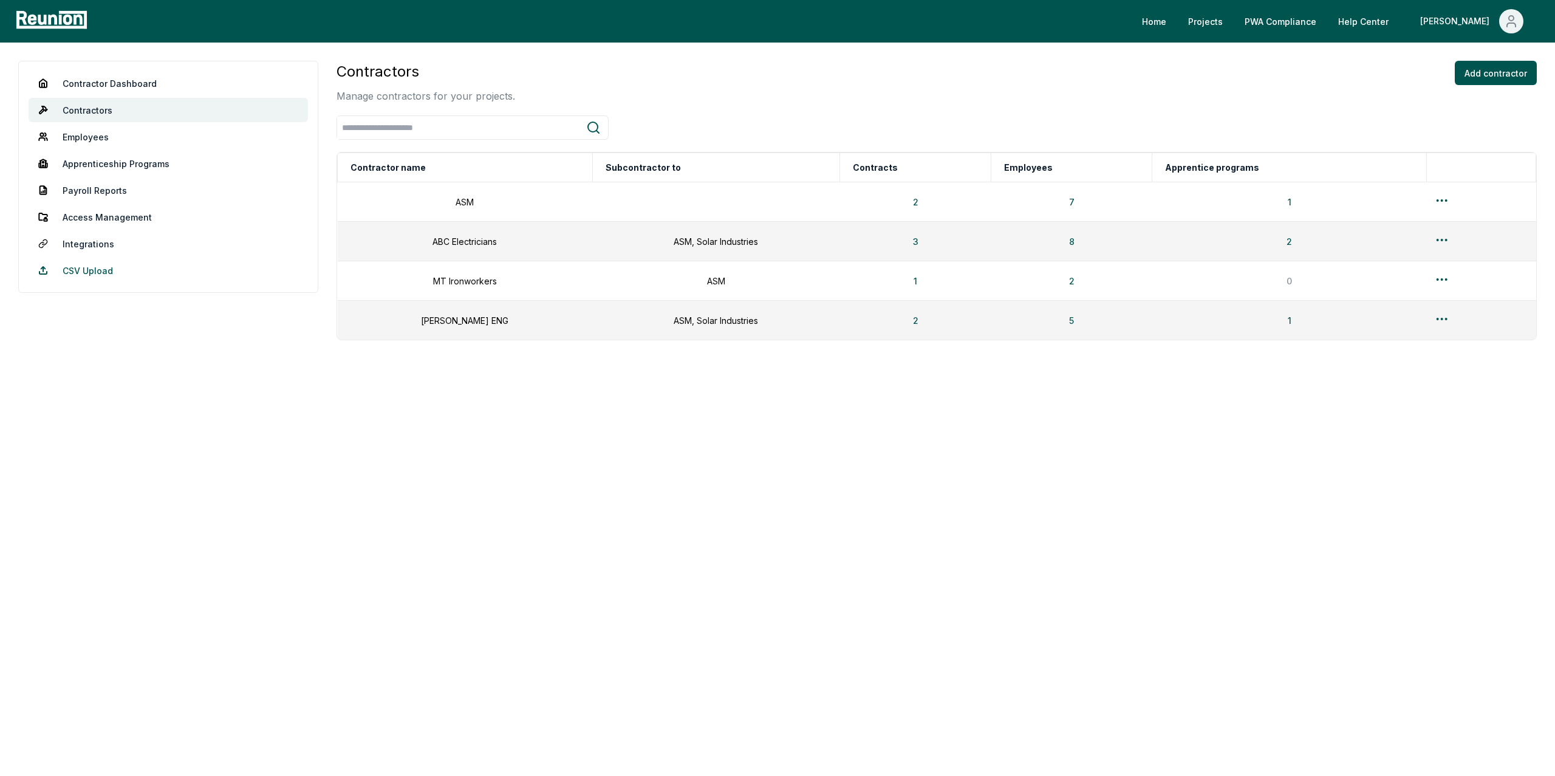
click at [77, 270] on link "CSV Upload" at bounding box center [168, 270] width 279 height 24
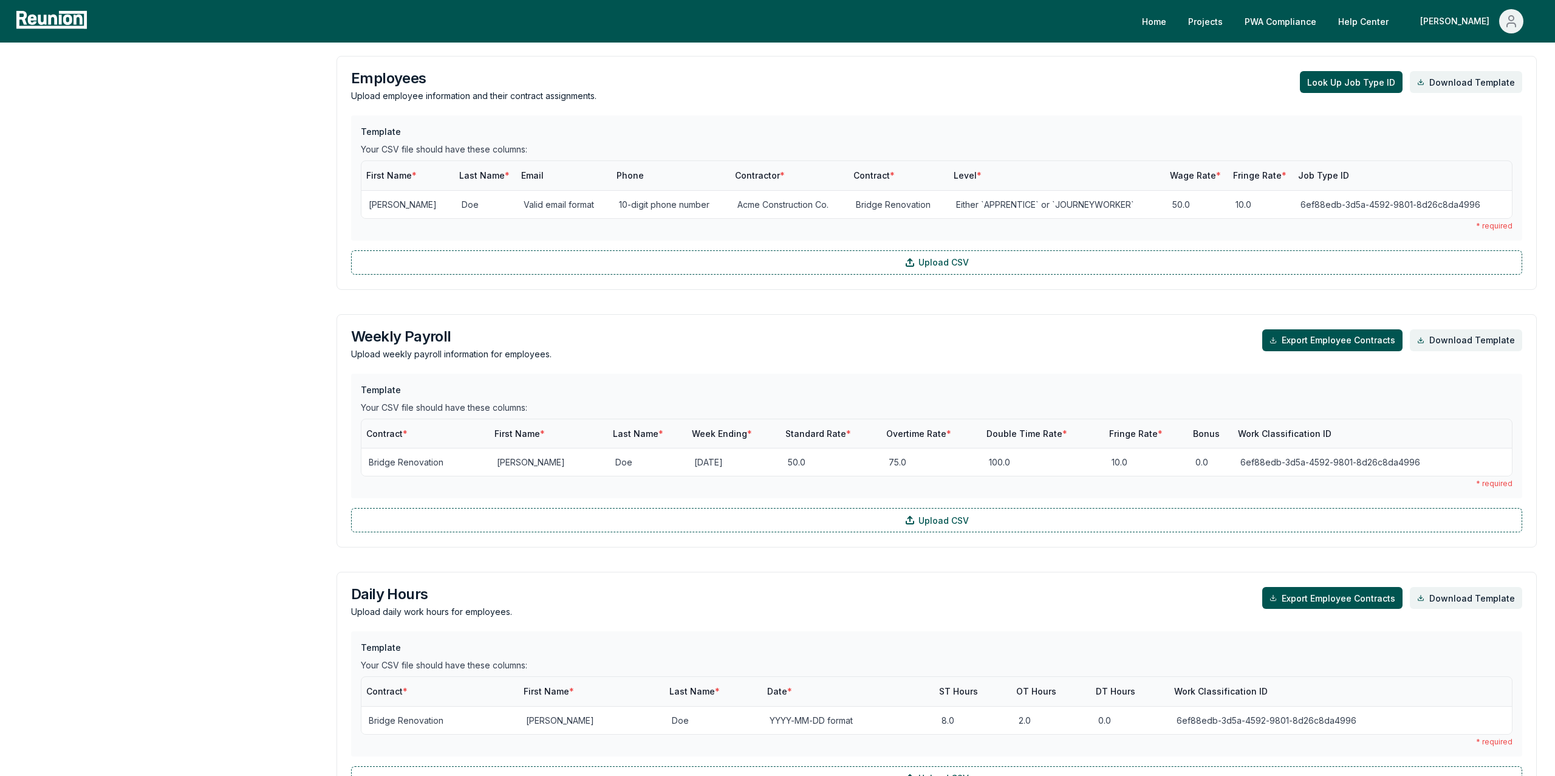
scroll to position [587, 0]
click at [1359, 88] on button "Look Up Job Type ID" at bounding box center [1351, 83] width 103 height 22
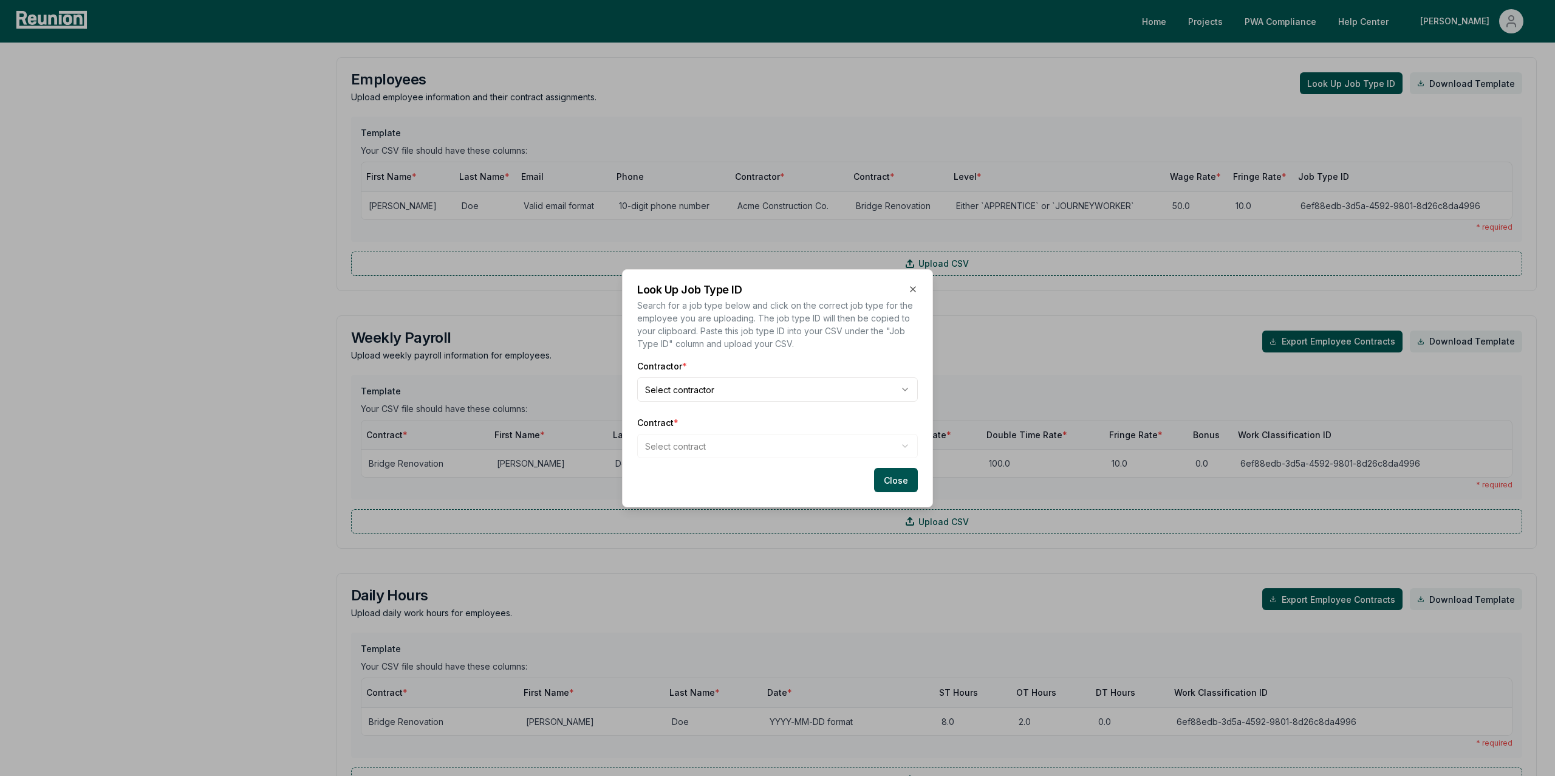
click at [681, 389] on body "Please visit us on your desktop We're working on making our marketplace mobile-…" at bounding box center [777, 167] width 1555 height 1509
click at [702, 448] on body "Please visit us on your desktop We're working on making our marketplace mobile-…" at bounding box center [777, 167] width 1555 height 1509
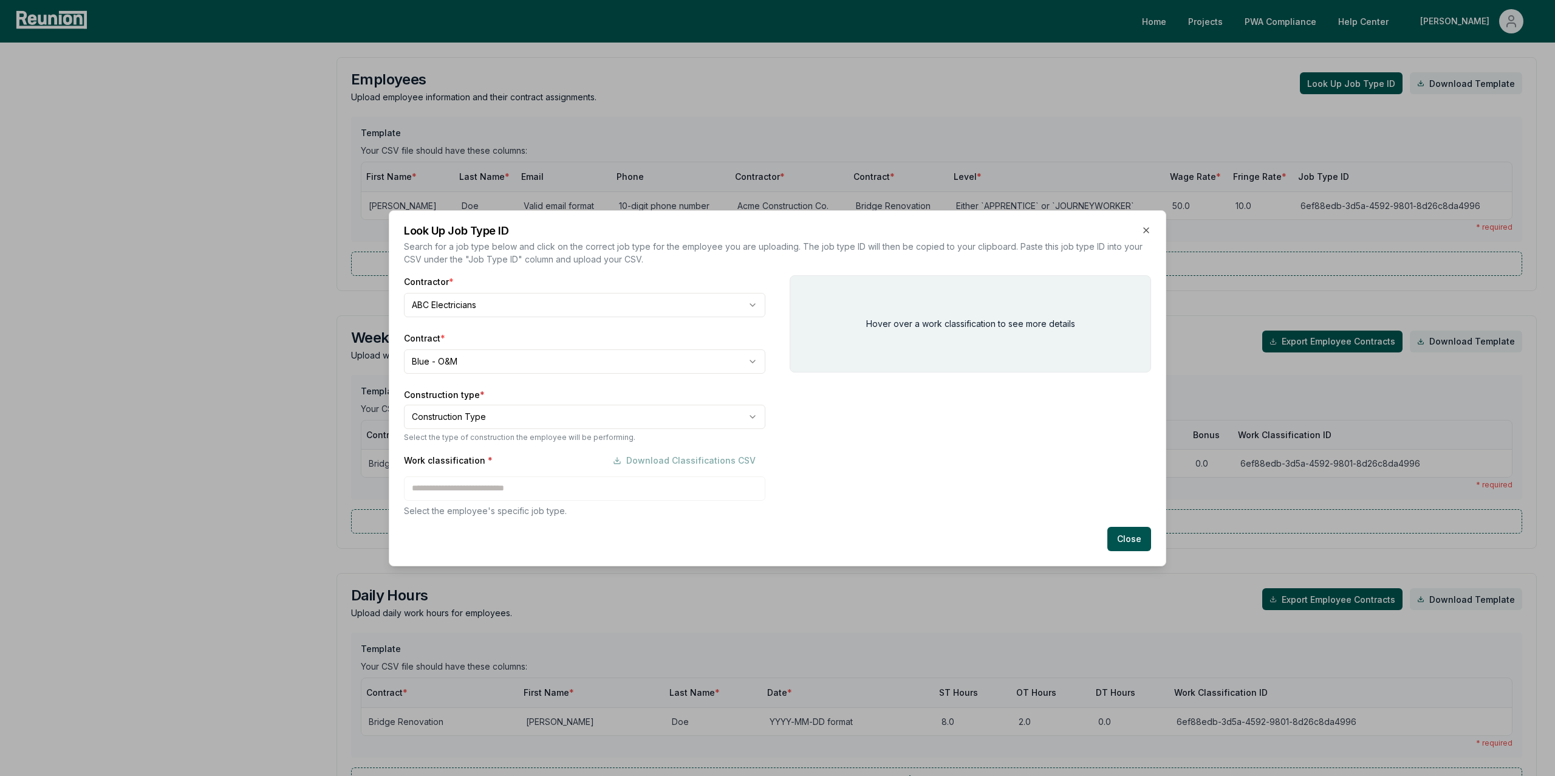
click at [477, 414] on body "Please visit us on your desktop We're working on making our marketplace mobile-…" at bounding box center [777, 167] width 1555 height 1509
click at [461, 486] on div "Work classification * Download Classifications CSV Select the employee's specif…" at bounding box center [584, 482] width 361 height 69
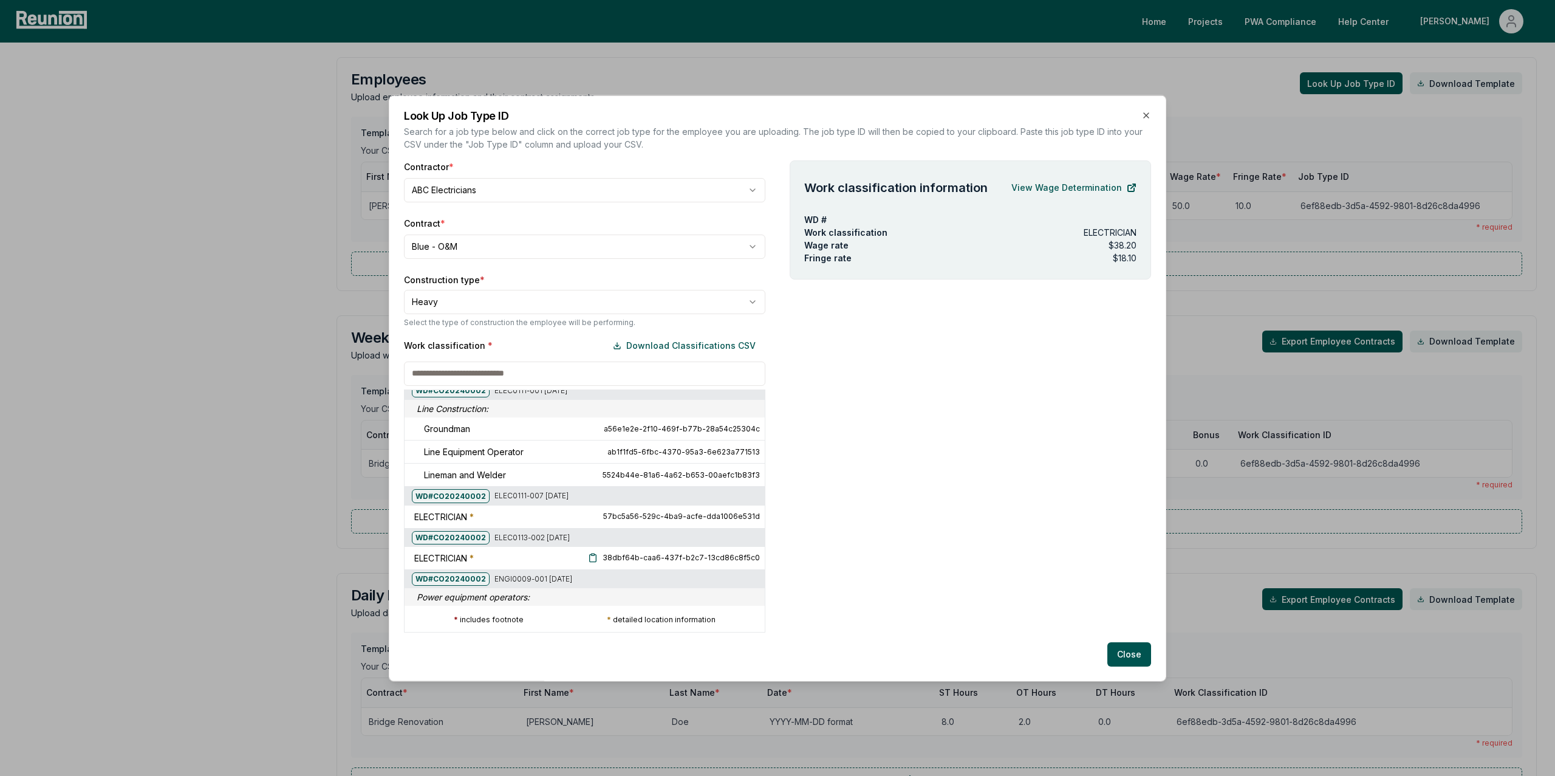
scroll to position [257, 0]
click at [599, 432] on icon at bounding box center [594, 429] width 10 height 10
click at [1149, 117] on icon "button" at bounding box center [1146, 115] width 10 height 10
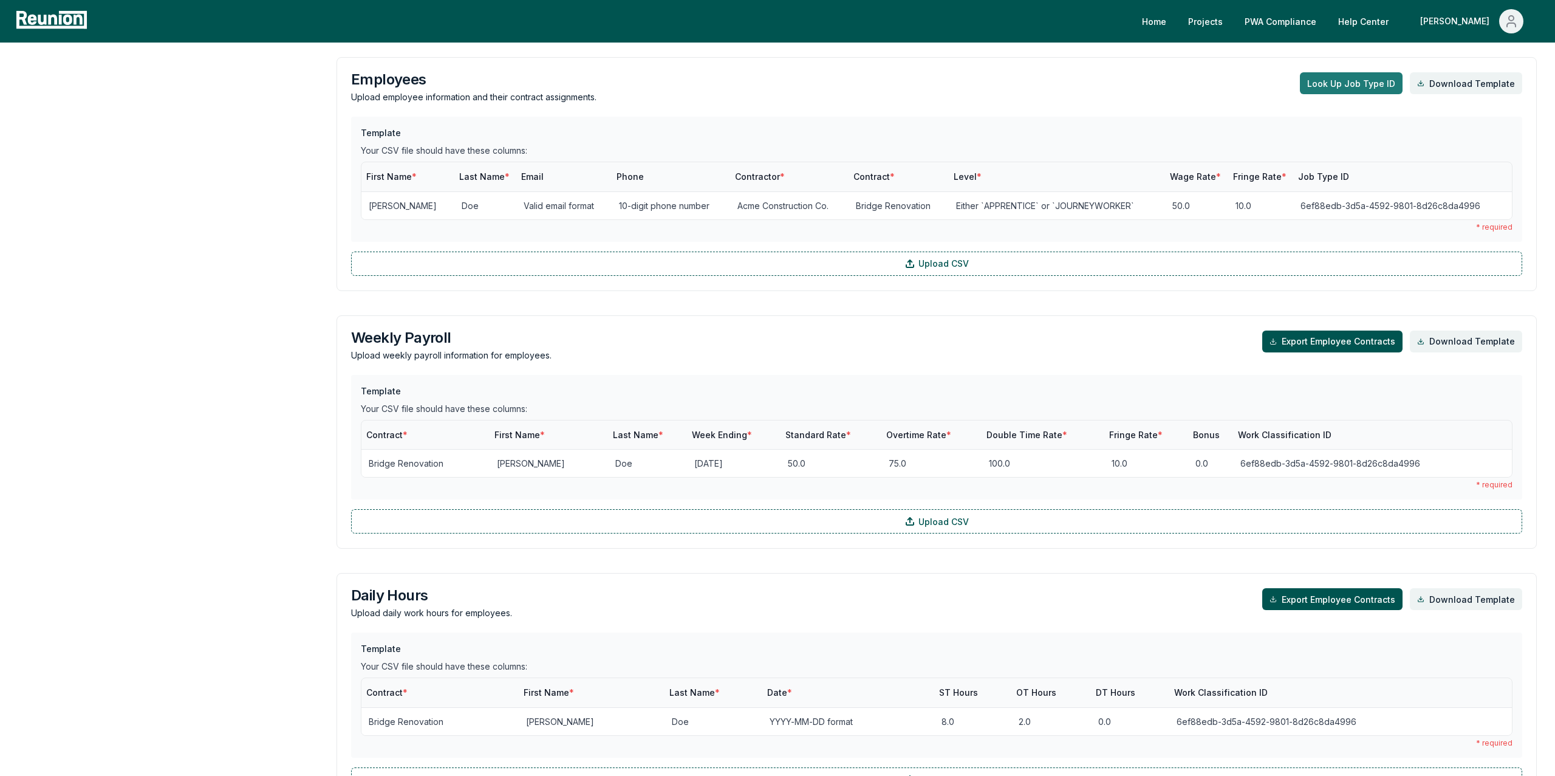
click at [1332, 86] on button "Look Up Job Type ID" at bounding box center [1351, 83] width 103 height 22
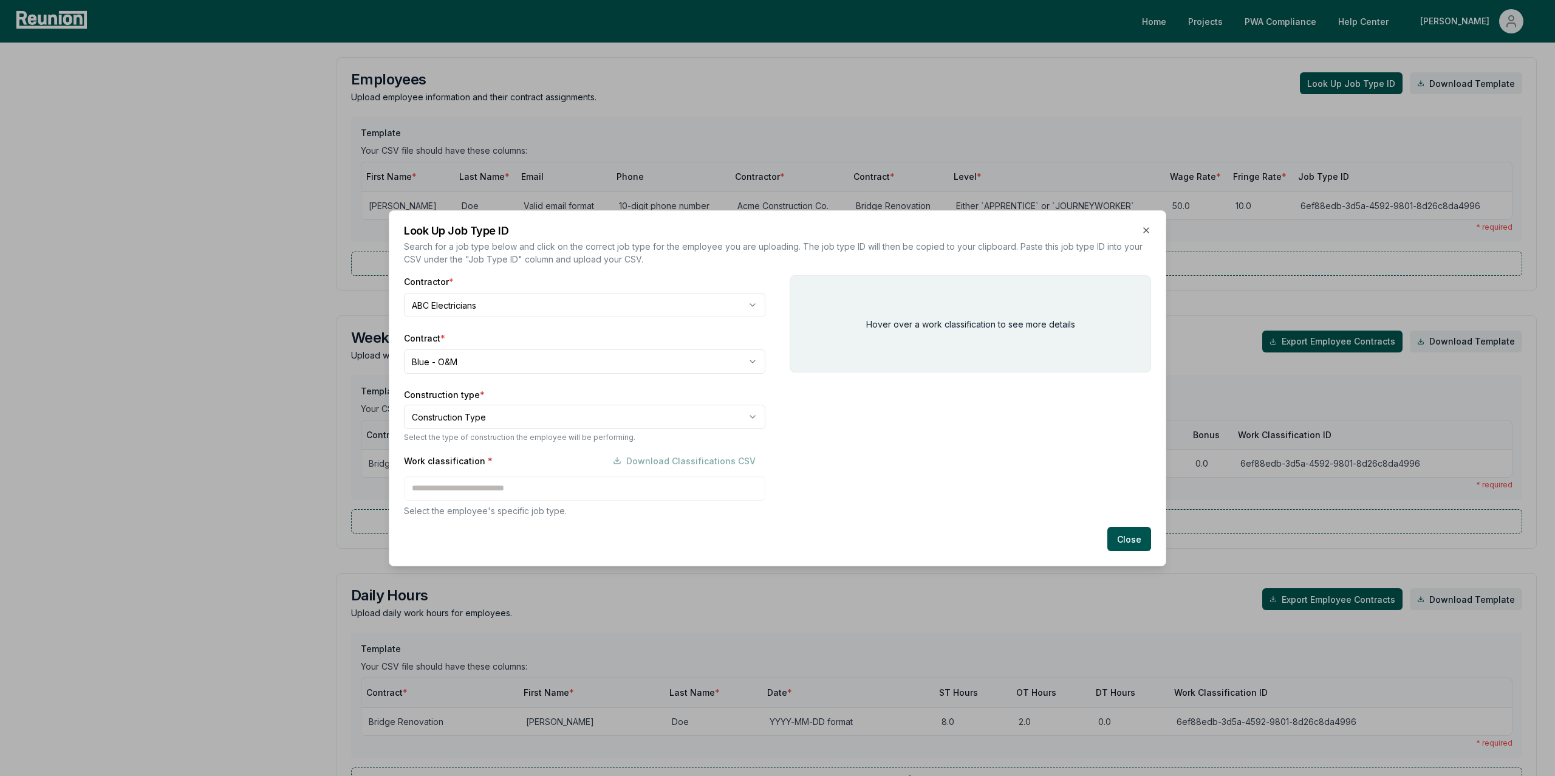
click at [459, 417] on body "Please visit us on your desktop We're working on making our marketplace mobile-…" at bounding box center [777, 167] width 1555 height 1509
click at [684, 464] on button "Download Classifications CSV" at bounding box center [684, 460] width 162 height 24
click at [1146, 231] on icon "button" at bounding box center [1146, 230] width 10 height 10
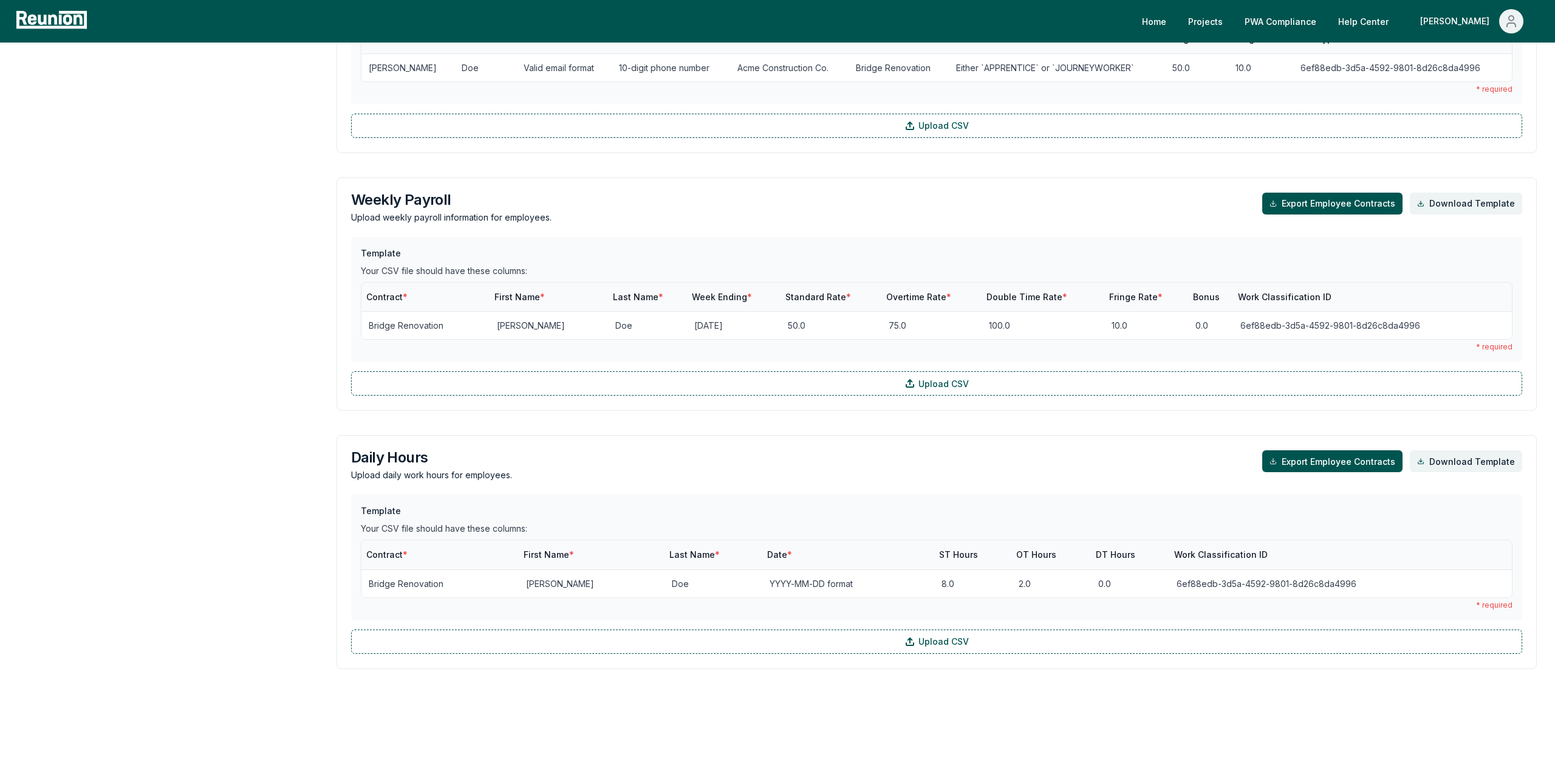
scroll to position [0, 0]
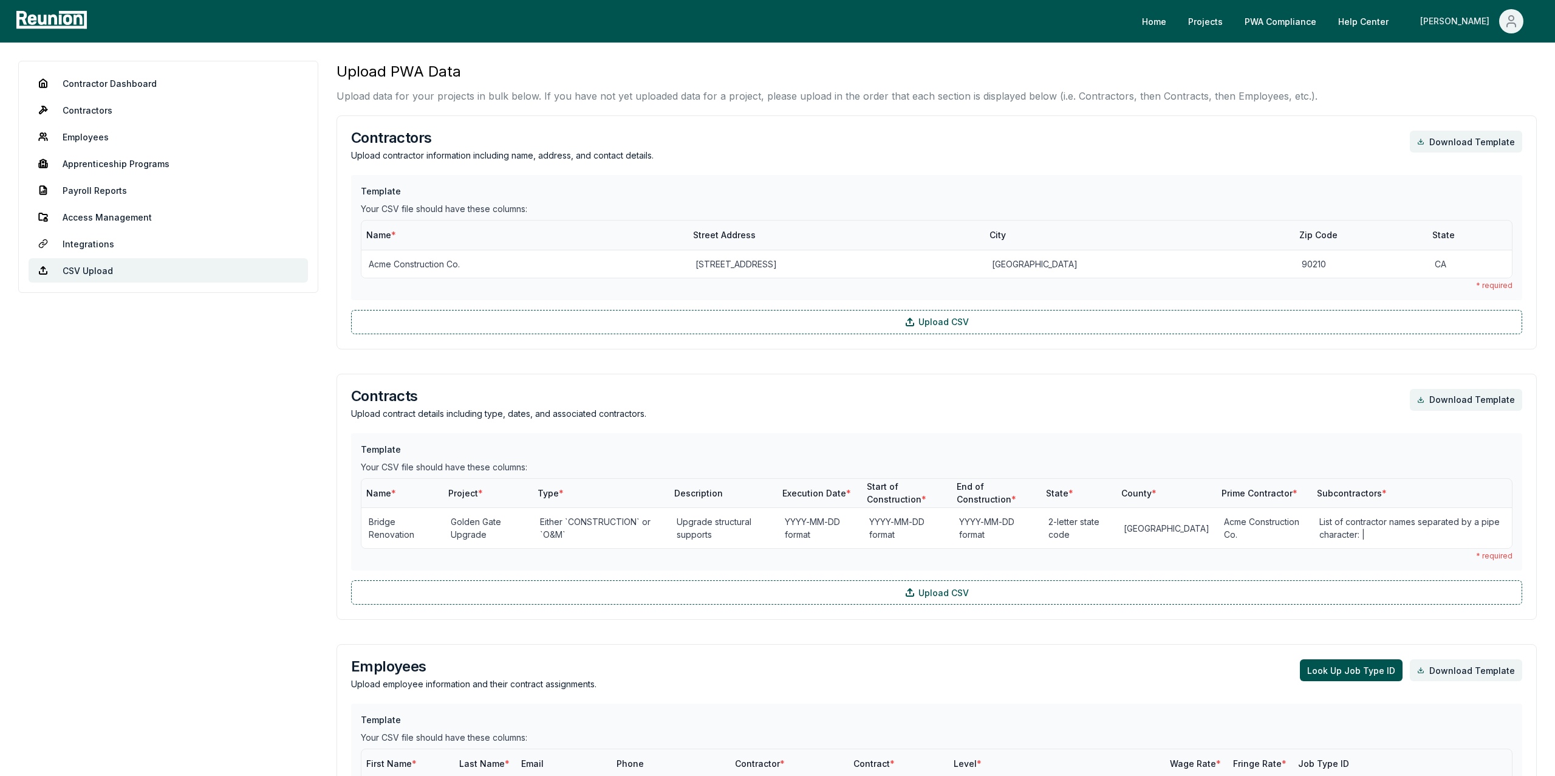
click at [1471, 22] on div "[PERSON_NAME]" at bounding box center [1457, 21] width 74 height 24
click at [1480, 16] on div "[PERSON_NAME]" at bounding box center [1457, 21] width 74 height 24
click at [1476, 103] on p "Log out" at bounding box center [1478, 100] width 31 height 15
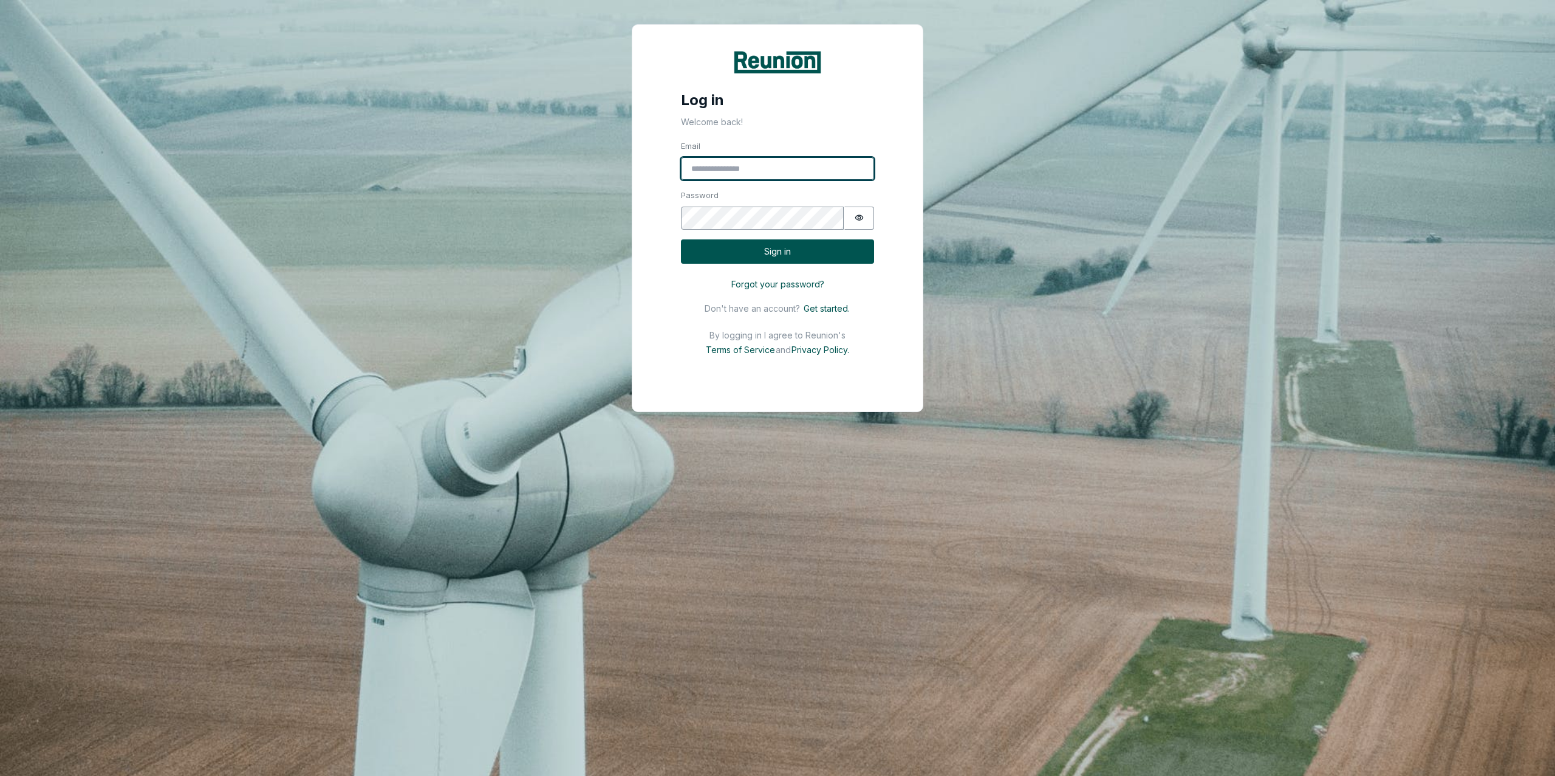
type input "**********"
click at [789, 251] on button "Sign in" at bounding box center [777, 251] width 193 height 25
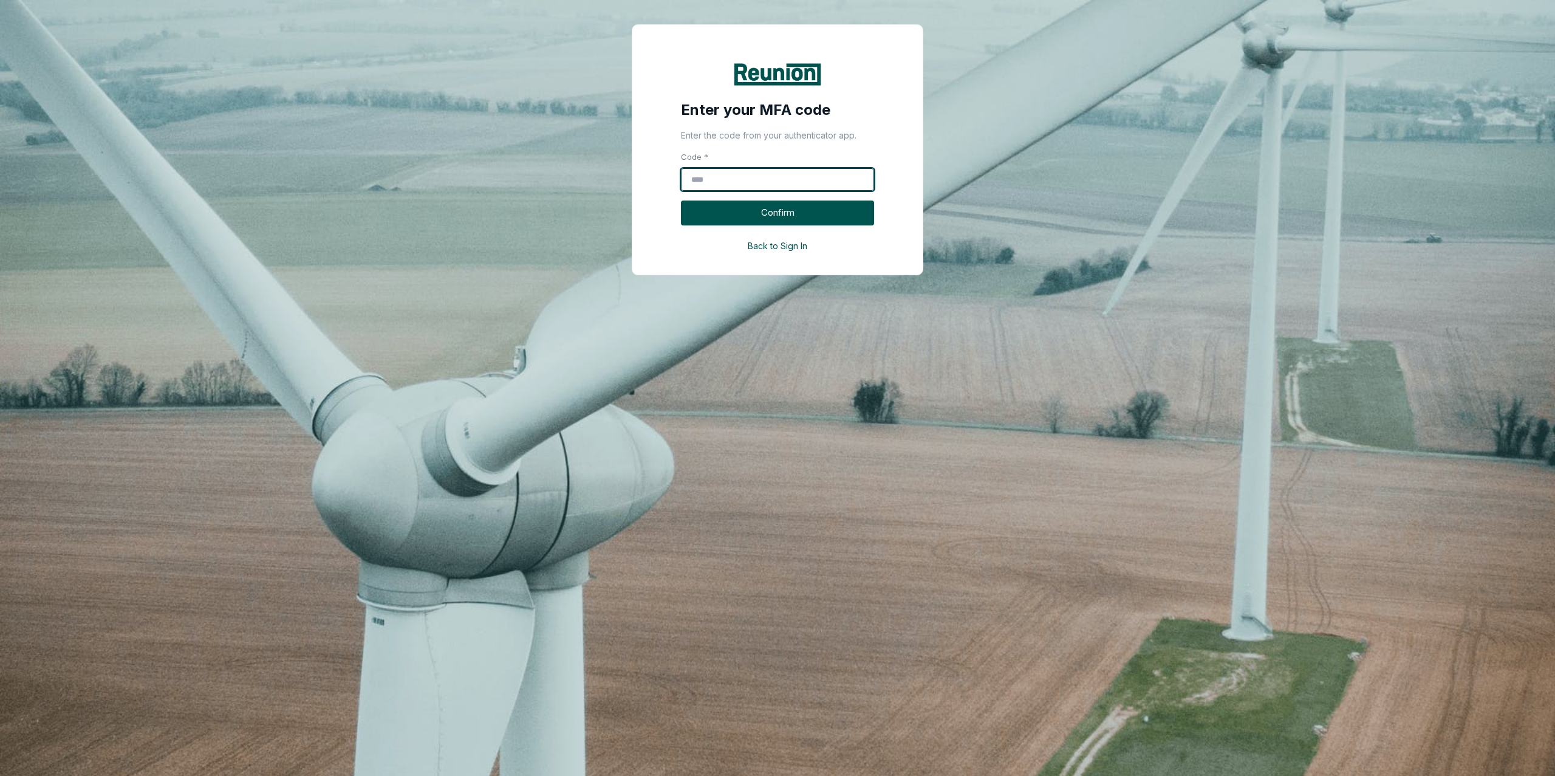
click at [777, 185] on input "Code *" at bounding box center [777, 179] width 193 height 23
type input "******"
click at [781, 202] on button "Confirm" at bounding box center [777, 212] width 193 height 25
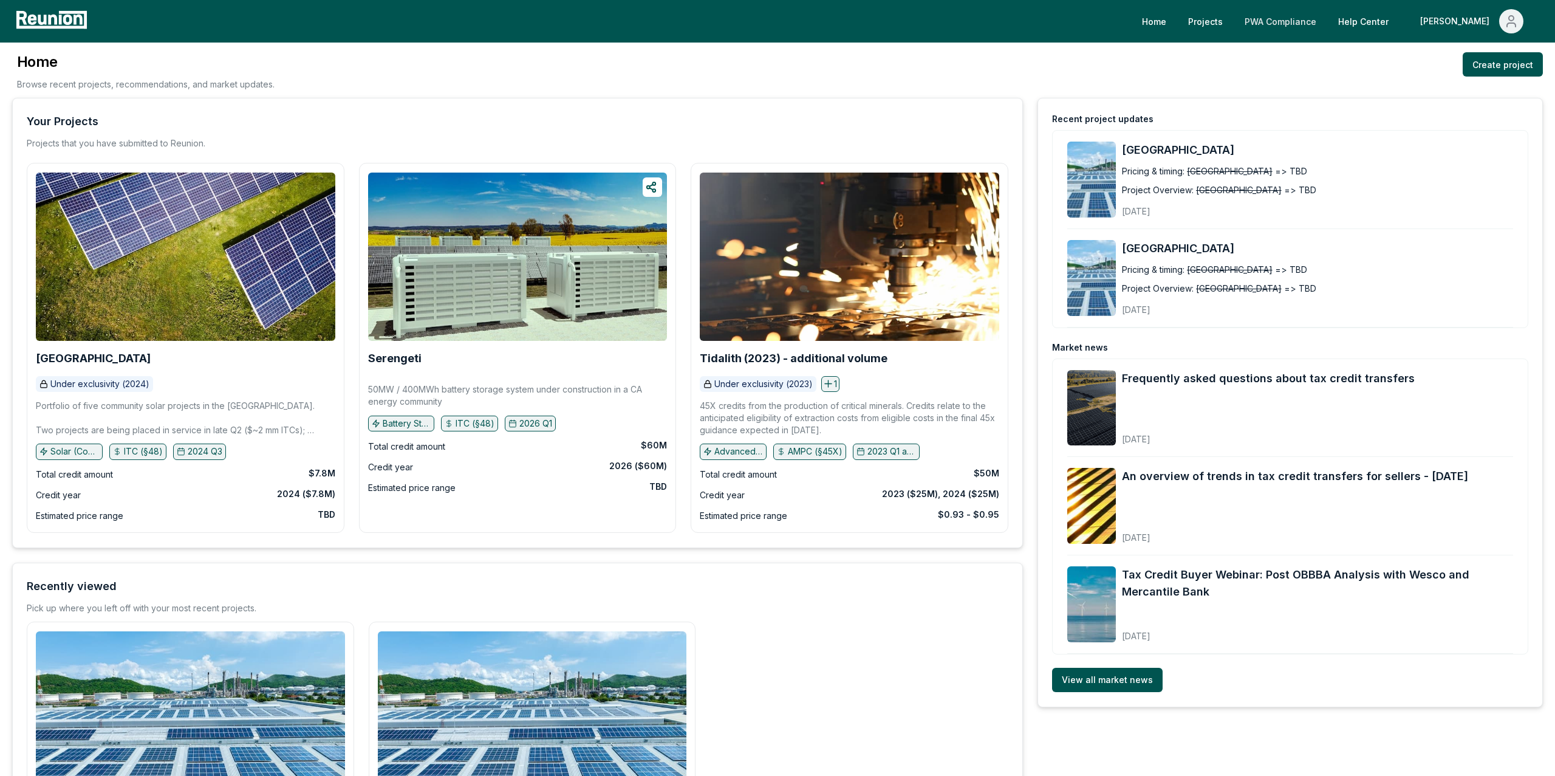
click at [1310, 15] on link "PWA Compliance" at bounding box center [1280, 21] width 91 height 24
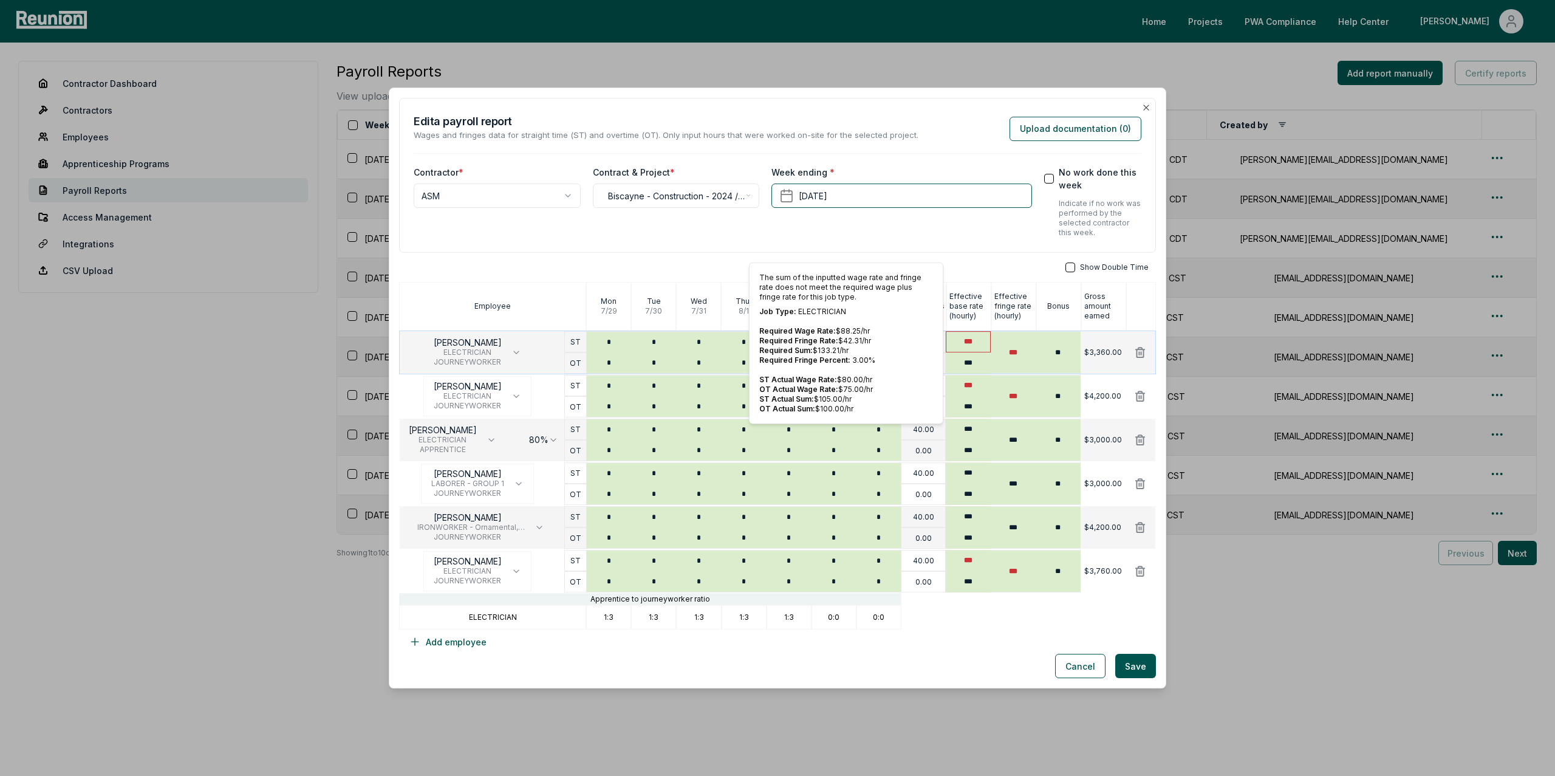
click at [981, 343] on input "***" at bounding box center [968, 341] width 45 height 21
type input "***"
click at [1029, 357] on input "***" at bounding box center [1013, 352] width 45 height 41
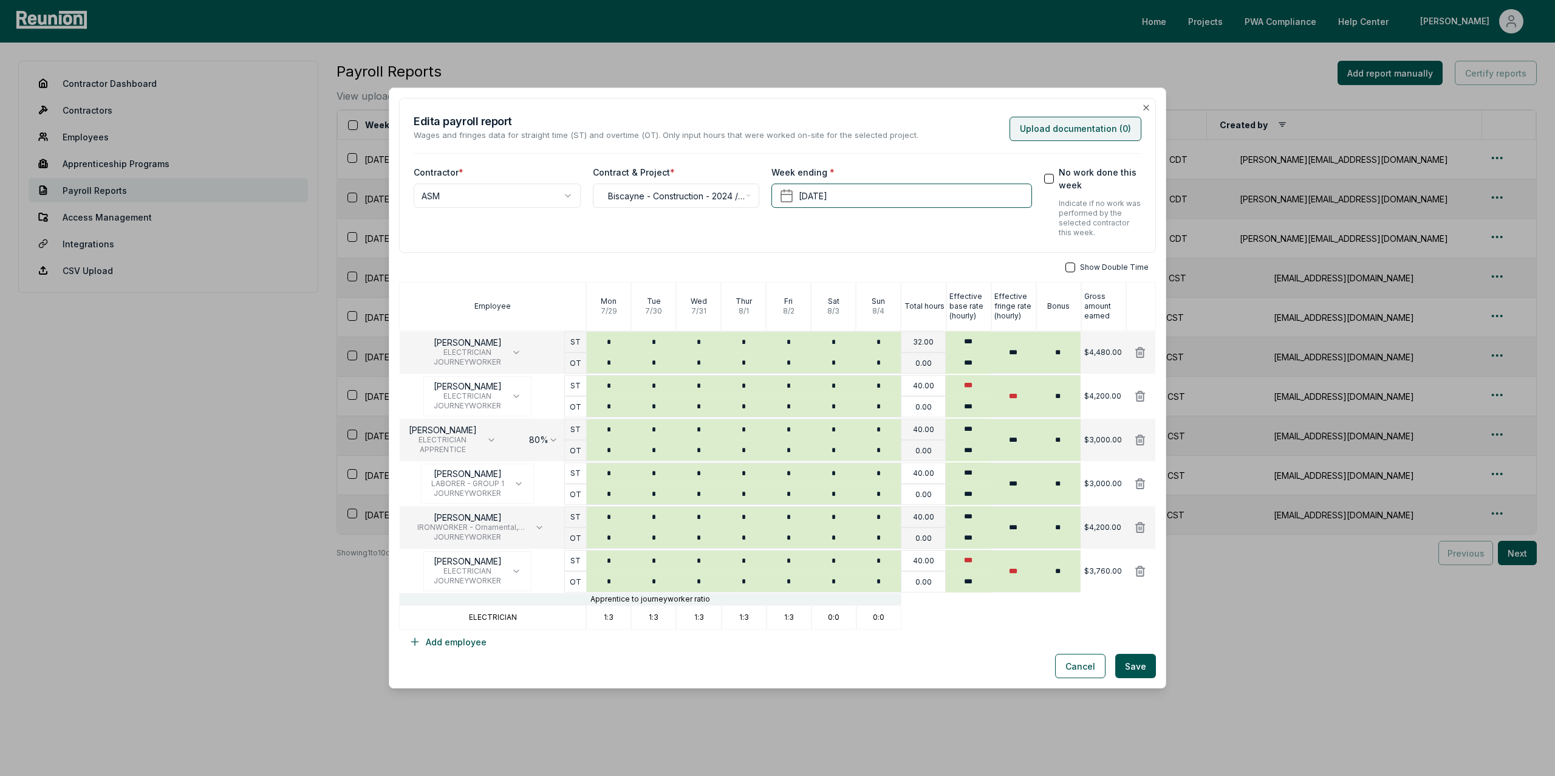
type input "***"
click at [1080, 134] on button "Upload documentation ( 0 )" at bounding box center [1075, 129] width 132 height 24
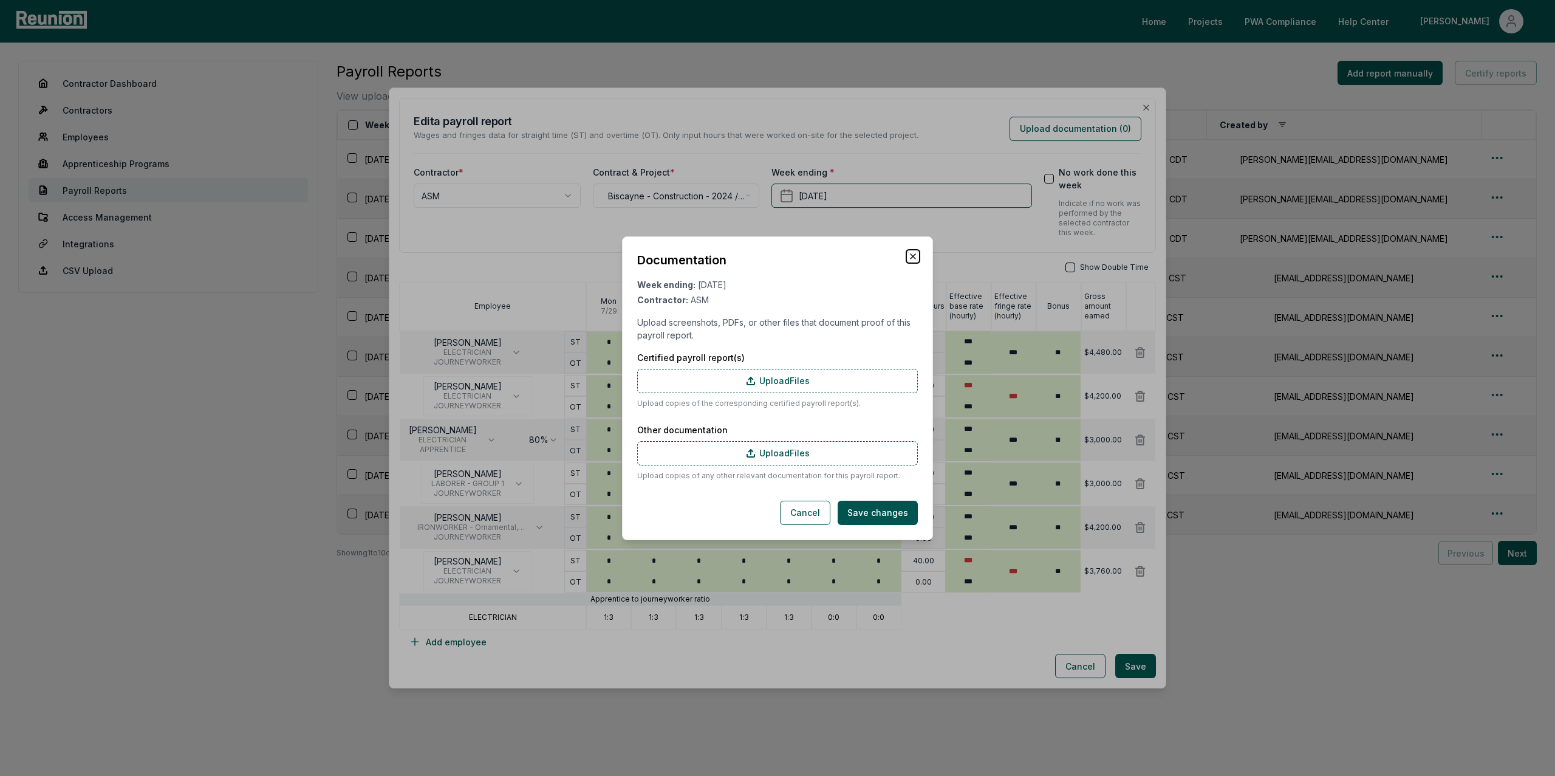
click at [913, 256] on icon "button" at bounding box center [913, 256] width 10 height 10
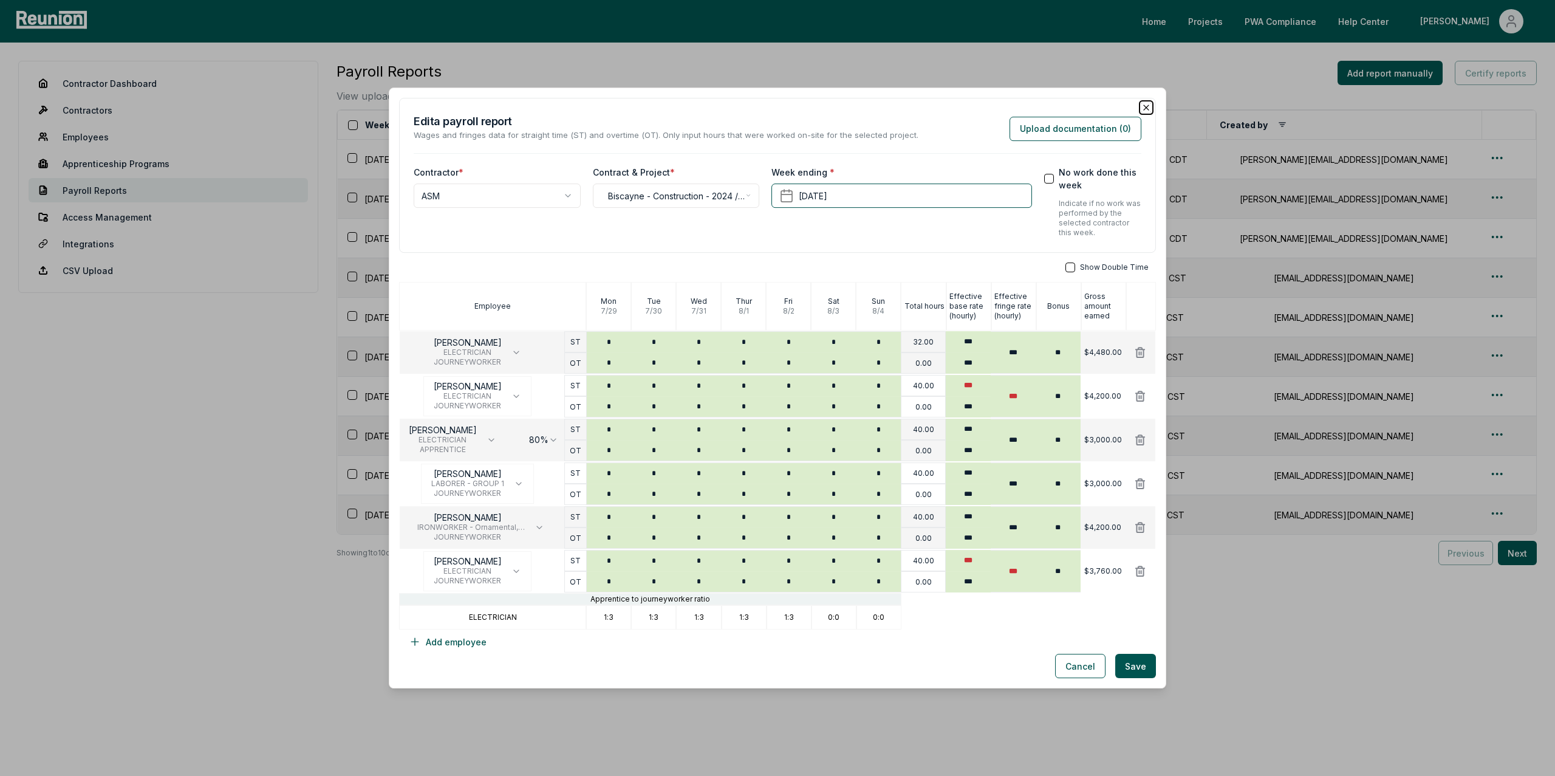
click at [1146, 107] on icon "button" at bounding box center [1146, 107] width 5 height 5
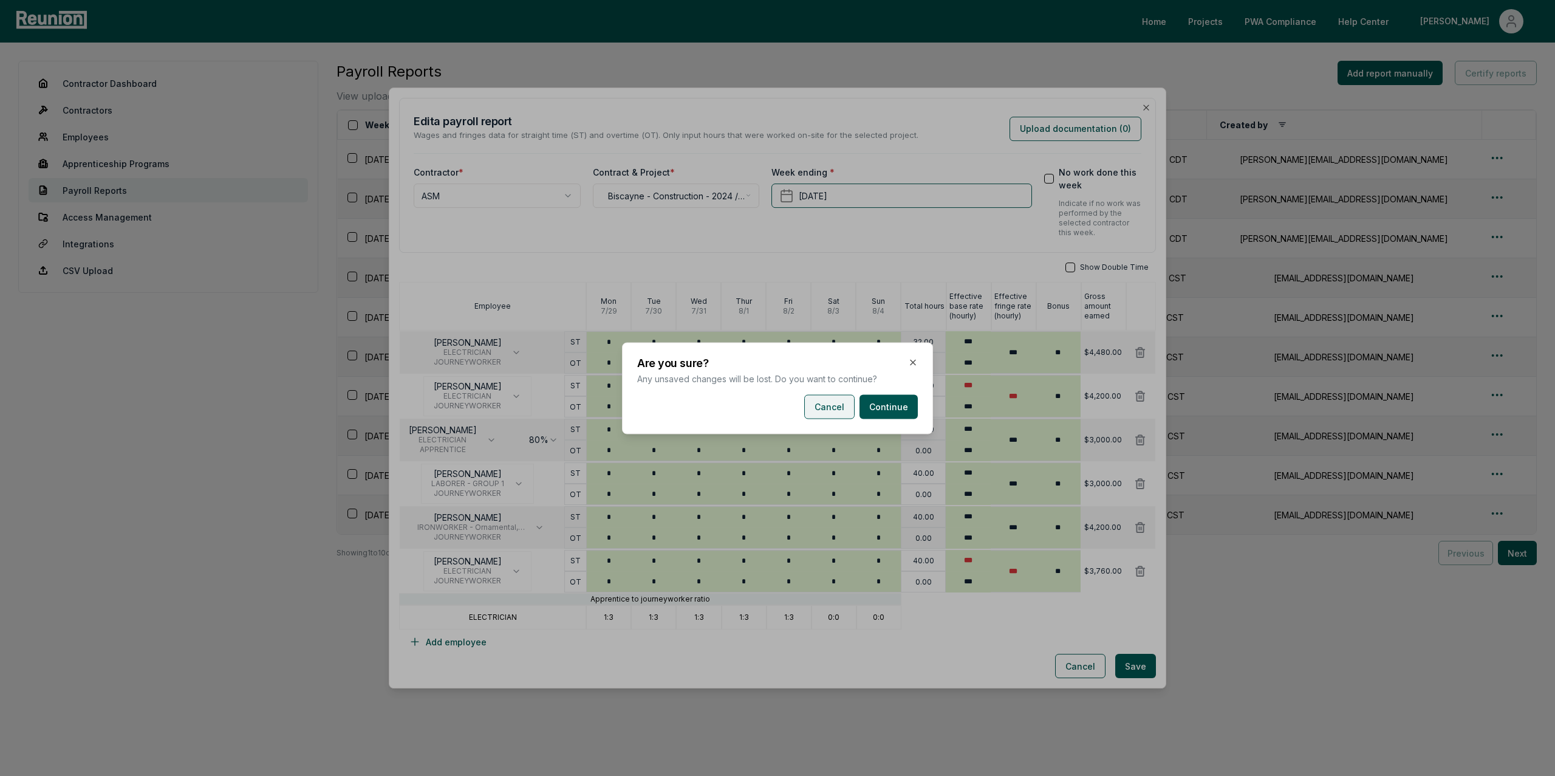
click at [821, 414] on button "Cancel" at bounding box center [829, 406] width 50 height 24
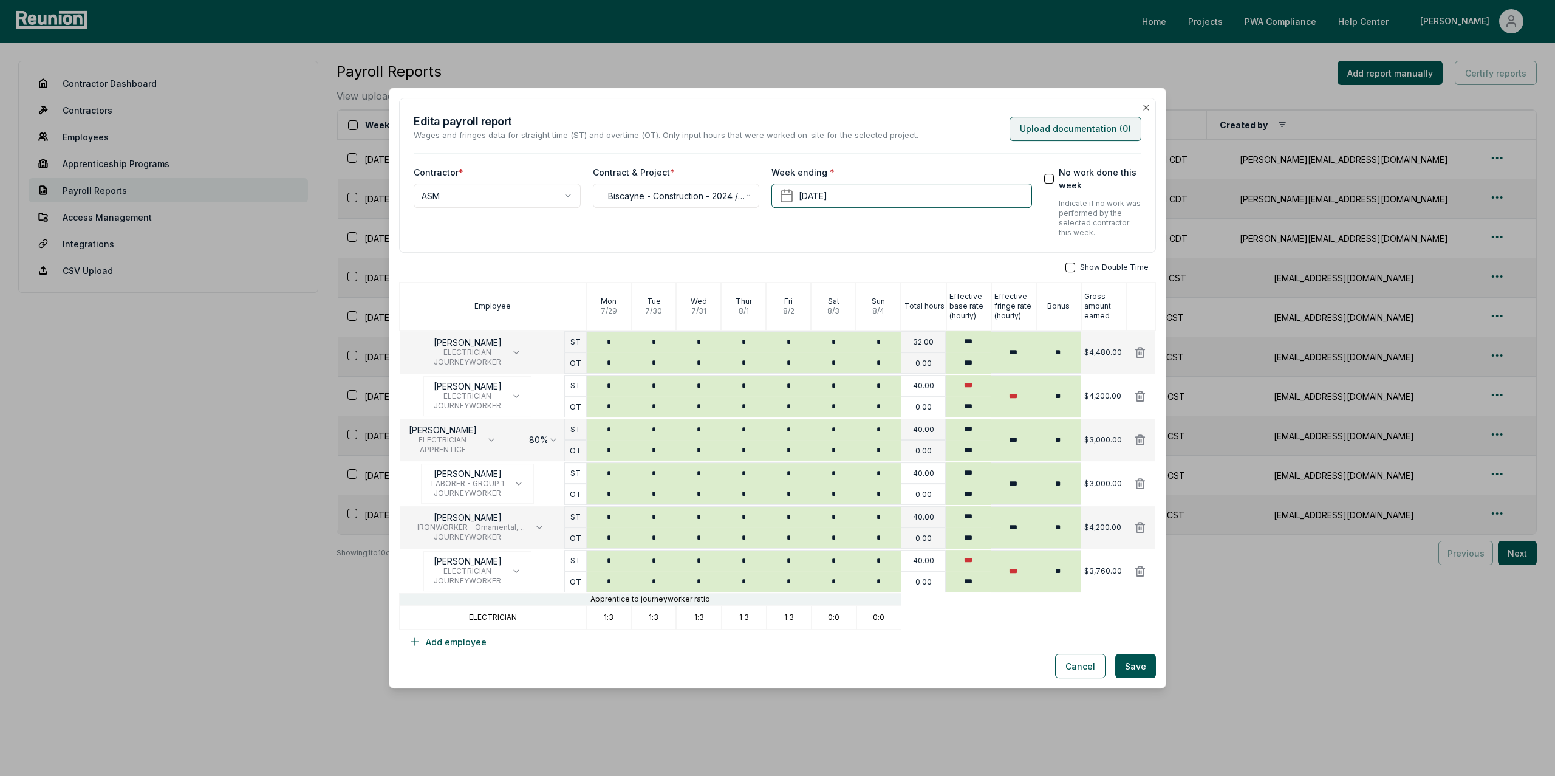
click at [1083, 135] on button "Upload documentation ( 0 )" at bounding box center [1075, 129] width 132 height 24
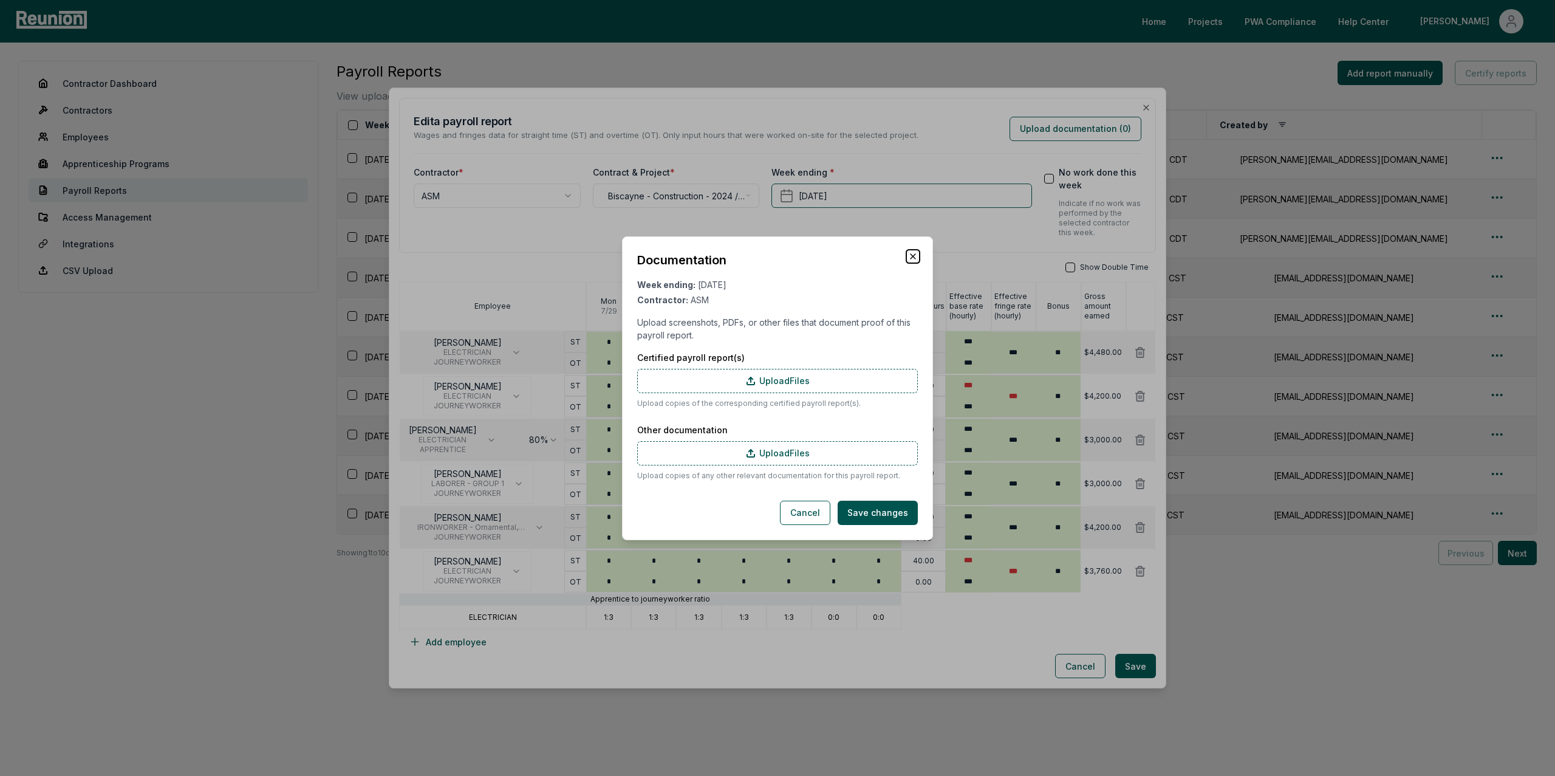
click at [910, 254] on icon "button" at bounding box center [913, 256] width 10 height 10
